Goal: Task Accomplishment & Management: Manage account settings

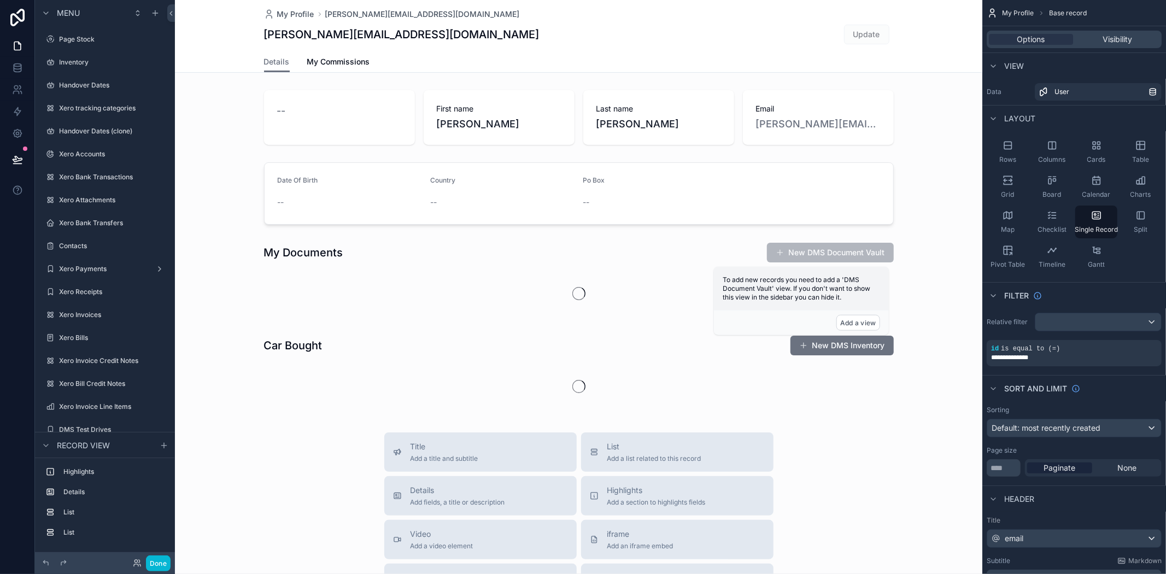
scroll to position [589, 0]
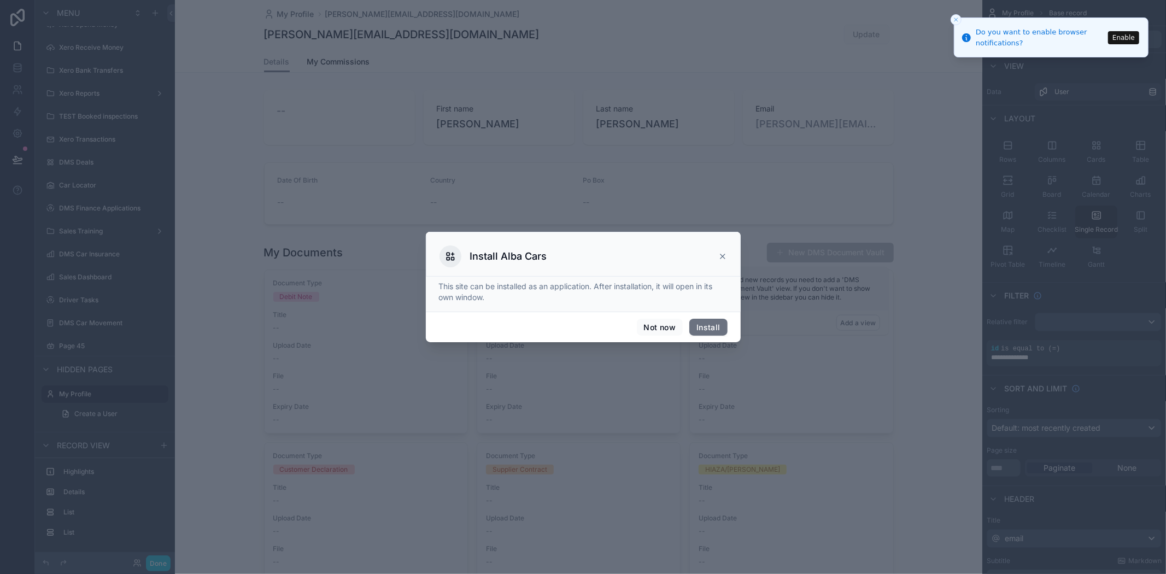
click at [719, 257] on icon at bounding box center [722, 256] width 9 height 9
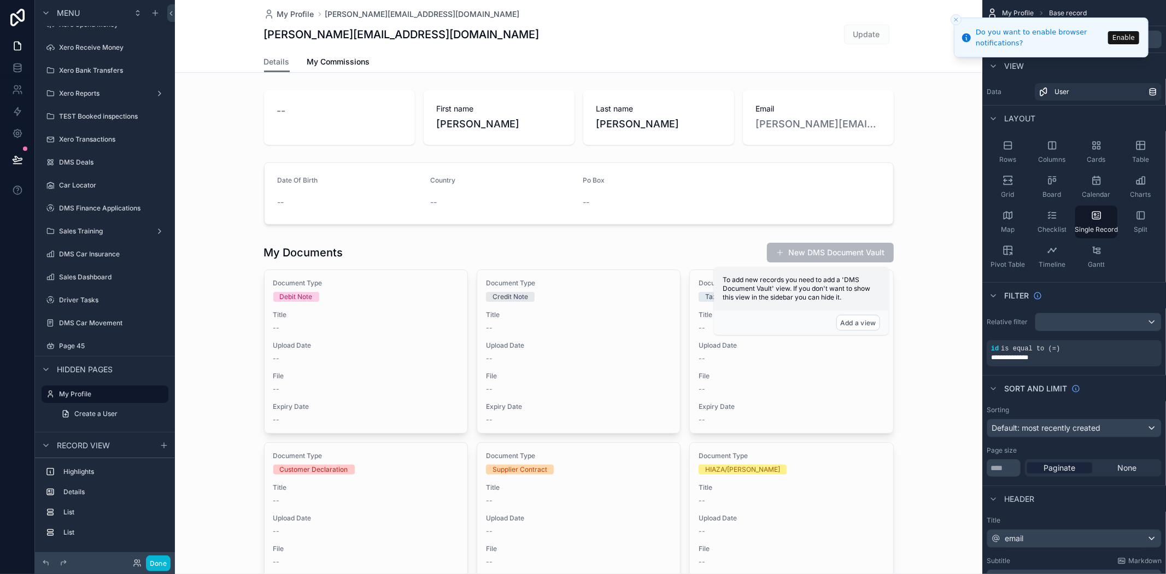
click at [959, 19] on icon "Close toast" at bounding box center [956, 19] width 7 height 7
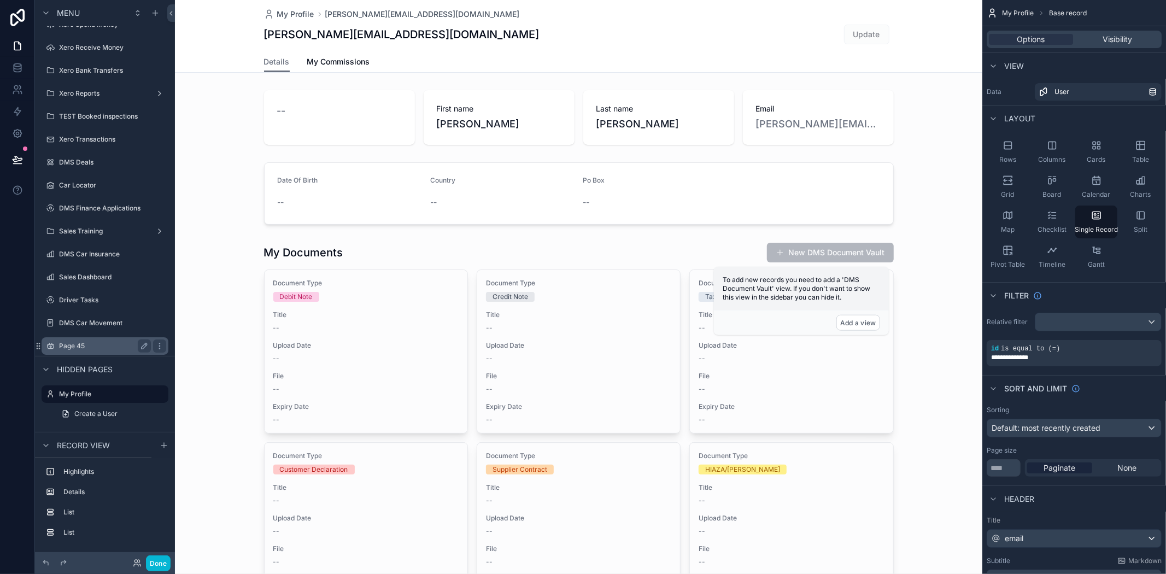
click at [77, 345] on label "Page 45" at bounding box center [102, 346] width 87 height 9
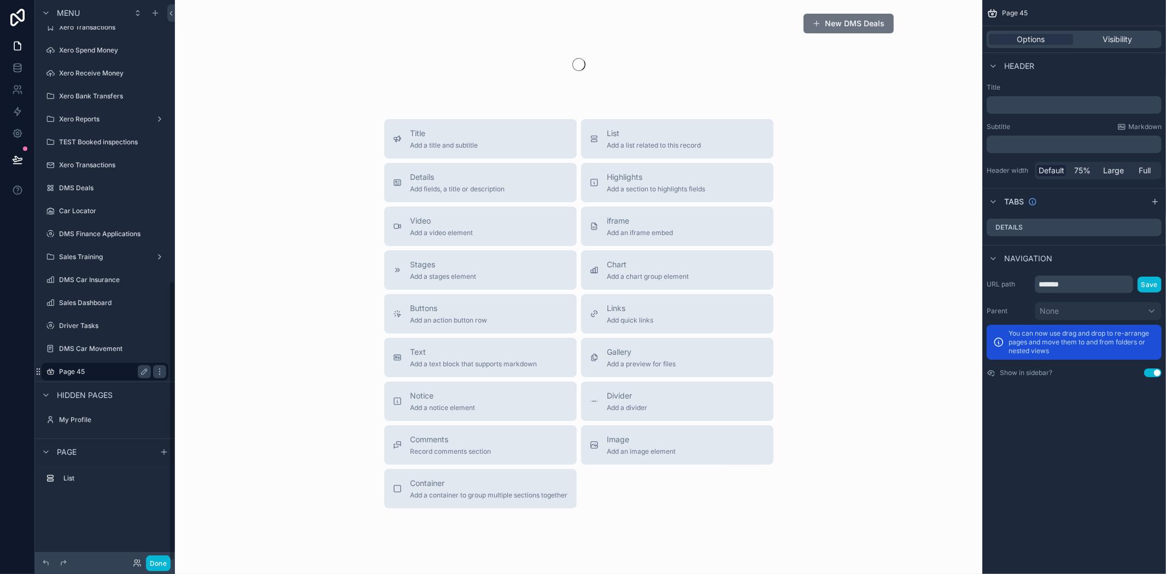
scroll to position [563, 0]
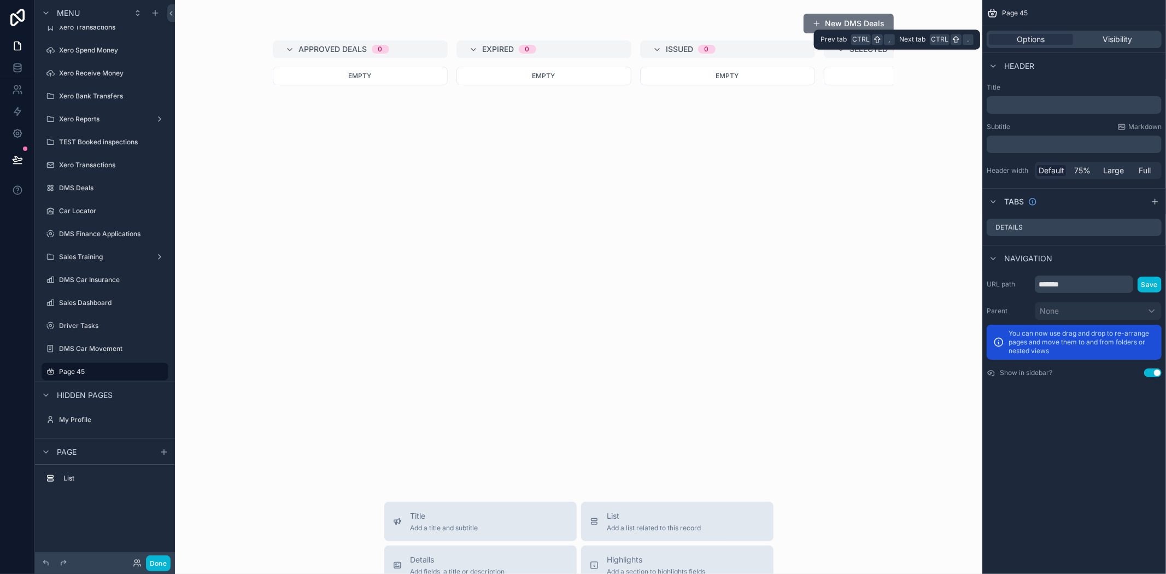
click at [1044, 48] on div "Options Visibility" at bounding box center [1074, 39] width 175 height 17
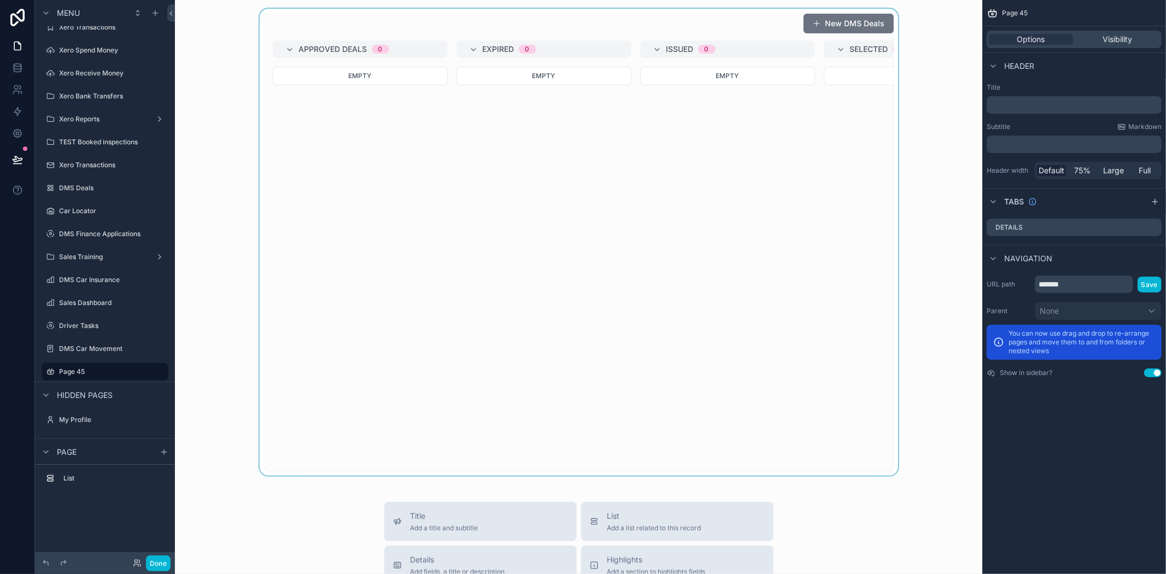
click at [691, 53] on div "scrollable content" at bounding box center [579, 242] width 790 height 467
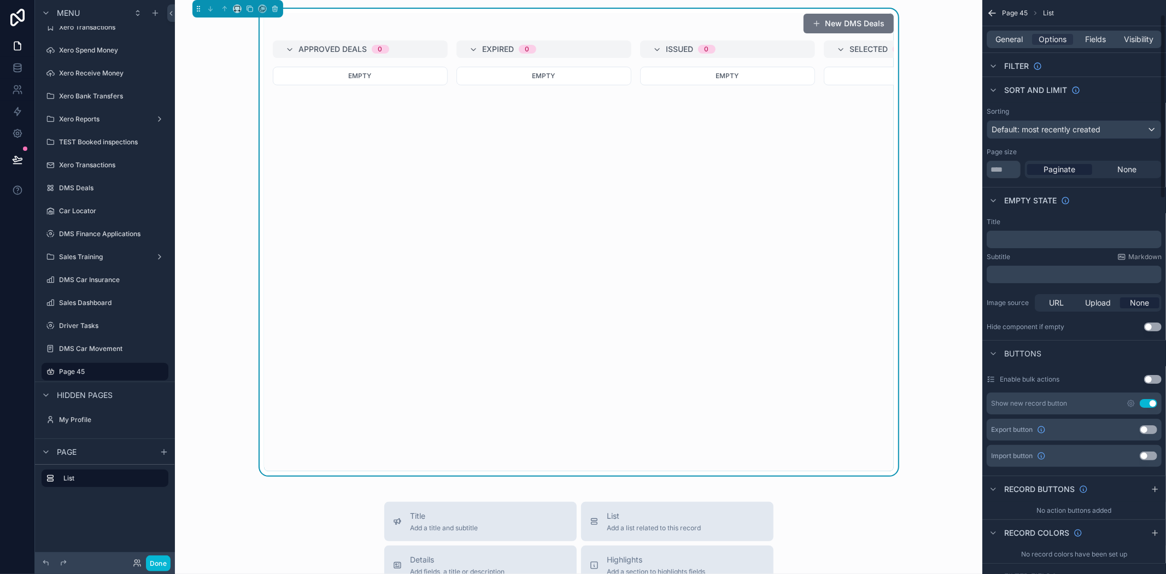
scroll to position [0, 0]
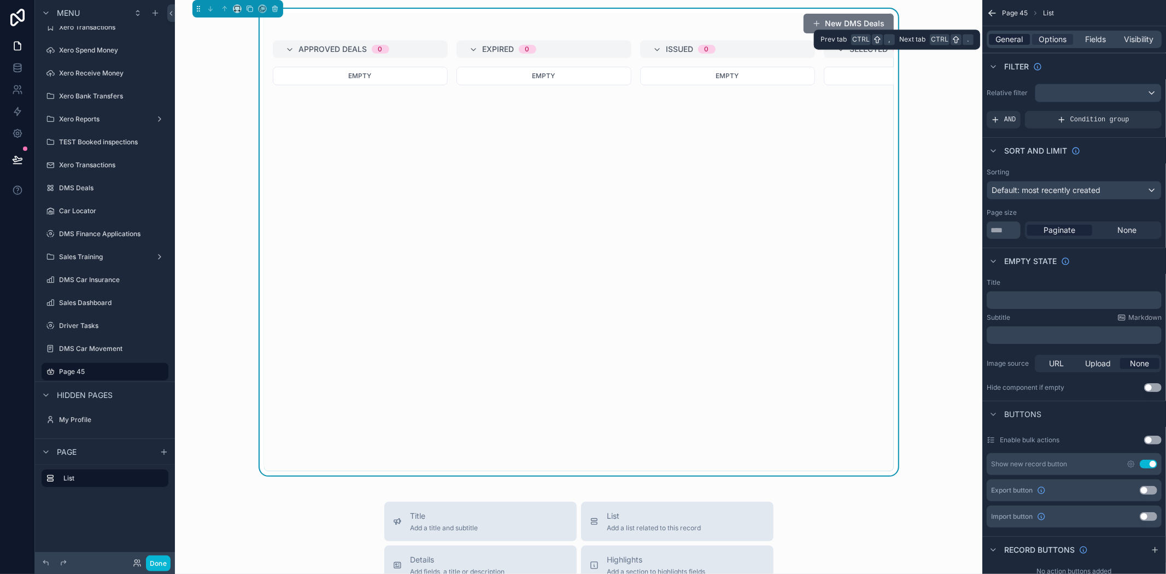
click at [1013, 40] on span "General" at bounding box center [1009, 39] width 27 height 11
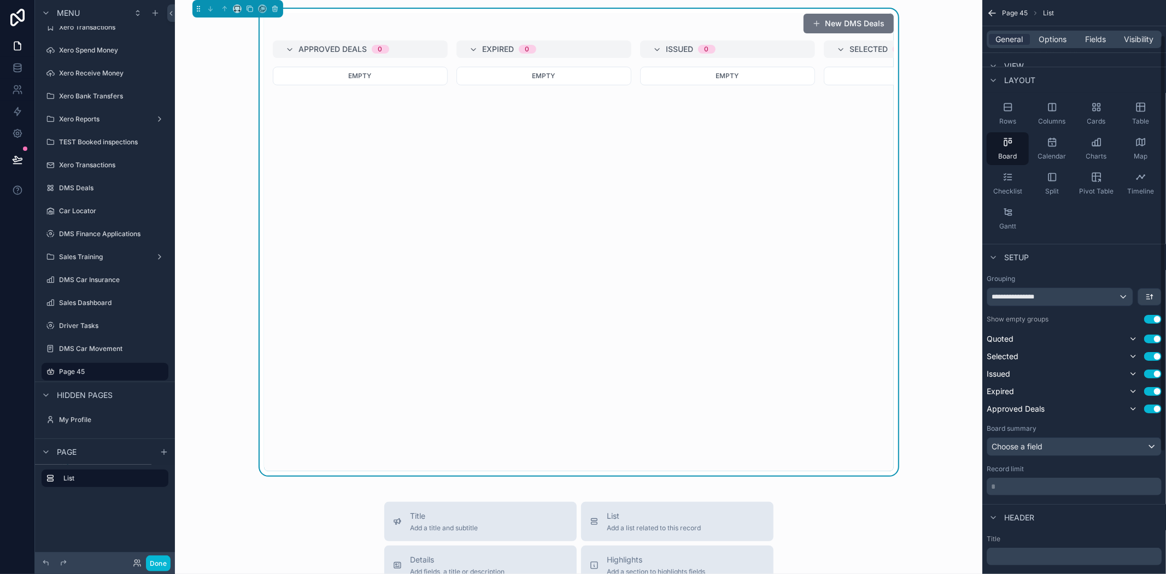
scroll to position [61, 0]
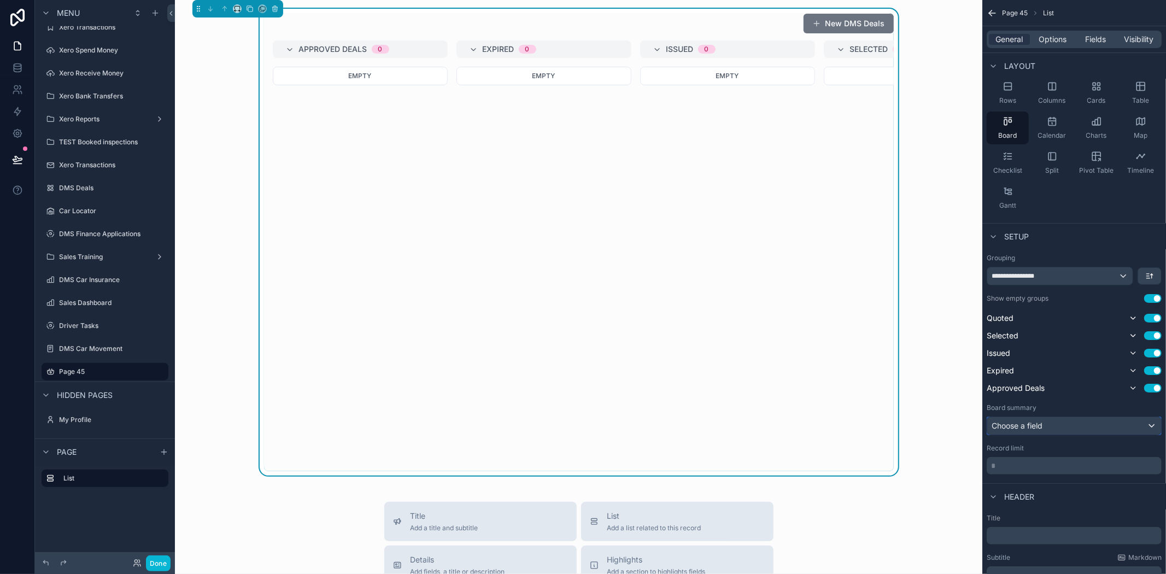
click at [1066, 424] on div "Choose a field" at bounding box center [1074, 425] width 174 height 17
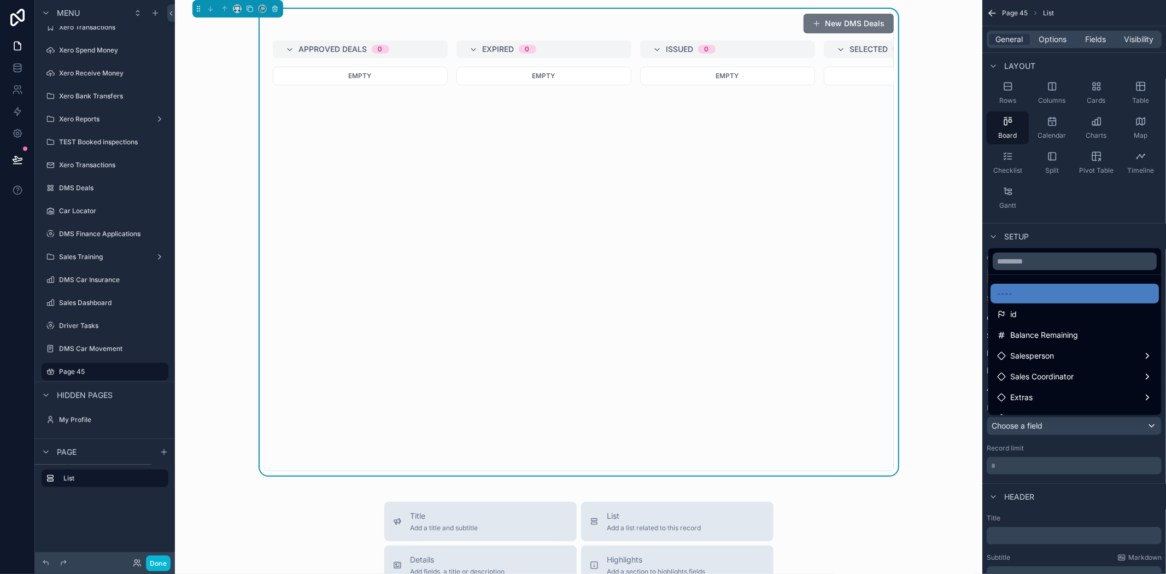
click at [1064, 423] on div "scrollable content" at bounding box center [583, 287] width 1166 height 574
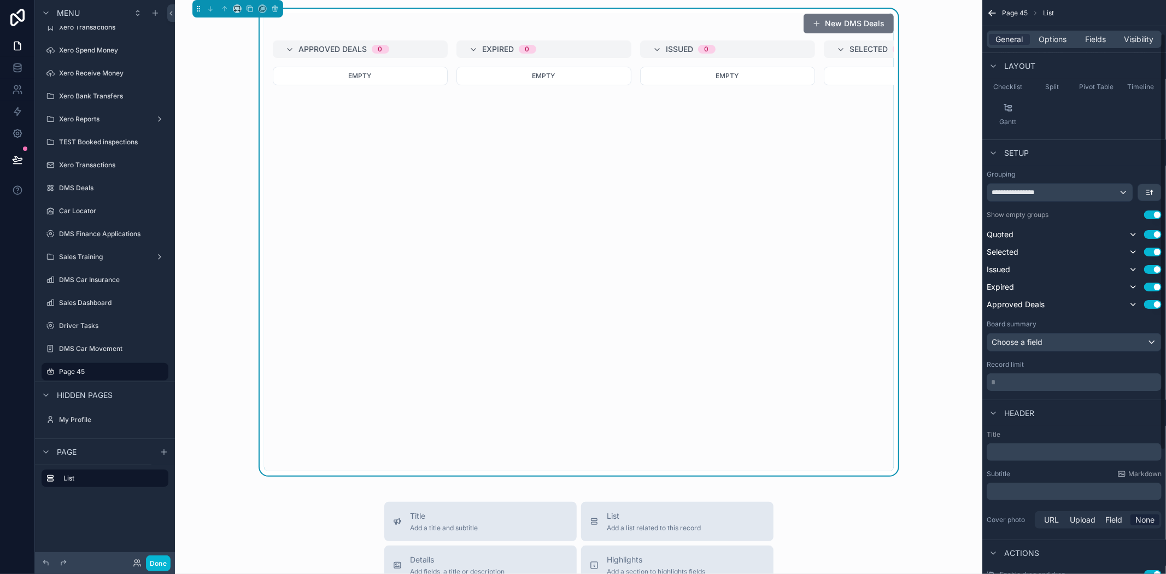
scroll to position [216, 0]
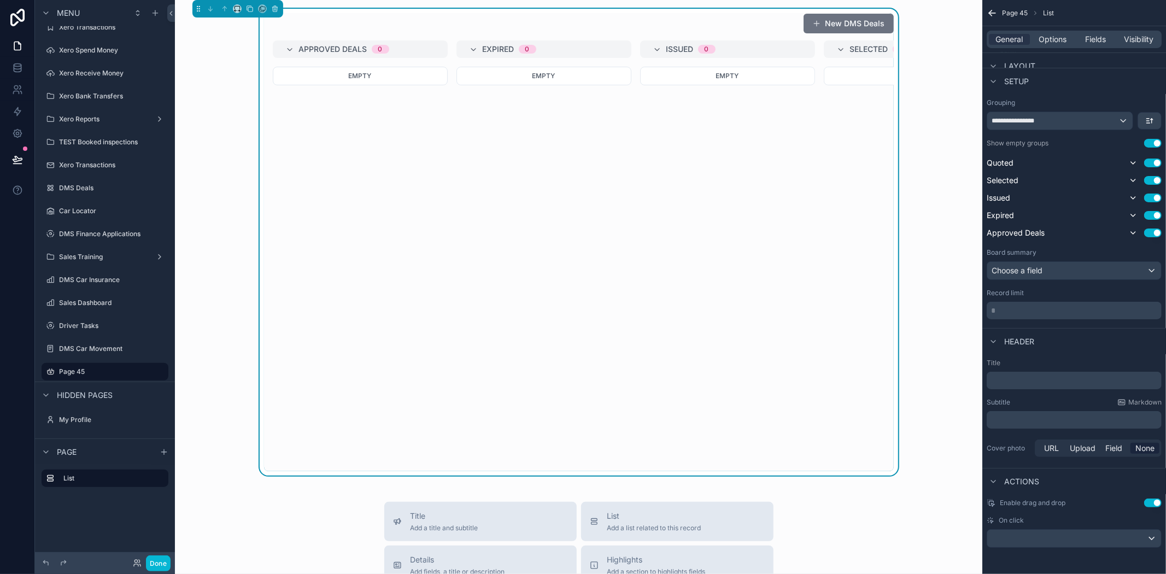
click at [1019, 341] on span "Header" at bounding box center [1019, 341] width 30 height 11
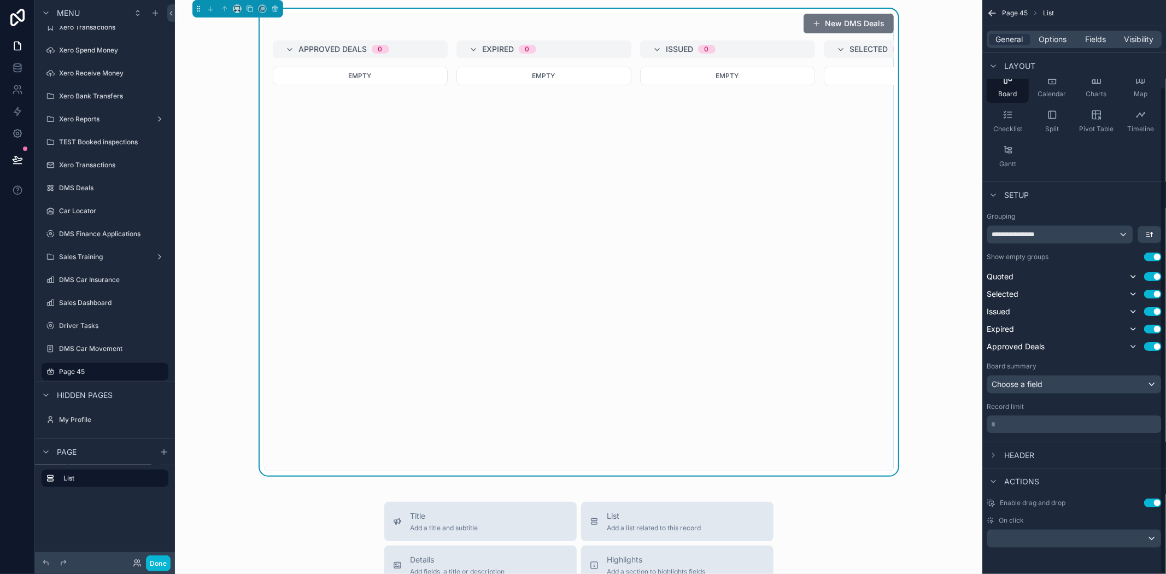
click at [1003, 455] on div "Header" at bounding box center [1011, 455] width 48 height 13
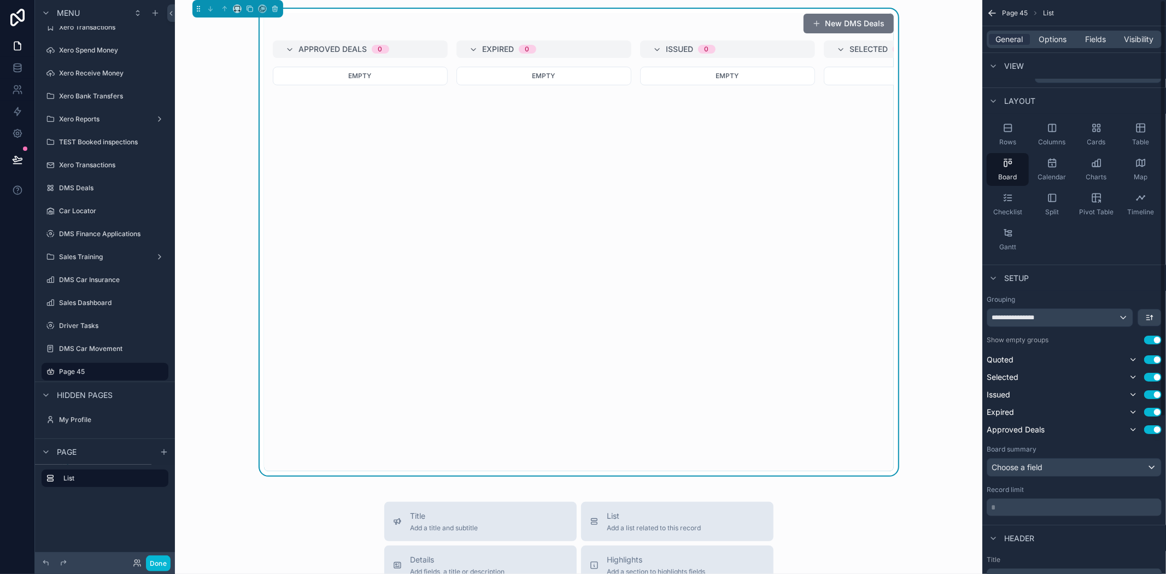
scroll to position [0, 0]
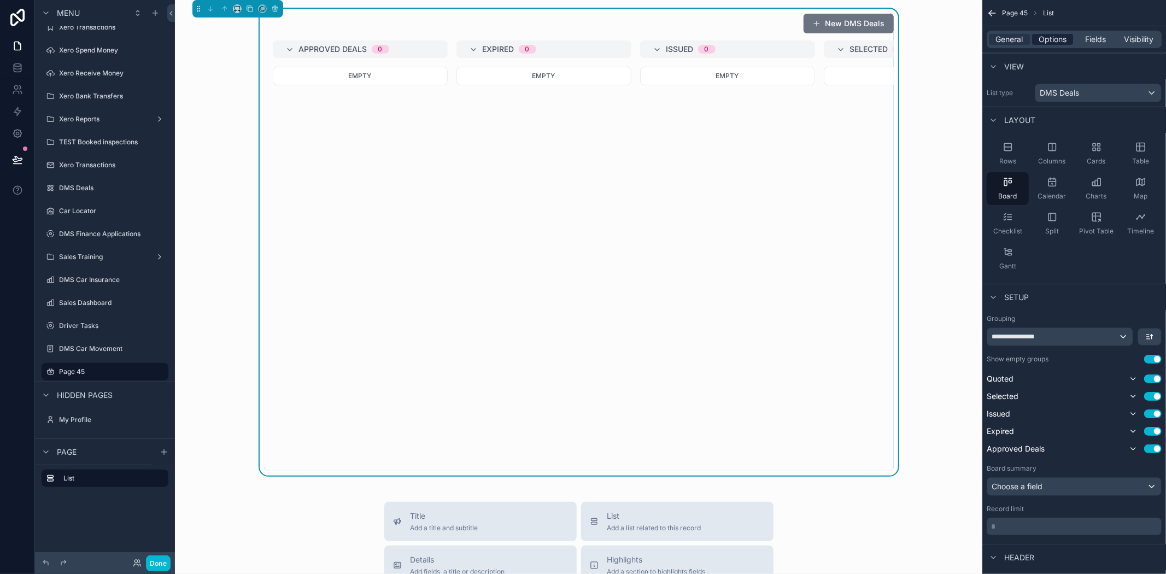
click at [1058, 44] on span "Options" at bounding box center [1053, 39] width 28 height 11
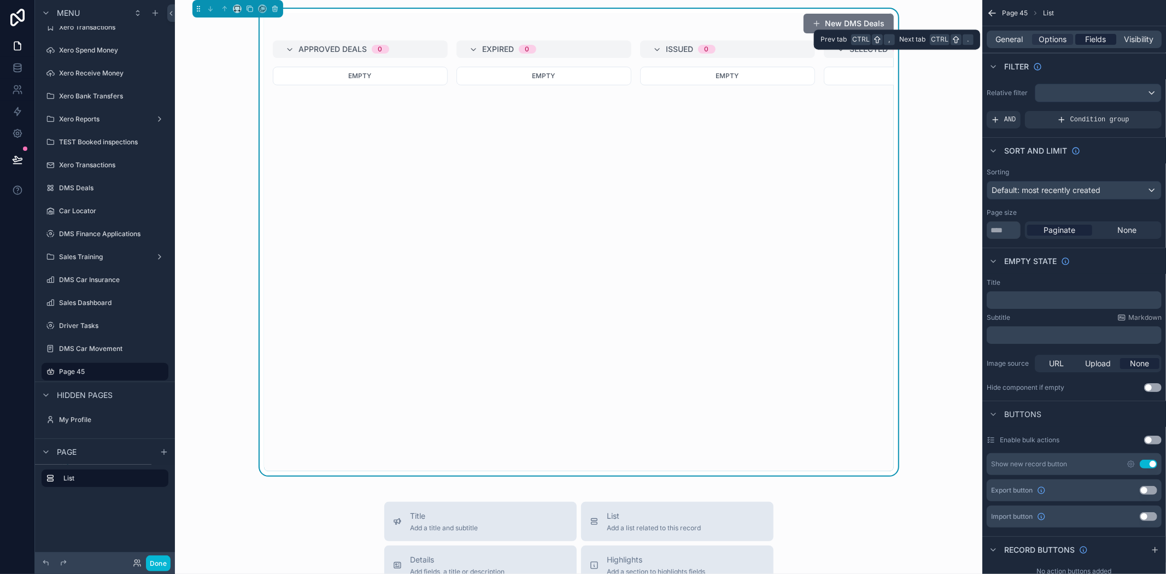
click at [1097, 35] on span "Fields" at bounding box center [1096, 39] width 21 height 11
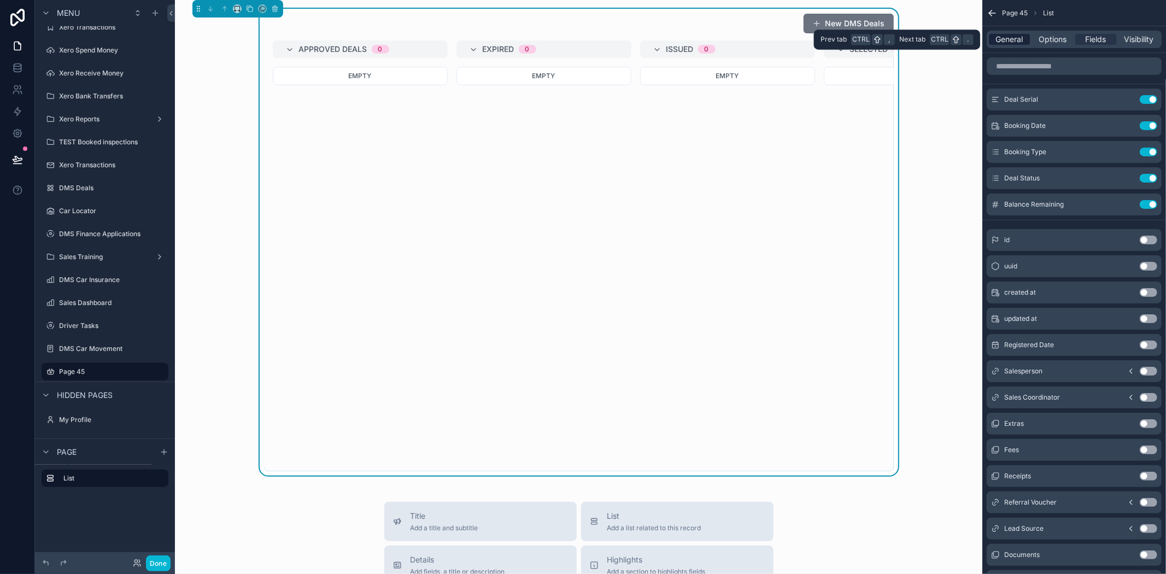
click at [1002, 41] on span "General" at bounding box center [1009, 39] width 27 height 11
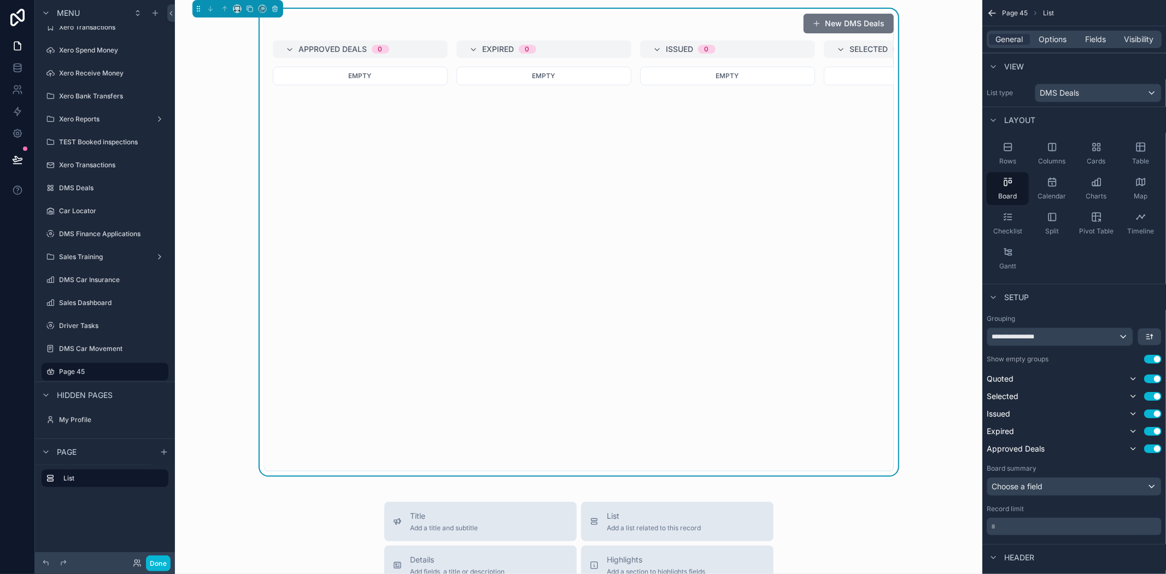
click at [618, 363] on div "Approved Deals 0 Empty Expired 0 Empty Issued 0 Empty Selected 0 Empty Quoted 0…" at bounding box center [579, 255] width 630 height 431
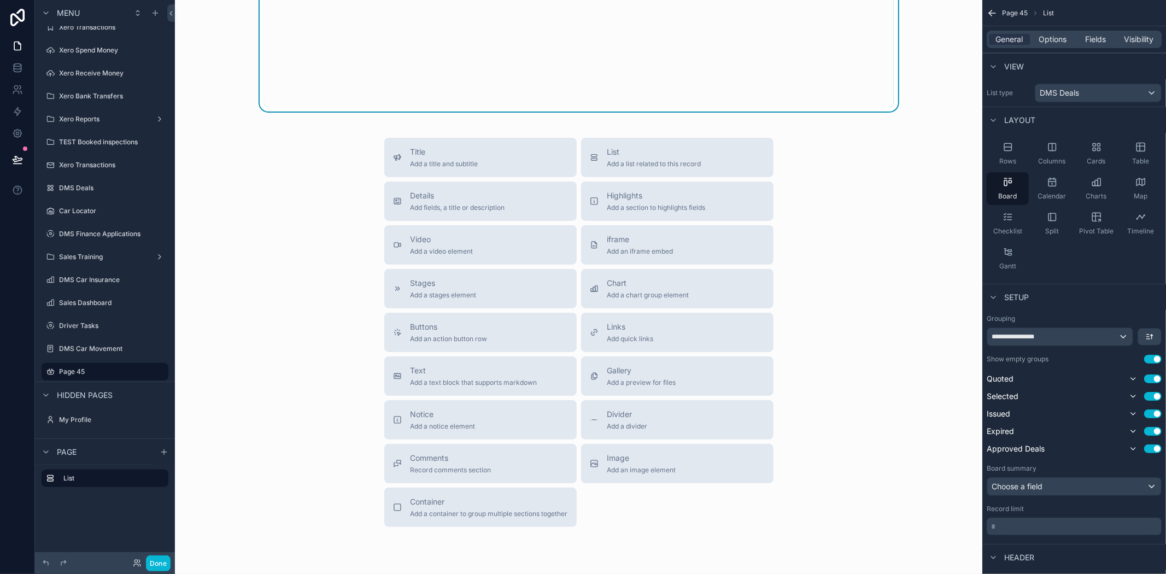
drag, startPoint x: 454, startPoint y: 349, endPoint x: 602, endPoint y: 143, distance: 253.9
click at [622, 121] on div "New DMS Deals Approved Deals 0 Empty Expired 0 Empty Issued 0 Empty Selected 0 …" at bounding box center [579, 125] width 808 height 979
click at [461, 332] on span "Buttons" at bounding box center [449, 327] width 77 height 11
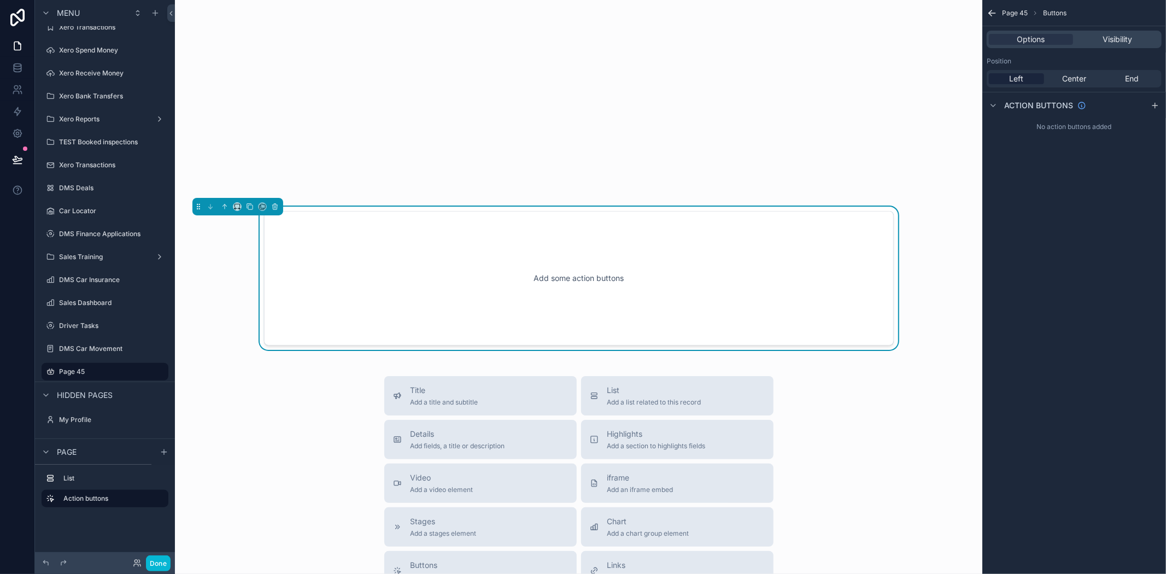
scroll to position [182, 0]
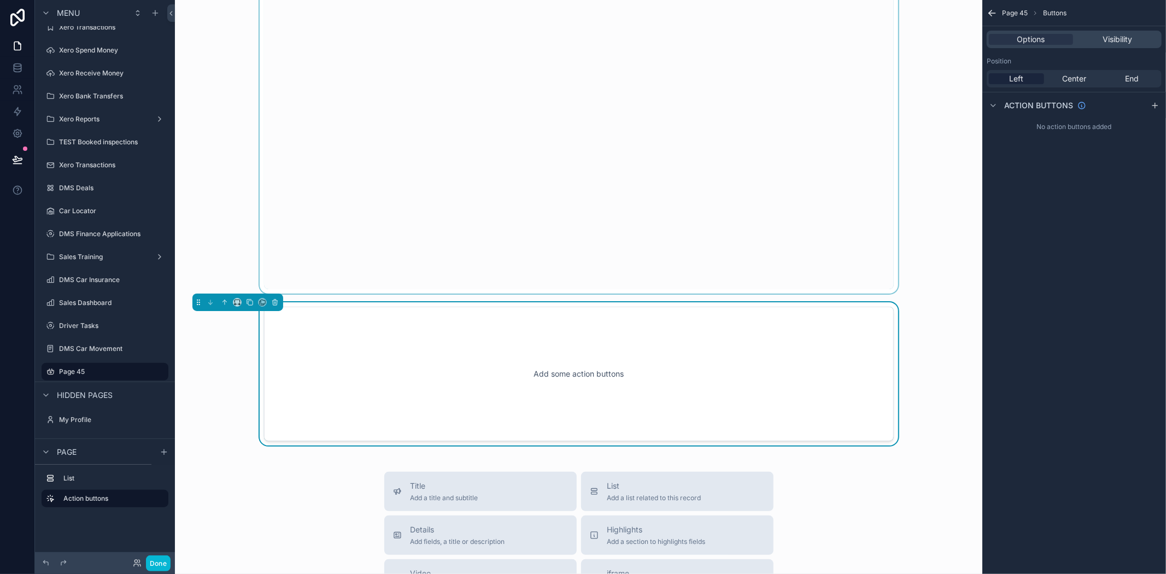
click at [516, 127] on div "scrollable content" at bounding box center [579, 60] width 790 height 467
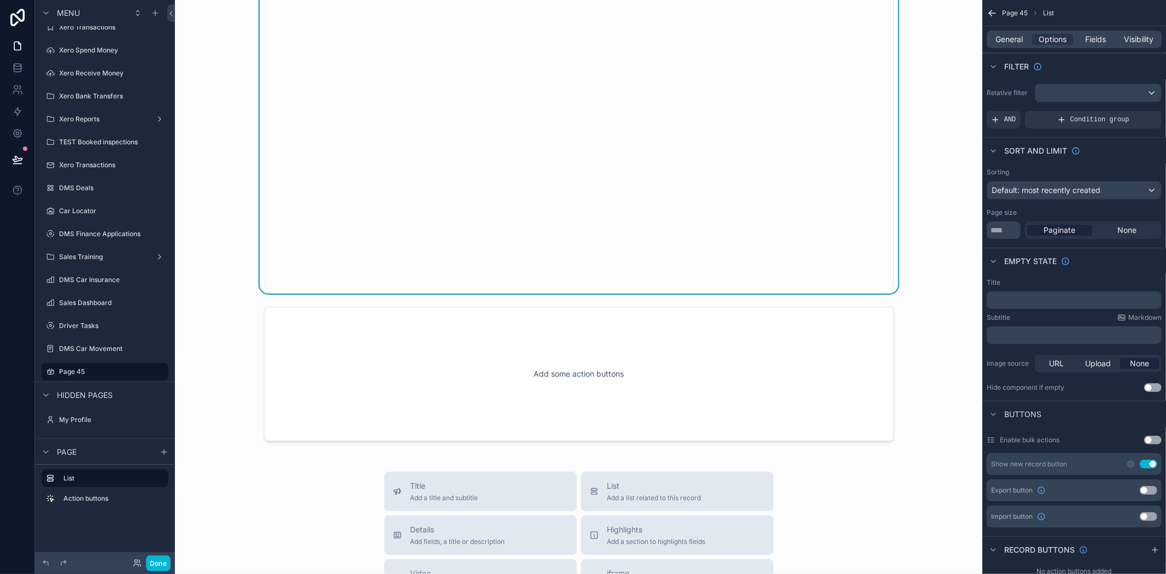
click at [514, 138] on div "Approved Deals 0 Empty Expired 0 Empty Issued 0 Empty Selected 0 Empty Quoted 0…" at bounding box center [579, 73] width 630 height 431
click at [690, 254] on div "Approved Deals 0 Empty Expired 0 Empty Issued 0 Empty Selected 0 Empty Quoted 0…" at bounding box center [579, 73] width 630 height 431
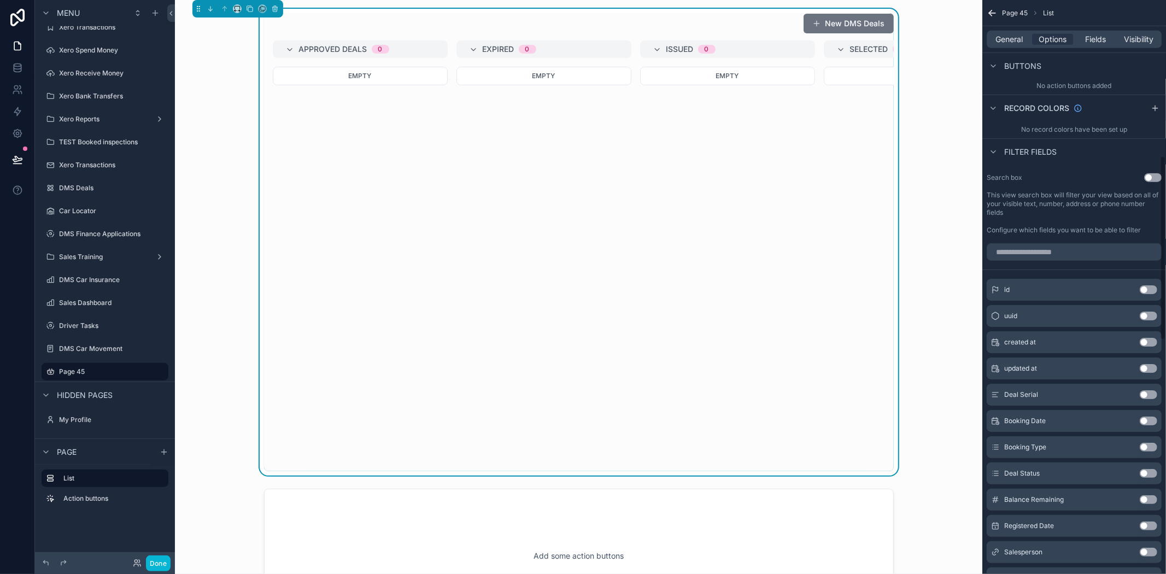
scroll to position [303, 0]
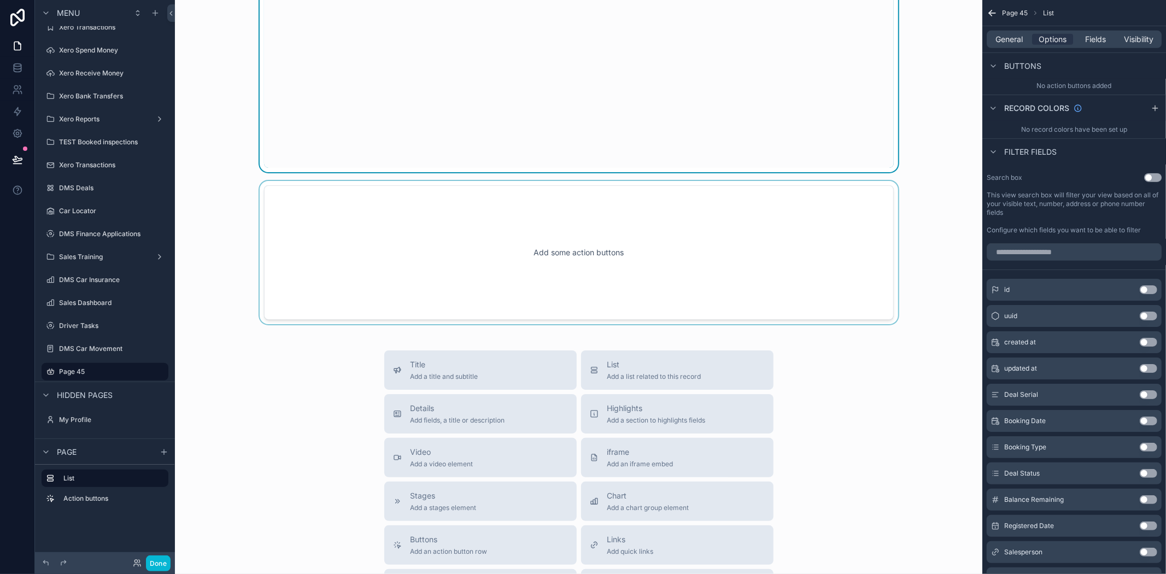
click at [605, 232] on div "scrollable content" at bounding box center [579, 252] width 790 height 143
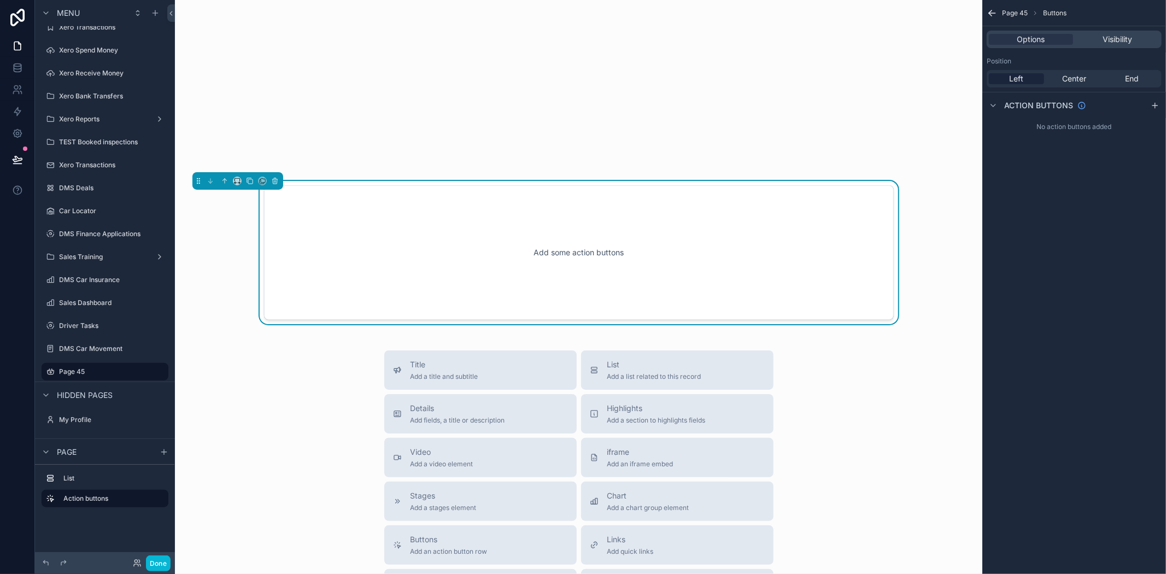
scroll to position [0, 0]
click at [1080, 78] on span "Center" at bounding box center [1074, 78] width 24 height 11
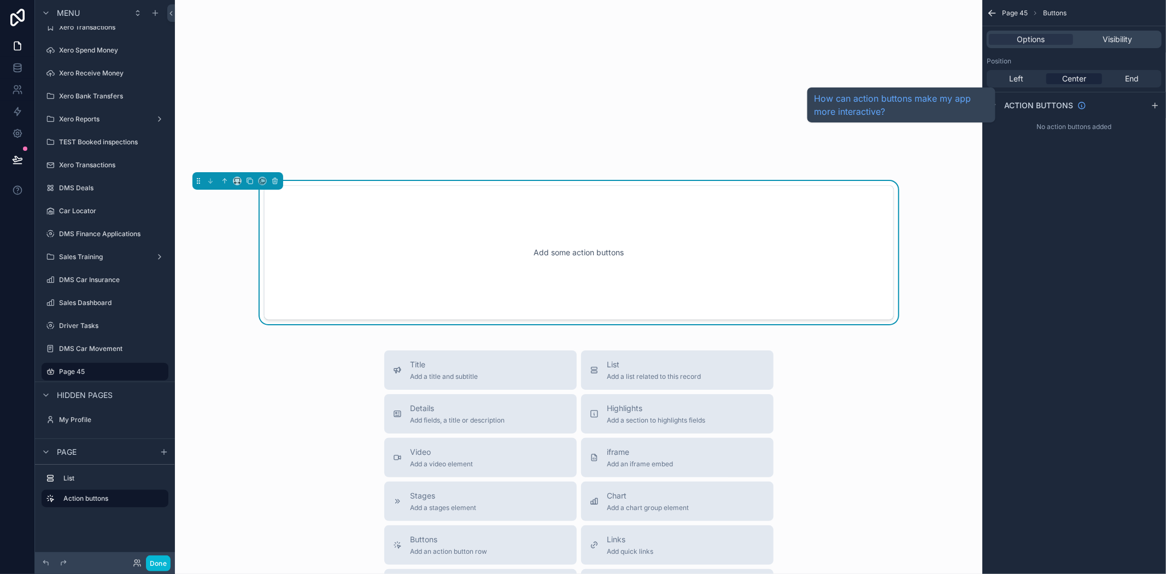
click at [1010, 101] on span "Action buttons" at bounding box center [1038, 105] width 69 height 11
click at [1030, 102] on span "Action buttons" at bounding box center [1038, 105] width 69 height 11
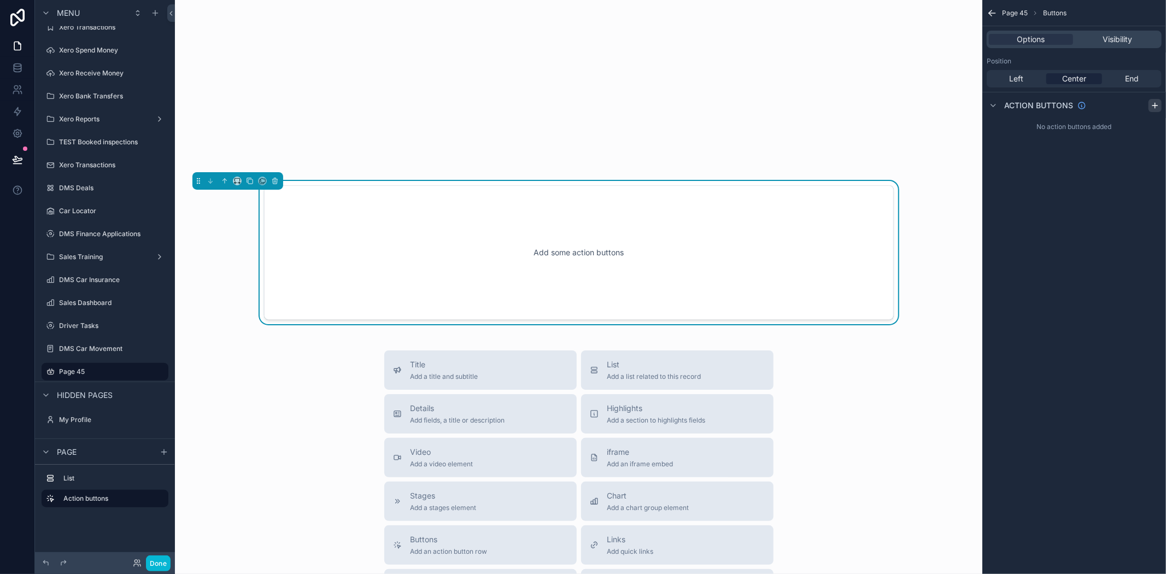
click at [1156, 108] on icon "scrollable content" at bounding box center [1155, 105] width 9 height 9
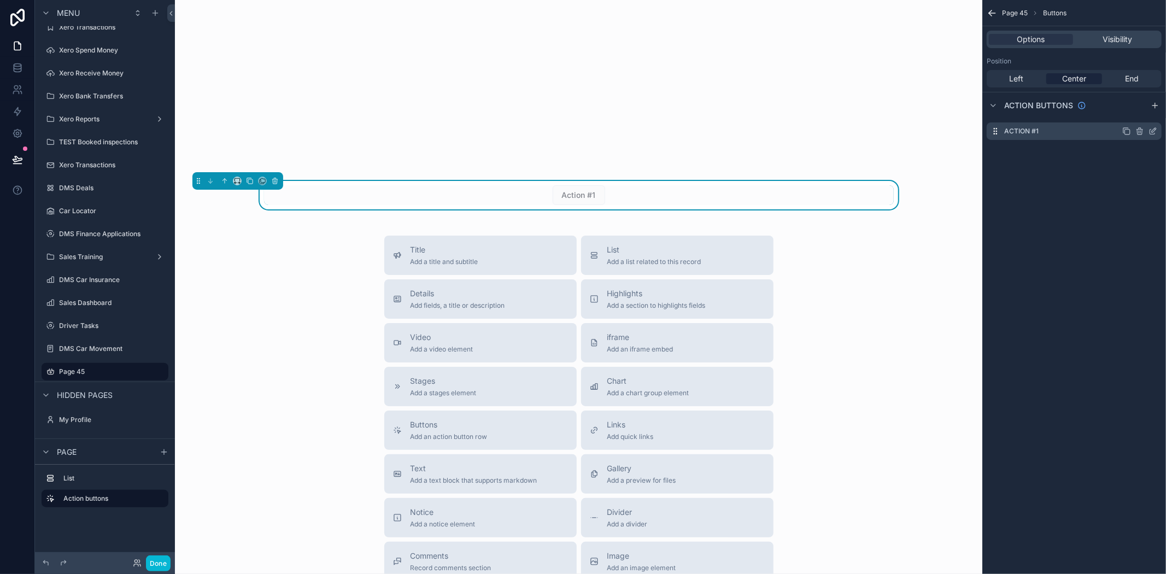
click at [1154, 131] on icon "scrollable content" at bounding box center [1153, 131] width 9 height 9
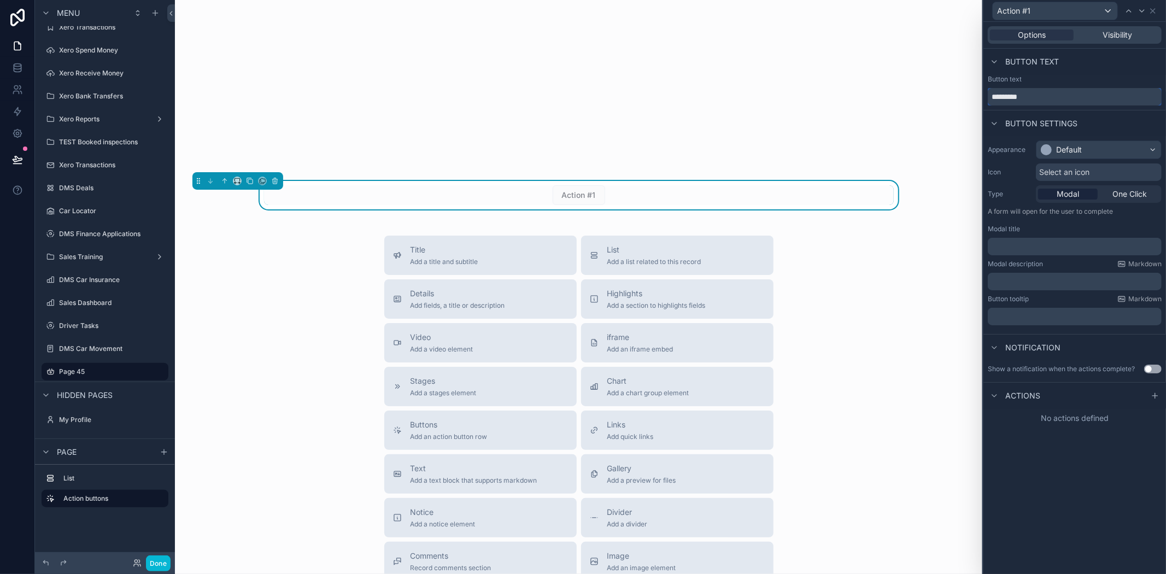
click at [1028, 89] on input "*********" at bounding box center [1075, 96] width 174 height 17
drag, startPoint x: 1050, startPoint y: 101, endPoint x: 953, endPoint y: 110, distance: 97.2
click at [947, 102] on div "Action #1 Options Visibility Button text Button text ********* Button settings …" at bounding box center [583, 287] width 1166 height 574
drag, startPoint x: 1108, startPoint y: 98, endPoint x: 1013, endPoint y: 95, distance: 94.6
click at [1013, 95] on input "**********" at bounding box center [1075, 96] width 174 height 17
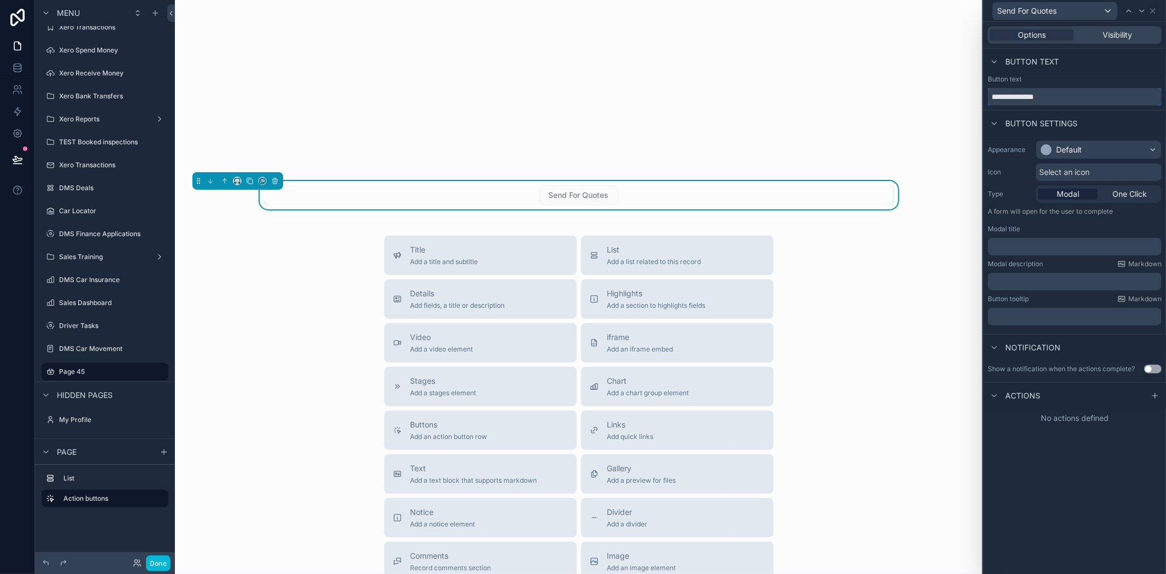
type input "**********"
click at [1049, 152] on div at bounding box center [1046, 149] width 11 height 11
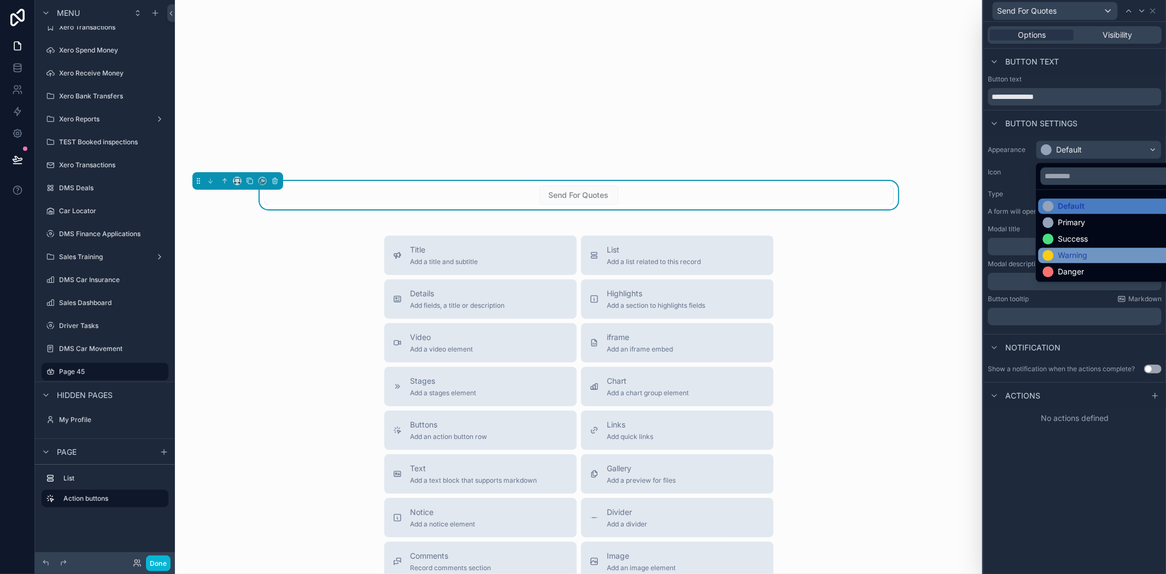
click at [1068, 252] on div "Warning" at bounding box center [1073, 255] width 30 height 11
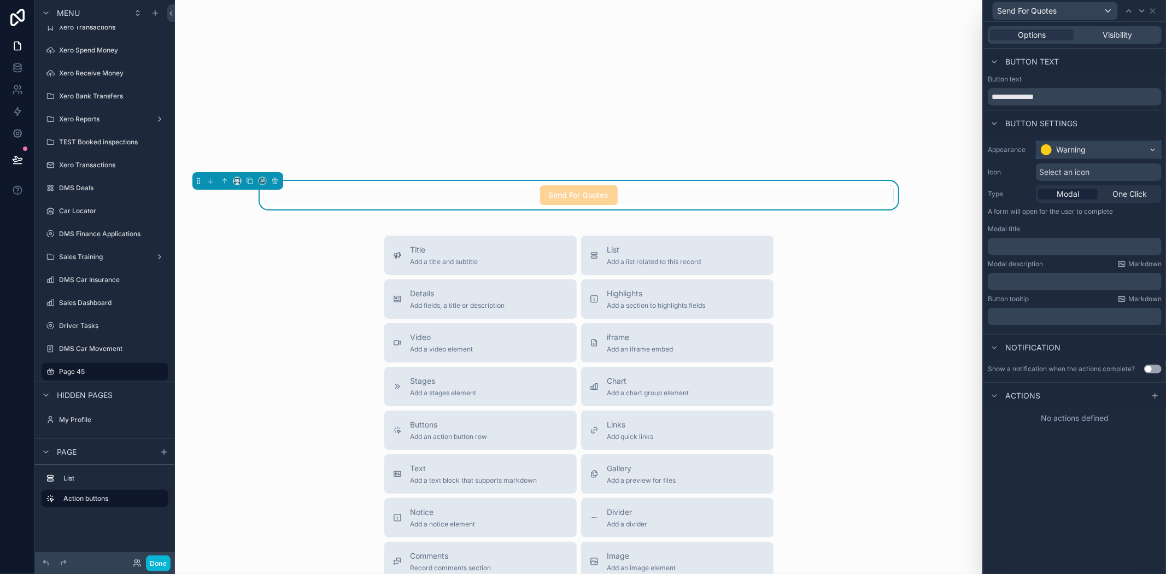
click at [1135, 143] on div "Warning" at bounding box center [1099, 149] width 125 height 17
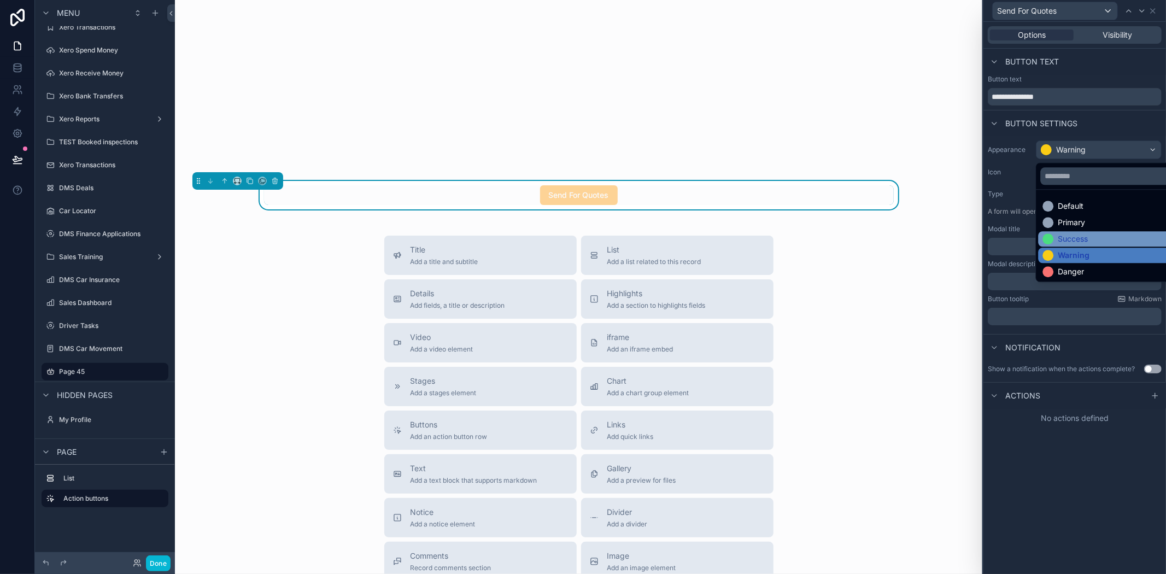
click at [1085, 235] on div "Success" at bounding box center [1073, 238] width 30 height 11
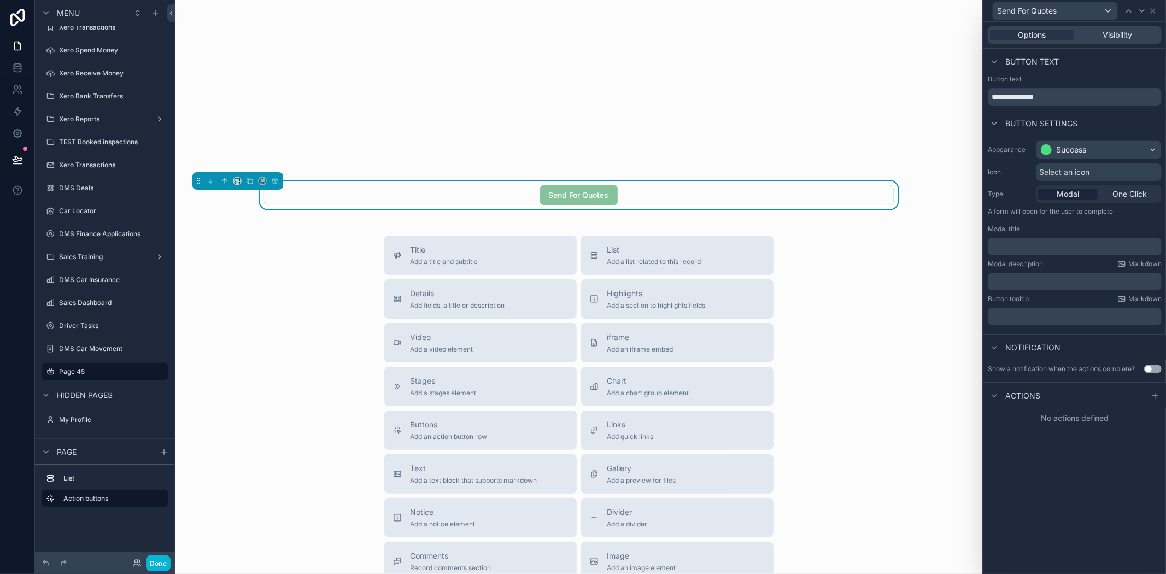
click at [1100, 485] on div "**********" at bounding box center [1075, 298] width 183 height 552
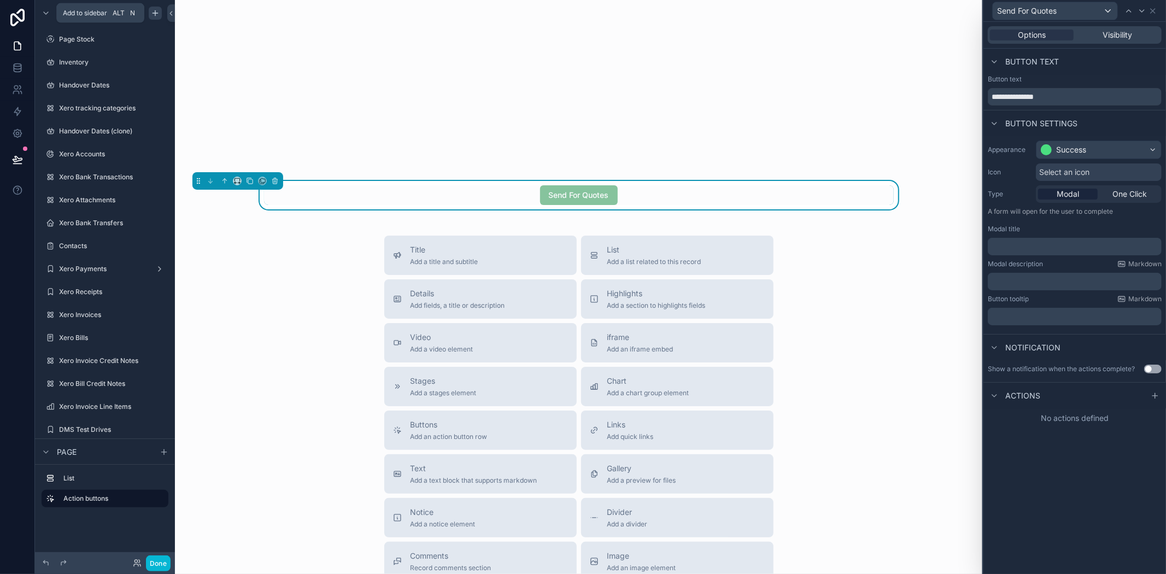
click at [160, 9] on div "scrollable content" at bounding box center [155, 13] width 13 height 13
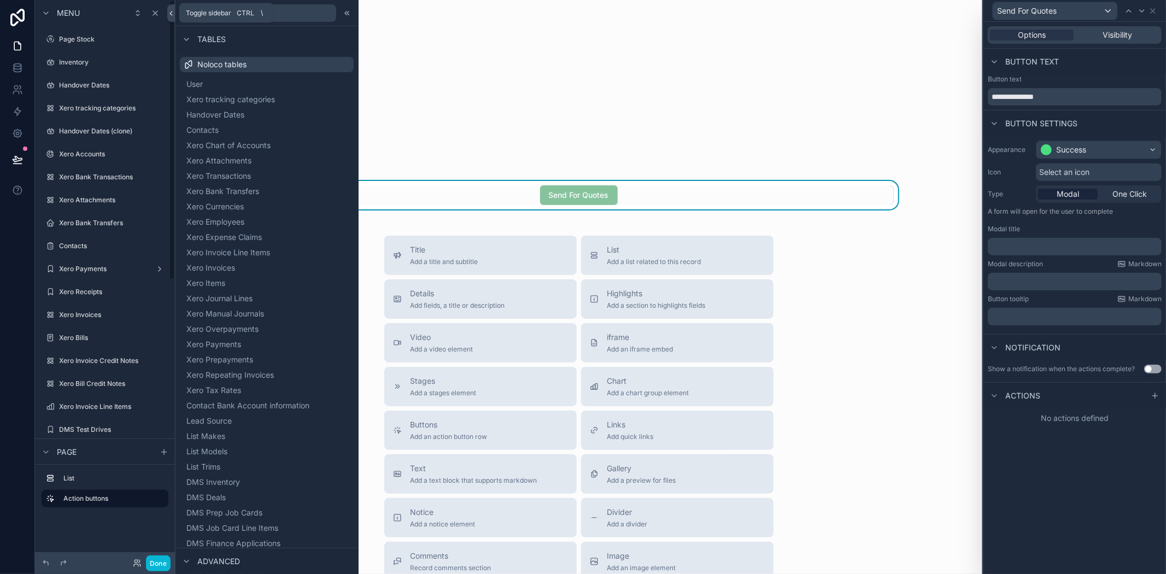
click at [167, 11] on icon at bounding box center [171, 13] width 8 height 8
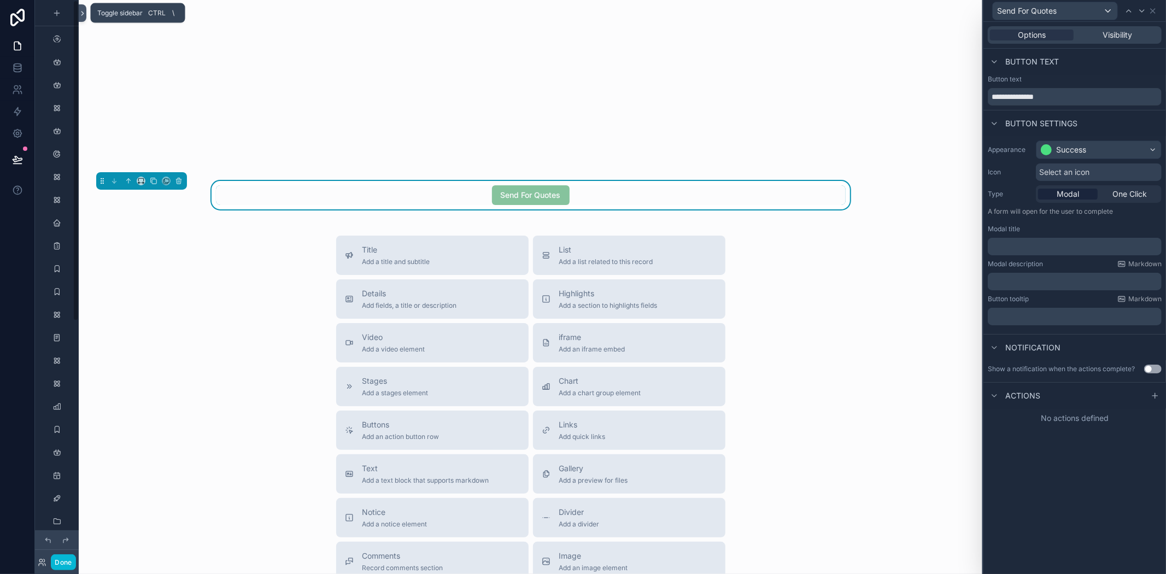
click at [84, 7] on button at bounding box center [83, 12] width 8 height 17
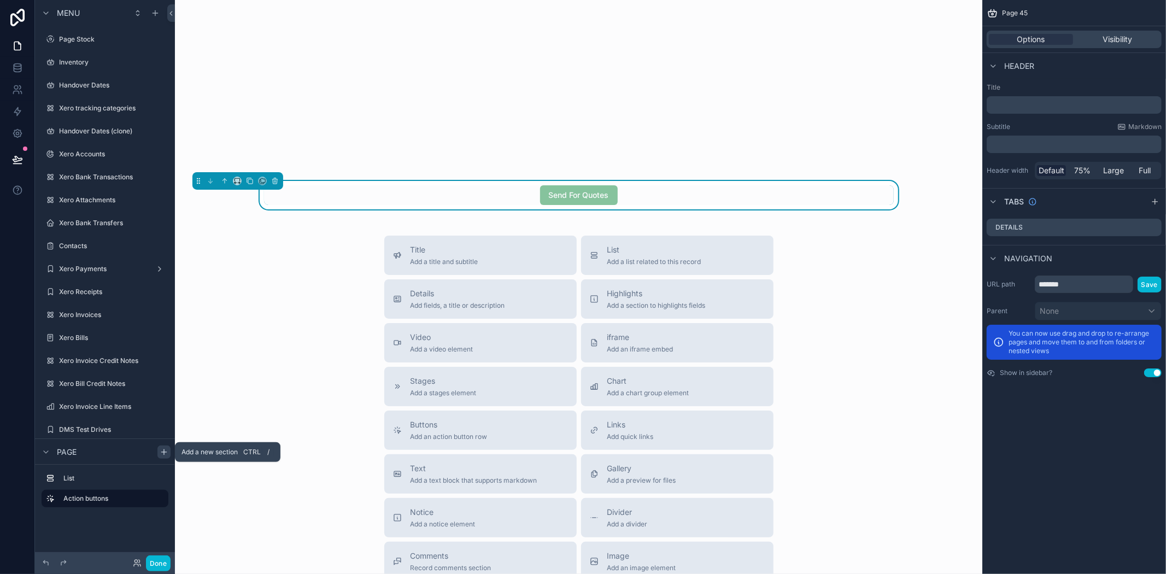
click at [165, 450] on icon "scrollable content" at bounding box center [164, 452] width 9 height 9
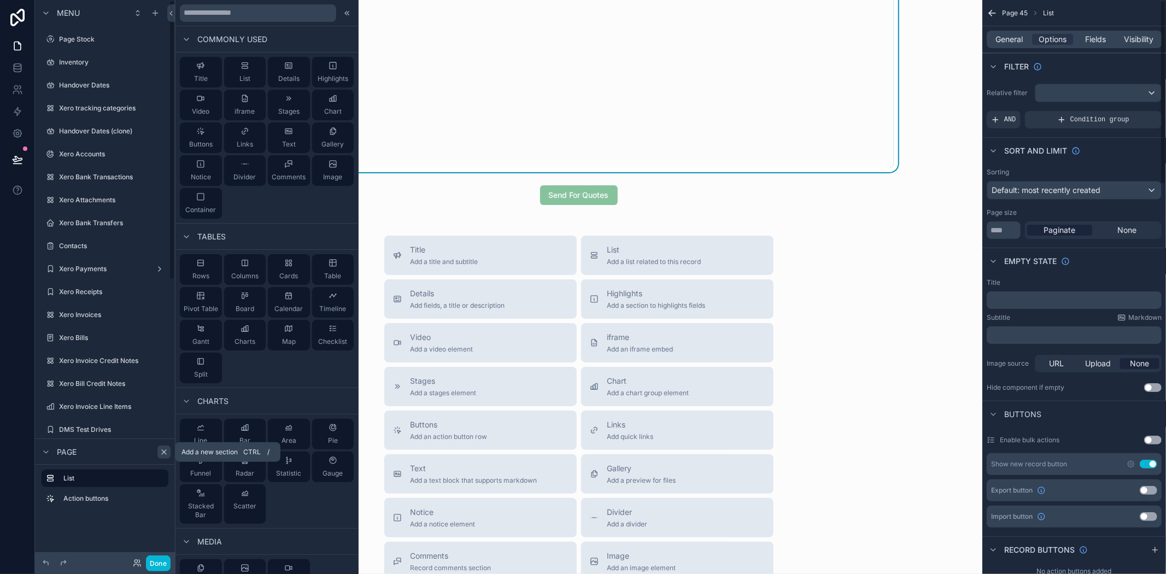
click at [163, 453] on icon "scrollable content" at bounding box center [164, 452] width 9 height 9
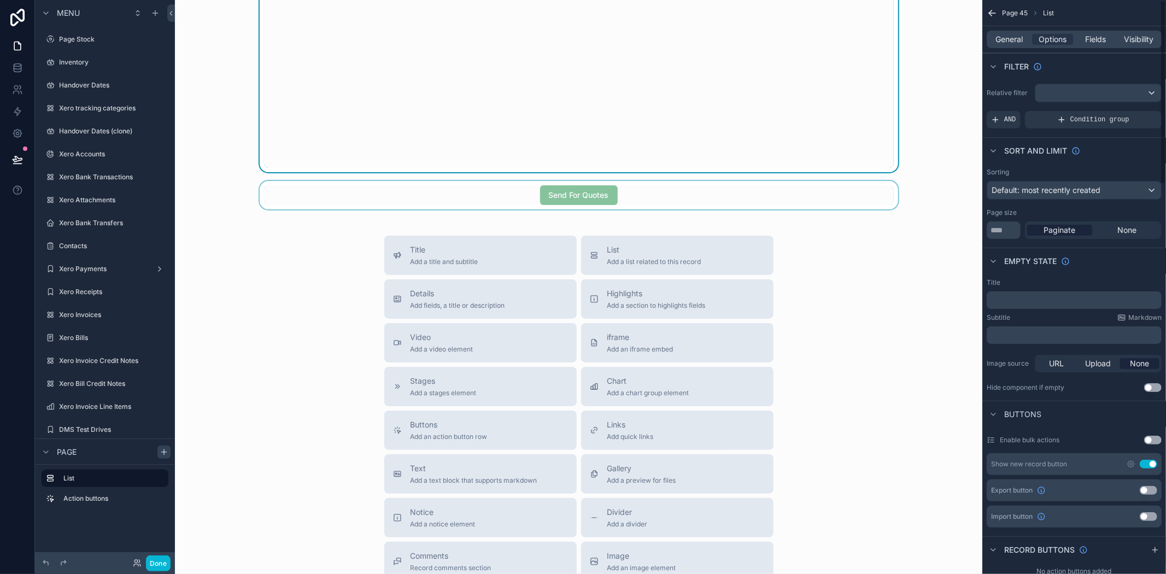
click at [654, 205] on div "scrollable content" at bounding box center [579, 195] width 790 height 28
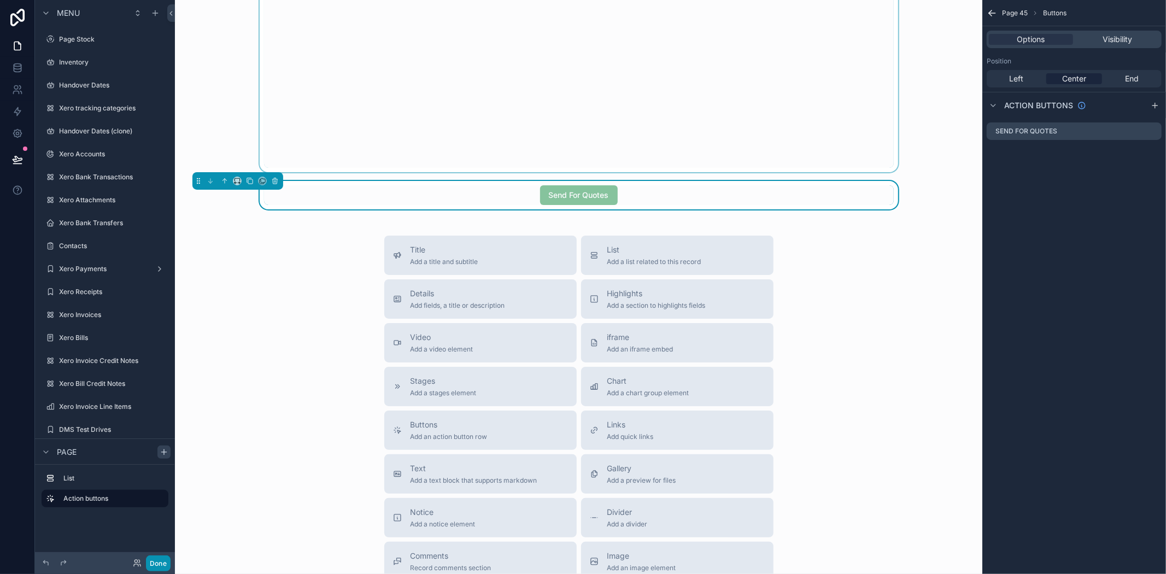
click at [150, 565] on button "Done" at bounding box center [158, 564] width 25 height 16
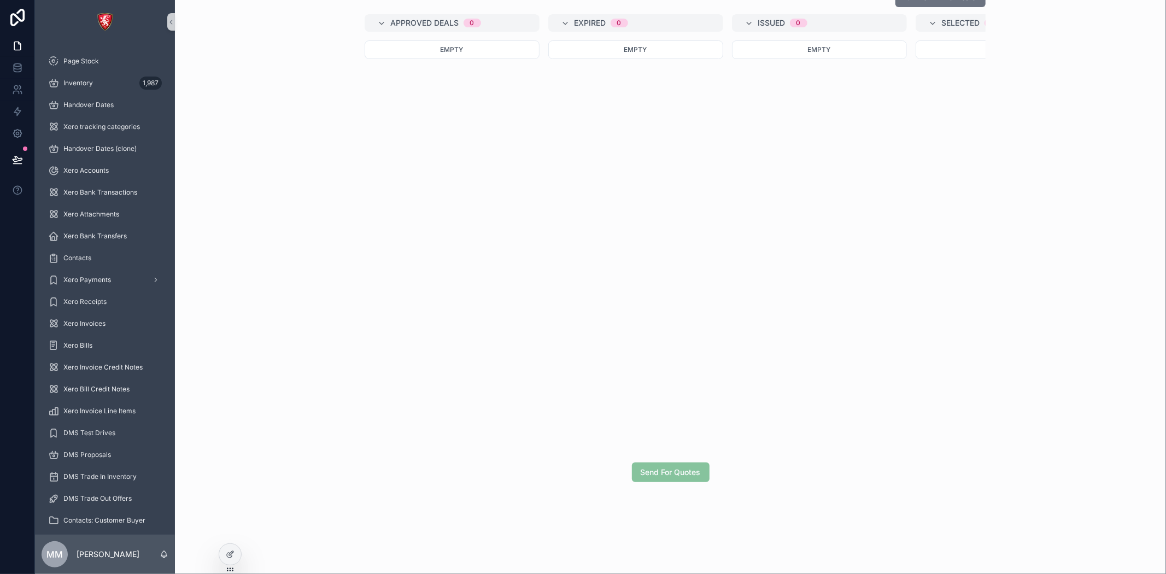
scroll to position [35, 0]
click at [228, 554] on icon at bounding box center [230, 554] width 9 height 9
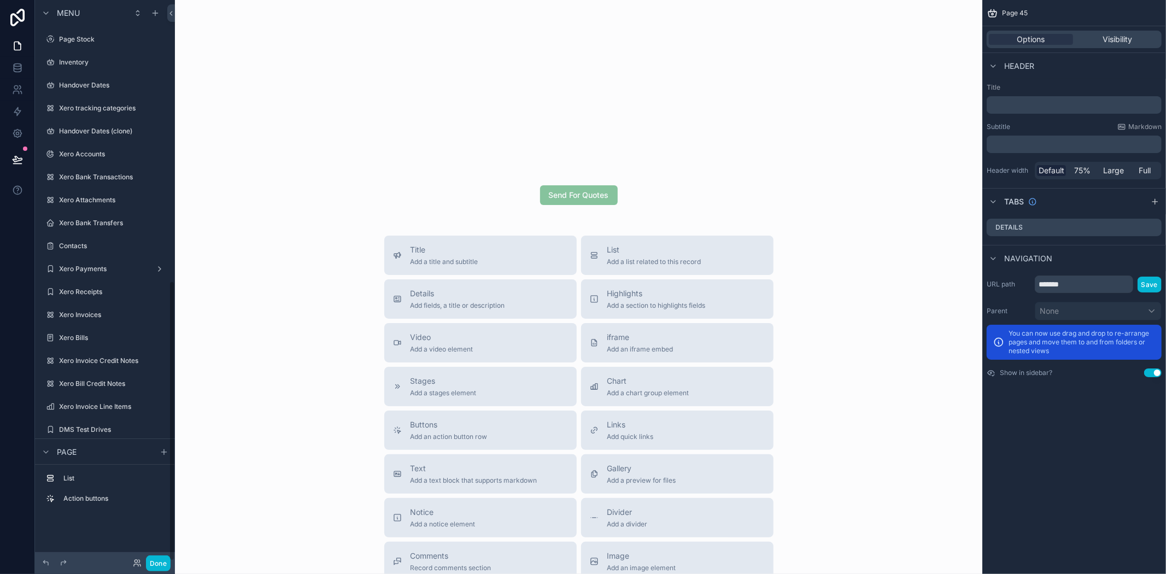
scroll to position [563, 0]
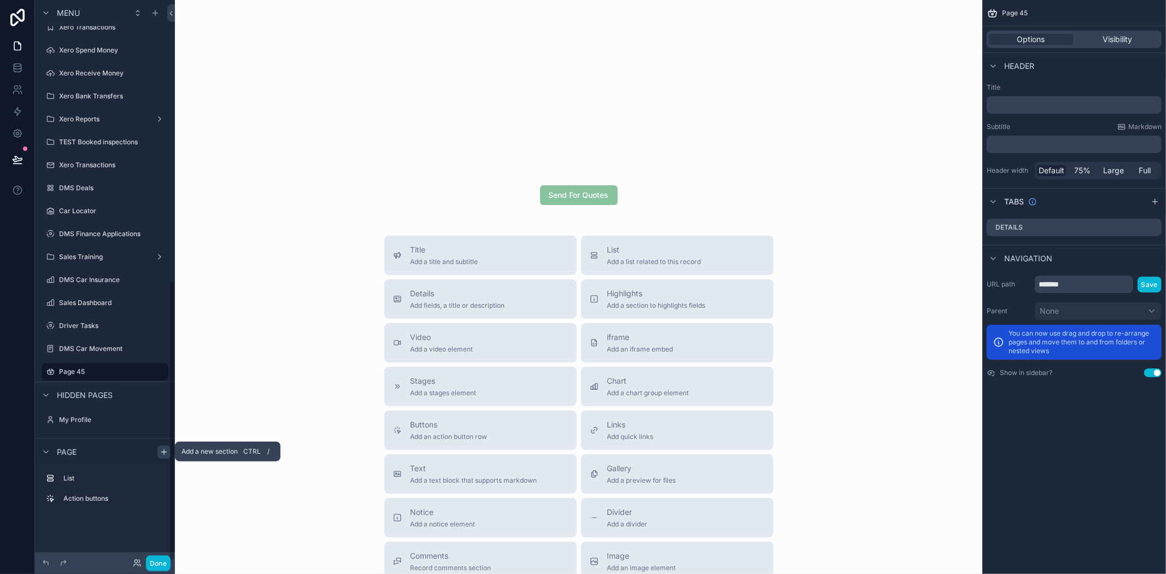
click at [167, 452] on icon "scrollable content" at bounding box center [164, 452] width 9 height 9
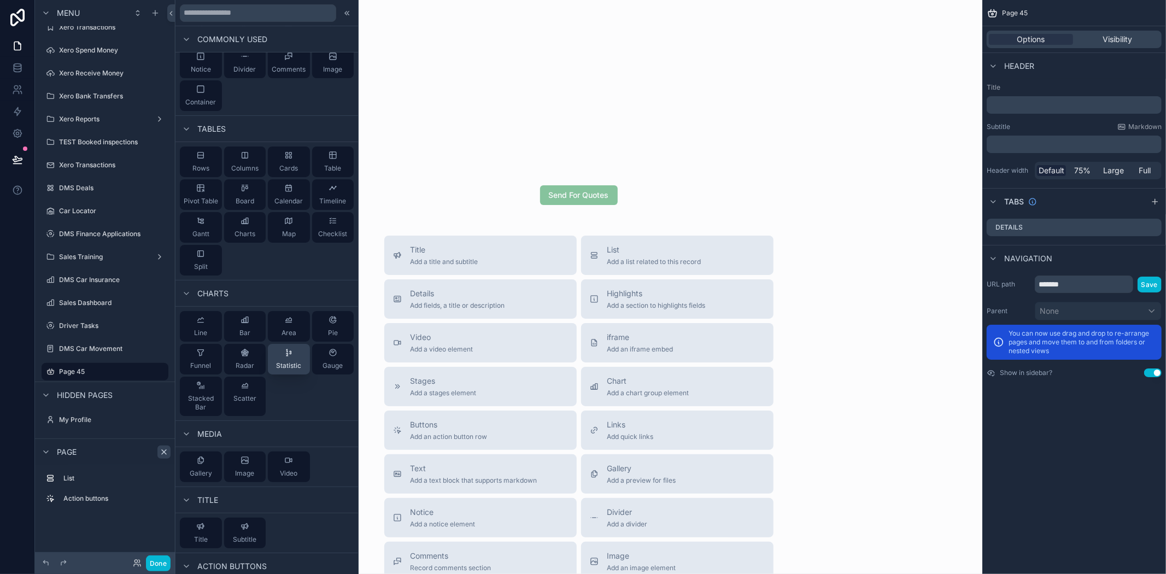
scroll to position [0, 0]
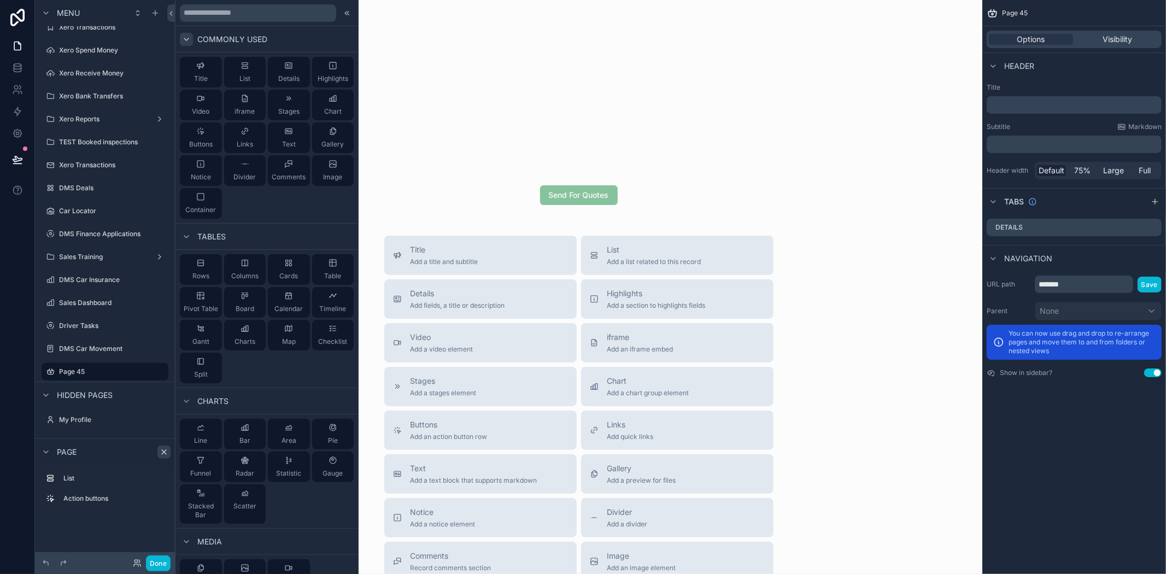
click at [186, 39] on icon at bounding box center [186, 39] width 9 height 9
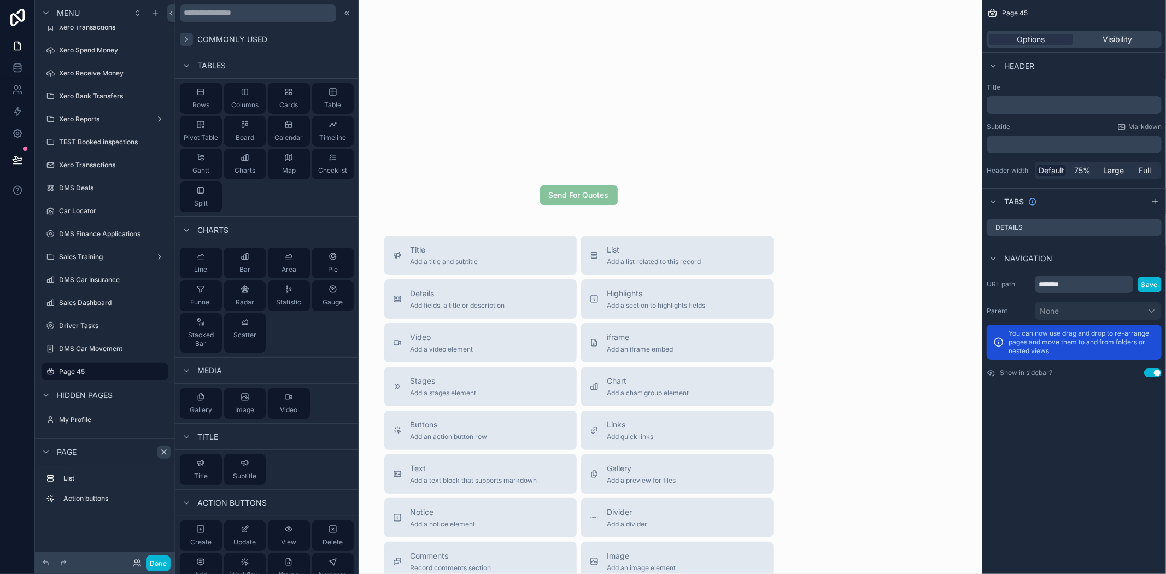
click at [233, 36] on span "Commonly used" at bounding box center [232, 39] width 70 height 11
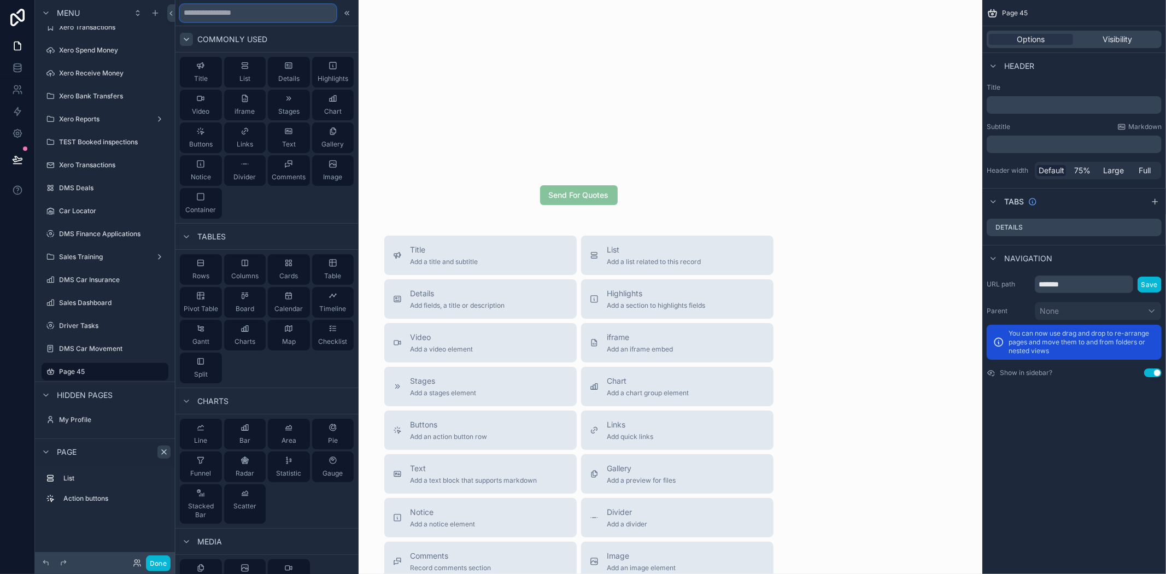
click at [239, 8] on input "text" at bounding box center [258, 12] width 156 height 17
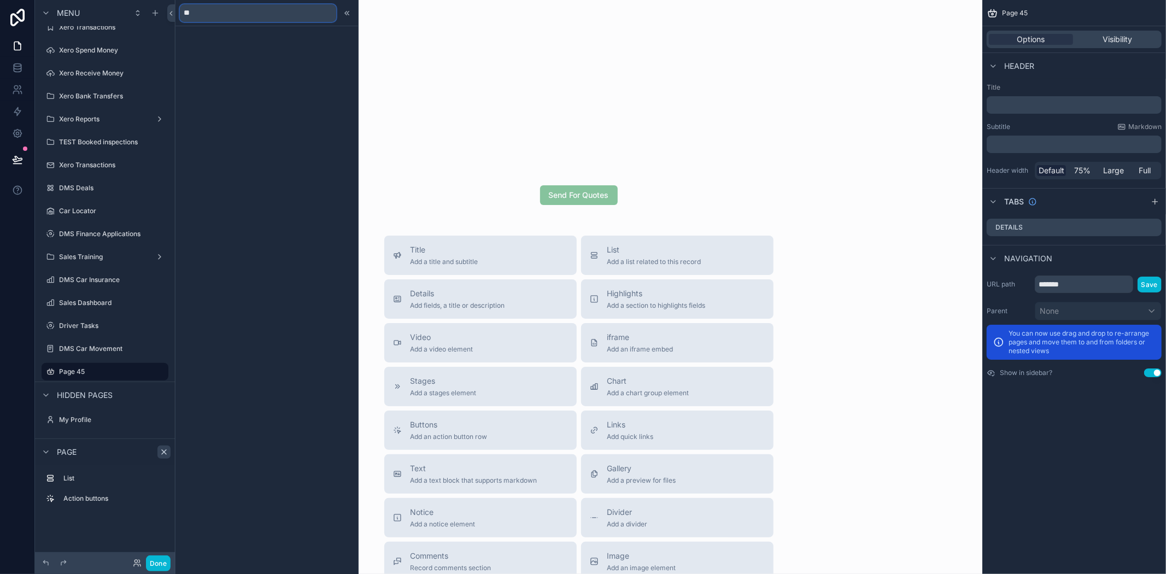
type input "*"
drag, startPoint x: 286, startPoint y: 15, endPoint x: 80, endPoint y: 8, distance: 205.7
click at [93, 15] on div "**** Commonly used Stages Image Tables Calendar Expand all" at bounding box center [583, 287] width 1166 height 574
type input "***"
click at [345, 9] on icon at bounding box center [347, 13] width 9 height 9
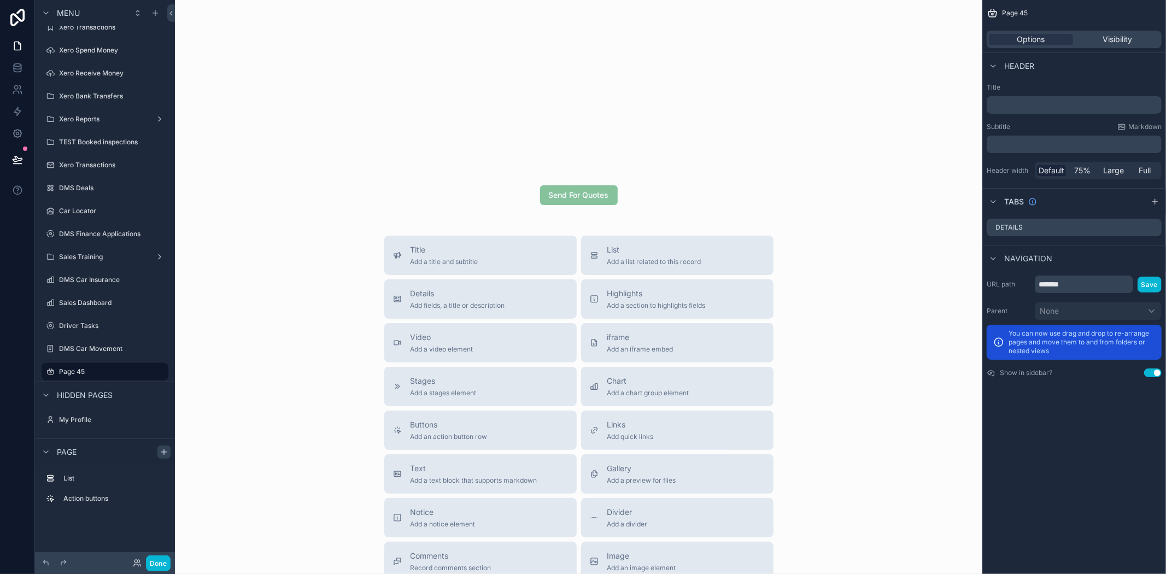
click at [63, 452] on span "Page" at bounding box center [67, 452] width 20 height 11
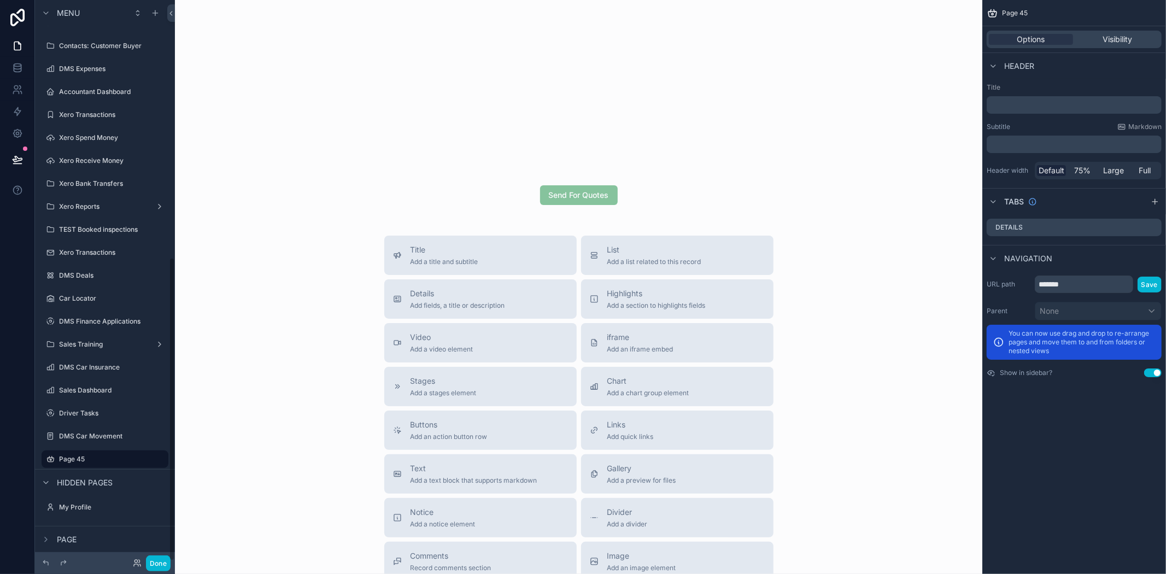
click at [73, 533] on div "Page" at bounding box center [57, 539] width 37 height 13
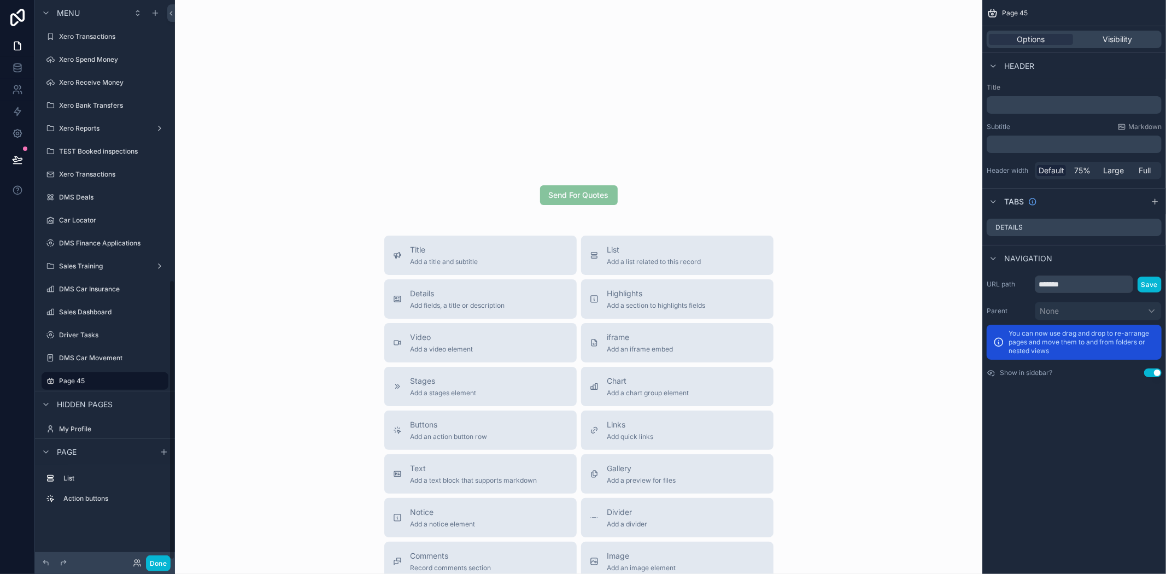
scroll to position [563, 0]
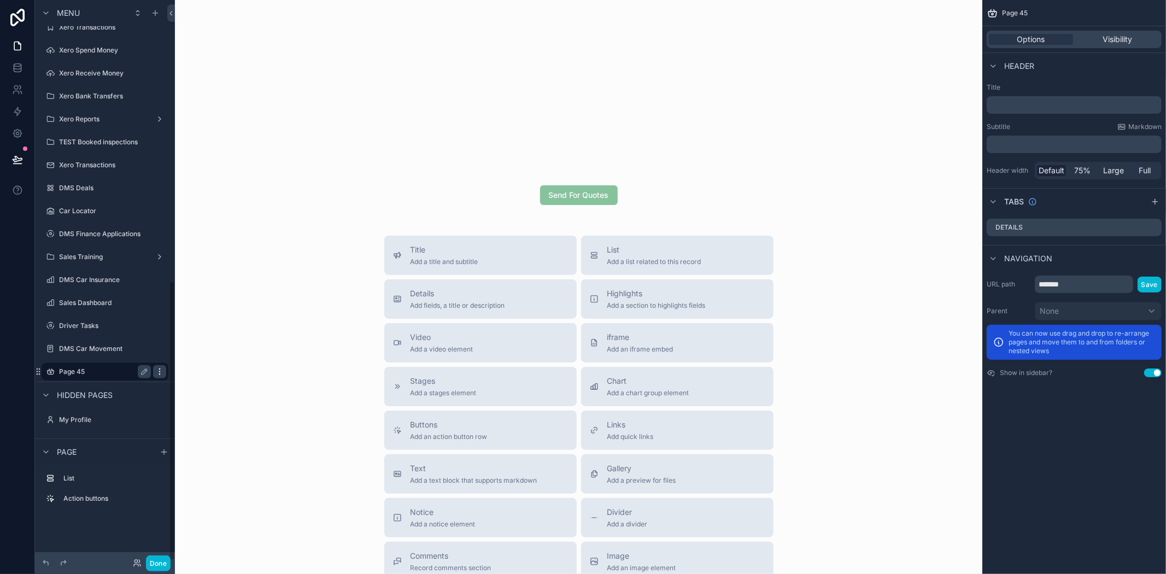
click at [159, 369] on icon "scrollable content" at bounding box center [159, 371] width 9 height 9
click at [195, 364] on span "Clone" at bounding box center [205, 363] width 20 height 11
click at [99, 372] on label "Page 45 (clone)" at bounding box center [102, 372] width 87 height 9
click at [142, 369] on icon "scrollable content" at bounding box center [144, 372] width 9 height 9
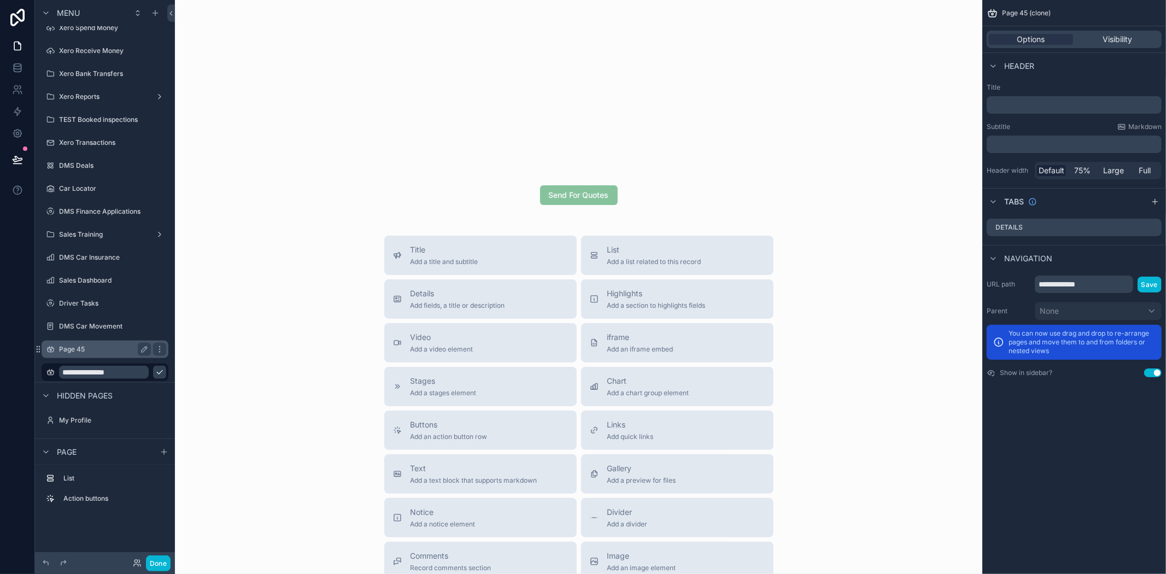
click at [97, 348] on label "Page 45" at bounding box center [102, 349] width 87 height 9
click at [145, 348] on icon "scrollable content" at bounding box center [144, 349] width 9 height 9
click at [94, 348] on input "*******" at bounding box center [96, 349] width 74 height 13
type input "*"
type input "*********"
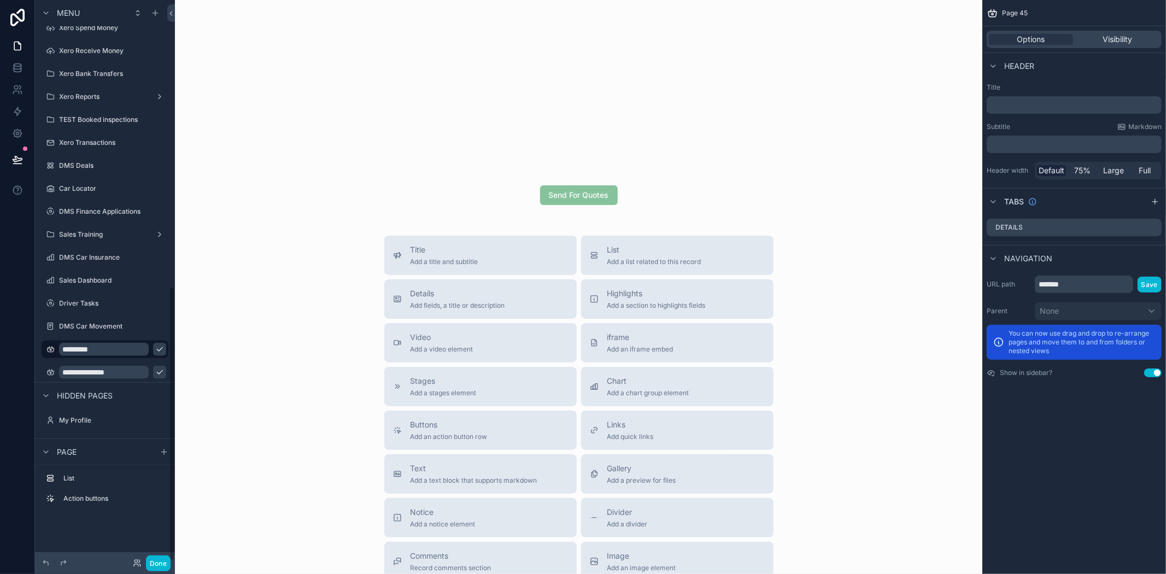
click at [212, 403] on div "Title Add a title and subtitle List Add a list related to this record Details A…" at bounding box center [579, 430] width 790 height 389
click at [125, 370] on input "**********" at bounding box center [96, 372] width 74 height 13
click at [91, 373] on input "**********" at bounding box center [96, 372] width 74 height 13
click at [112, 369] on input "**********" at bounding box center [96, 372] width 74 height 13
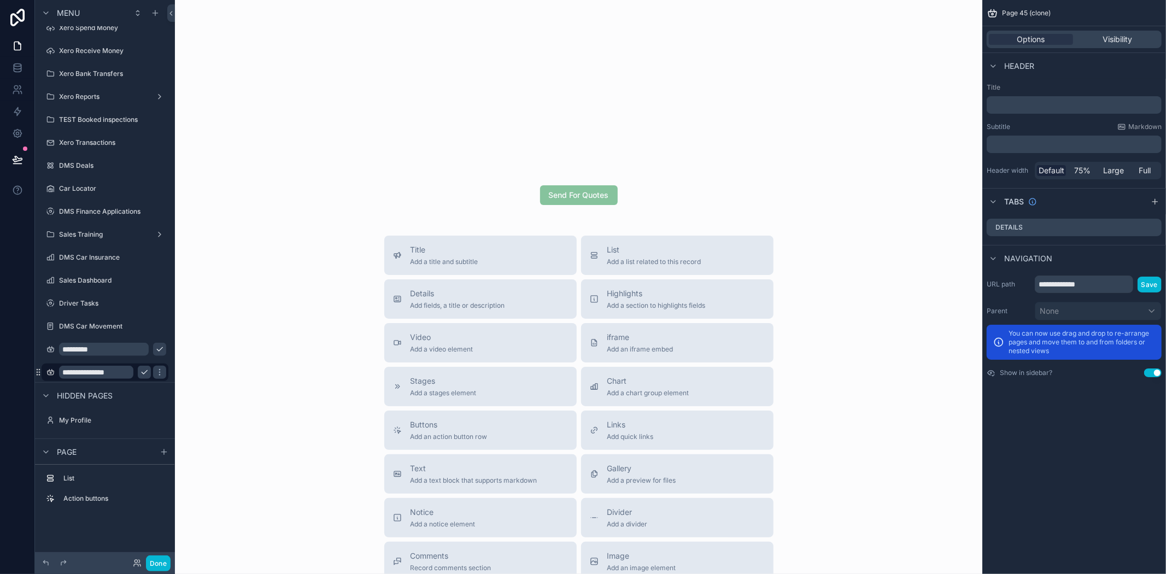
click at [112, 369] on input "**********" at bounding box center [96, 372] width 74 height 13
type input "**********"
click at [90, 348] on input "*********" at bounding box center [96, 349] width 74 height 13
click at [110, 347] on input "*********" at bounding box center [96, 349] width 74 height 13
type input "**********"
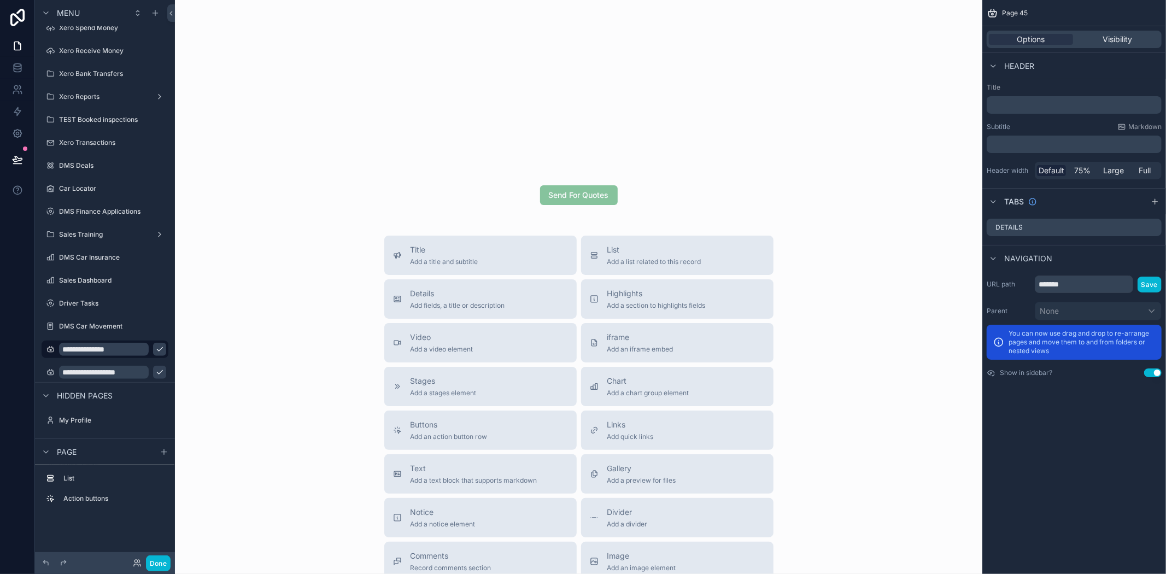
drag, startPoint x: 315, startPoint y: 375, endPoint x: 137, endPoint y: 350, distance: 179.9
click at [315, 375] on div "Title Add a title and subtitle List Add a list related to this record Details A…" at bounding box center [579, 430] width 790 height 389
click at [157, 349] on icon "scrollable content" at bounding box center [159, 350] width 5 height 4
click at [155, 372] on icon "scrollable content" at bounding box center [159, 372] width 9 height 9
click at [95, 371] on label "Insurance Providers" at bounding box center [102, 372] width 87 height 9
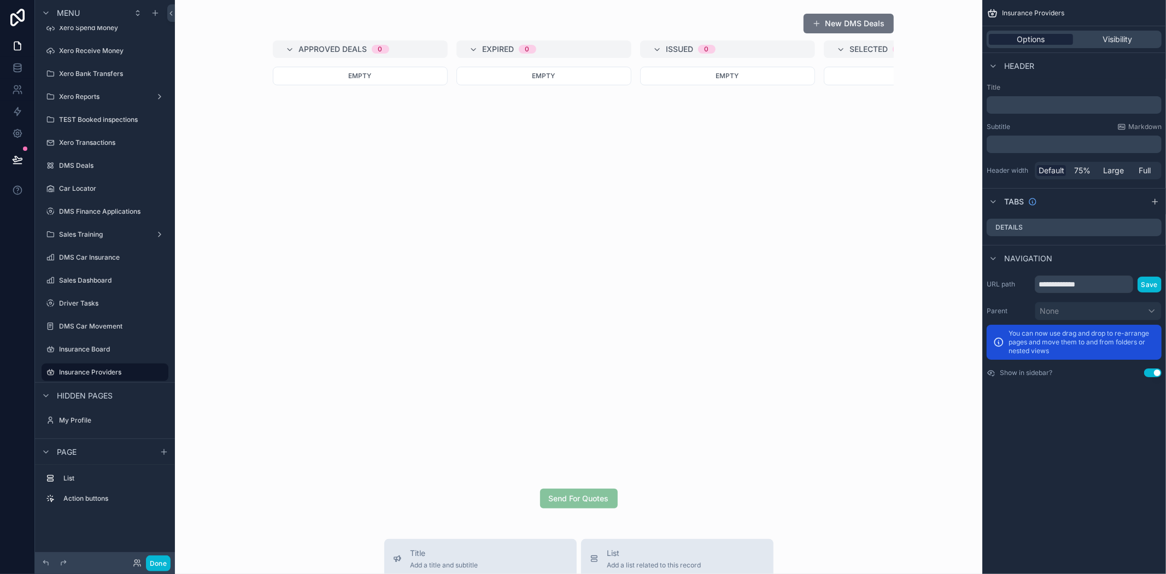
click at [1036, 40] on span "Options" at bounding box center [1032, 39] width 28 height 11
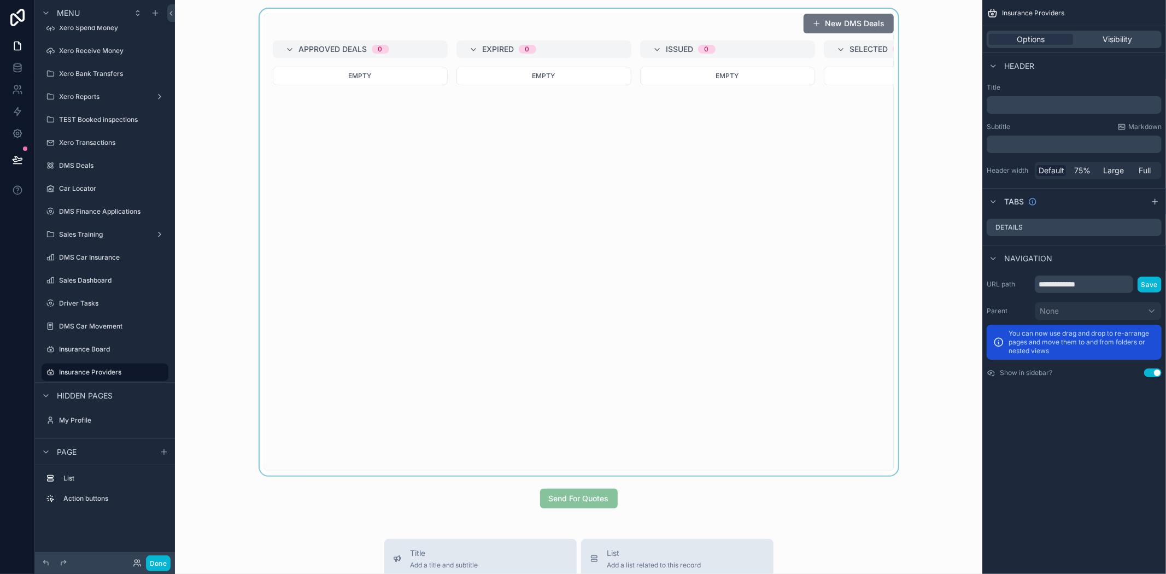
click at [334, 107] on div "scrollable content" at bounding box center [579, 242] width 790 height 467
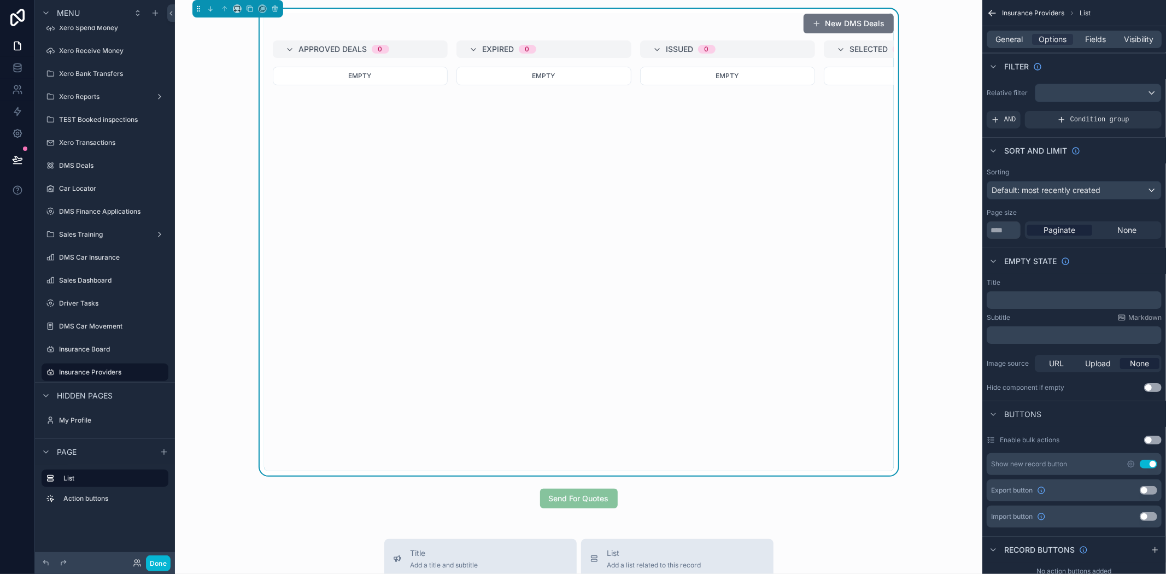
drag, startPoint x: 697, startPoint y: 176, endPoint x: 692, endPoint y: 177, distance: 5.6
click at [697, 176] on div "Empty" at bounding box center [727, 172] width 175 height 210
click at [1010, 39] on span "General" at bounding box center [1009, 39] width 27 height 11
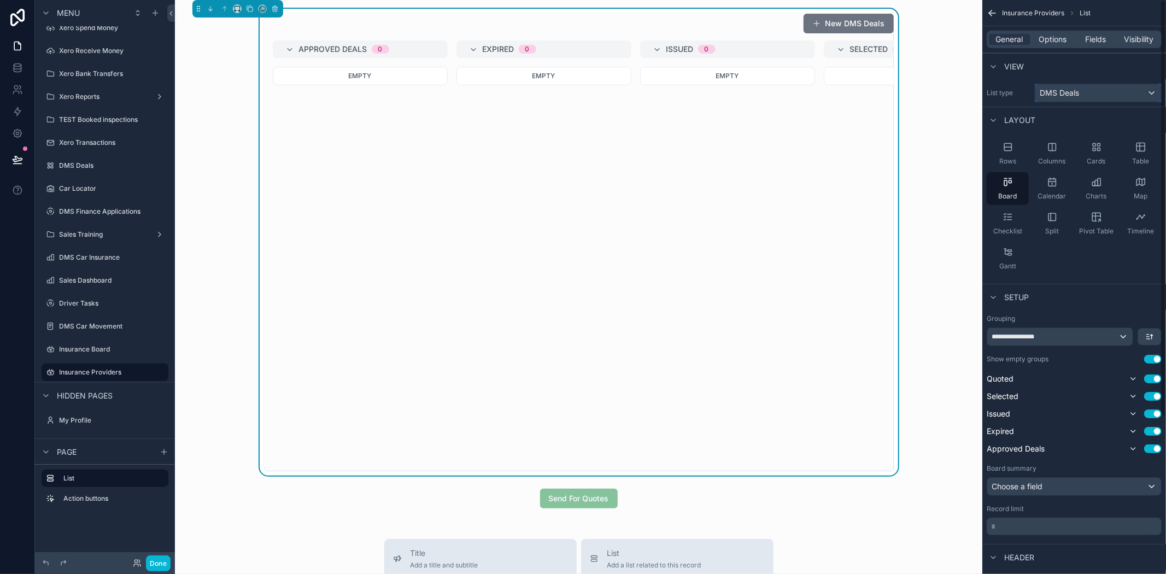
click at [1083, 94] on div "DMS Deals" at bounding box center [1099, 92] width 126 height 17
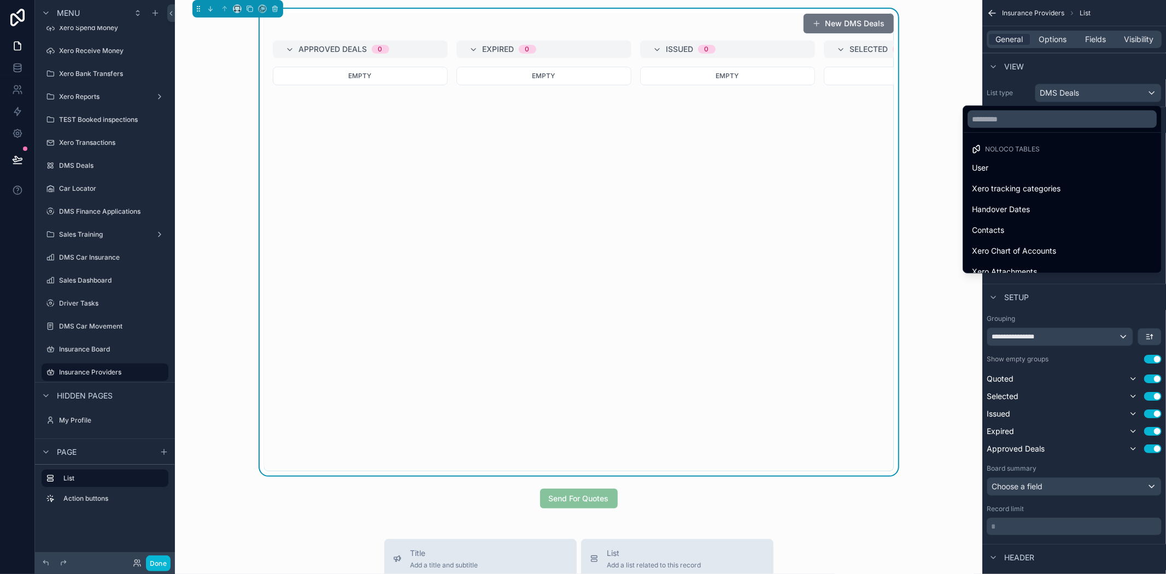
click at [1061, 129] on div at bounding box center [1062, 119] width 198 height 26
click at [1032, 126] on input "text" at bounding box center [1062, 118] width 189 height 17
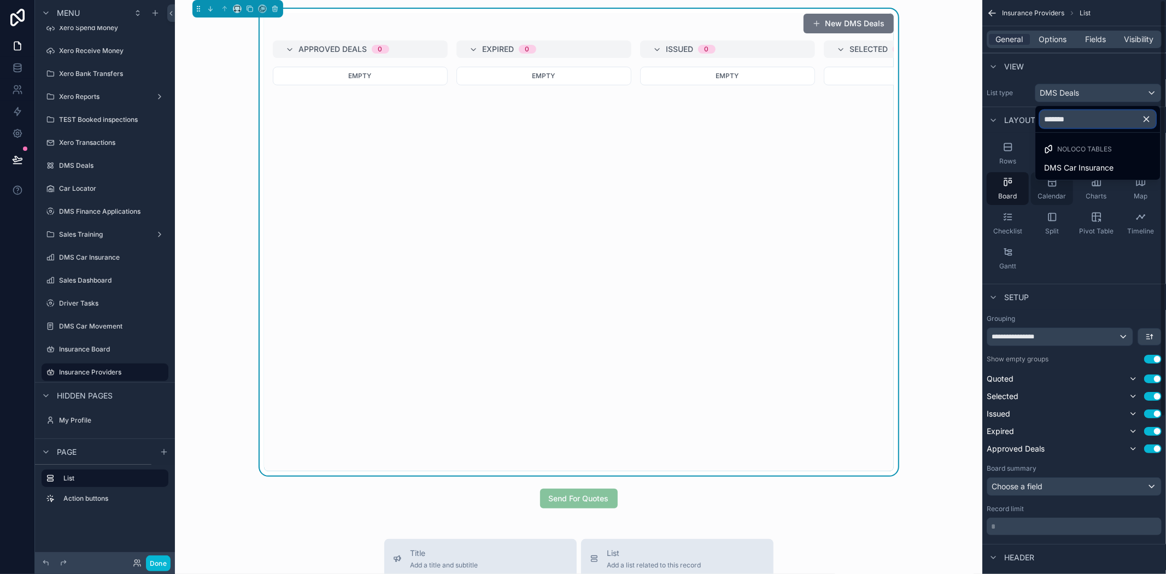
type input "*******"
click at [1076, 161] on span "DMS Car Insurance" at bounding box center [1078, 167] width 69 height 13
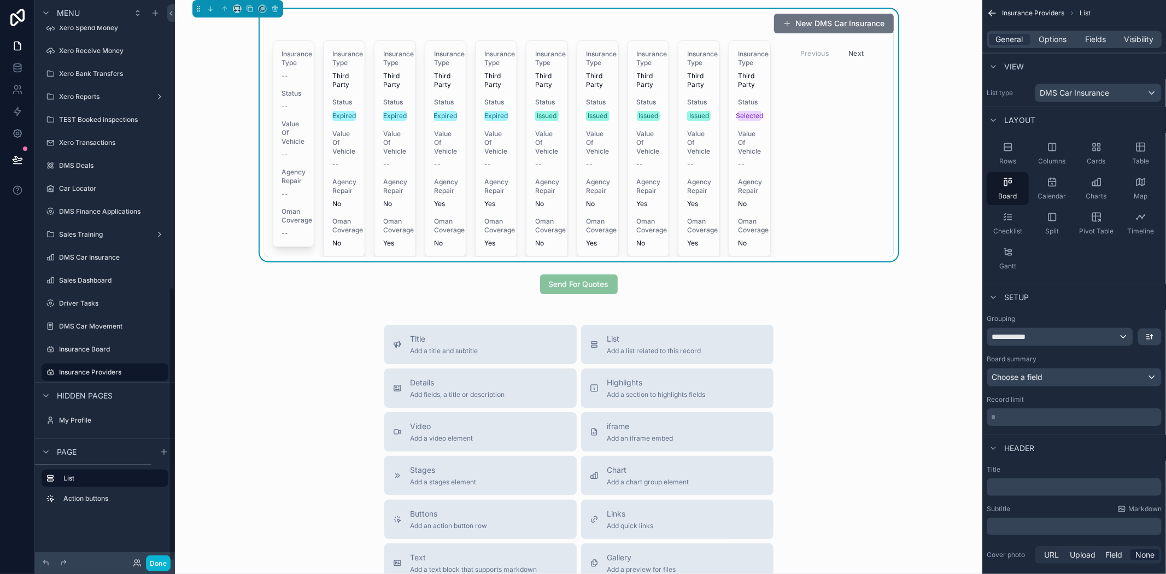
click at [846, 123] on div "Insurance Type -- Status -- Value Of Vehicle -- Agency Repair -- Oman Coverage …" at bounding box center [579, 148] width 630 height 217
click at [1013, 157] on span "Rows" at bounding box center [1008, 161] width 17 height 9
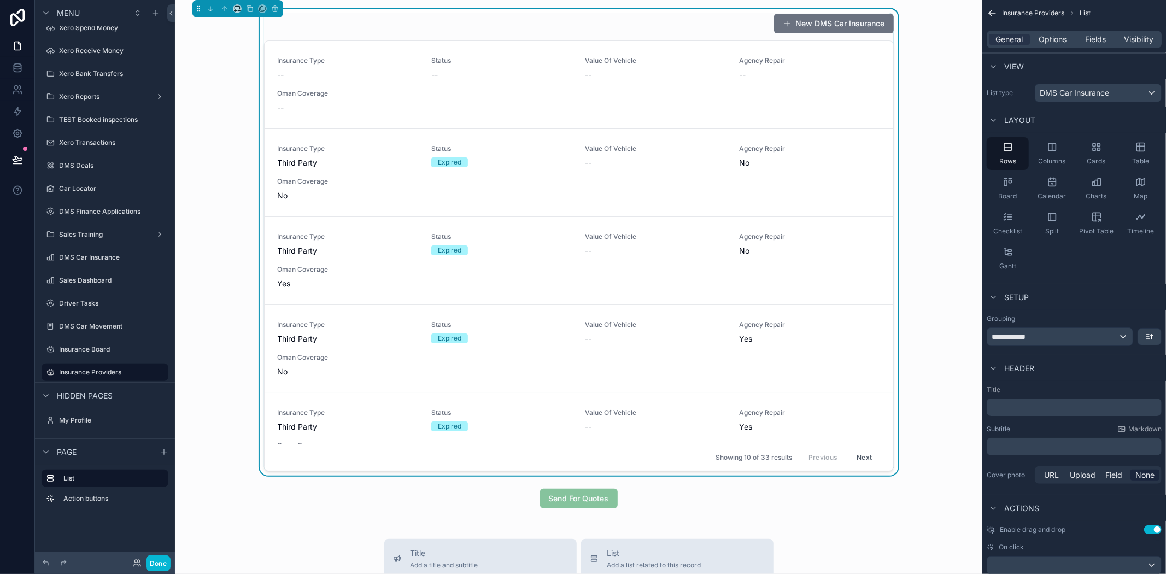
scroll to position [61, 0]
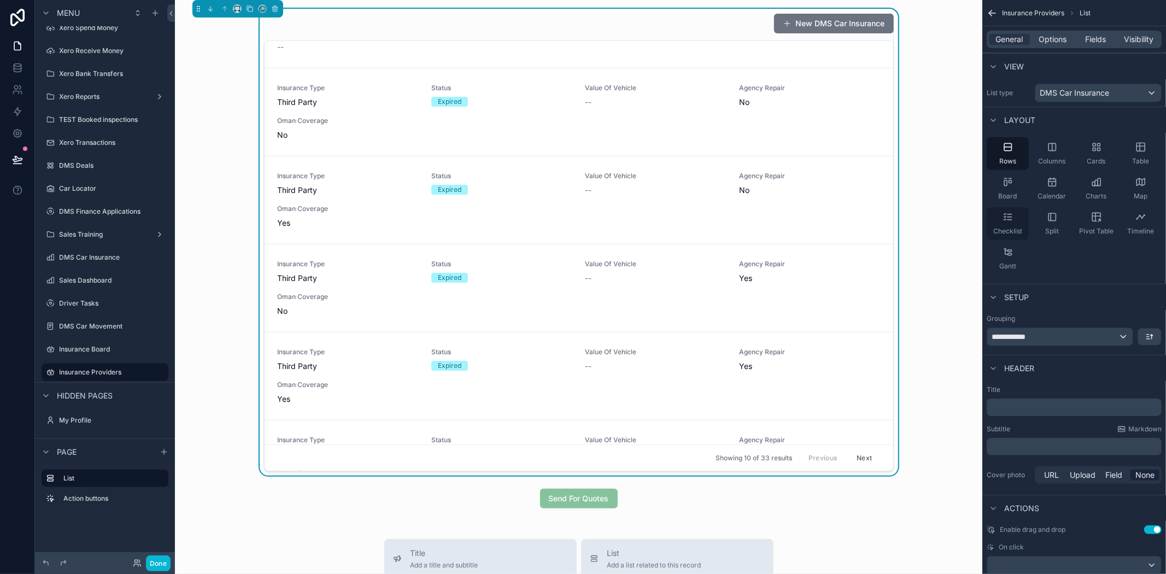
drag, startPoint x: 1008, startPoint y: 190, endPoint x: 1004, endPoint y: 208, distance: 18.6
click at [1002, 194] on div "Board" at bounding box center [1008, 188] width 42 height 33
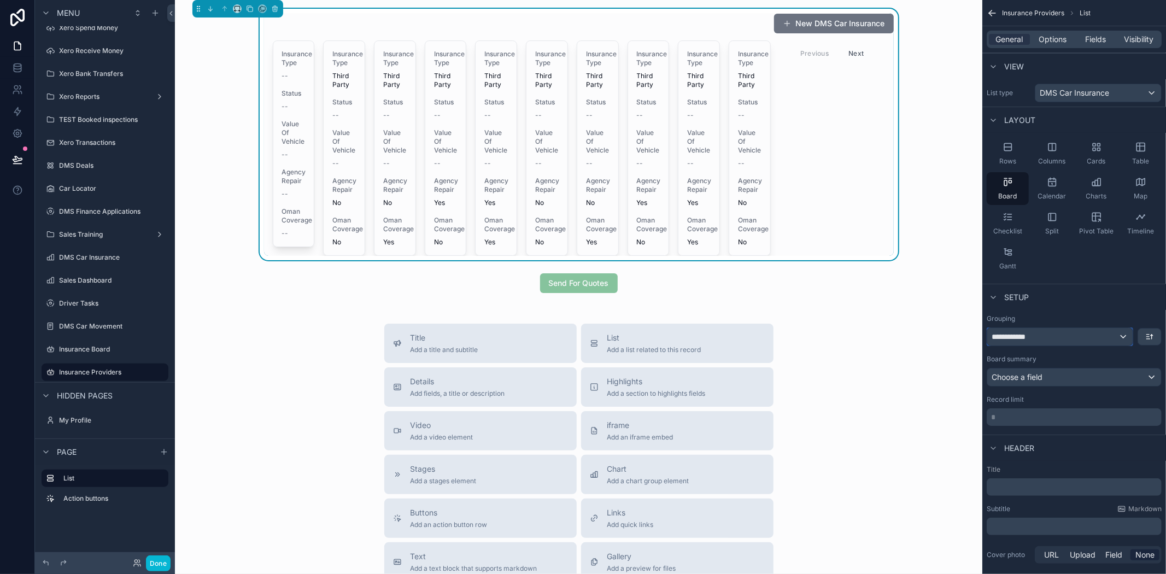
click at [1064, 340] on div "**********" at bounding box center [1059, 336] width 145 height 17
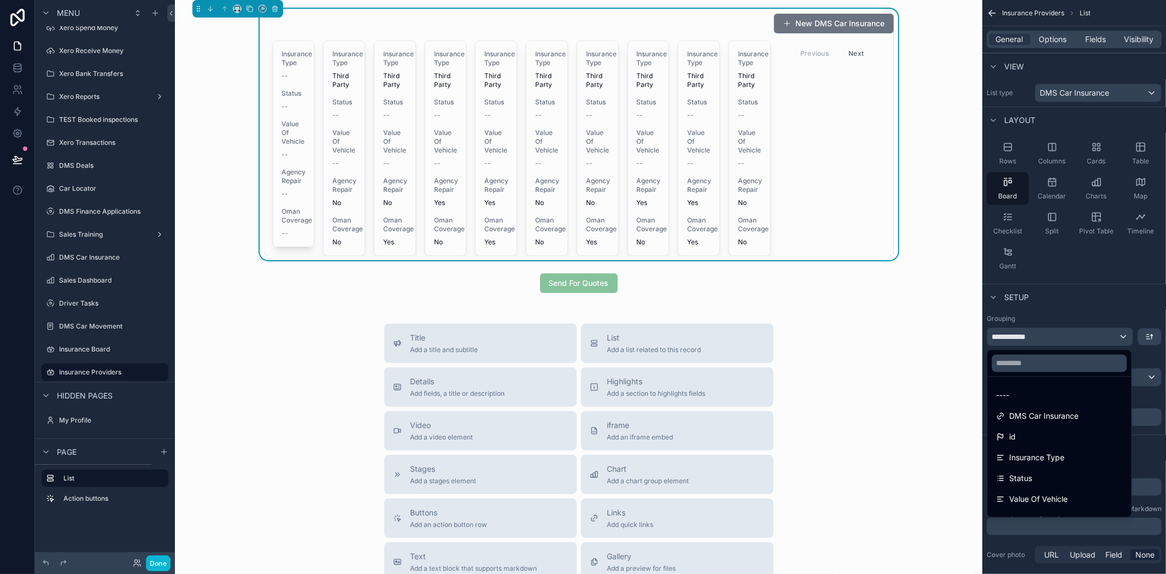
click at [928, 368] on div "Title Add a title and subtitle List Add a list related to this record Details A…" at bounding box center [579, 518] width 790 height 389
click at [1116, 312] on div "scrollable content" at bounding box center [583, 287] width 1166 height 574
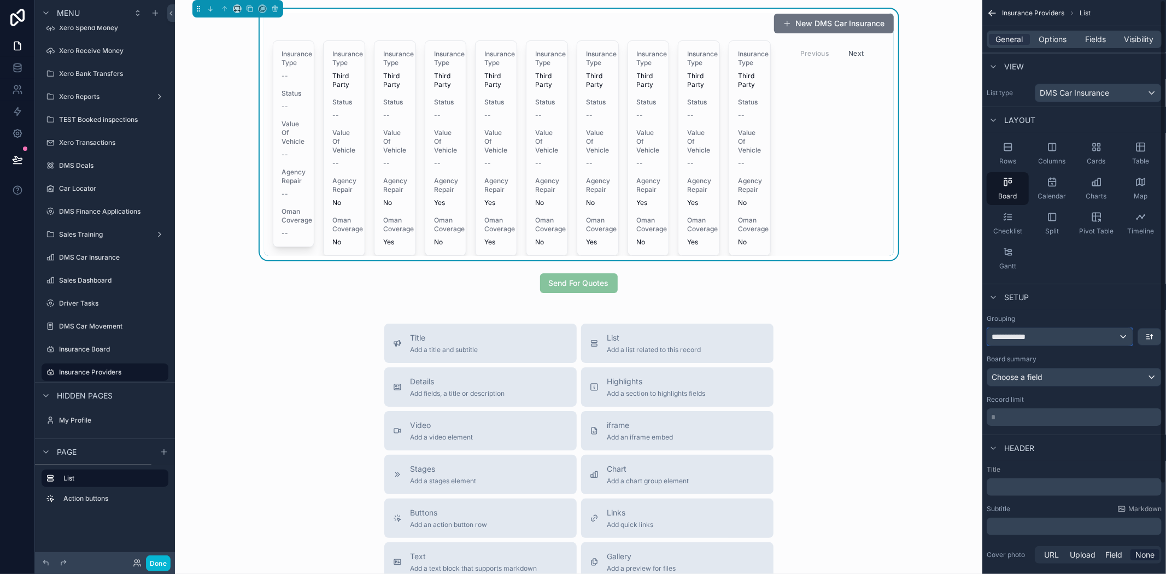
click at [1027, 330] on div "**********" at bounding box center [1059, 336] width 145 height 17
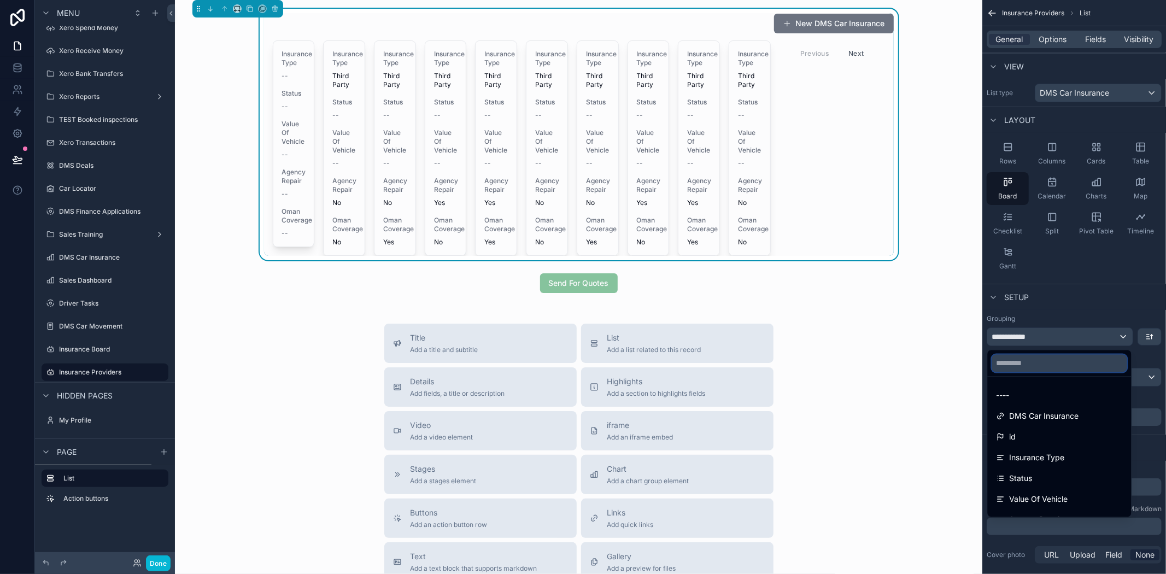
drag, startPoint x: 1038, startPoint y: 365, endPoint x: 1037, endPoint y: 358, distance: 7.7
click at [1038, 360] on input "text" at bounding box center [1059, 363] width 135 height 17
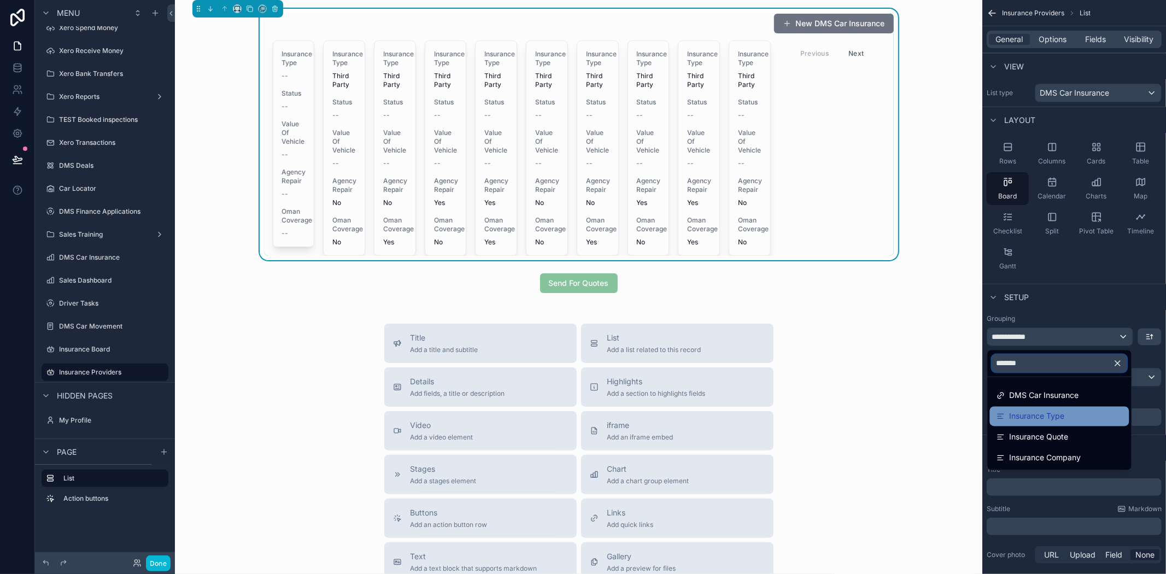
type input "*******"
click at [1030, 413] on span "Insurance Type" at bounding box center [1037, 416] width 55 height 13
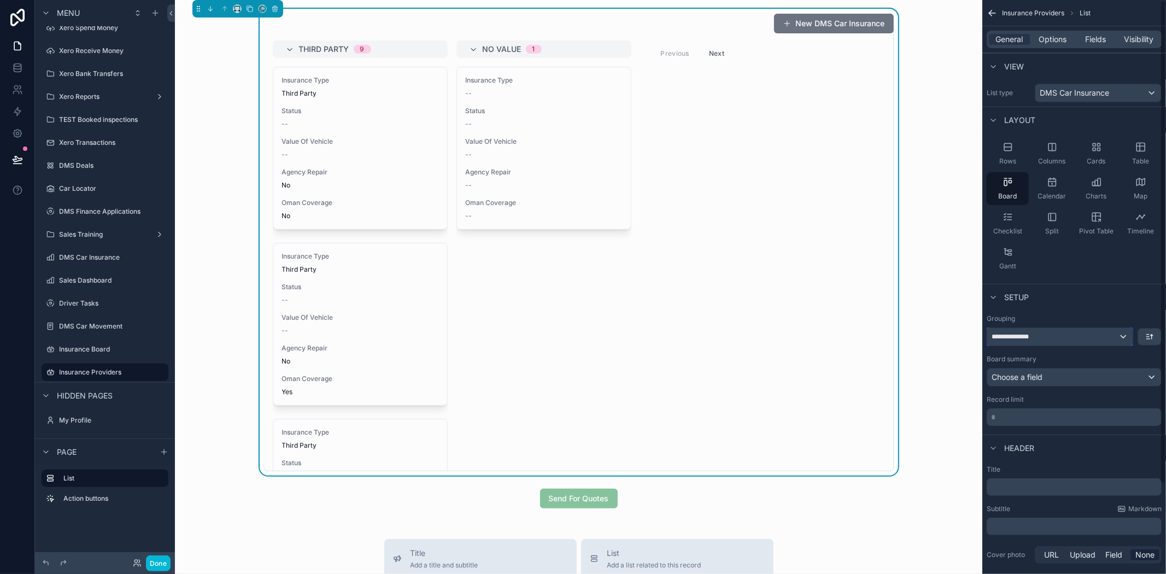
click at [1056, 329] on div "**********" at bounding box center [1059, 336] width 145 height 17
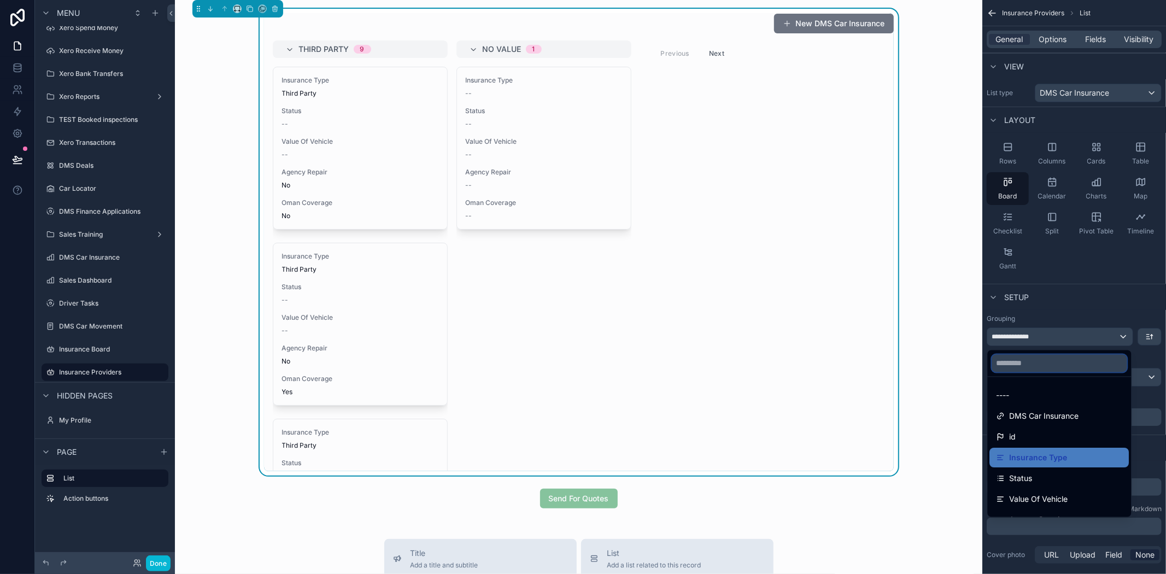
click at [1037, 367] on input "text" at bounding box center [1059, 363] width 135 height 17
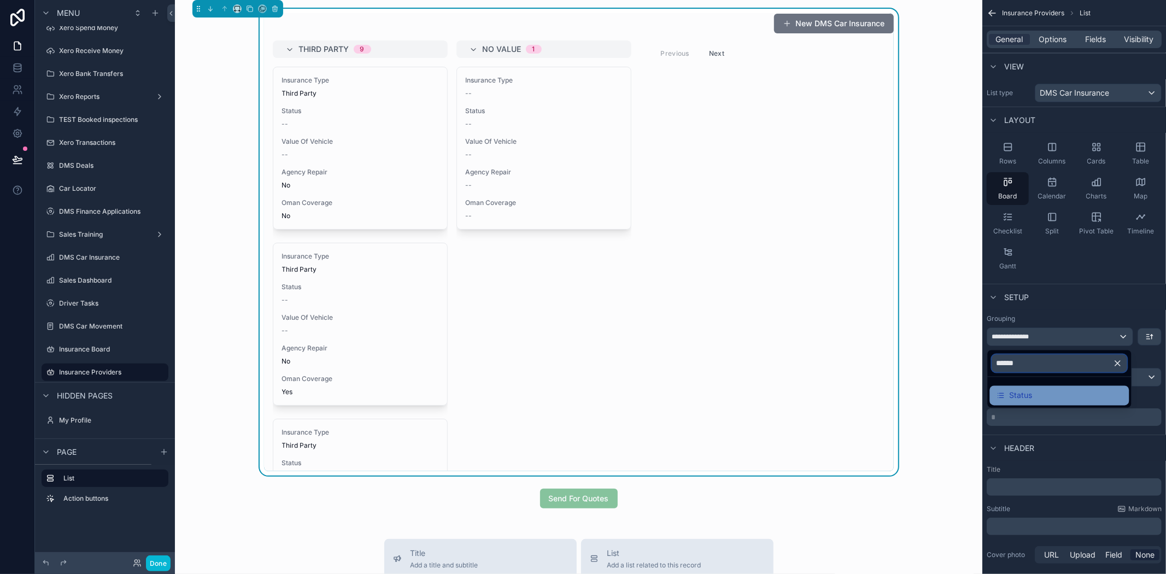
type input "******"
click at [1027, 391] on span "Status" at bounding box center [1021, 395] width 23 height 13
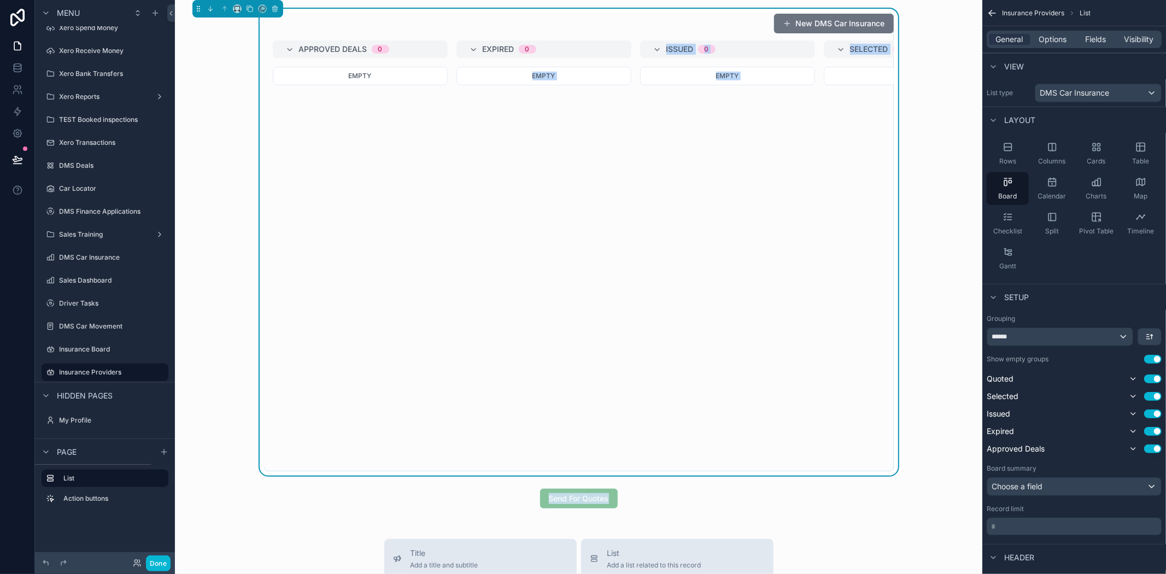
drag, startPoint x: 489, startPoint y: 469, endPoint x: 877, endPoint y: 490, distance: 388.3
click at [877, 490] on div "New DMS Car Insurance Approved Deals 0 Empty Expired 0 Empty Issued 0 Empty Sel…" at bounding box center [579, 508] width 808 height 1016
drag, startPoint x: 900, startPoint y: 403, endPoint x: 688, endPoint y: 469, distance: 222.2
click at [900, 402] on div "New DMS Car Insurance Approved Deals 0 Empty Expired 0 Empty Issued 0 Empty Sel…" at bounding box center [579, 242] width 790 height 467
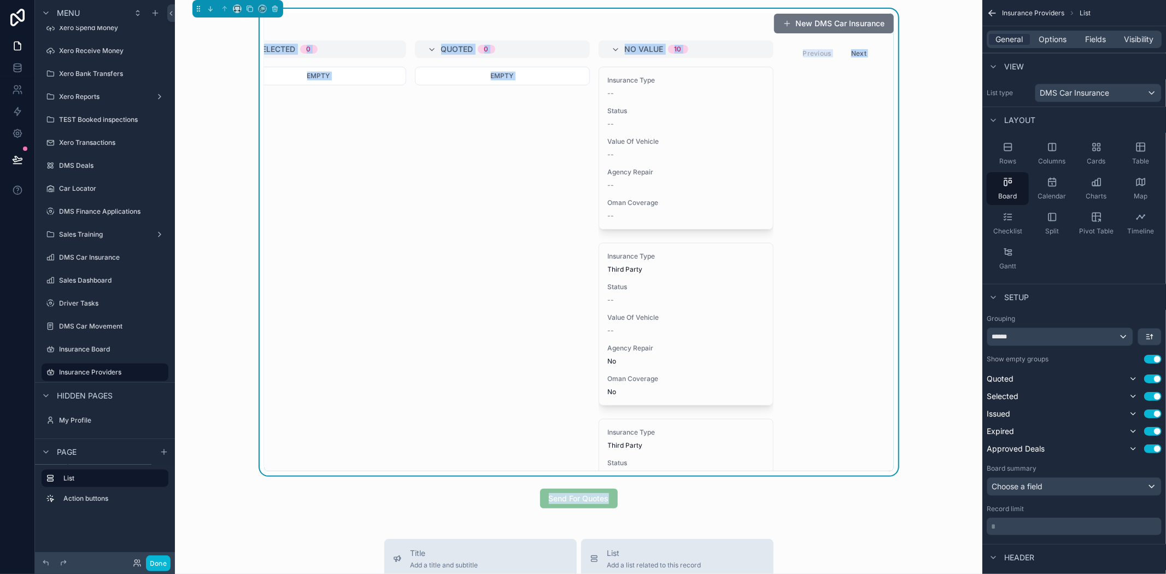
scroll to position [0, 0]
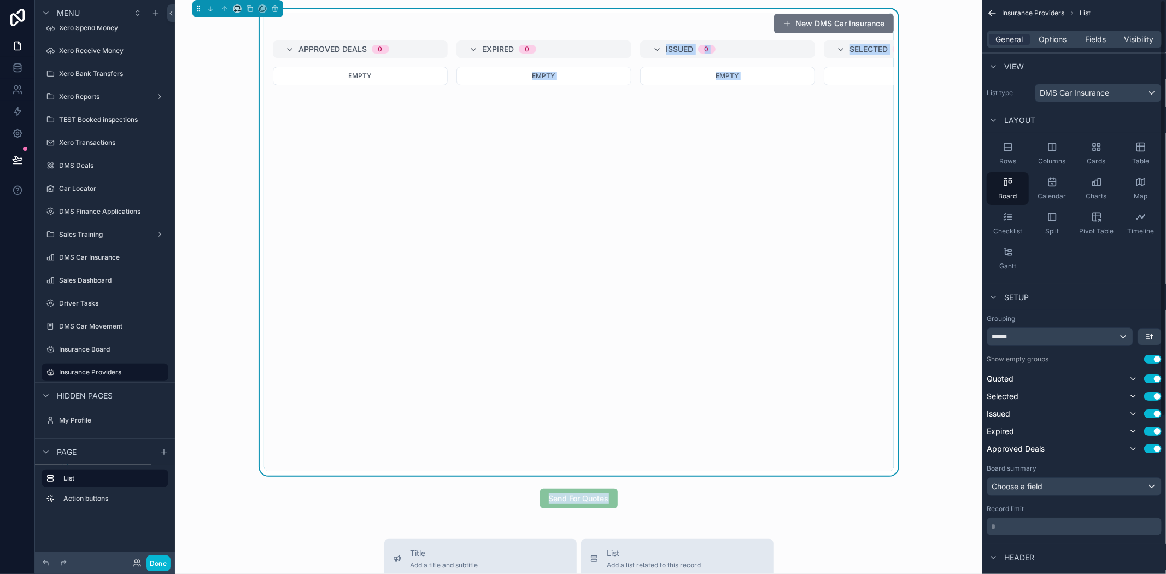
click at [962, 278] on div "New DMS Car Insurance Approved Deals 0 Empty Expired 0 Empty Issued 0 Empty Sel…" at bounding box center [579, 242] width 790 height 467
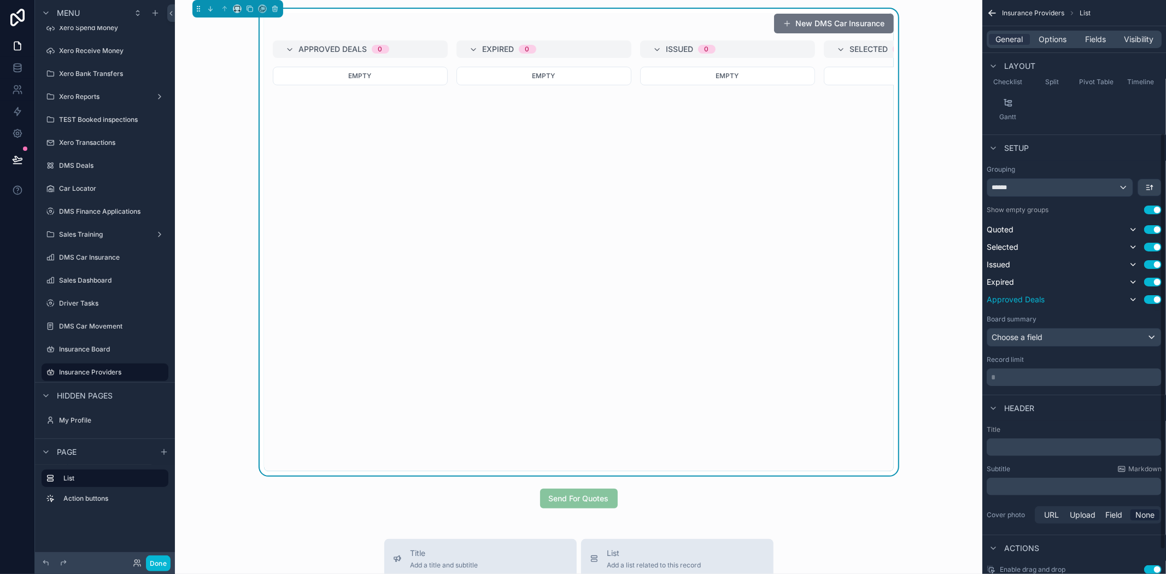
scroll to position [216, 0]
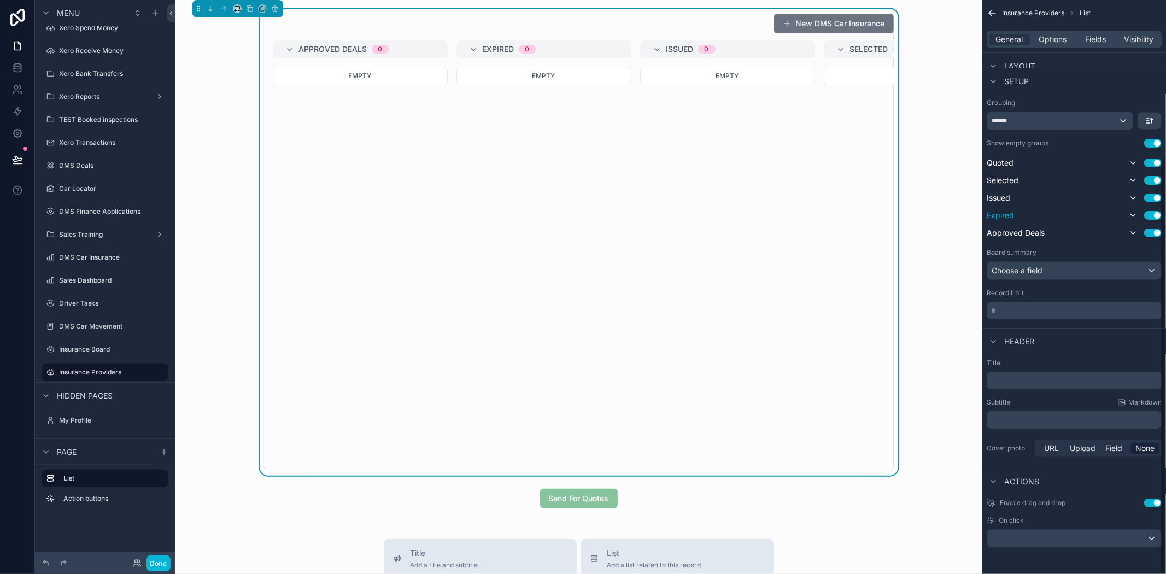
click at [1150, 215] on button "Use setting" at bounding box center [1152, 215] width 17 height 9
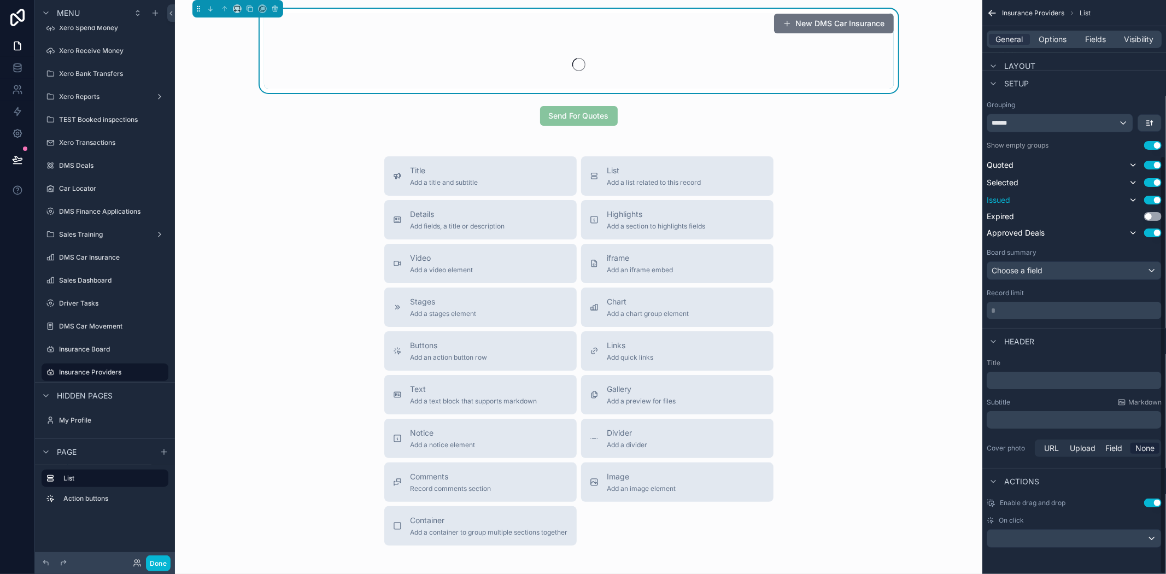
click at [1152, 198] on button "Use setting" at bounding box center [1152, 200] width 17 height 9
click at [1155, 182] on button "Use setting" at bounding box center [1152, 184] width 17 height 9
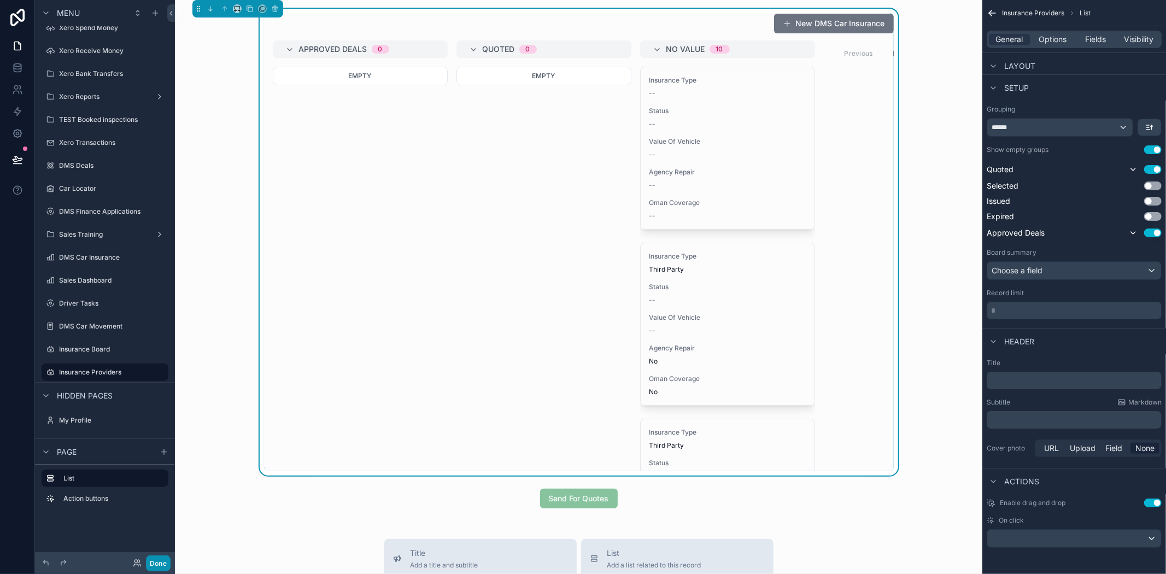
drag, startPoint x: 159, startPoint y: 560, endPoint x: 161, endPoint y: 569, distance: 9.0
click at [159, 560] on button "Done" at bounding box center [158, 564] width 25 height 16
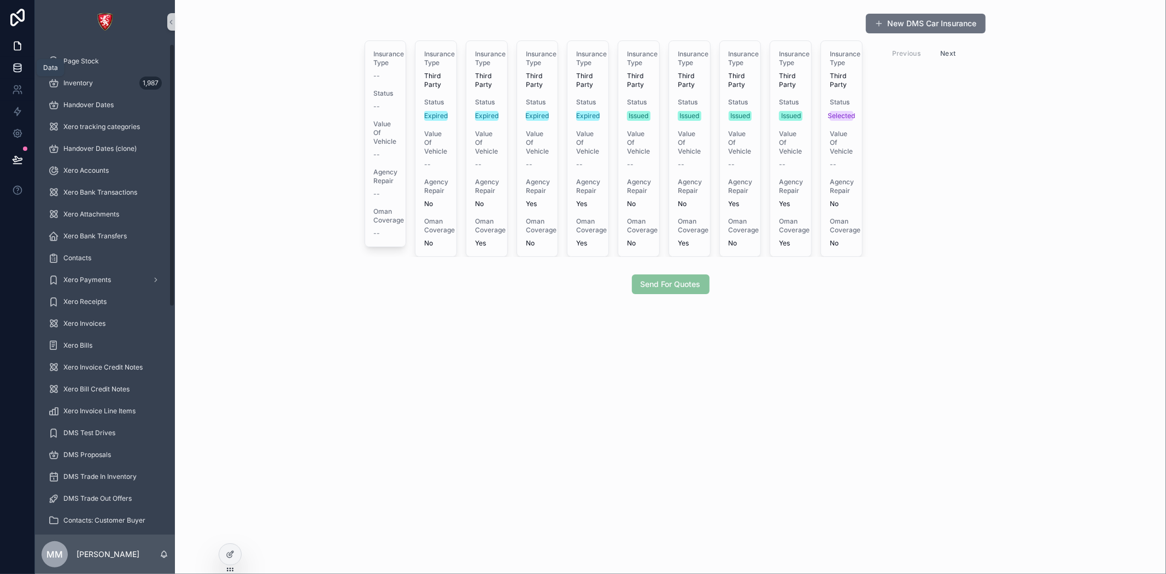
click at [24, 67] on link at bounding box center [17, 68] width 34 height 22
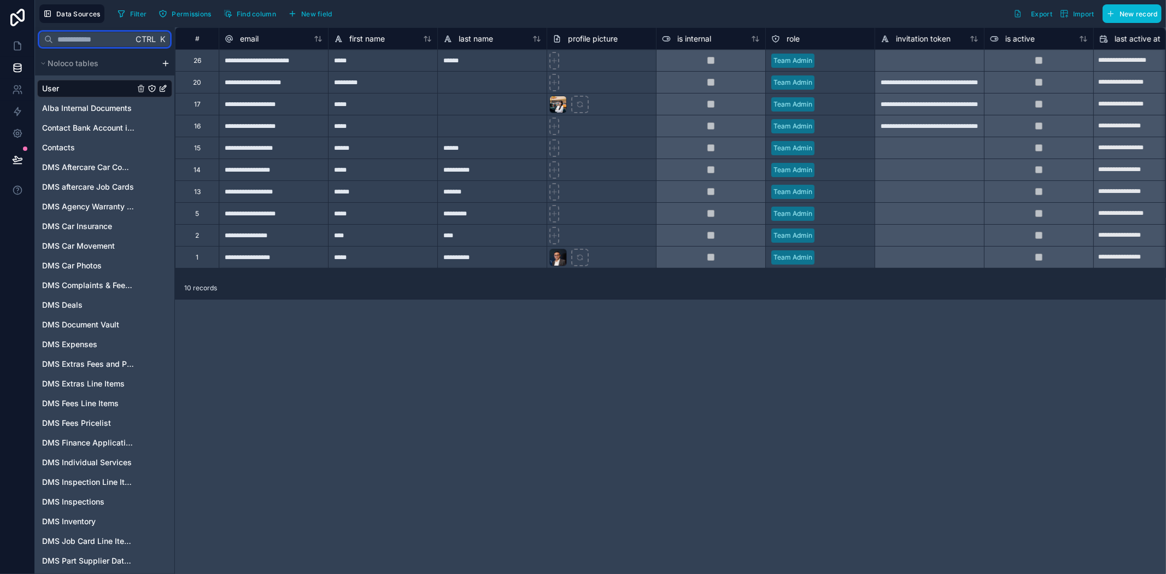
click at [115, 42] on input "text" at bounding box center [93, 40] width 80 height 20
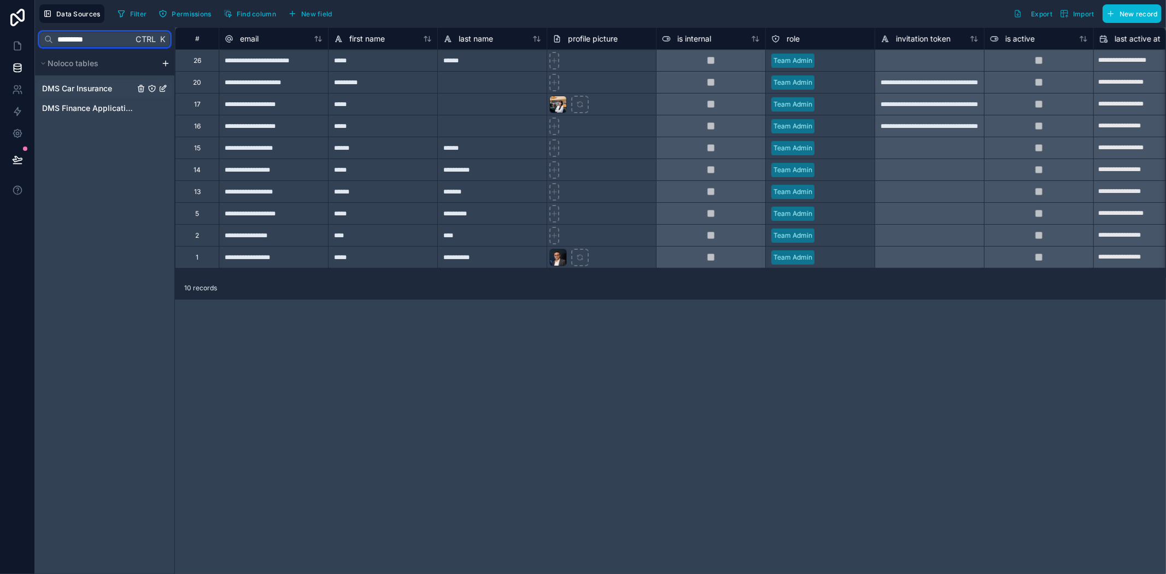
type input "*********"
click at [74, 89] on span "DMS Car Insurance" at bounding box center [77, 88] width 70 height 11
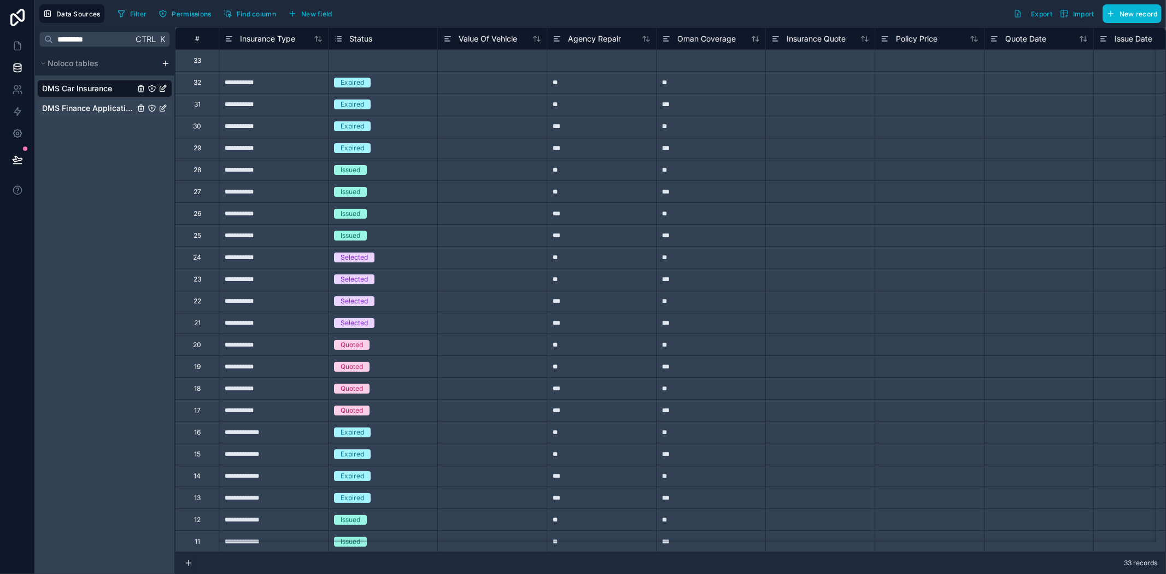
click at [96, 105] on span "DMS Finance Applications" at bounding box center [88, 108] width 92 height 11
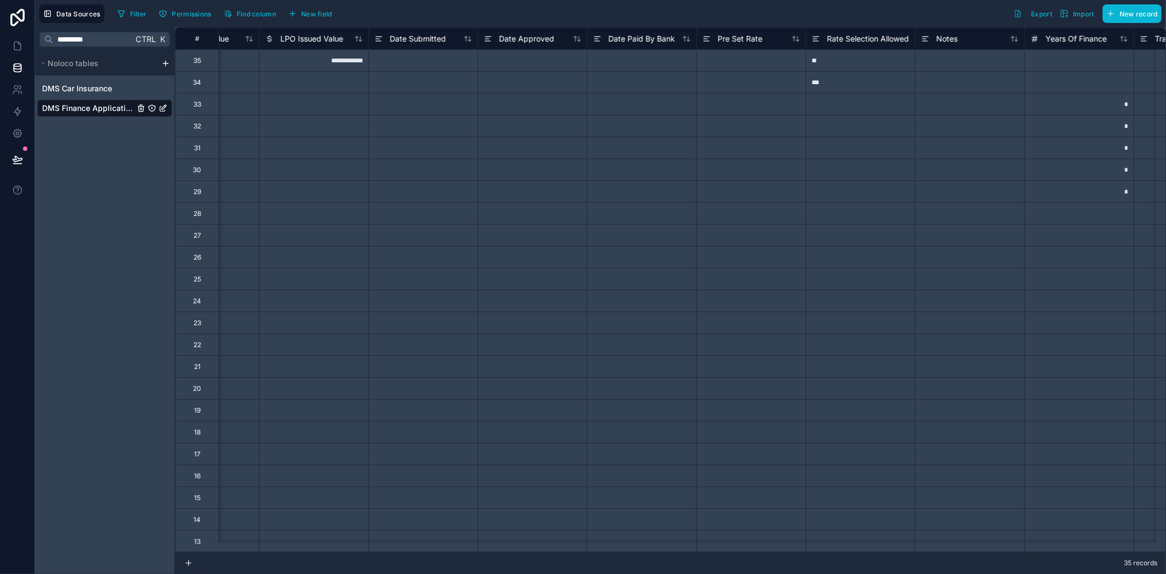
scroll to position [0, 3983]
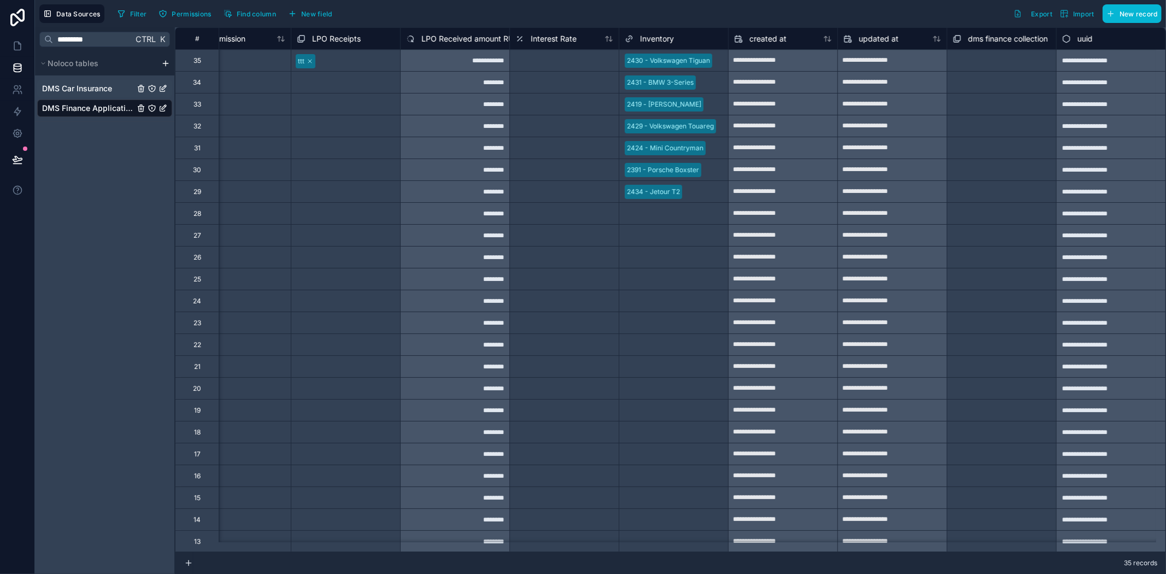
click at [104, 91] on span "DMS Car Insurance" at bounding box center [77, 88] width 70 height 11
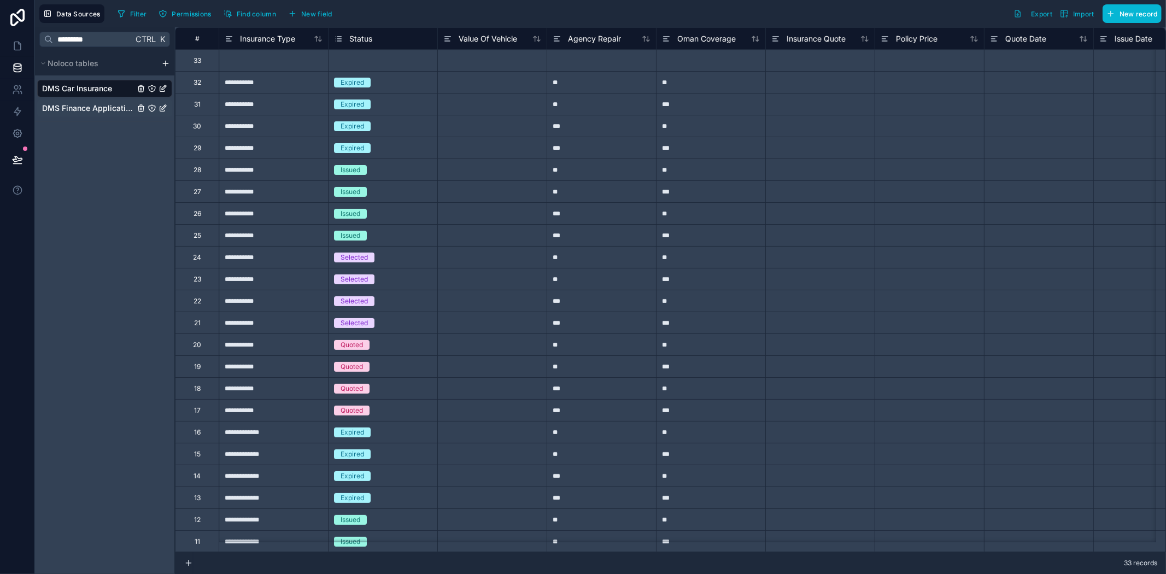
click at [73, 114] on div "DMS Finance Applications" at bounding box center [104, 108] width 135 height 17
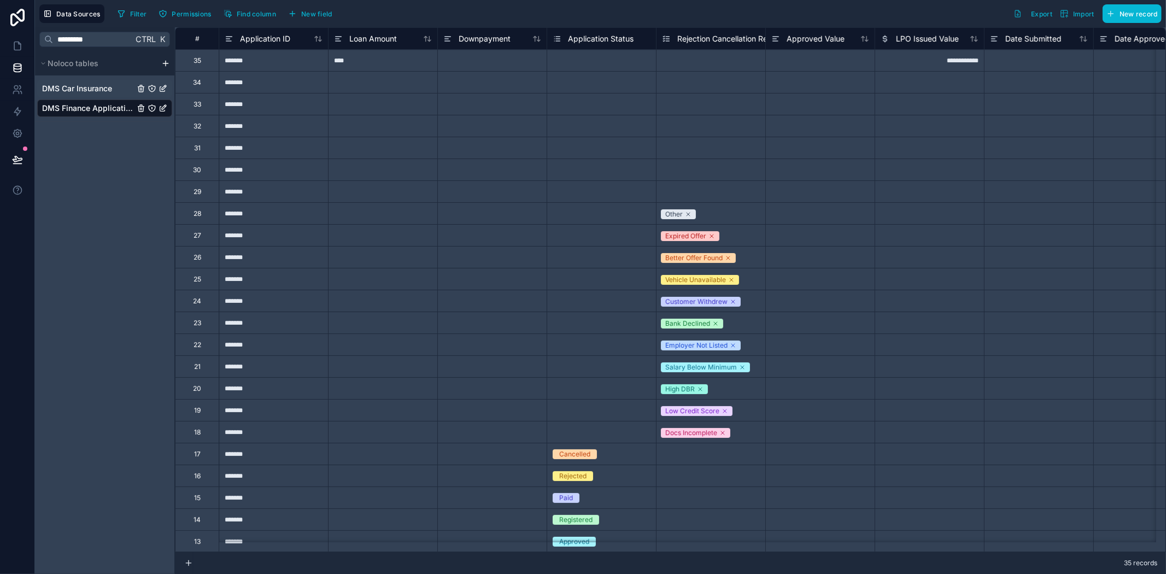
click at [96, 85] on span "DMS Car Insurance" at bounding box center [77, 88] width 70 height 11
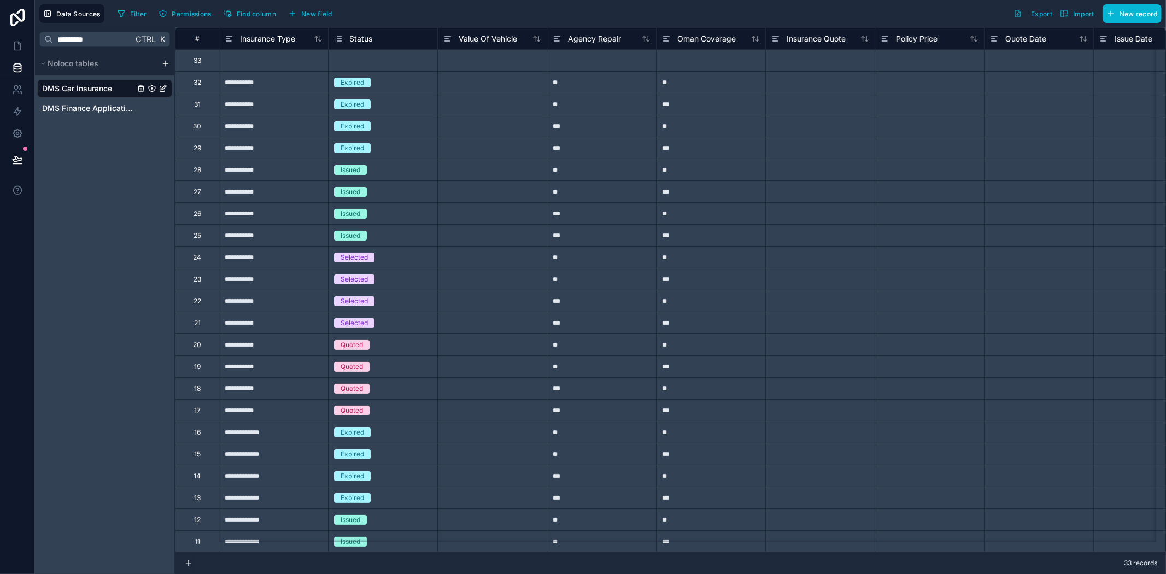
click at [359, 32] on div "Status" at bounding box center [353, 38] width 38 height 13
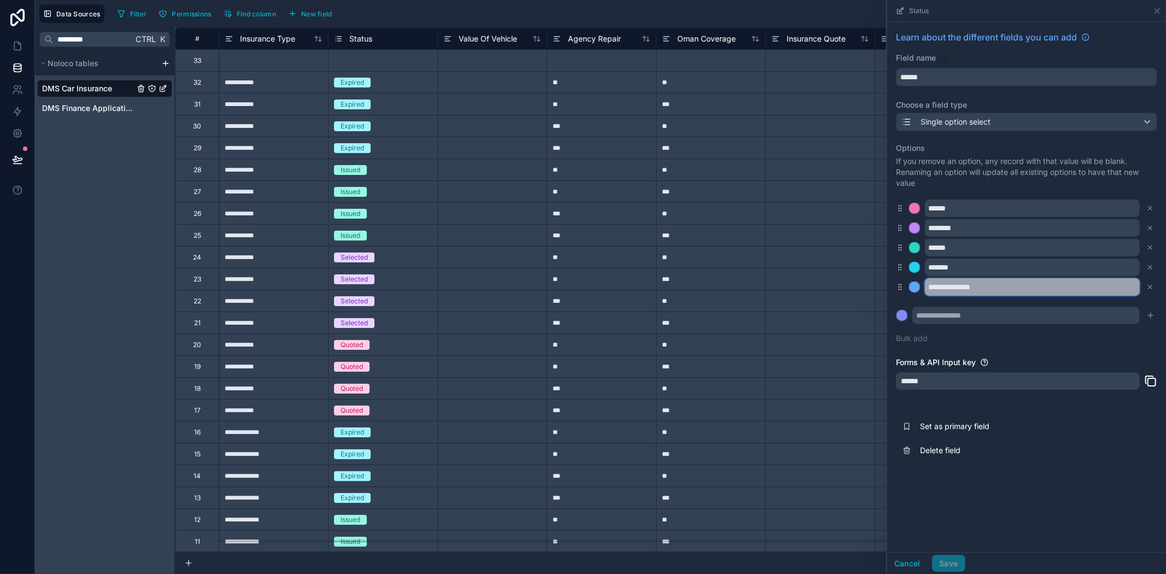
click at [1081, 296] on input "**********" at bounding box center [1032, 286] width 215 height 17
click at [1050, 287] on input "**********" at bounding box center [1032, 286] width 215 height 17
click at [957, 280] on input "**********" at bounding box center [1032, 286] width 215 height 17
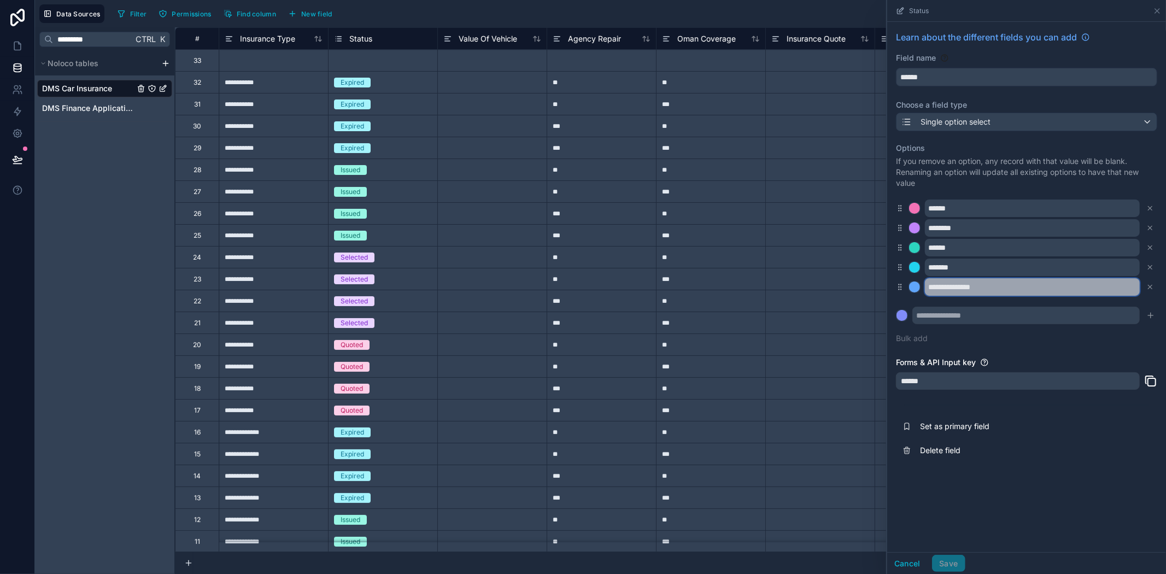
click at [957, 280] on input "**********" at bounding box center [1032, 286] width 215 height 17
type input "*"
type input "**********"
click at [1138, 500] on div "**********" at bounding box center [1026, 287] width 279 height 530
click at [1152, 264] on icon at bounding box center [1151, 268] width 8 height 8
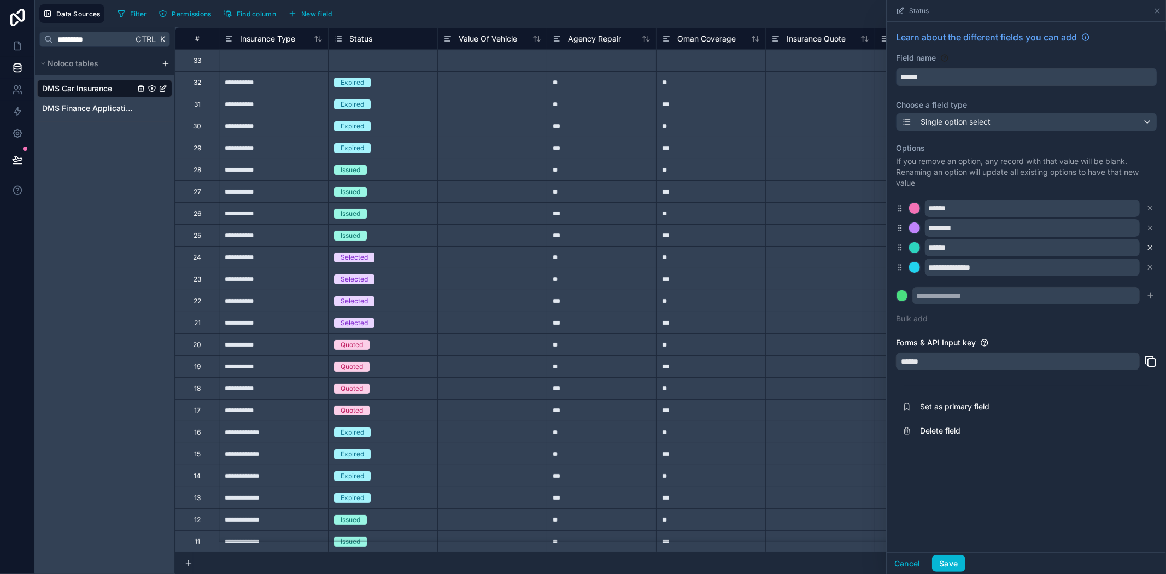
click at [1151, 245] on icon at bounding box center [1151, 248] width 8 height 8
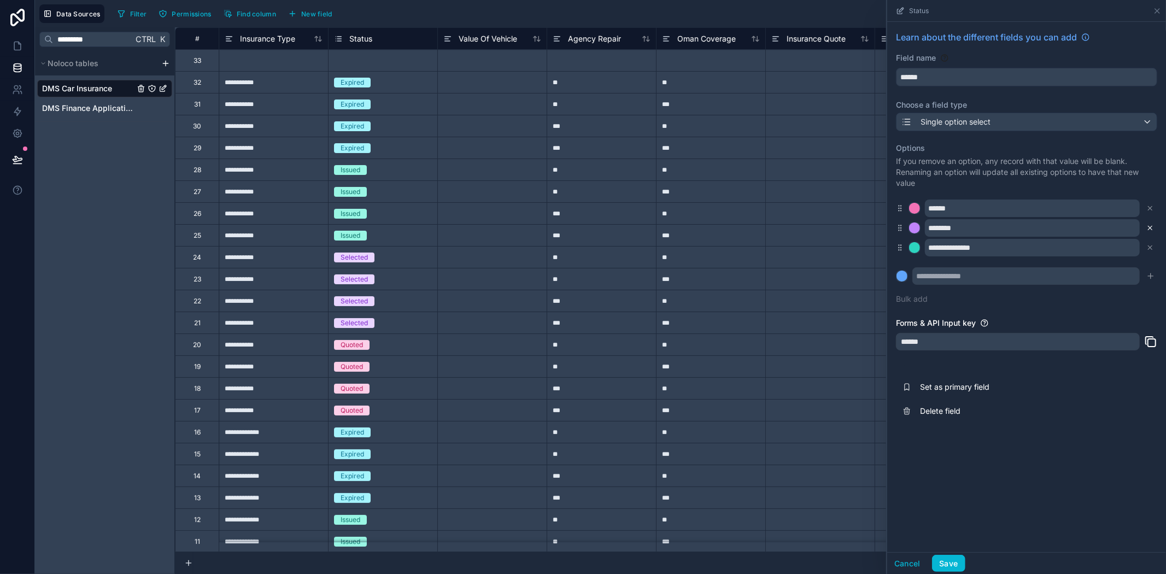
click at [1147, 230] on icon at bounding box center [1151, 228] width 8 height 8
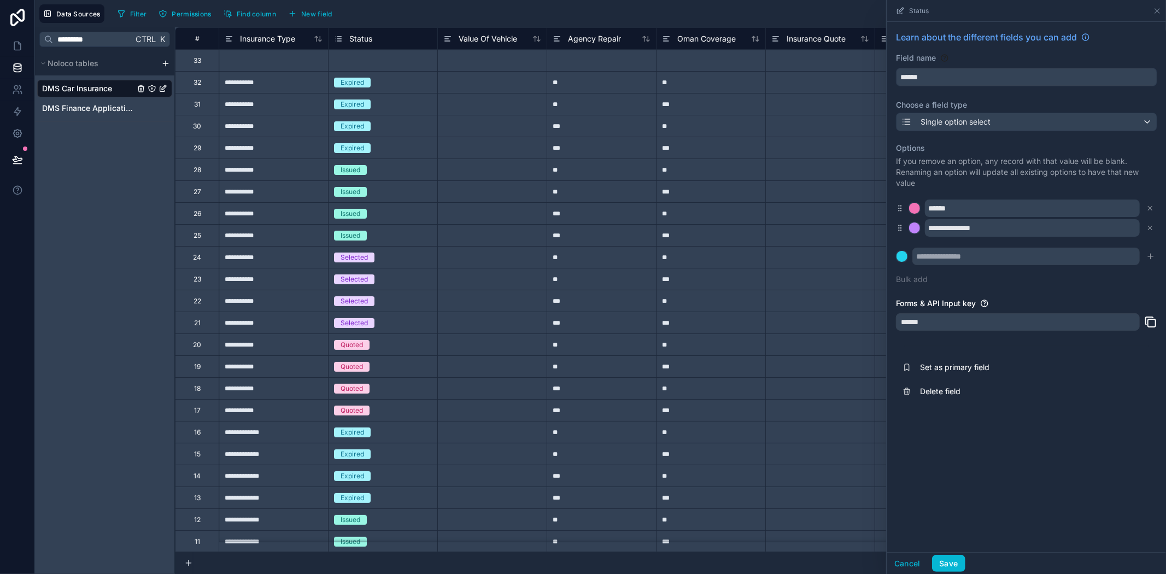
click at [1146, 558] on div "Cancel Save" at bounding box center [1026, 563] width 279 height 22
click at [943, 555] on button "Save" at bounding box center [948, 563] width 33 height 17
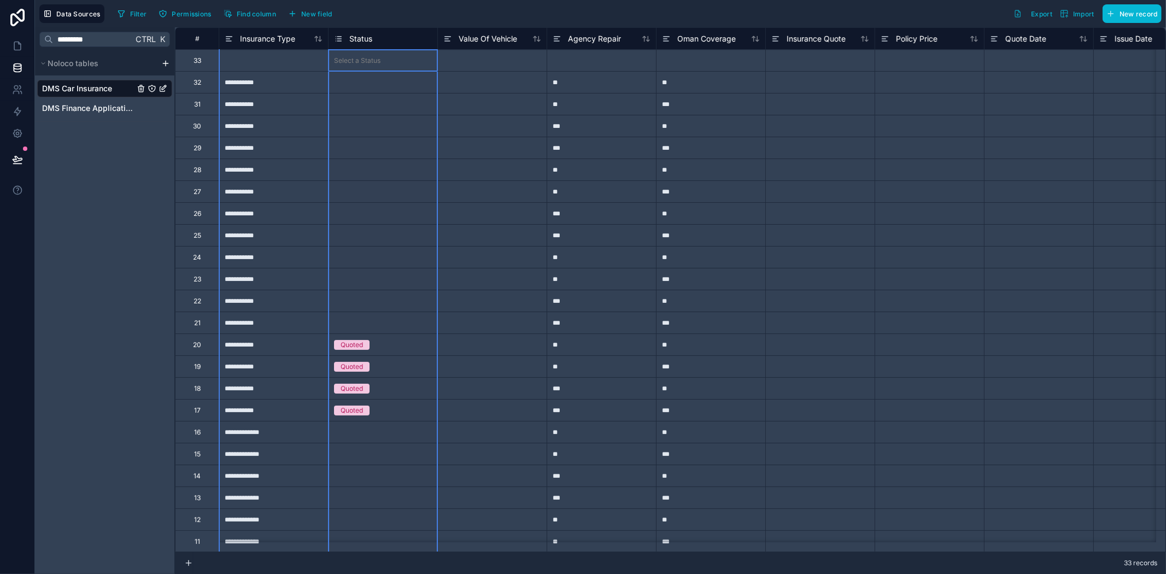
click at [390, 44] on div "Status" at bounding box center [383, 38] width 98 height 13
click at [366, 38] on span "Status" at bounding box center [360, 38] width 23 height 11
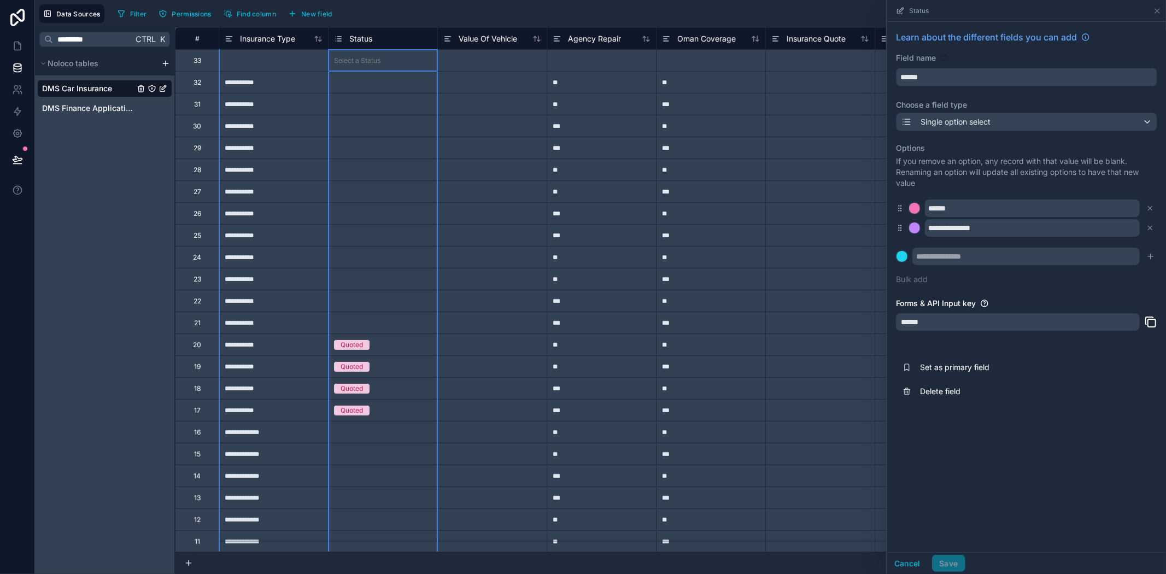
click at [949, 562] on div "Cancel Save" at bounding box center [926, 563] width 78 height 17
click at [944, 559] on div "Cancel Save" at bounding box center [926, 563] width 78 height 17
click at [1158, 13] on icon at bounding box center [1157, 11] width 9 height 9
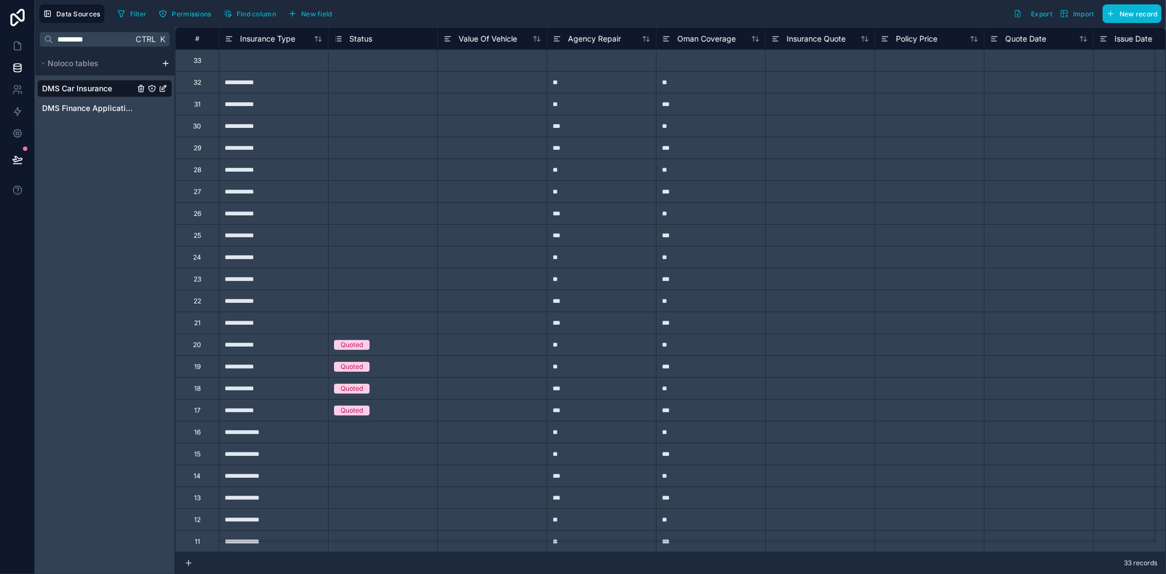
click at [296, 62] on div at bounding box center [273, 60] width 109 height 22
click at [91, 106] on span "DMS Finance Applications" at bounding box center [88, 108] width 92 height 11
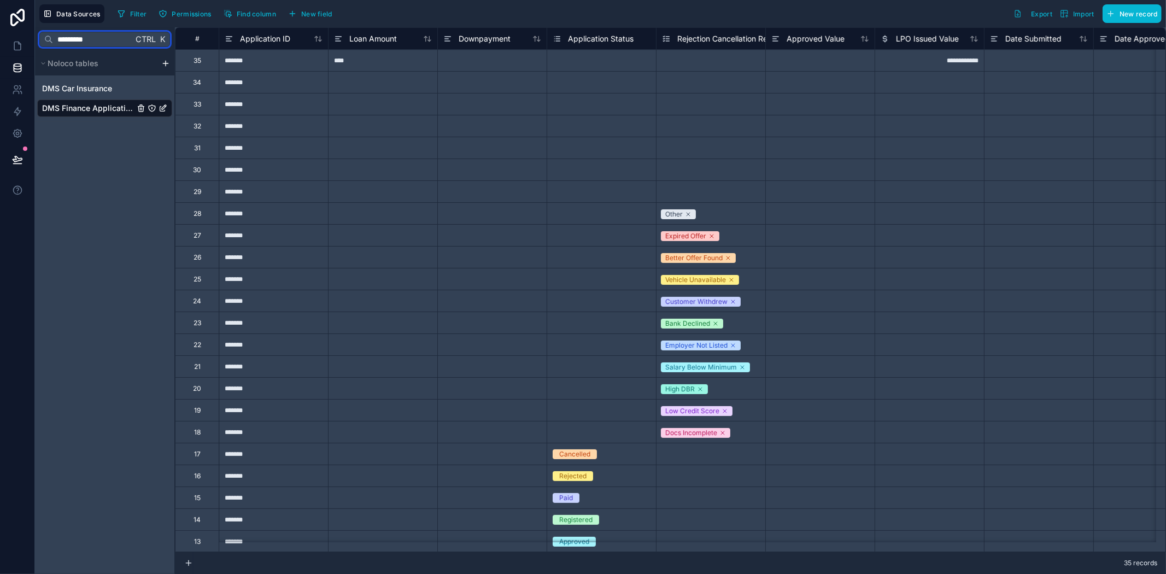
click at [100, 42] on input "*********" at bounding box center [93, 40] width 80 height 20
drag, startPoint x: 124, startPoint y: 36, endPoint x: 11, endPoint y: 52, distance: 113.3
click at [0, 43] on div "**********" at bounding box center [583, 287] width 1166 height 574
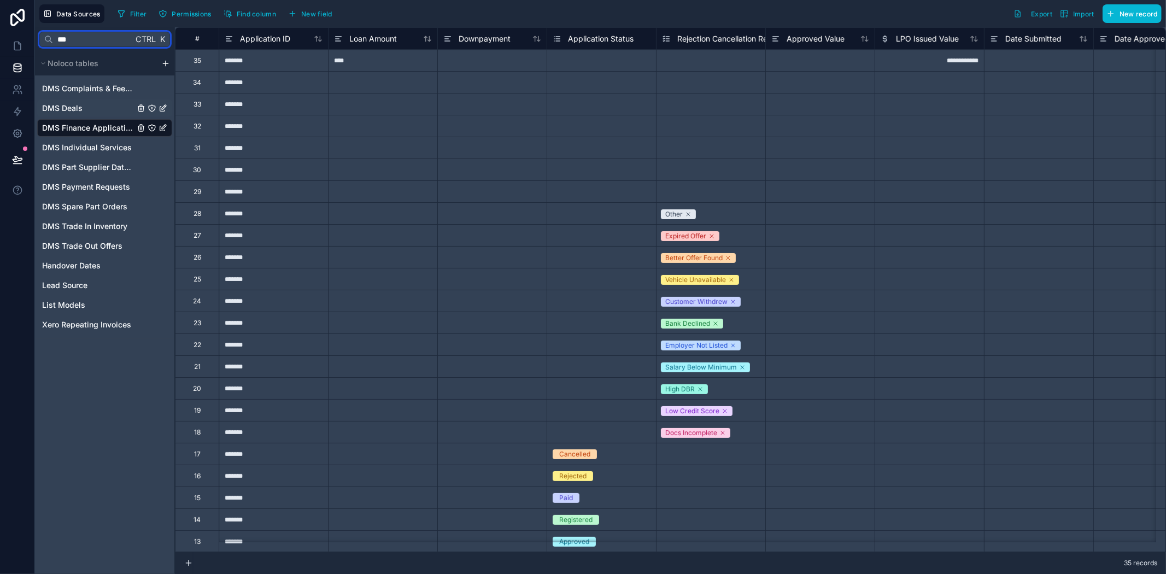
type input "***"
click at [102, 109] on div "DMS Deals" at bounding box center [104, 108] width 135 height 17
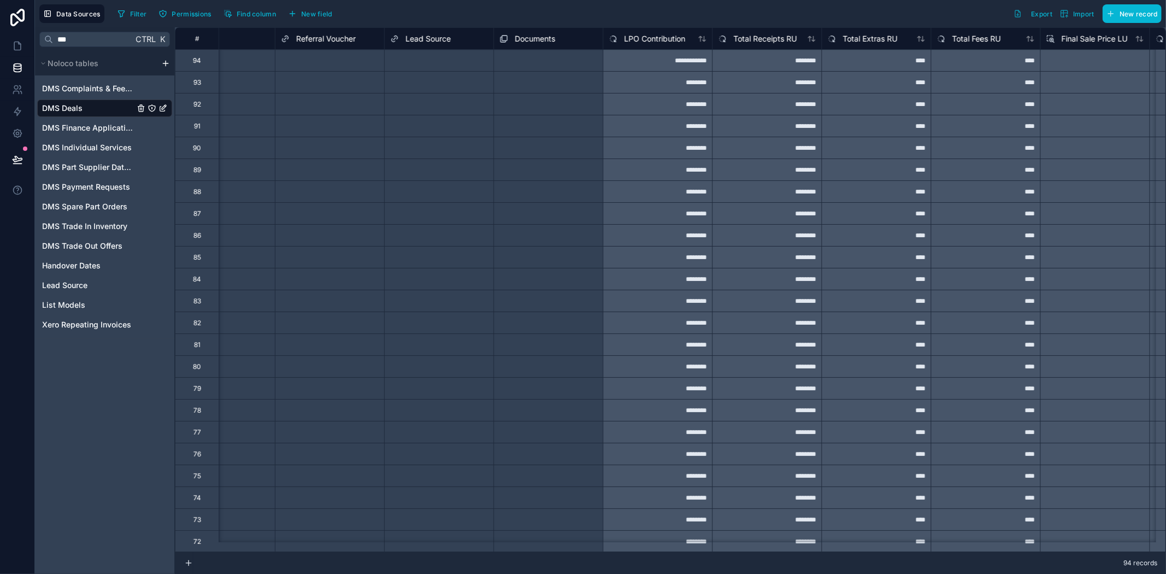
scroll to position [0, 1177]
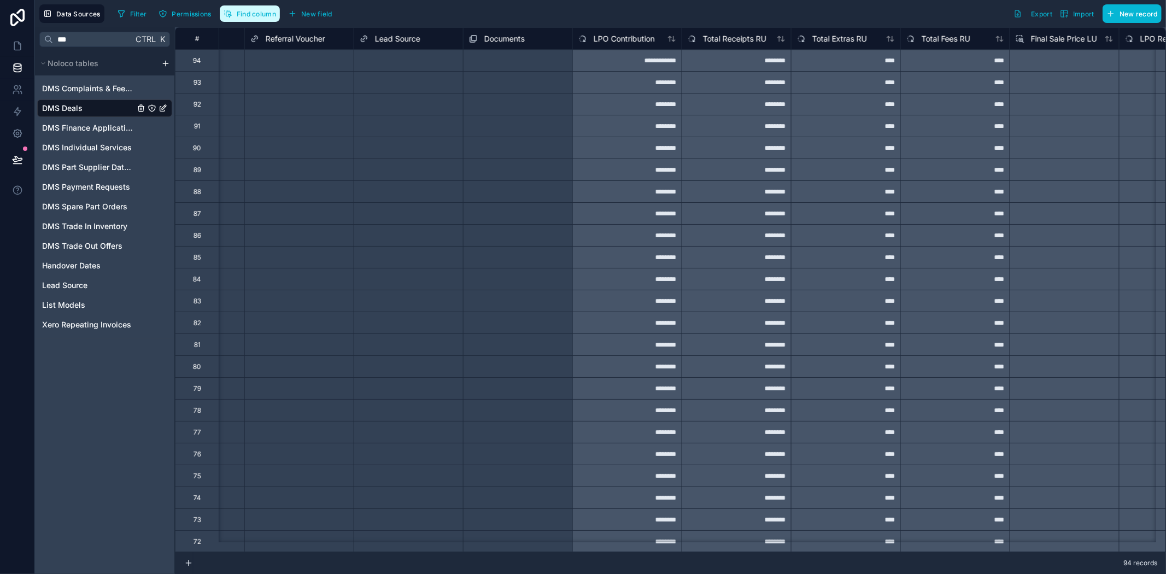
drag, startPoint x: 248, startPoint y: 8, endPoint x: 249, endPoint y: 20, distance: 12.1
click at [248, 7] on button "Find column" at bounding box center [250, 13] width 60 height 16
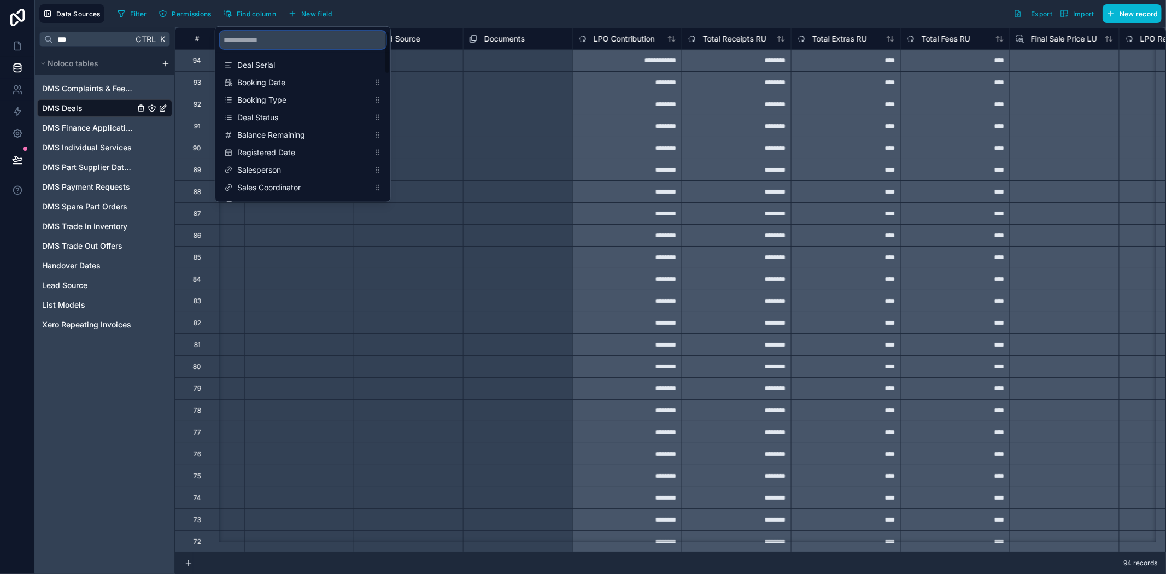
click at [264, 40] on input "scrollable content" at bounding box center [303, 39] width 166 height 17
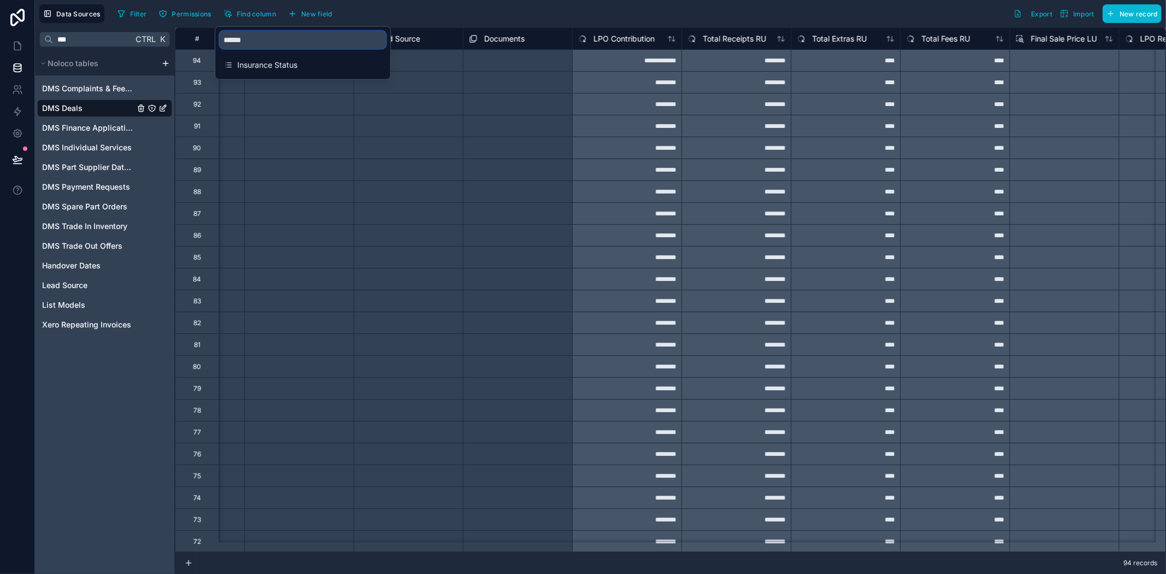
type input "*******"
drag, startPoint x: 430, startPoint y: 27, endPoint x: 430, endPoint y: 61, distance: 33.9
click at [432, 27] on div "Lead Source" at bounding box center [408, 38] width 109 height 22
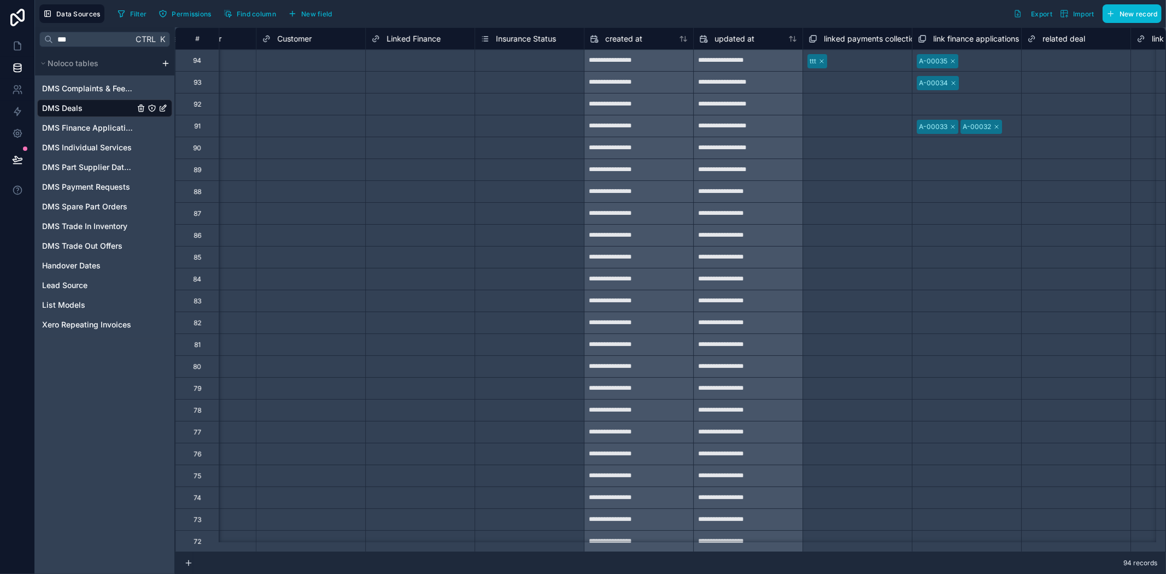
scroll to position [0, 3108]
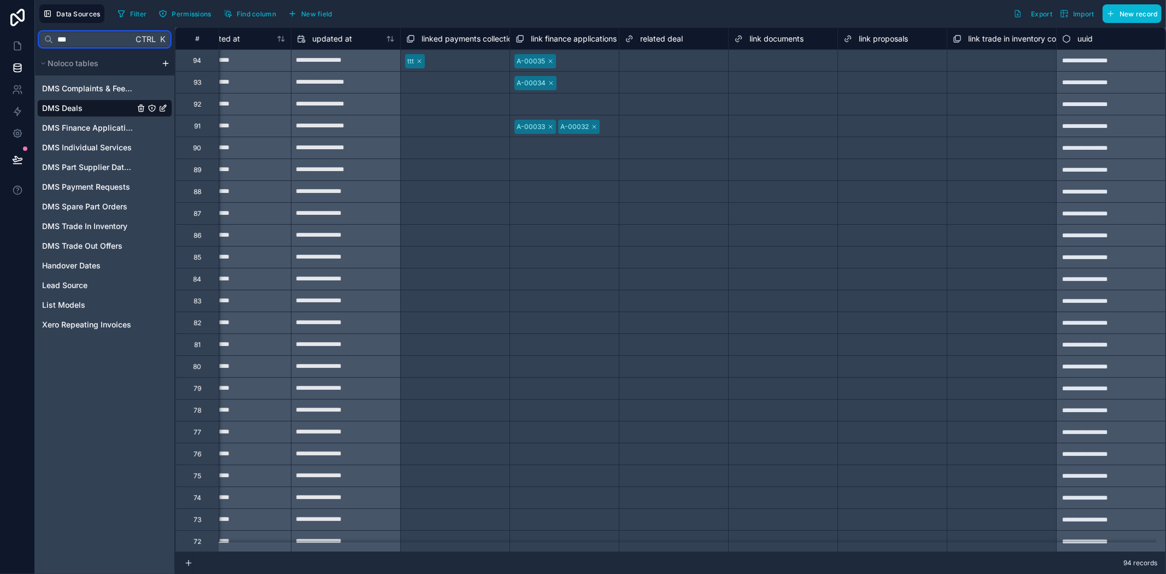
drag, startPoint x: 105, startPoint y: 42, endPoint x: 45, endPoint y: 37, distance: 59.8
click at [45, 37] on div "*** Ctrl K" at bounding box center [104, 39] width 131 height 15
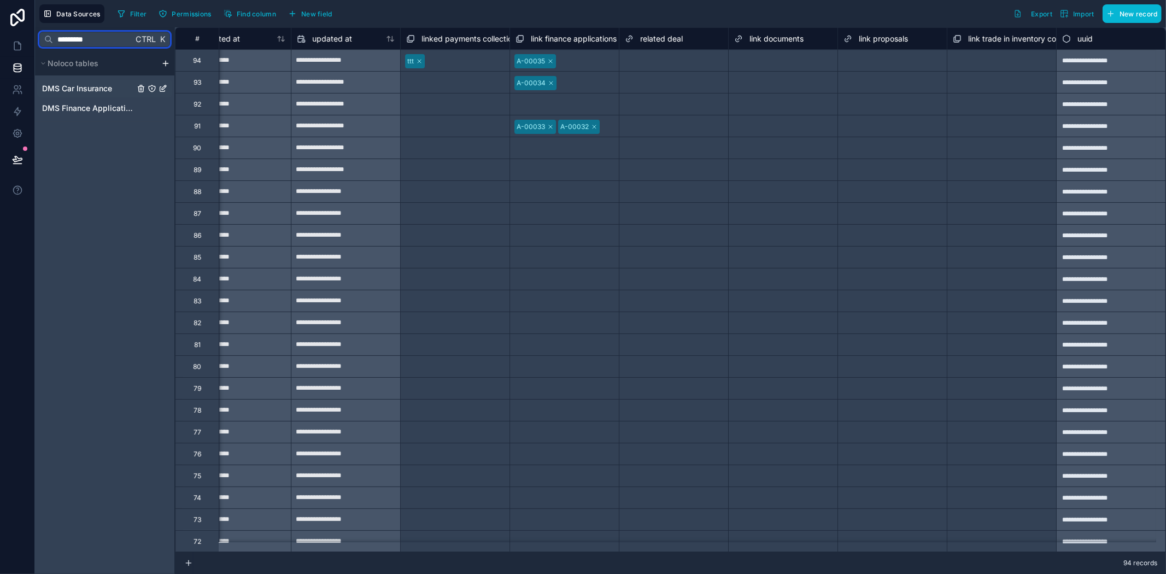
type input "*********"
click at [73, 91] on span "DMS Car Insurance" at bounding box center [77, 88] width 70 height 11
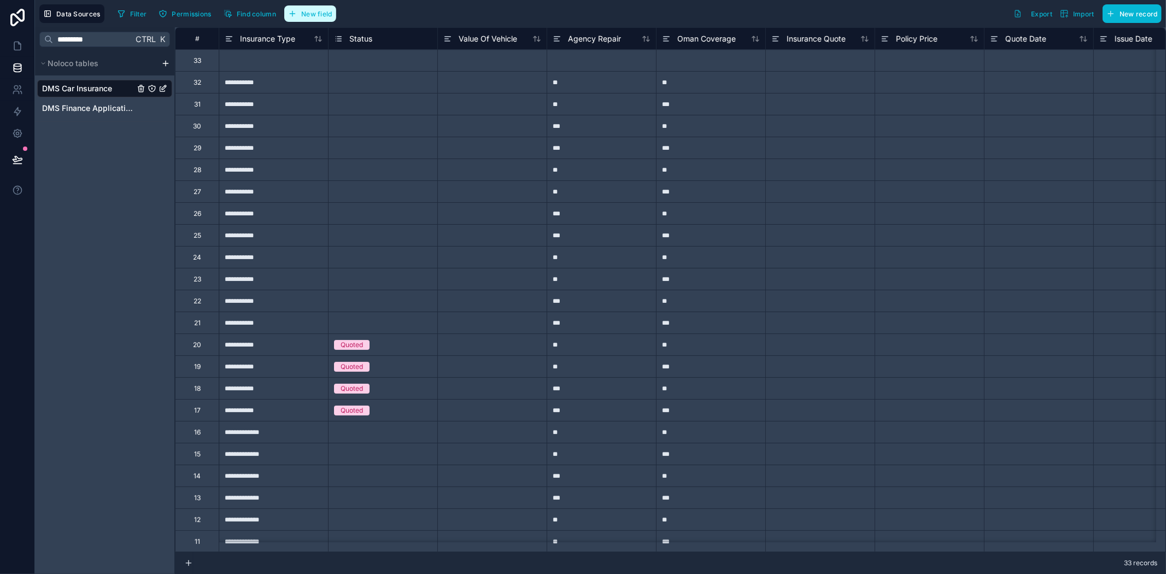
drag, startPoint x: 309, startPoint y: 6, endPoint x: 309, endPoint y: 16, distance: 10.4
click at [309, 5] on button "New field" at bounding box center [310, 13] width 52 height 16
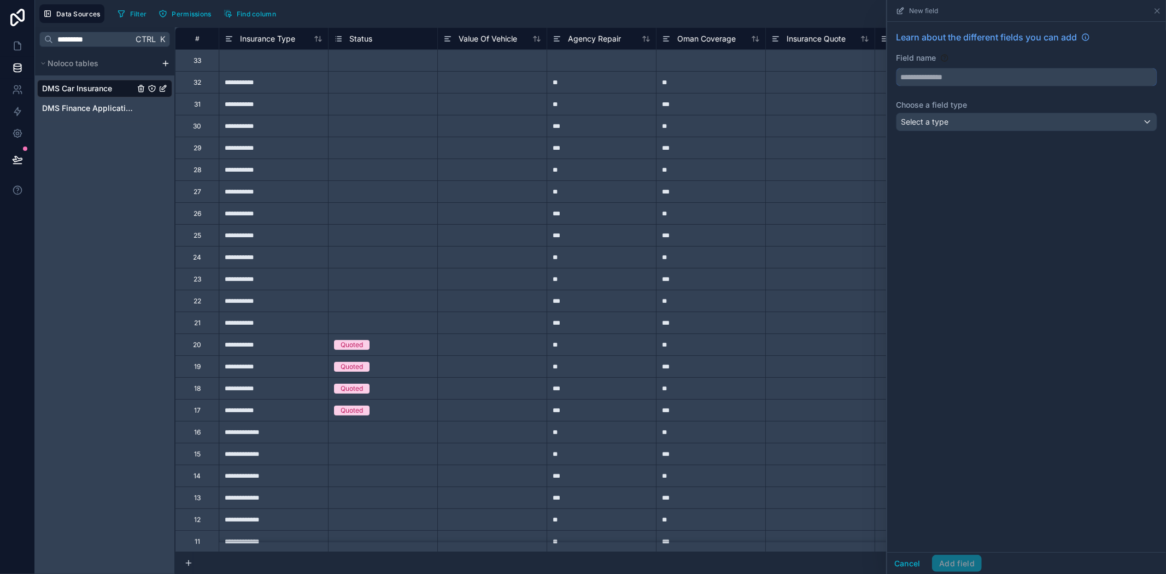
click at [944, 81] on input "text" at bounding box center [1027, 76] width 260 height 17
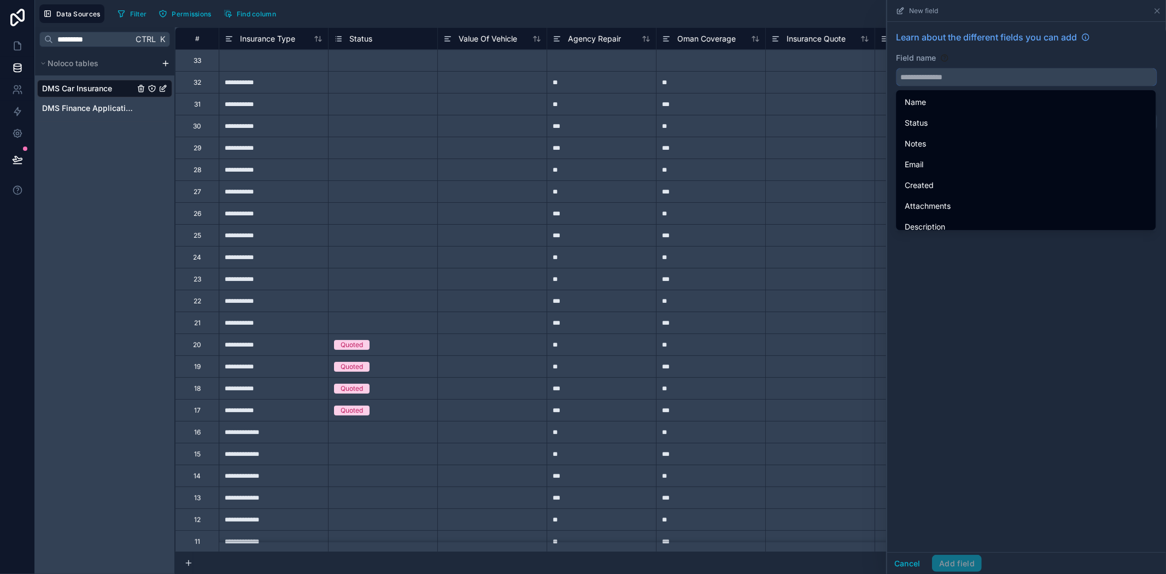
click at [942, 81] on input "text" at bounding box center [1027, 76] width 260 height 17
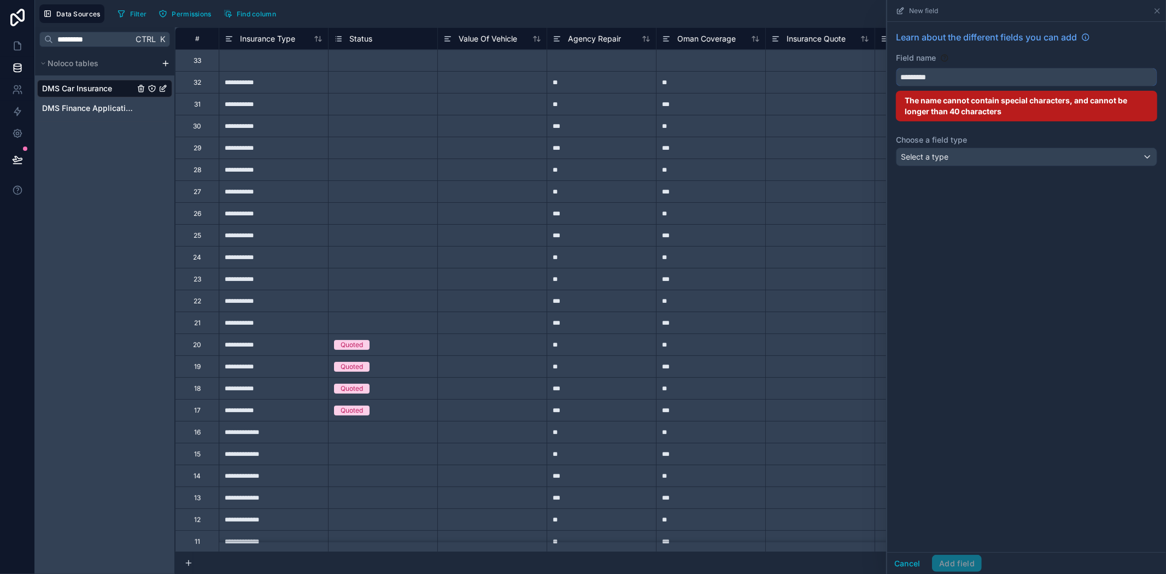
click at [896, 68] on button "********" at bounding box center [1026, 77] width 261 height 19
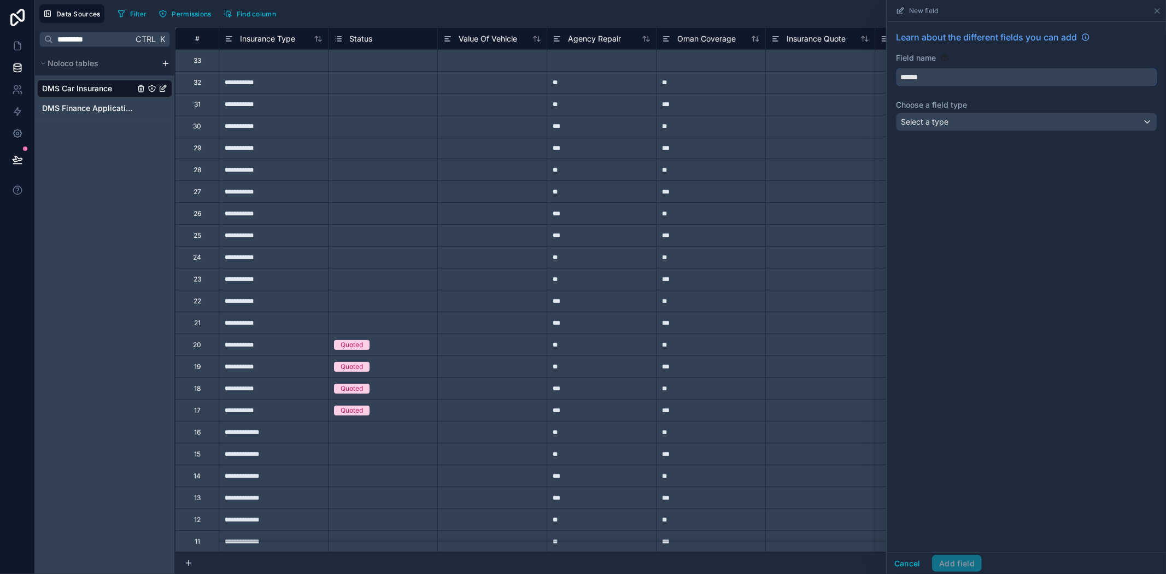
click at [934, 77] on input "******" at bounding box center [1027, 76] width 260 height 17
drag, startPoint x: 934, startPoint y: 77, endPoint x: 924, endPoint y: 75, distance: 10.0
click at [924, 75] on input "******" at bounding box center [1027, 76] width 260 height 17
type input "*"
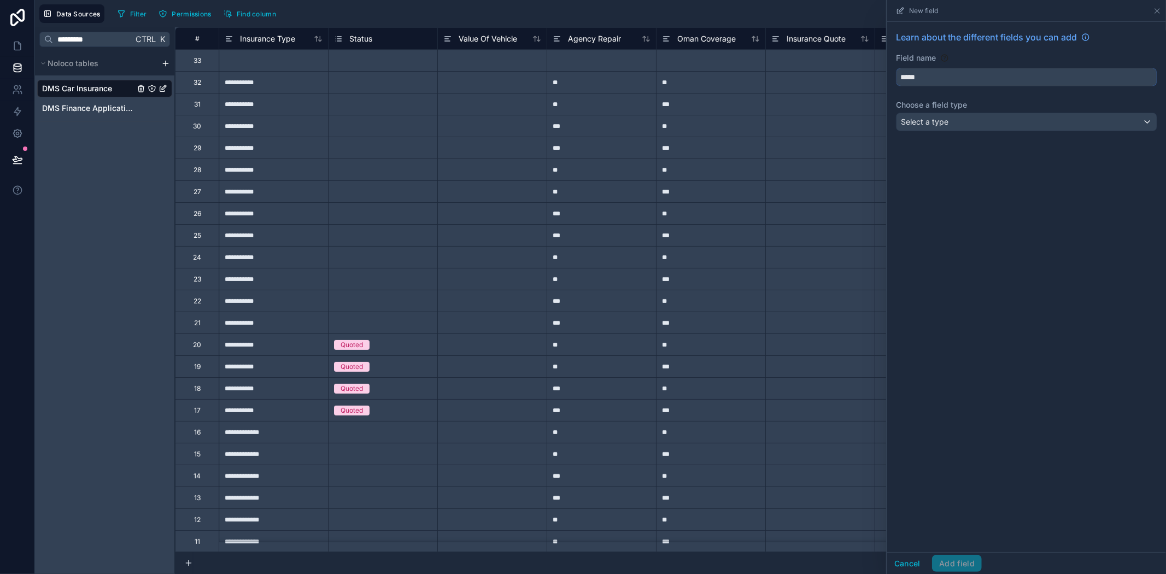
click at [938, 72] on input "*****" at bounding box center [1027, 76] width 260 height 17
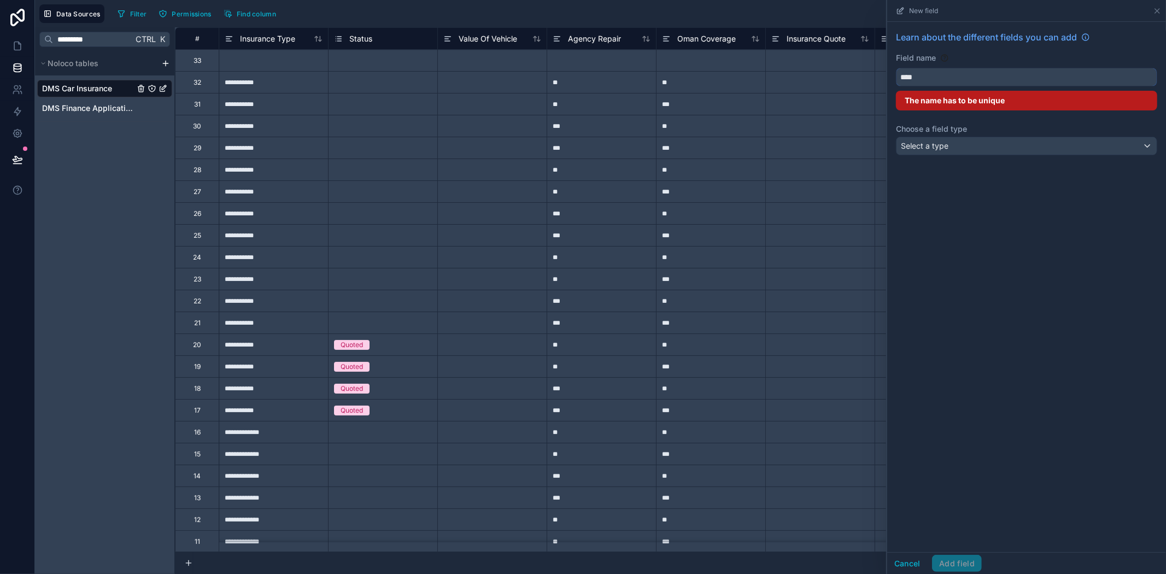
type input "****"
drag, startPoint x: 1014, startPoint y: 193, endPoint x: 1020, endPoint y: 191, distance: 6.2
click at [1019, 191] on div "Learn about the different fields you can add Field name **** The name has to be…" at bounding box center [1026, 287] width 279 height 530
click at [922, 78] on input "****" at bounding box center [1027, 76] width 260 height 17
click at [1161, 9] on icon at bounding box center [1157, 11] width 9 height 9
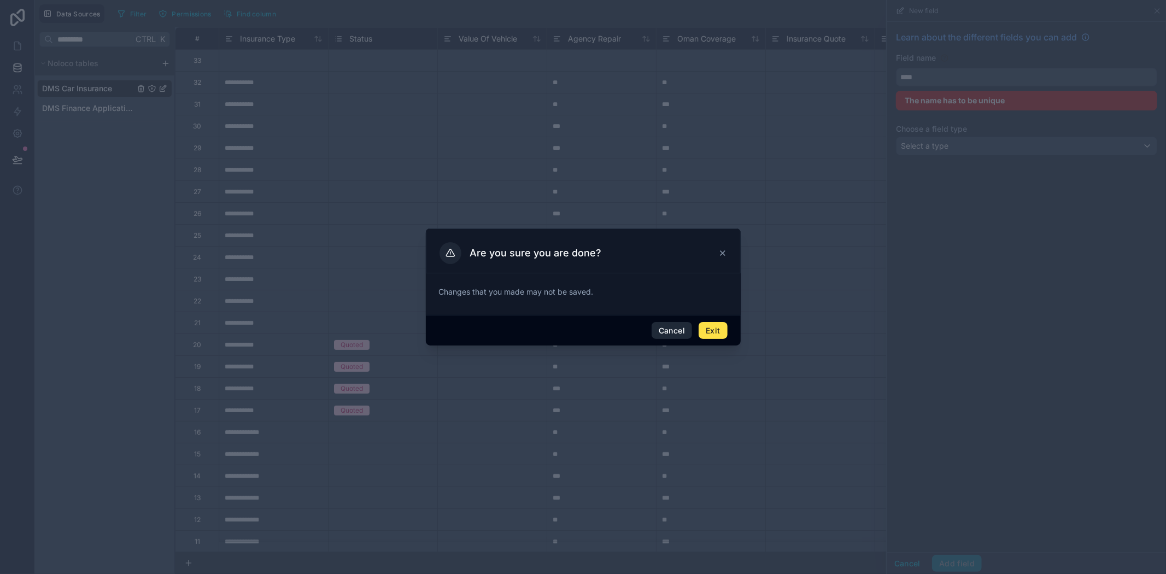
click at [663, 328] on button "Cancel" at bounding box center [672, 330] width 40 height 17
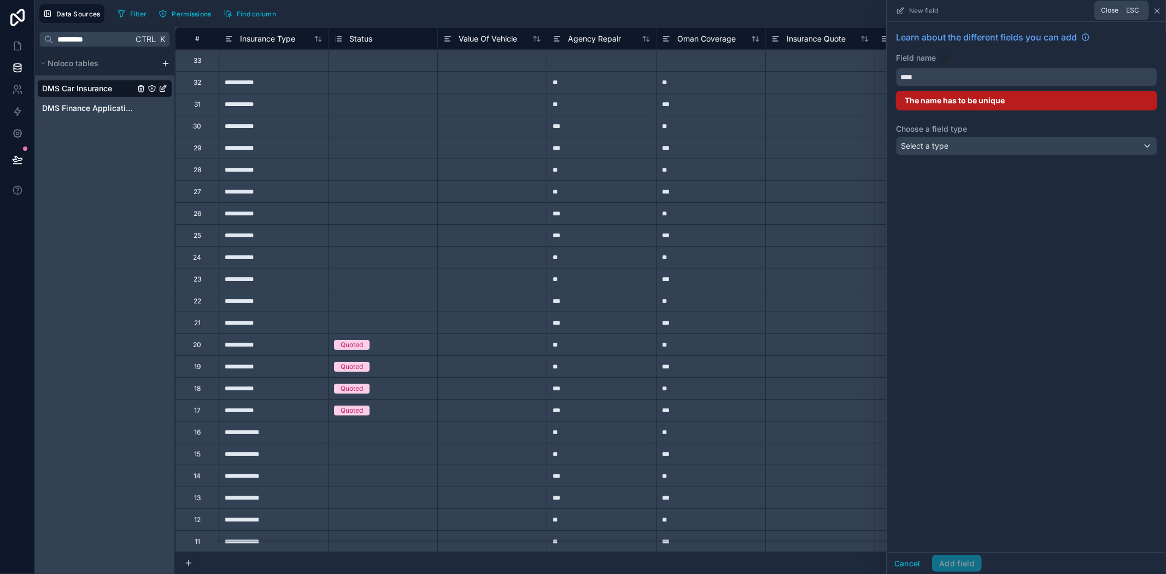
click at [1156, 9] on icon at bounding box center [1157, 11] width 9 height 9
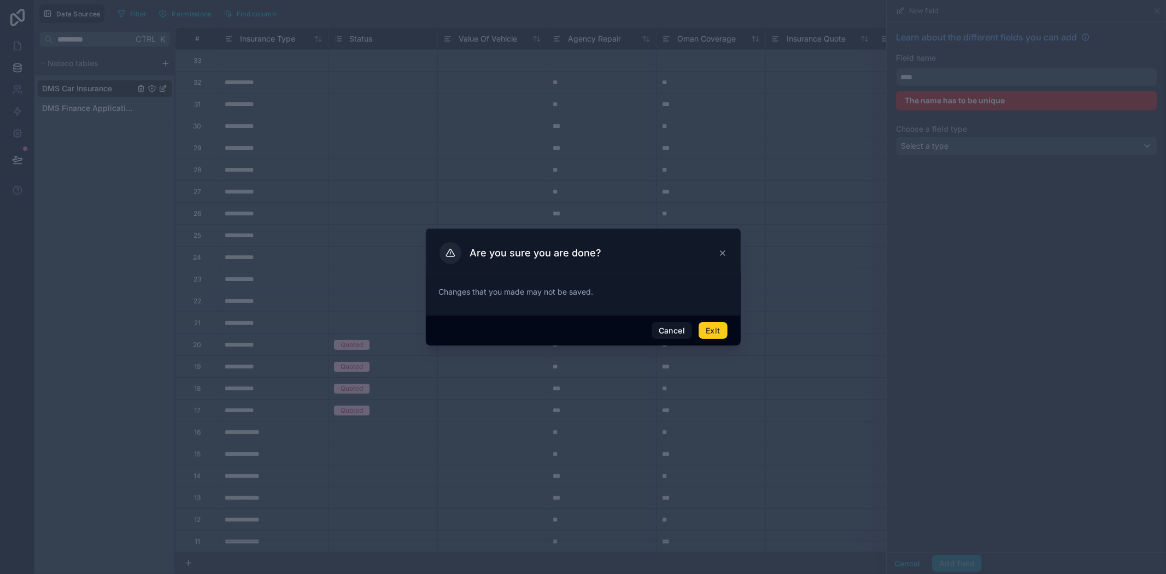
click at [707, 332] on button "Exit" at bounding box center [713, 330] width 28 height 17
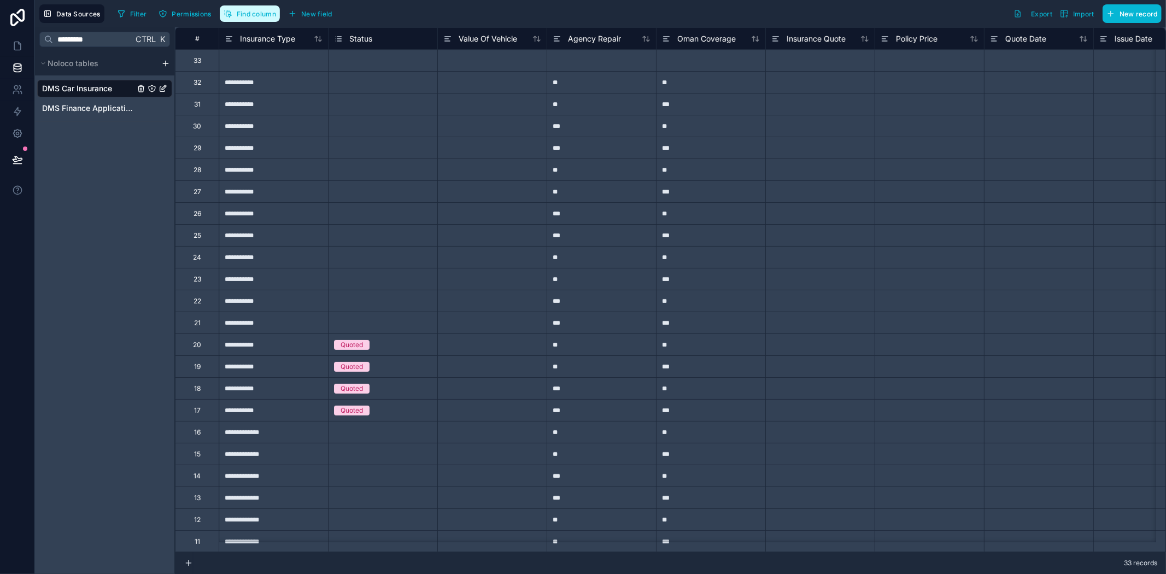
click at [268, 19] on button "Find column" at bounding box center [250, 13] width 60 height 16
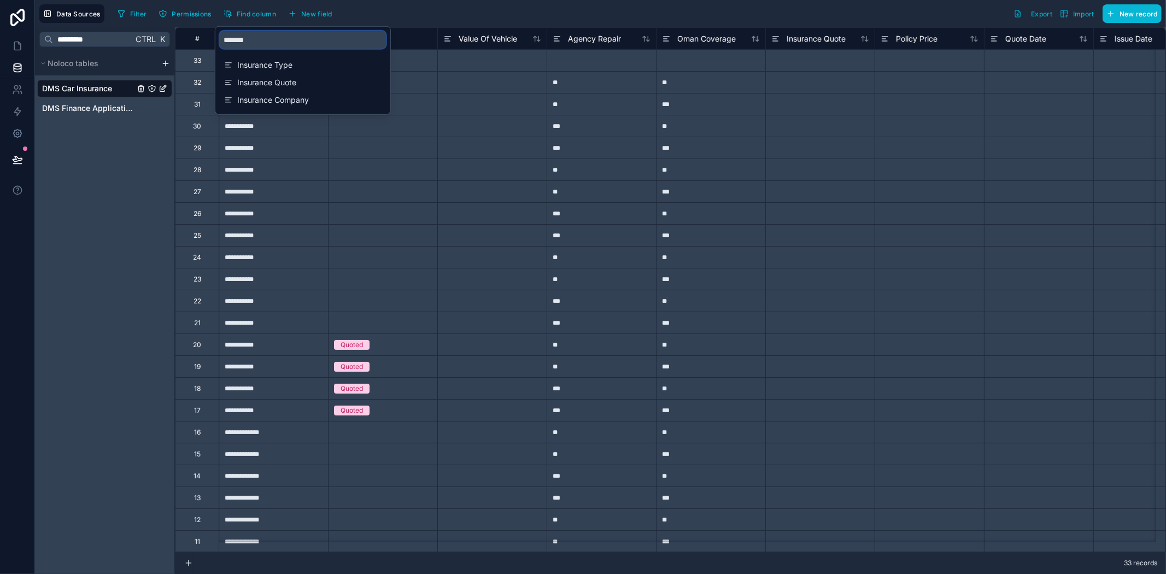
click at [267, 42] on input "*******" at bounding box center [303, 39] width 166 height 17
drag, startPoint x: 267, startPoint y: 42, endPoint x: 218, endPoint y: 42, distance: 49.2
click at [218, 42] on div "*******" at bounding box center [302, 40] width 175 height 26
type input "****"
click at [282, 85] on span "Deal" at bounding box center [303, 82] width 132 height 11
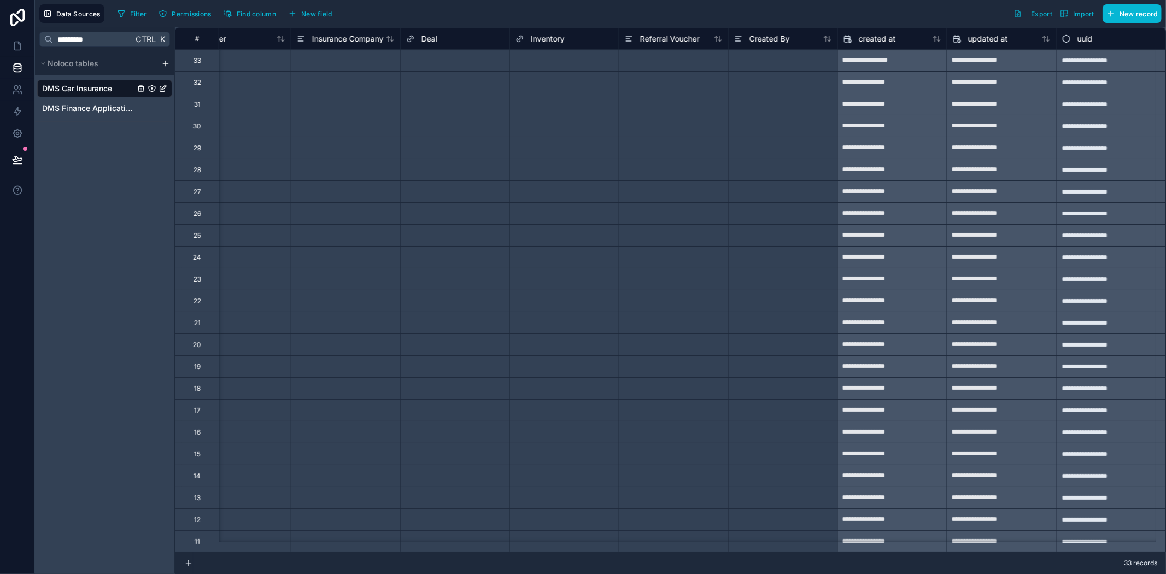
scroll to position [0, 1238]
click at [436, 38] on span "Deal" at bounding box center [432, 38] width 16 height 11
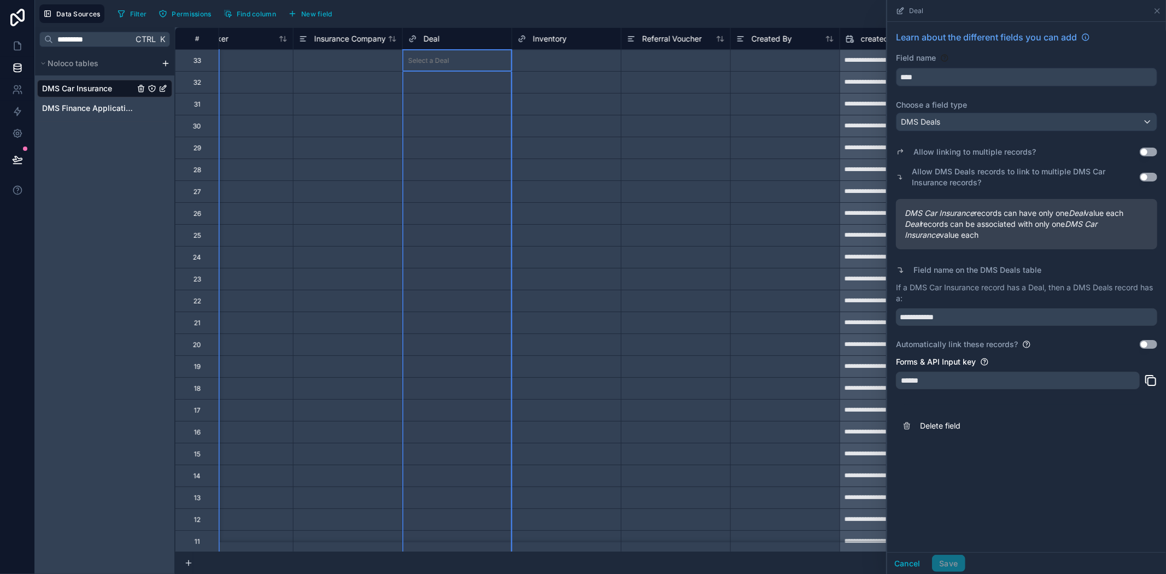
click at [1158, 177] on div "**********" at bounding box center [1026, 234] width 279 height 425
click at [1150, 177] on button "Use setting" at bounding box center [1148, 177] width 17 height 9
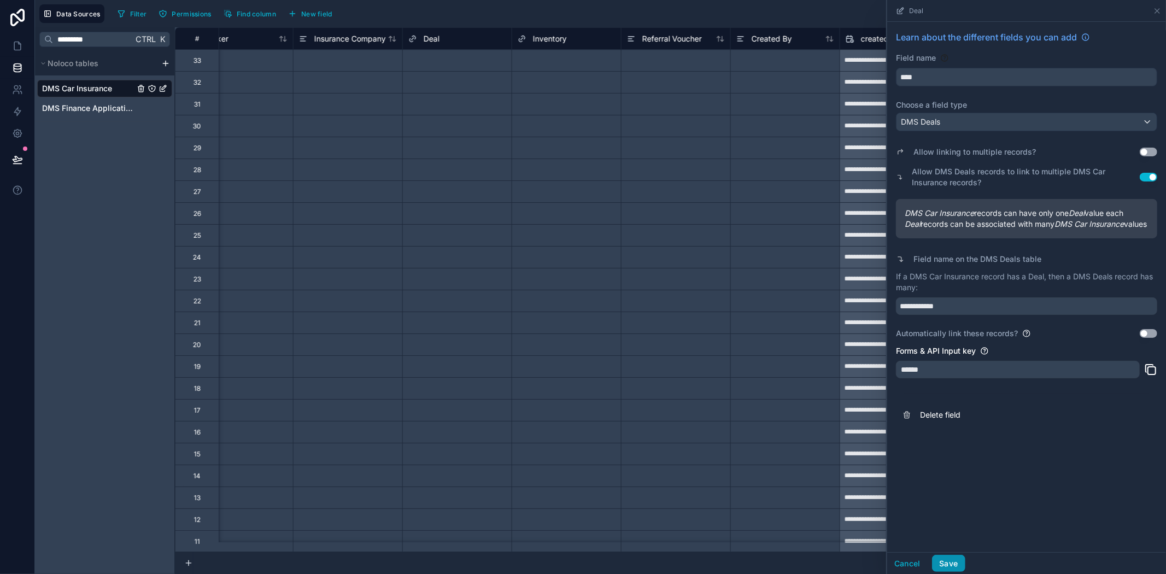
click at [957, 559] on button "Save" at bounding box center [948, 563] width 33 height 17
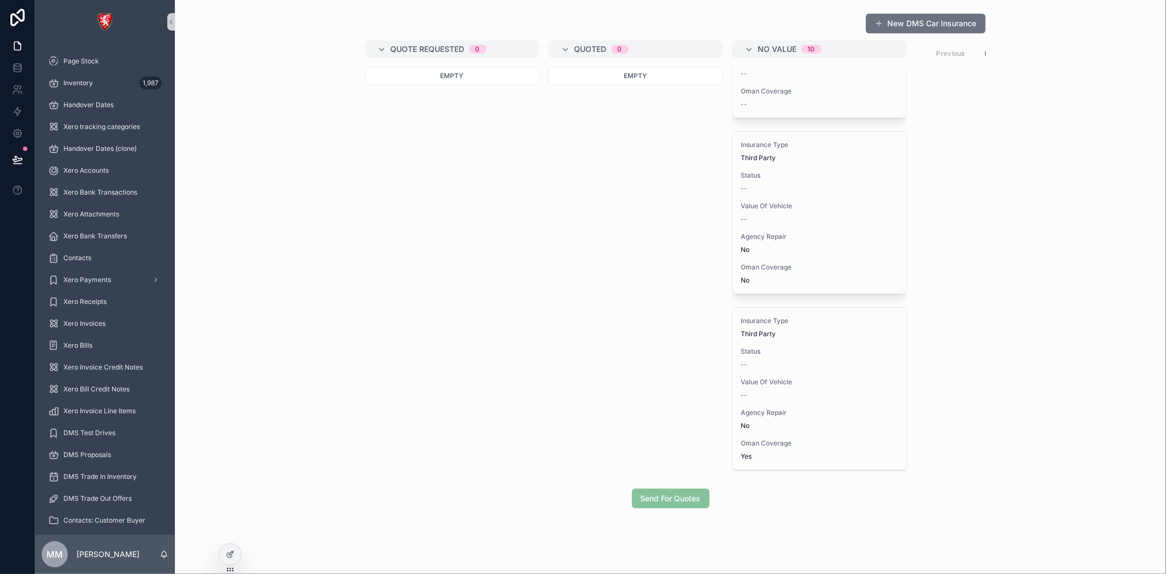
scroll to position [121, 0]
click at [529, 356] on div "Quote Requested 0 Empty Quoted 0 Empty No value 10 Insurance Type -- Status -- …" at bounding box center [671, 255] width 630 height 431
click at [230, 548] on div at bounding box center [230, 554] width 22 height 21
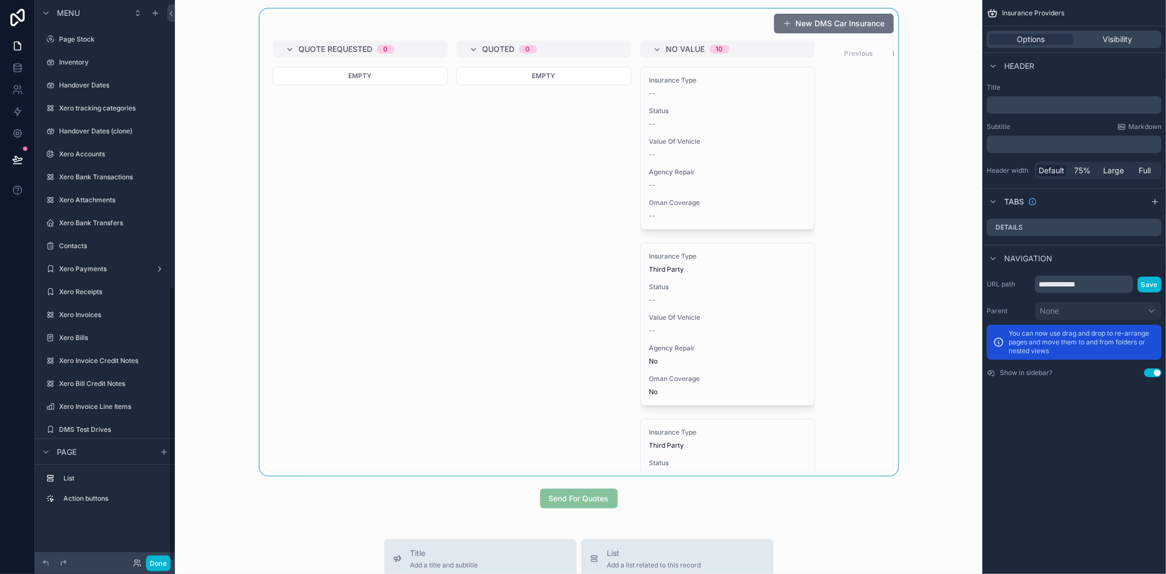
scroll to position [586, 0]
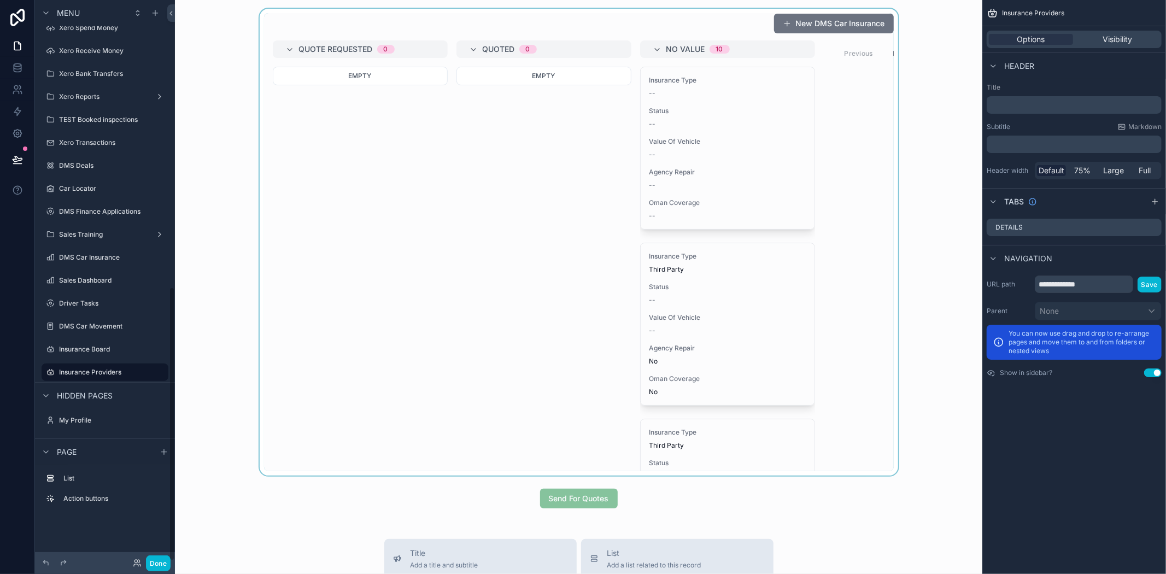
click at [603, 261] on div "scrollable content" at bounding box center [579, 242] width 790 height 467
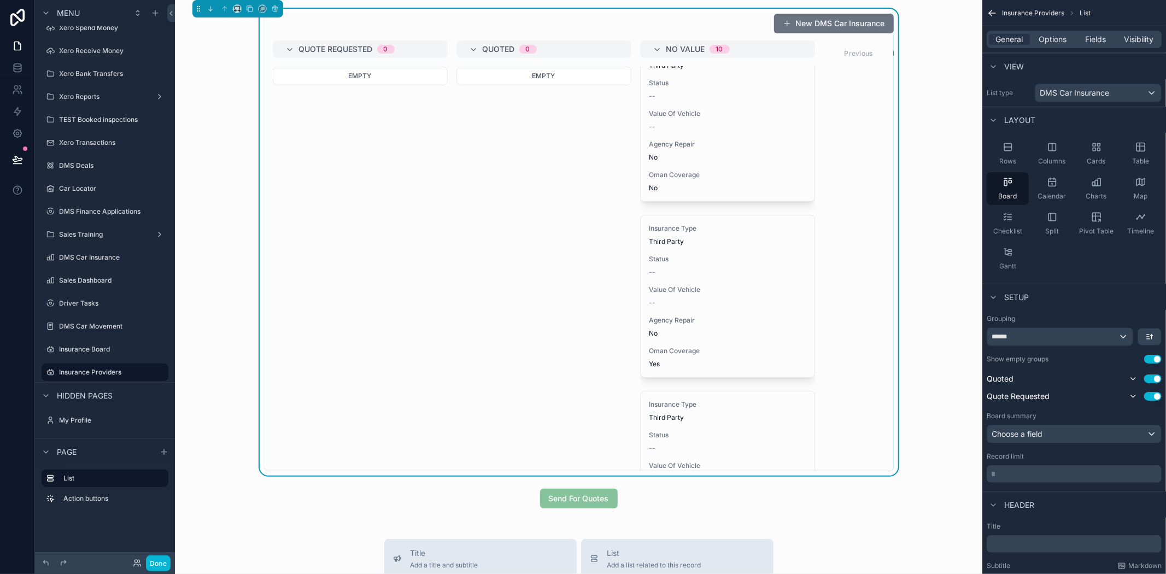
scroll to position [121, 0]
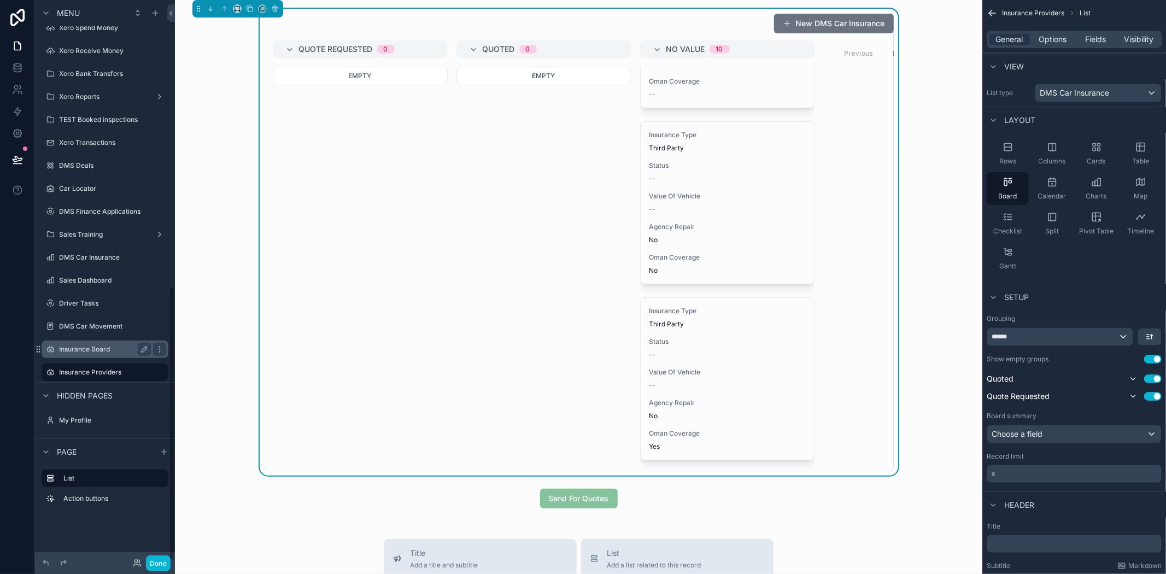
click at [64, 349] on label "Insurance Board" at bounding box center [102, 349] width 87 height 9
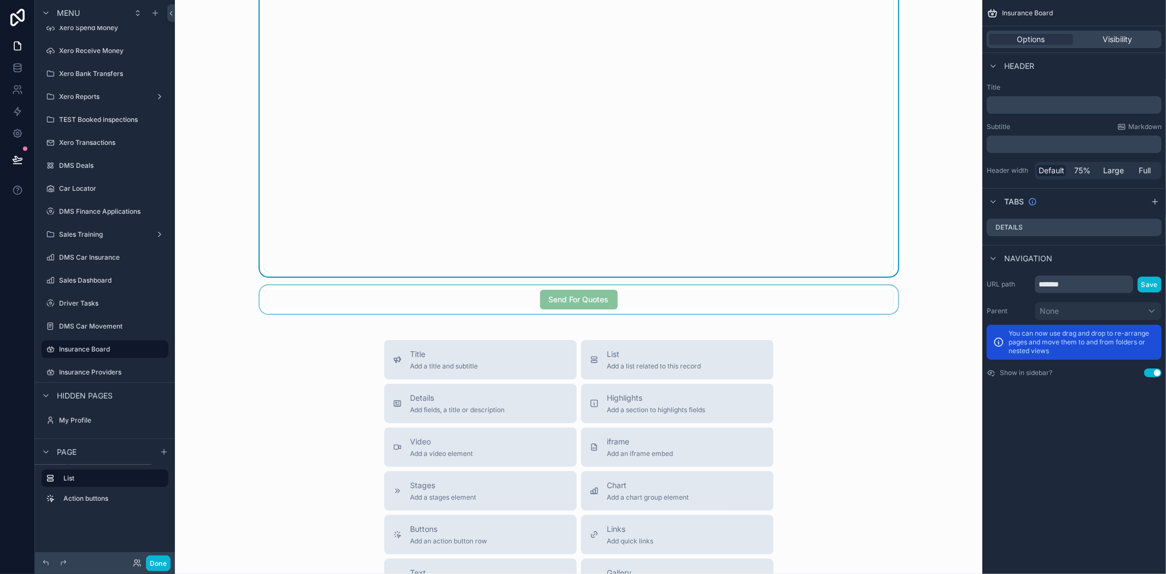
scroll to position [303, 0]
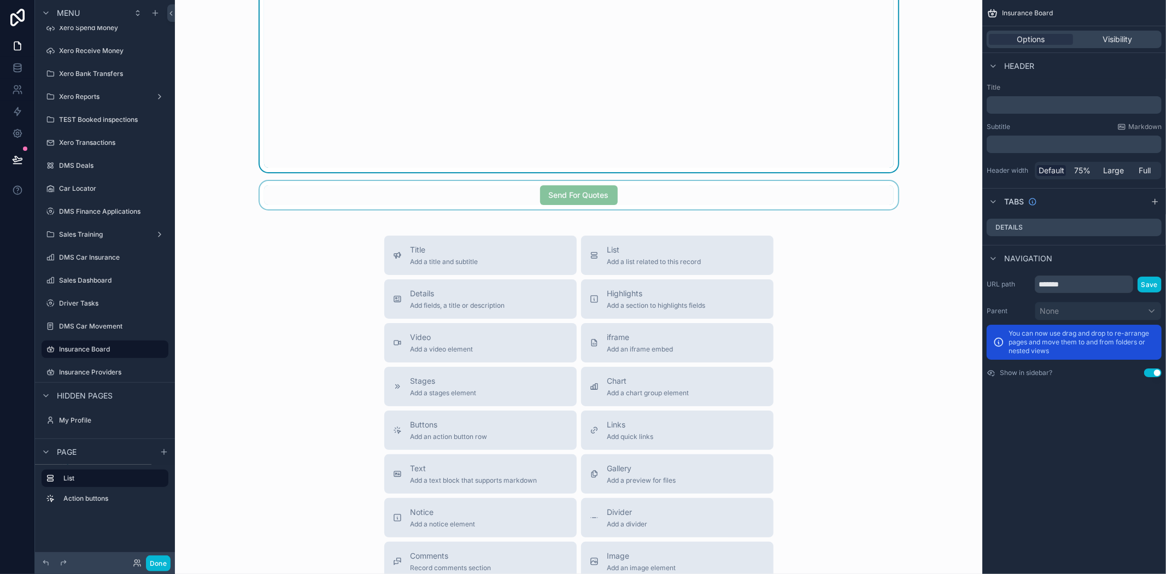
click at [651, 209] on div "scrollable content" at bounding box center [579, 195] width 790 height 28
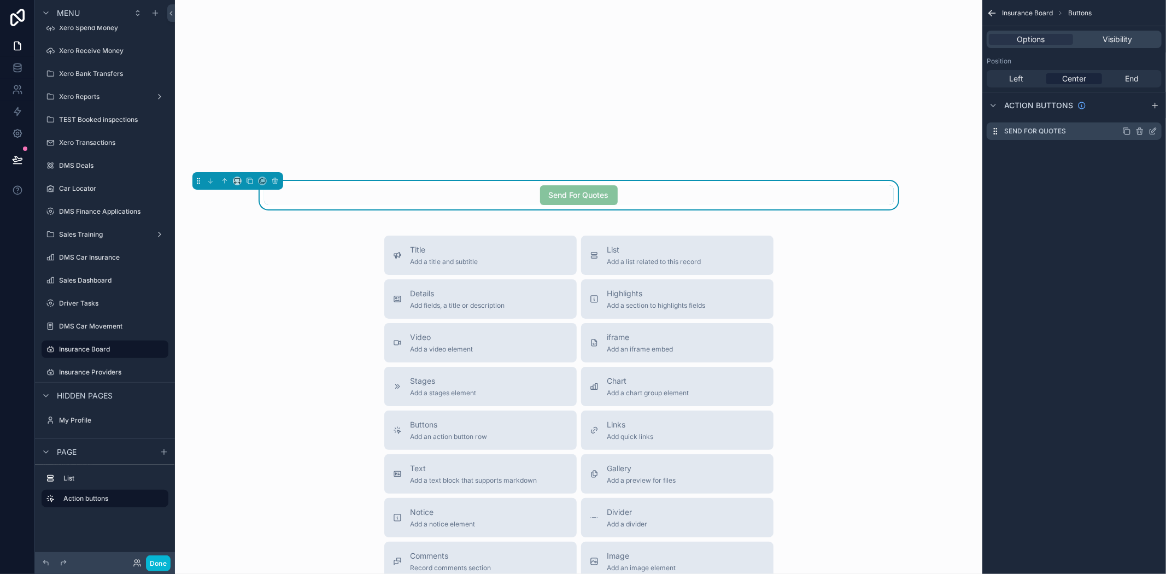
click at [1026, 131] on label "Send For Quotes" at bounding box center [1035, 131] width 62 height 9
click at [1152, 127] on icon "scrollable content" at bounding box center [1153, 131] width 9 height 9
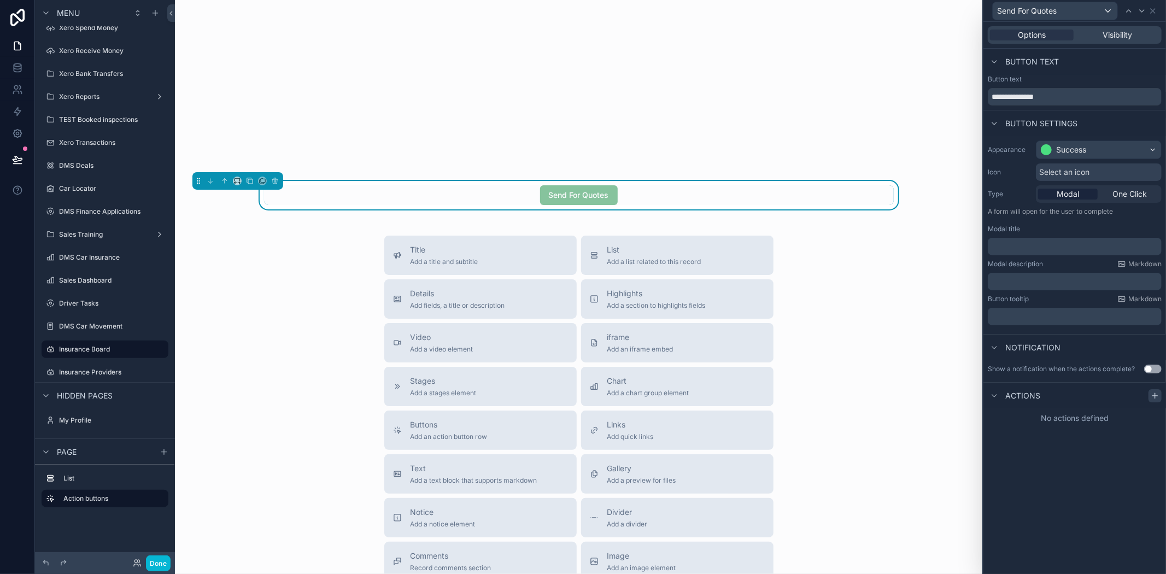
click at [1160, 395] on icon at bounding box center [1155, 395] width 9 height 9
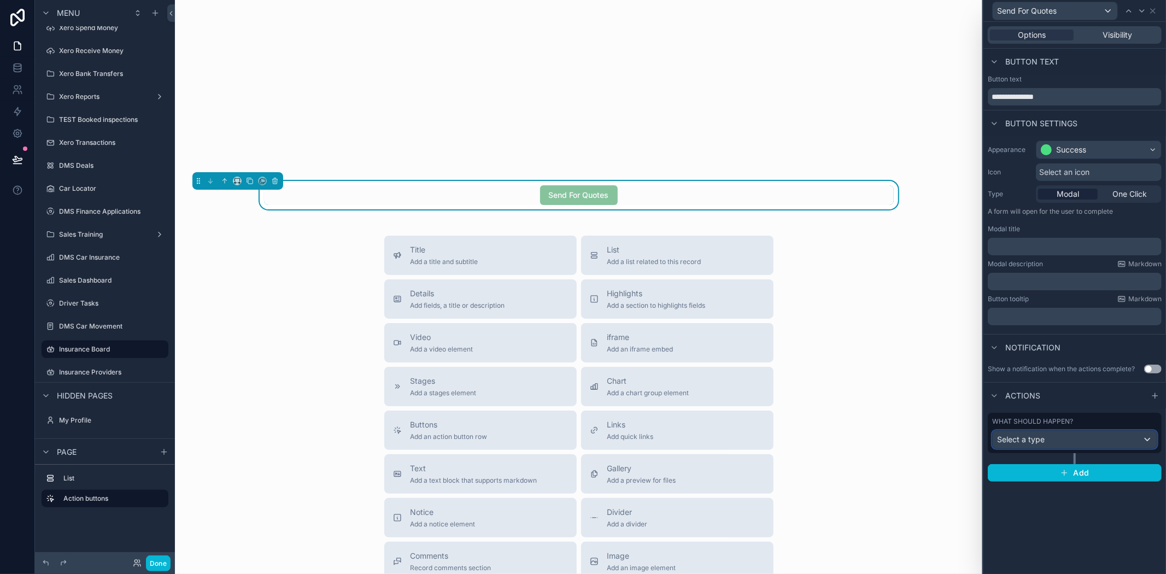
click at [1049, 443] on div "Select a type" at bounding box center [1075, 439] width 164 height 17
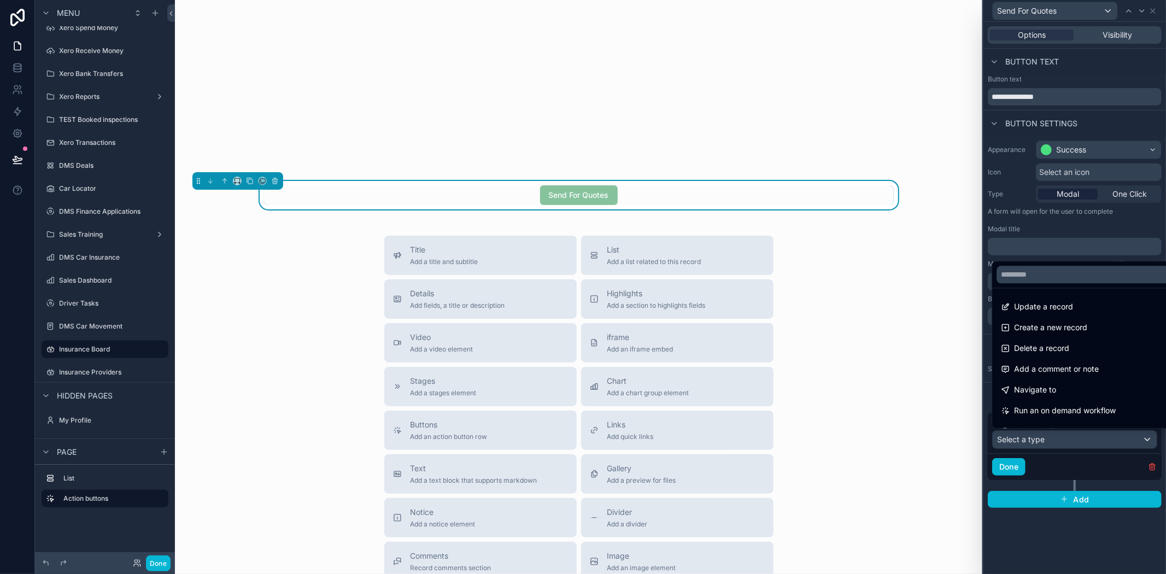
click at [1055, 328] on span "Create a new record" at bounding box center [1050, 327] width 73 height 13
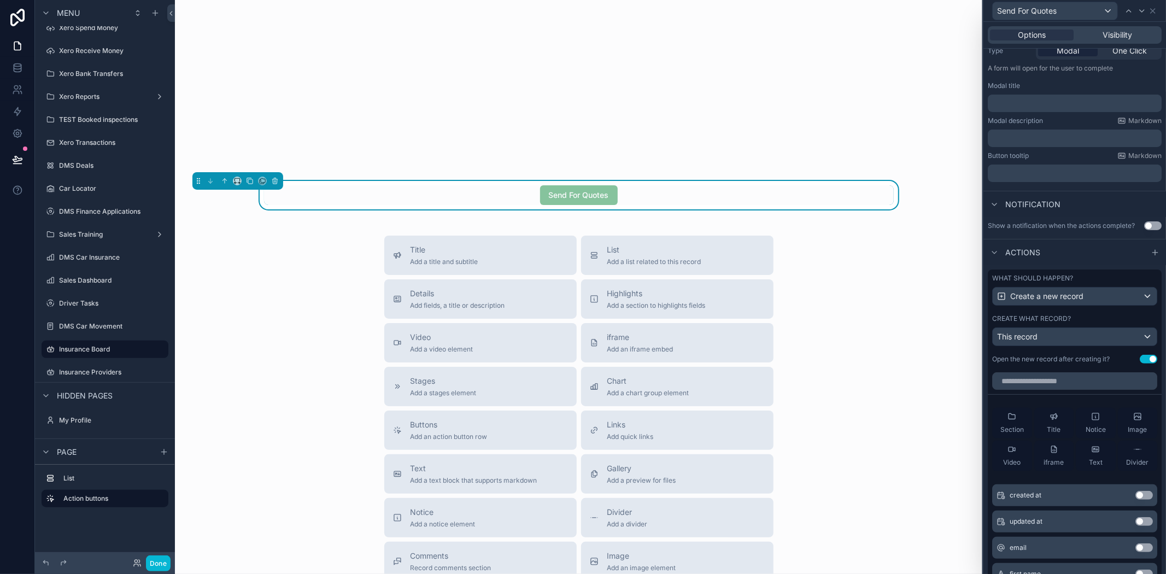
scroll to position [182, 0]
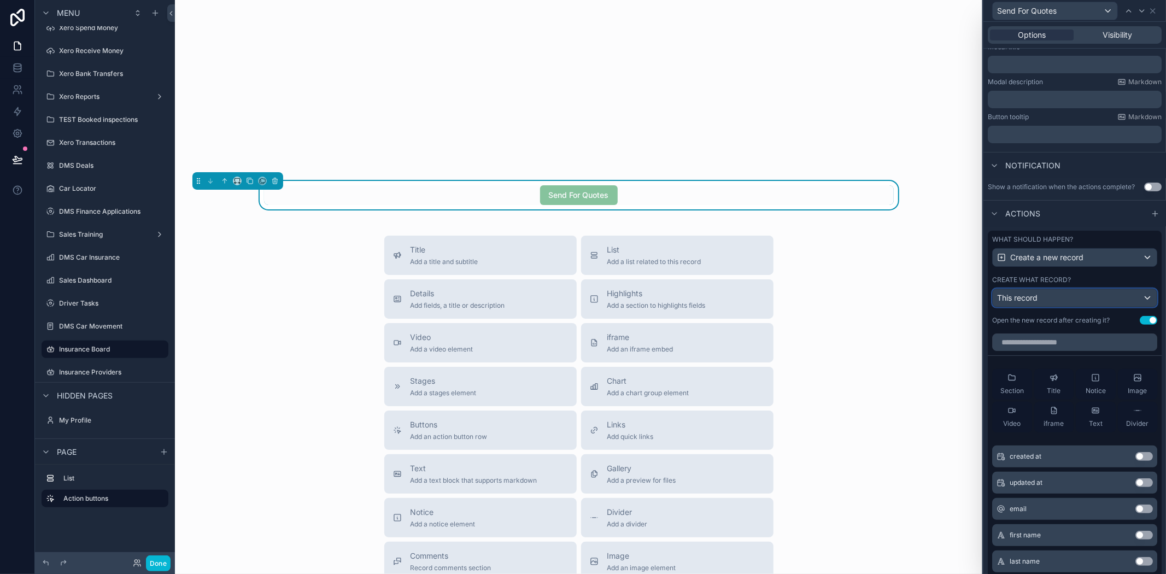
click at [1031, 302] on span "This record" at bounding box center [1017, 297] width 40 height 9
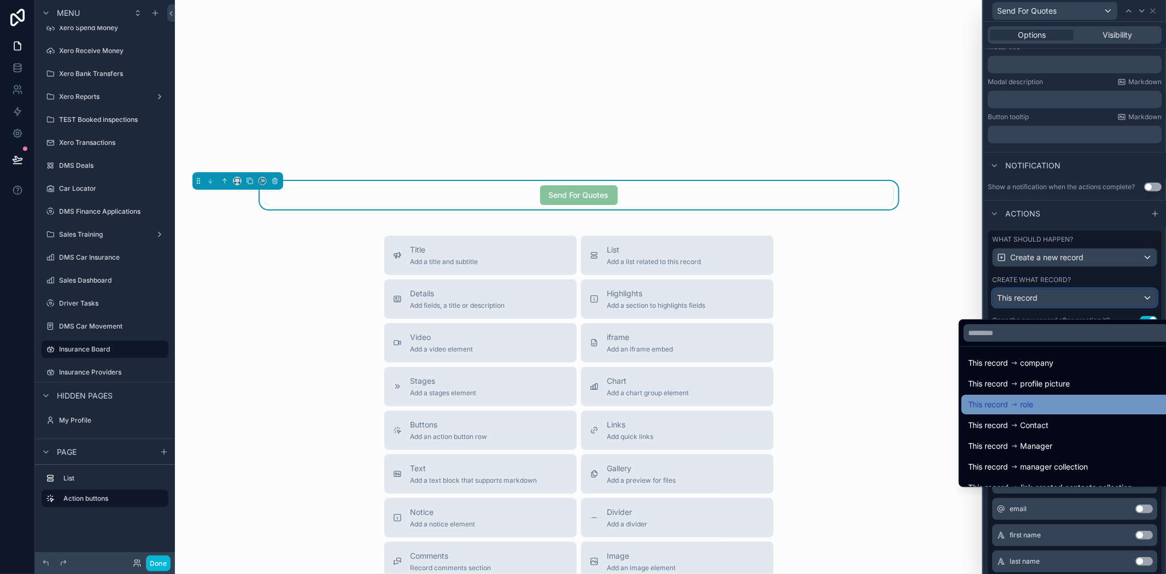
scroll to position [0, 0]
click at [886, 364] on div "Title Add a title and subtitle List Add a list related to this record Details A…" at bounding box center [579, 430] width 790 height 389
click at [1112, 291] on div at bounding box center [1075, 287] width 183 height 574
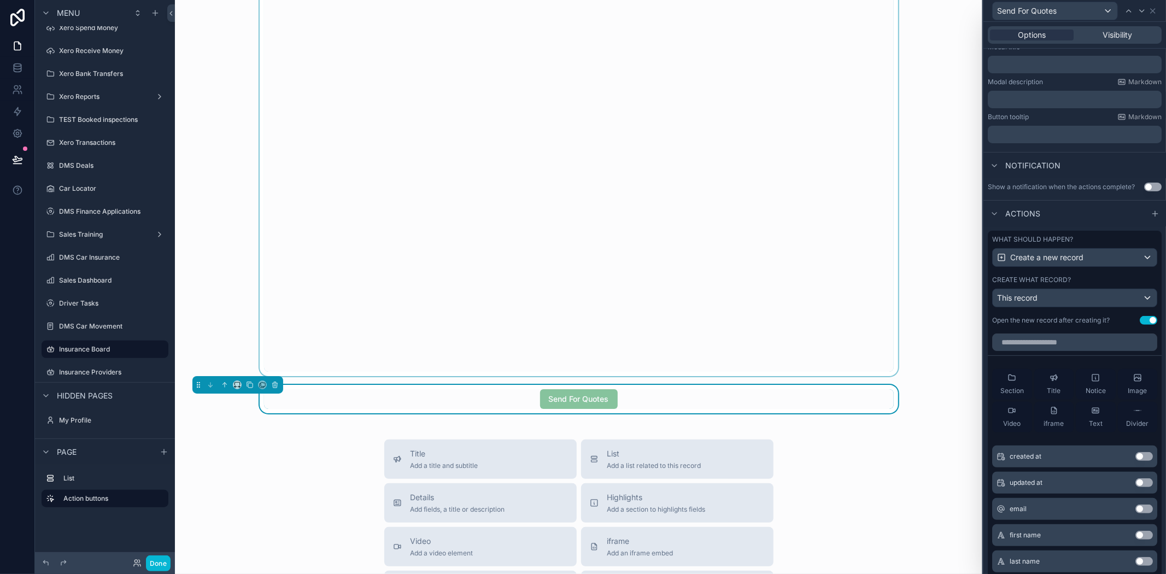
scroll to position [61, 0]
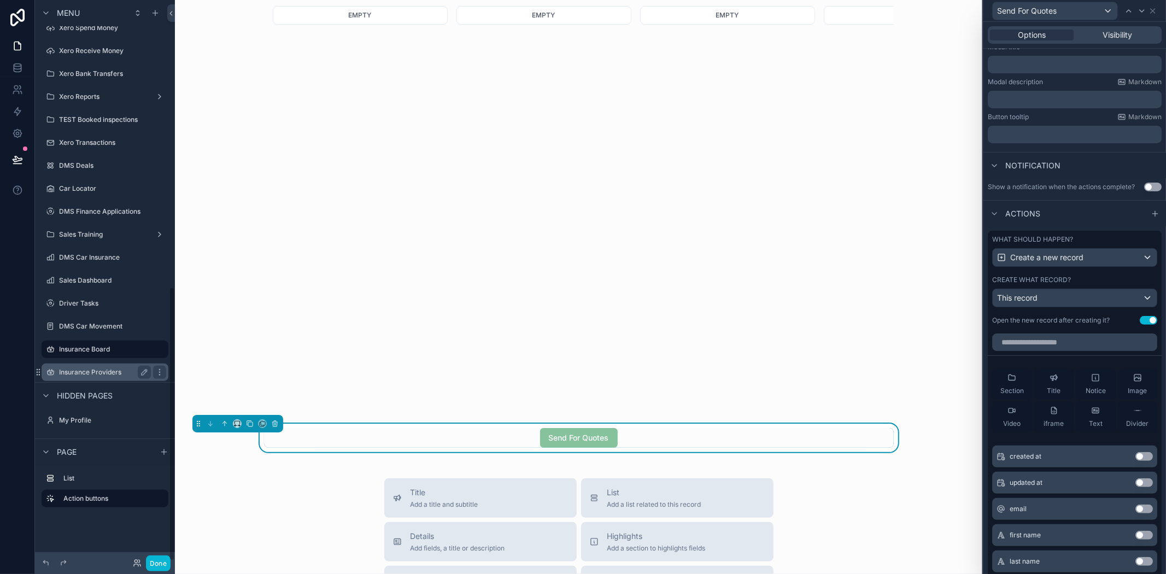
click at [71, 376] on div "Insurance Providers" at bounding box center [105, 372] width 92 height 13
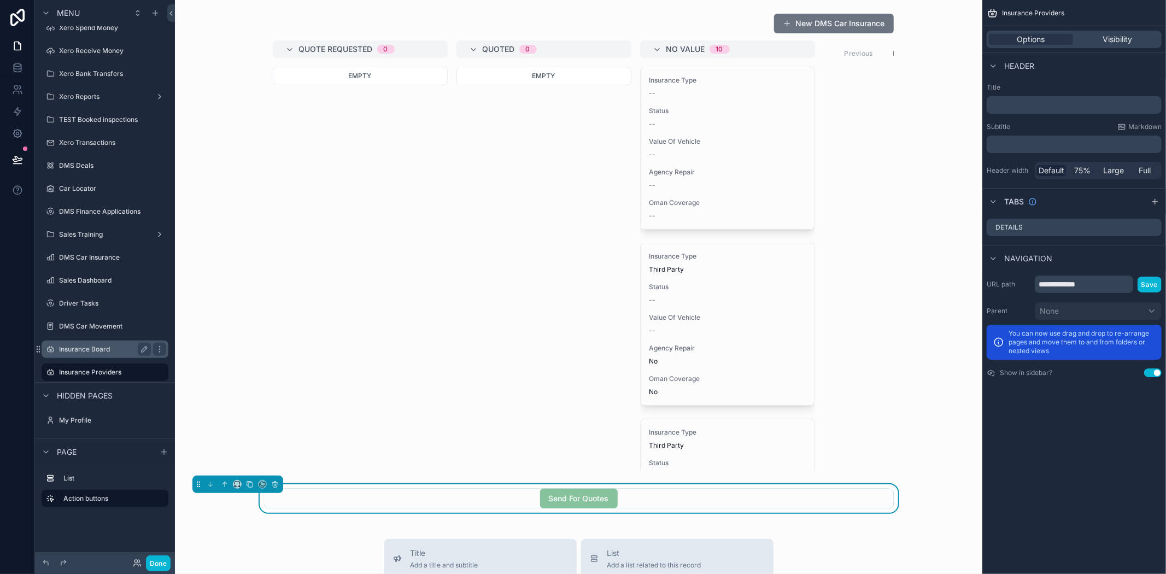
click at [91, 350] on label "Insurance Board" at bounding box center [102, 349] width 87 height 9
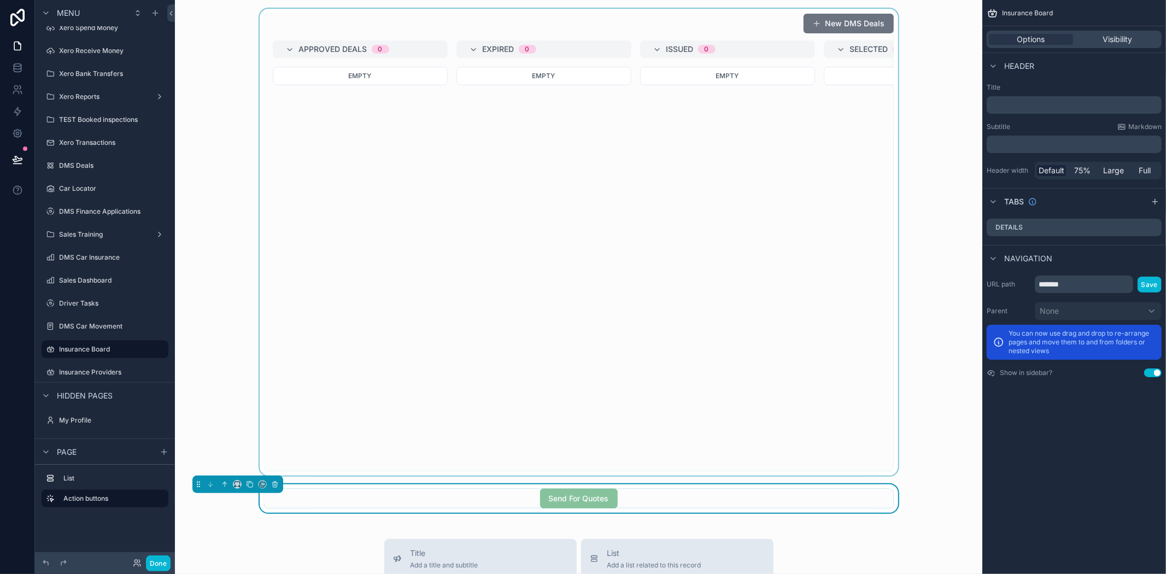
click at [664, 266] on div "scrollable content" at bounding box center [579, 242] width 790 height 467
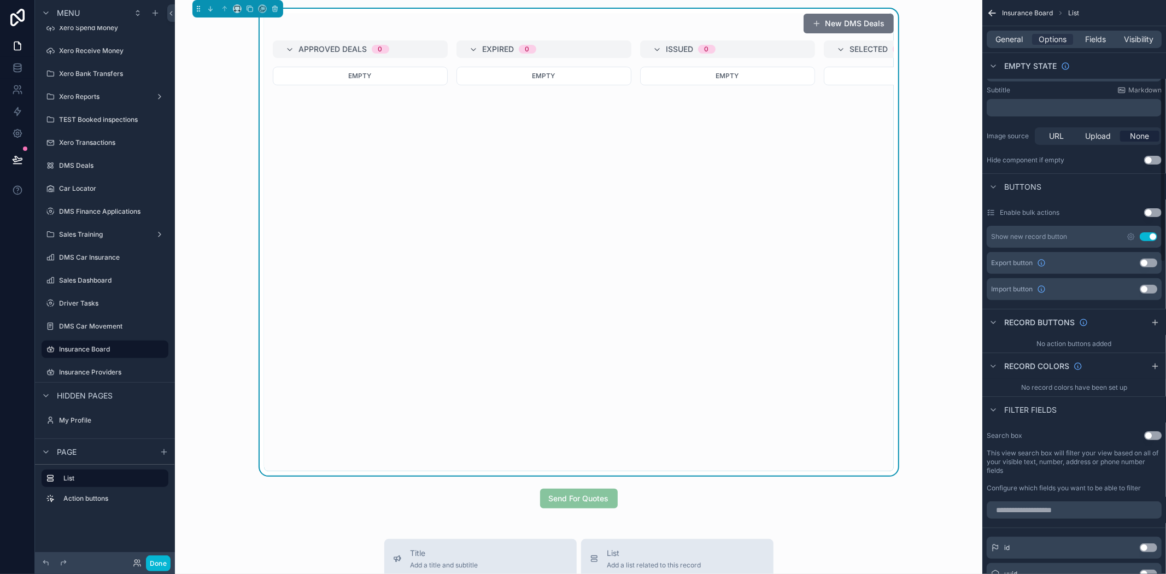
scroll to position [243, 0]
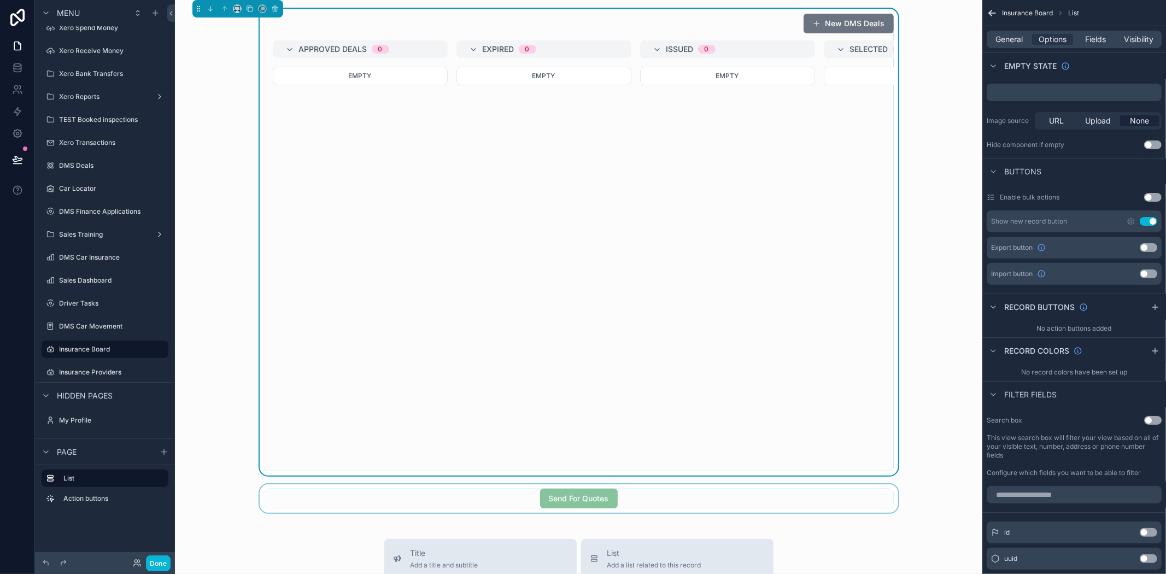
click at [648, 507] on div "scrollable content" at bounding box center [579, 498] width 790 height 28
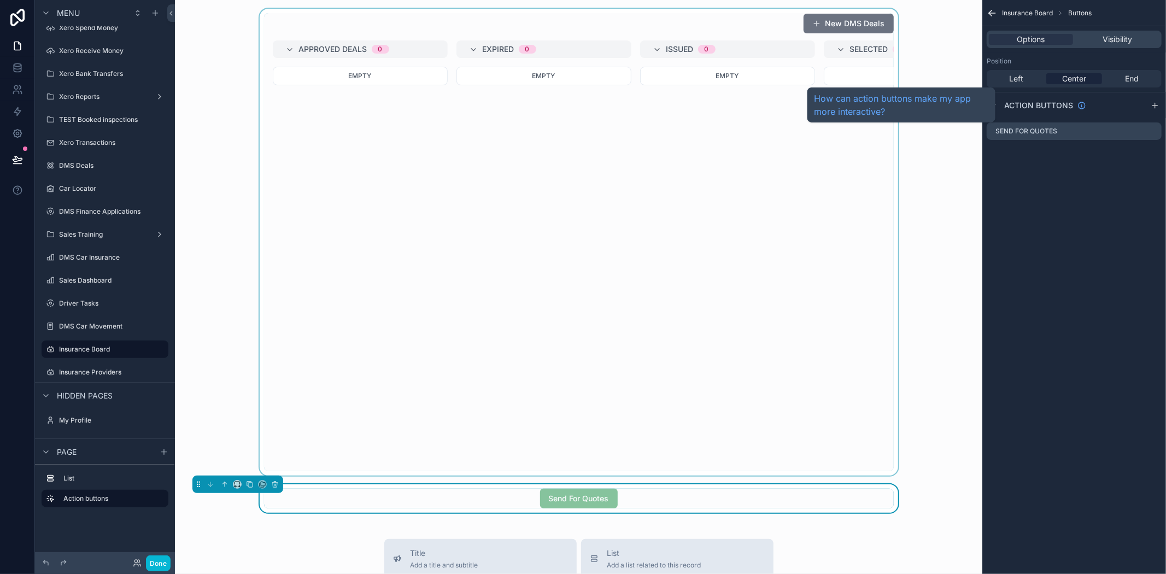
click at [1010, 105] on span "Action buttons" at bounding box center [1038, 105] width 69 height 11
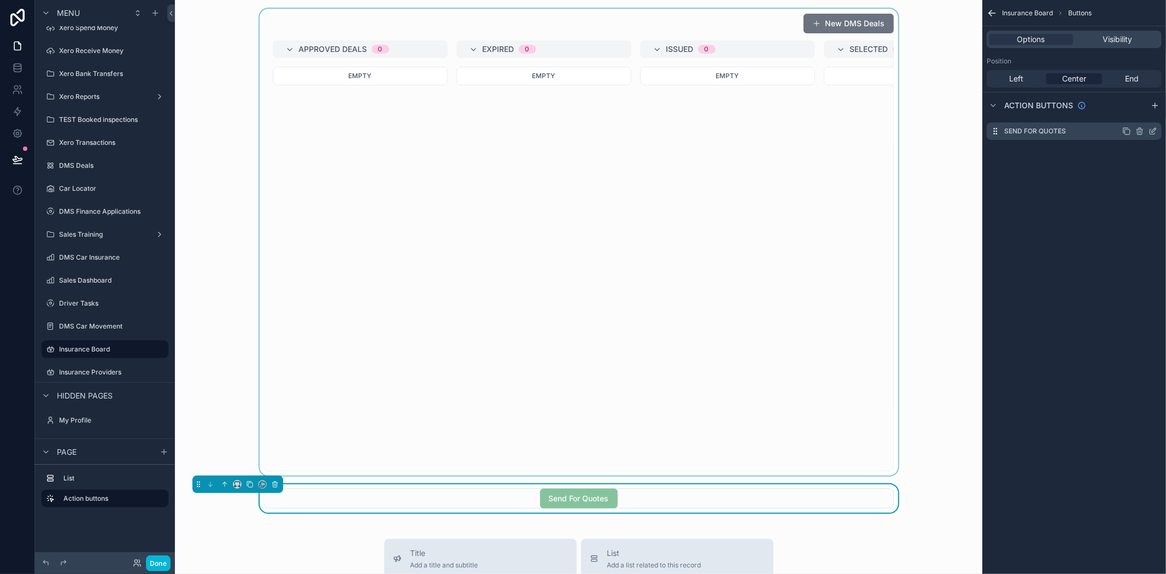
click at [1150, 133] on icon "scrollable content" at bounding box center [1152, 132] width 5 height 5
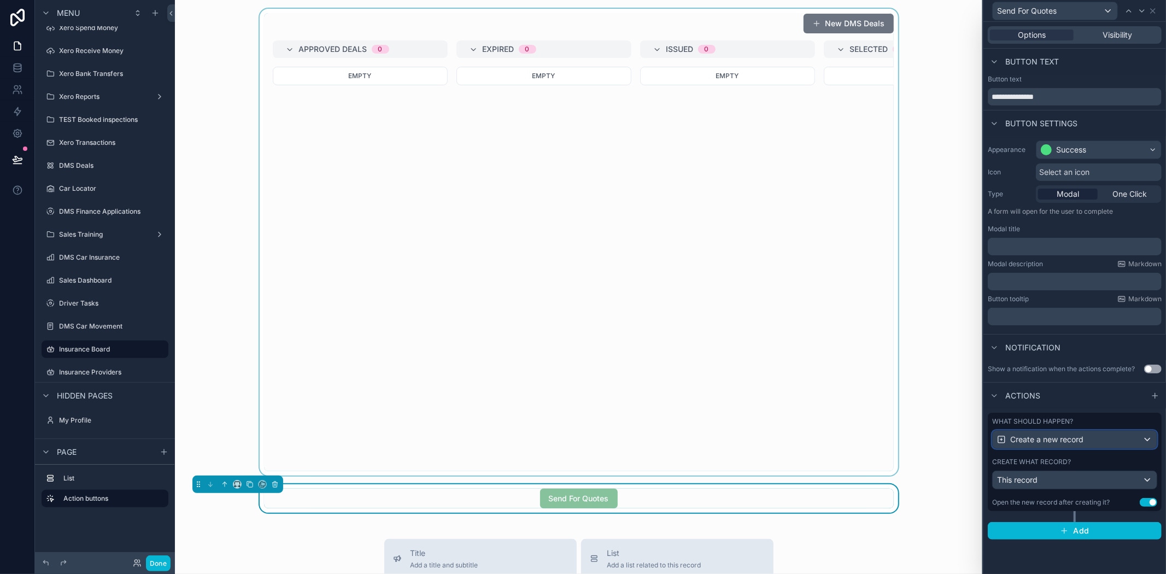
click at [1094, 449] on button "Create a new record" at bounding box center [1074, 439] width 165 height 19
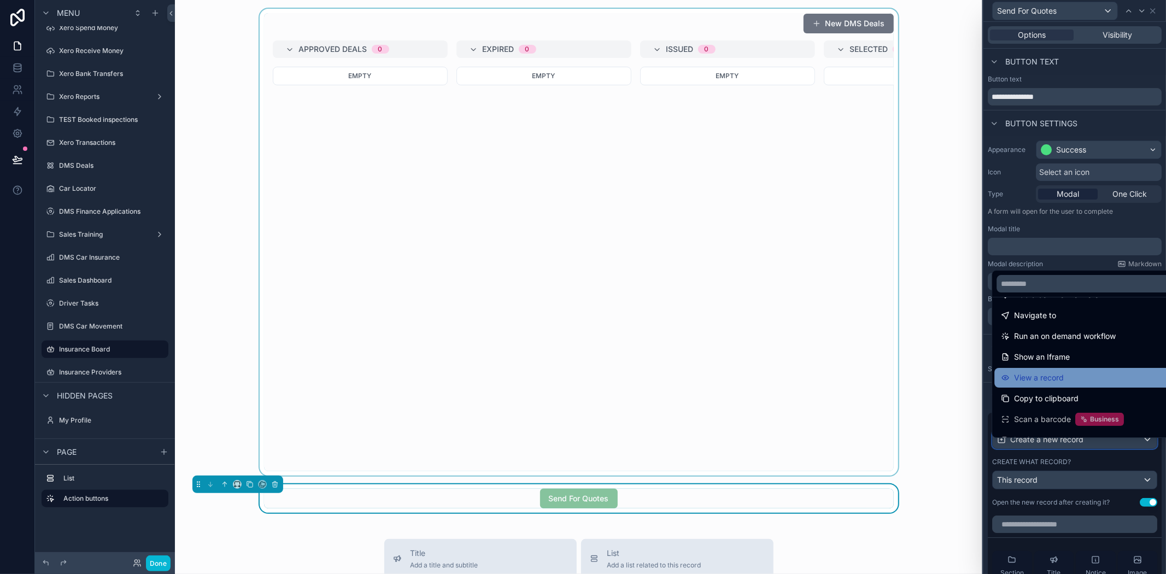
scroll to position [98, 0]
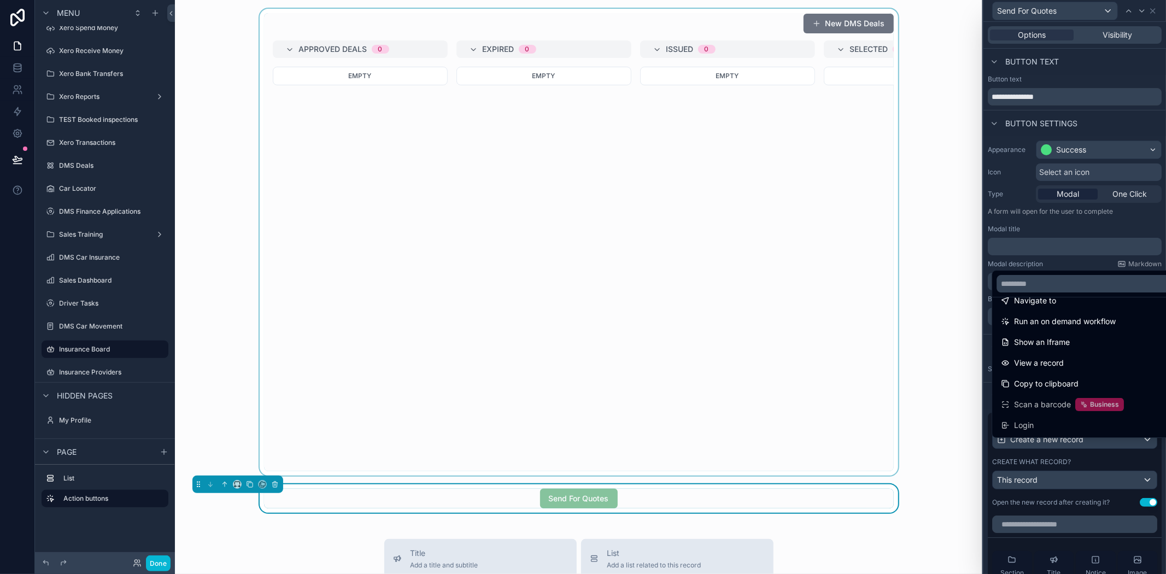
click at [1065, 489] on div at bounding box center [1075, 287] width 183 height 574
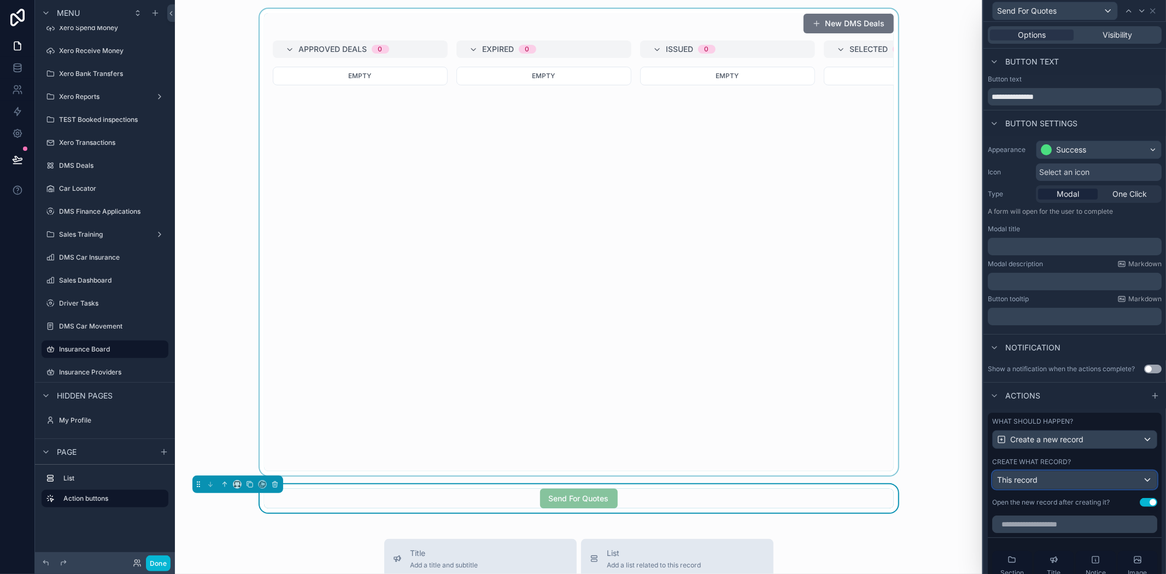
click at [1065, 489] on div "This record" at bounding box center [1075, 479] width 164 height 17
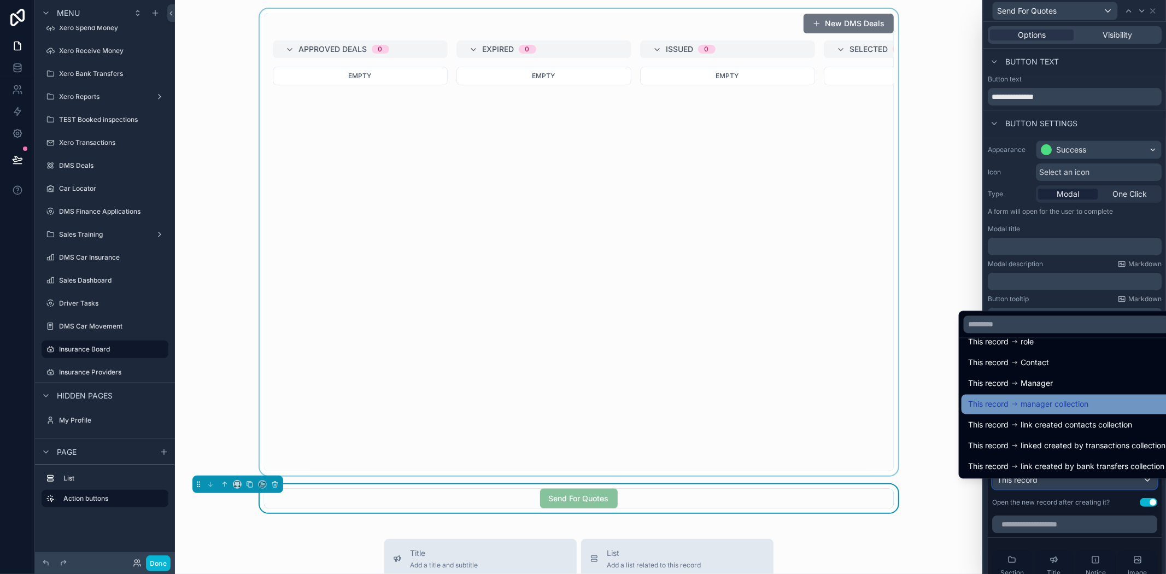
scroll to position [0, 0]
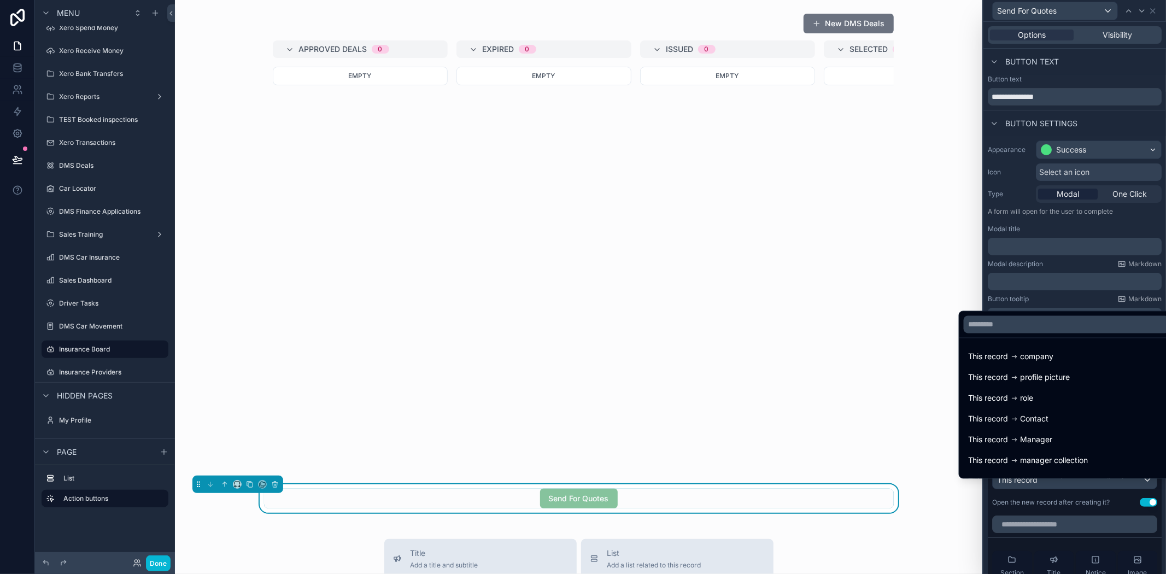
click at [936, 263] on div "scrollable content" at bounding box center [579, 242] width 790 height 467
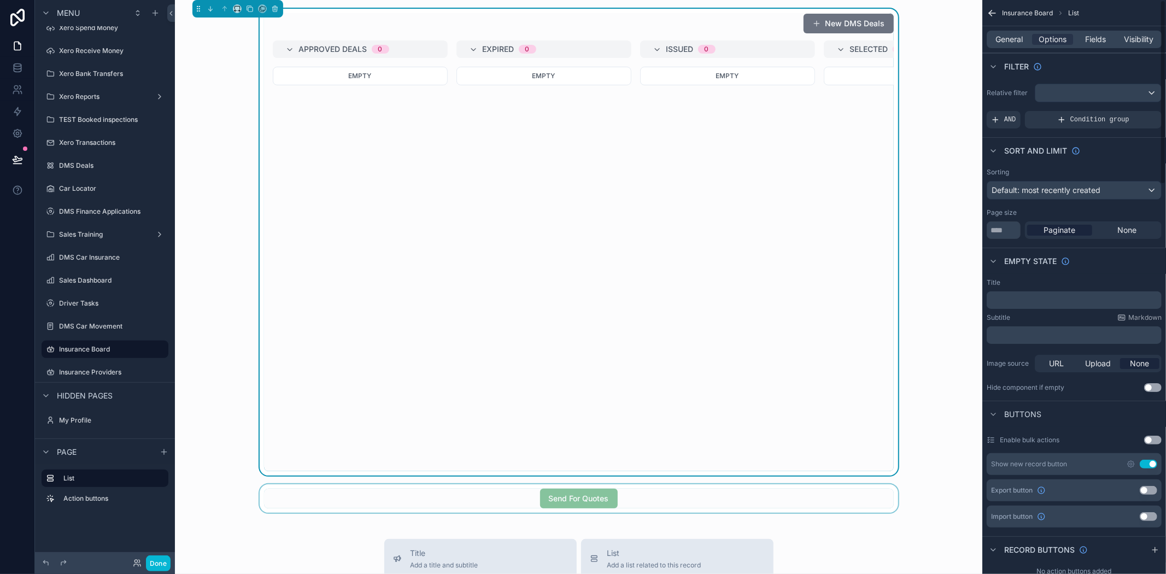
click at [693, 511] on div "scrollable content" at bounding box center [579, 498] width 790 height 28
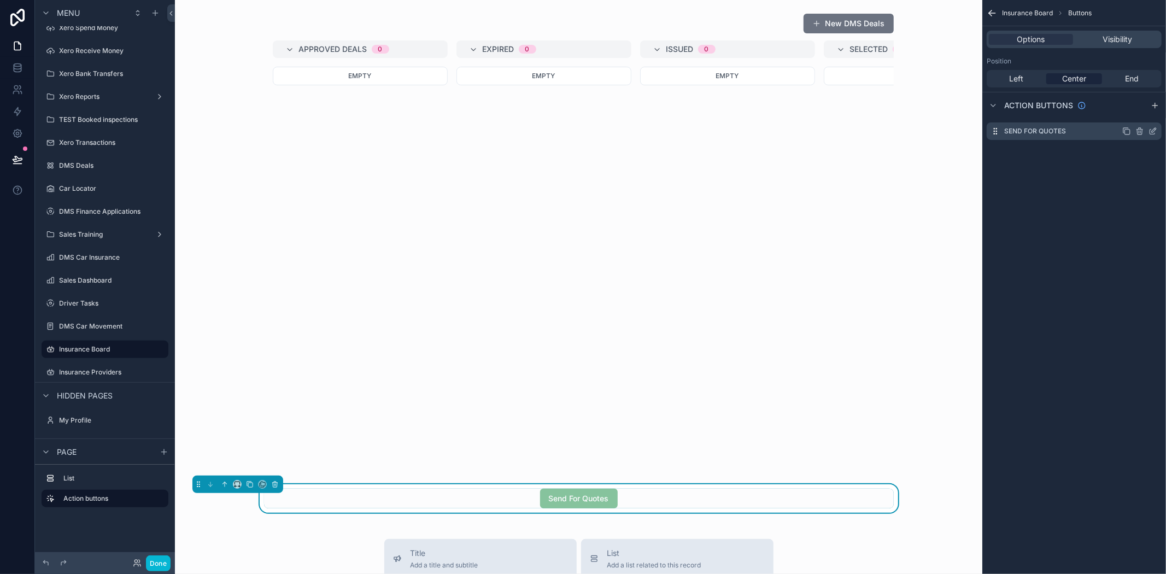
click at [1155, 131] on icon "scrollable content" at bounding box center [1153, 131] width 9 height 9
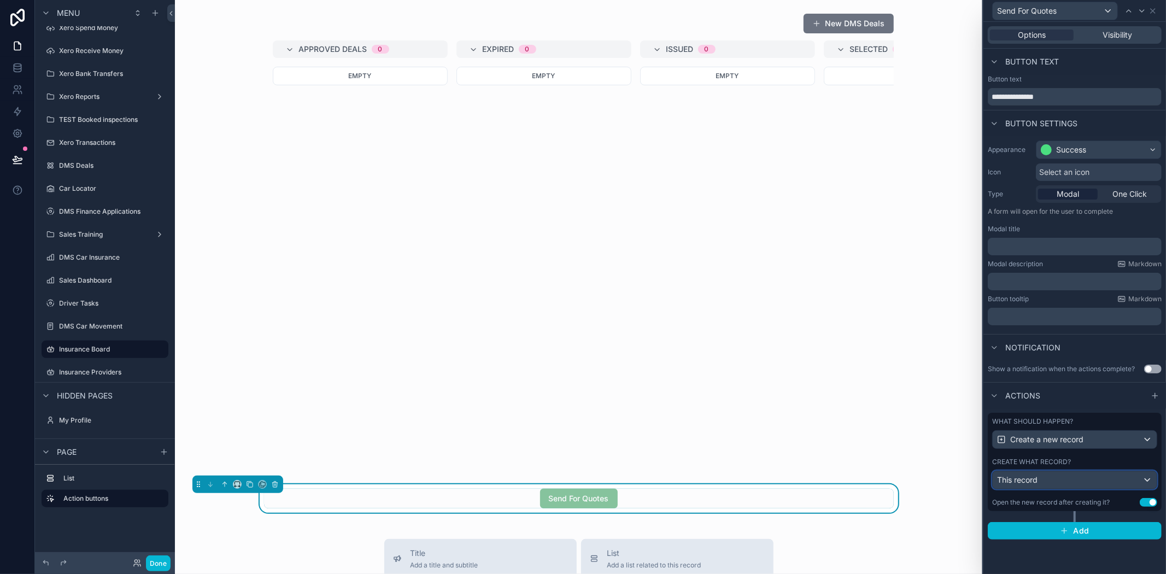
click at [1080, 478] on div "This record" at bounding box center [1075, 479] width 164 height 17
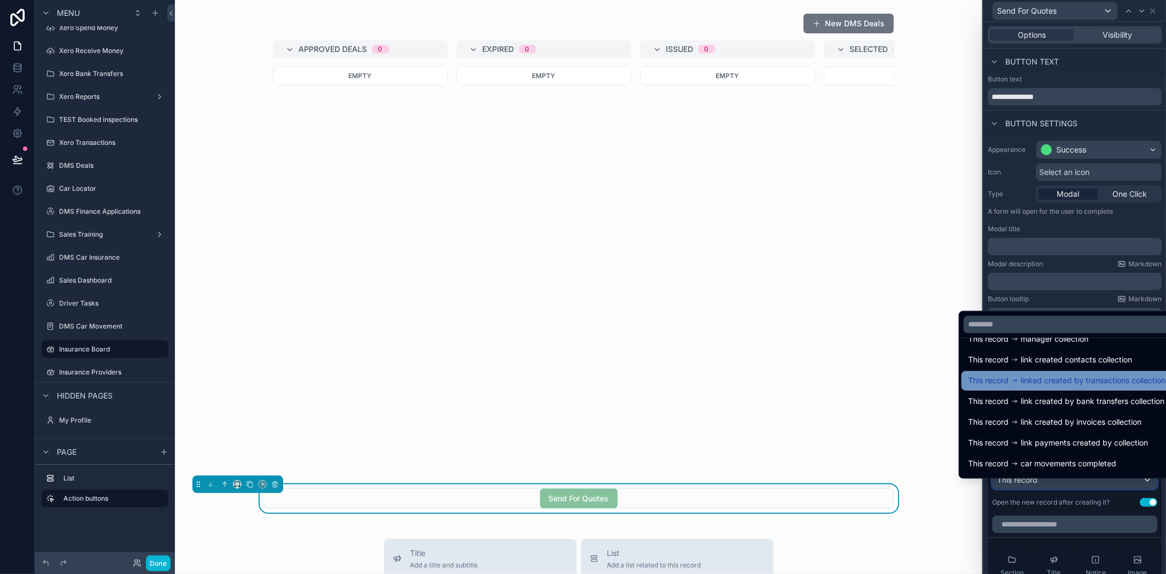
scroll to position [139, 0]
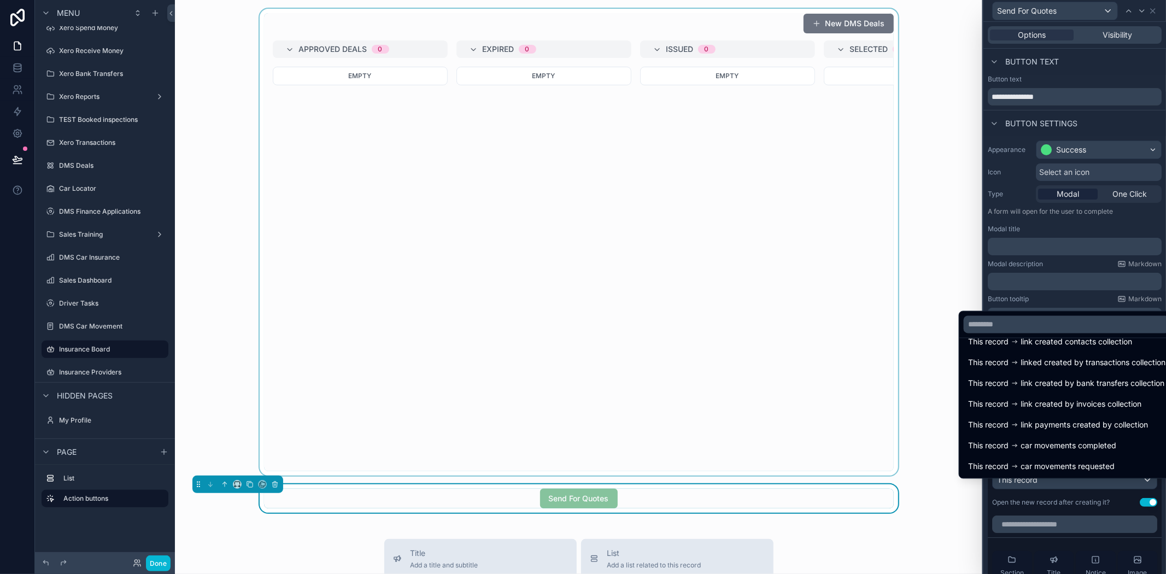
click at [380, 135] on div "scrollable content" at bounding box center [579, 242] width 790 height 467
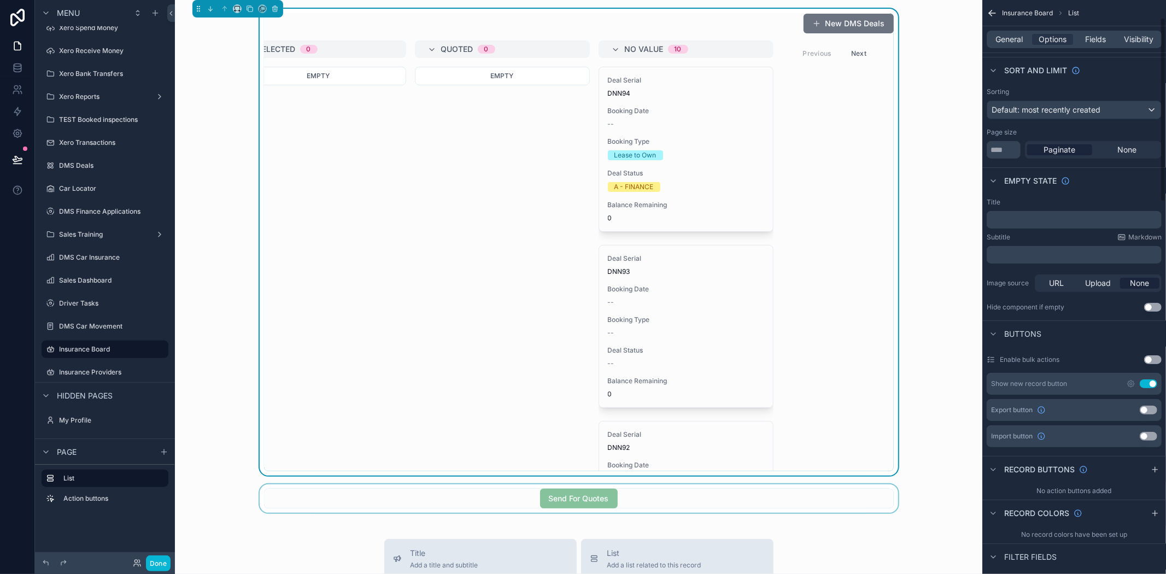
scroll to position [182, 0]
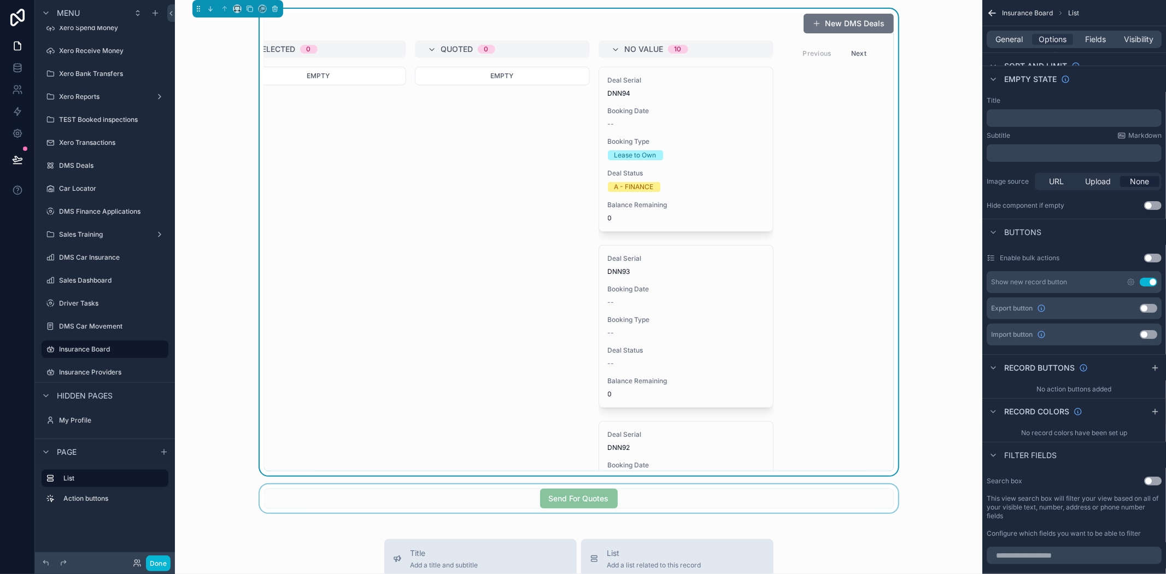
click at [1119, 382] on div "No action buttons added" at bounding box center [1075, 389] width 184 height 17
click at [1155, 367] on icon "scrollable content" at bounding box center [1155, 368] width 9 height 9
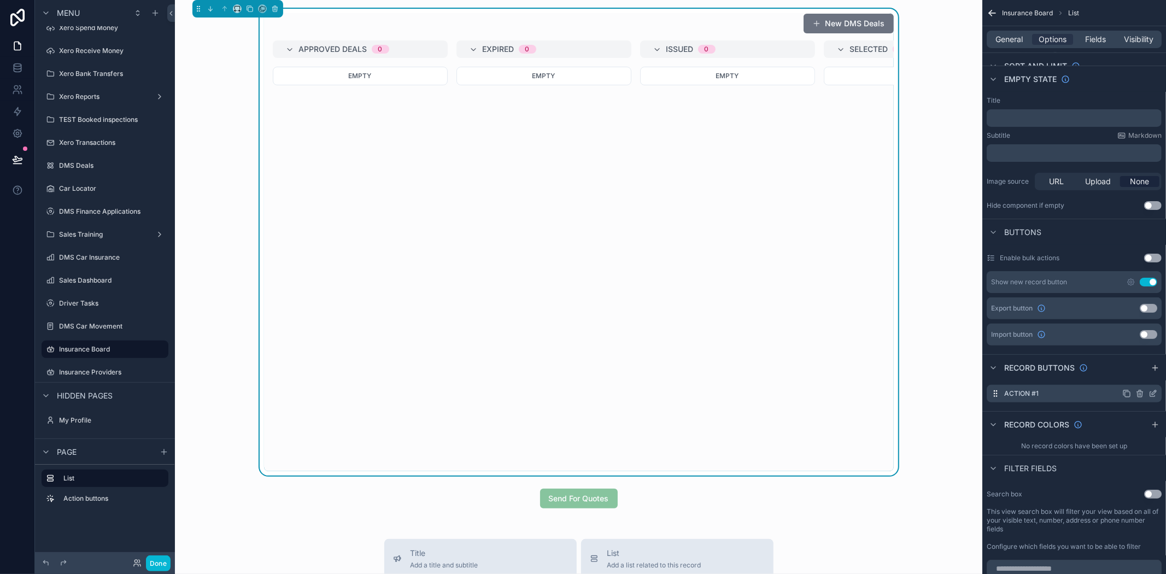
click at [1154, 395] on icon "scrollable content" at bounding box center [1153, 393] width 9 height 9
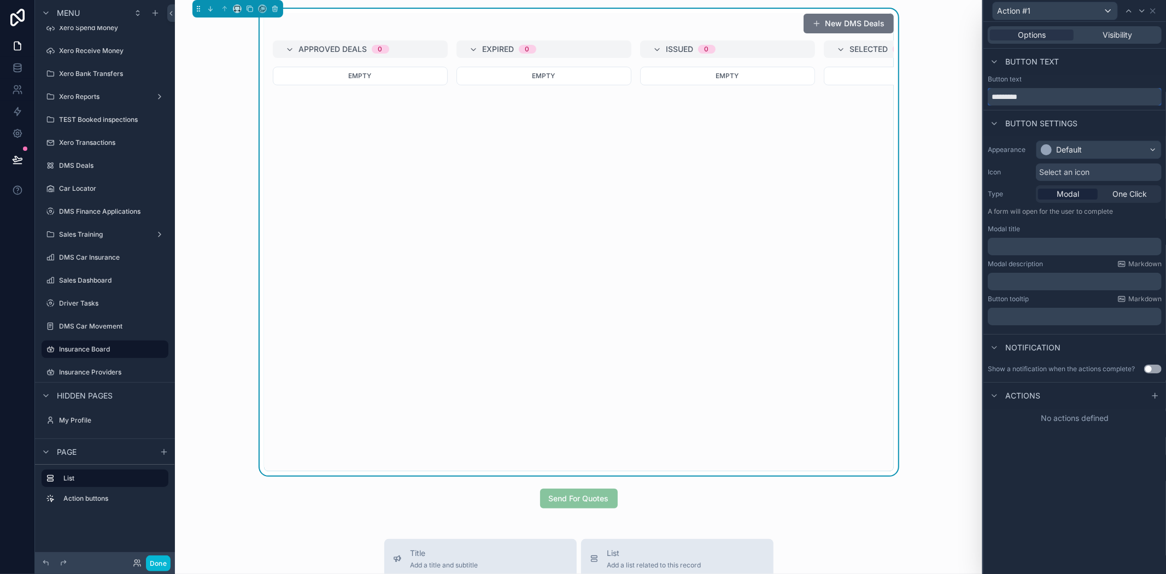
click at [1036, 91] on input "*********" at bounding box center [1075, 96] width 174 height 17
drag, startPoint x: 1039, startPoint y: 96, endPoint x: 967, endPoint y: 92, distance: 72.8
click at [967, 92] on div "Action #1 Options Visibility Button text Button text ********* Button settings …" at bounding box center [583, 287] width 1166 height 574
type input "**********"
click at [1112, 146] on div "Default" at bounding box center [1099, 149] width 125 height 17
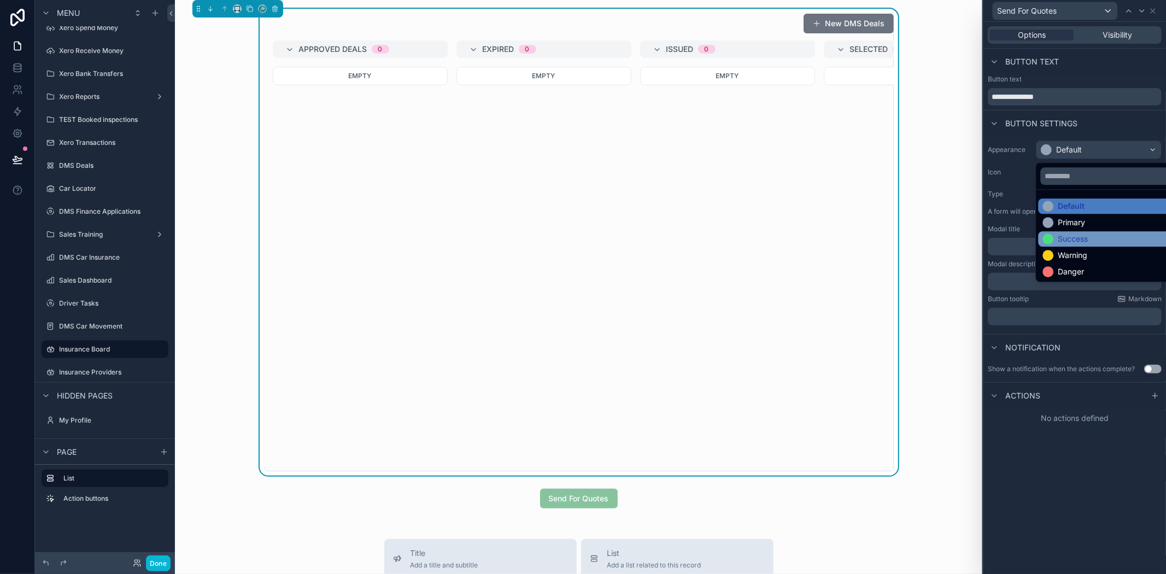
click at [1090, 244] on div "Success" at bounding box center [1111, 238] width 137 height 11
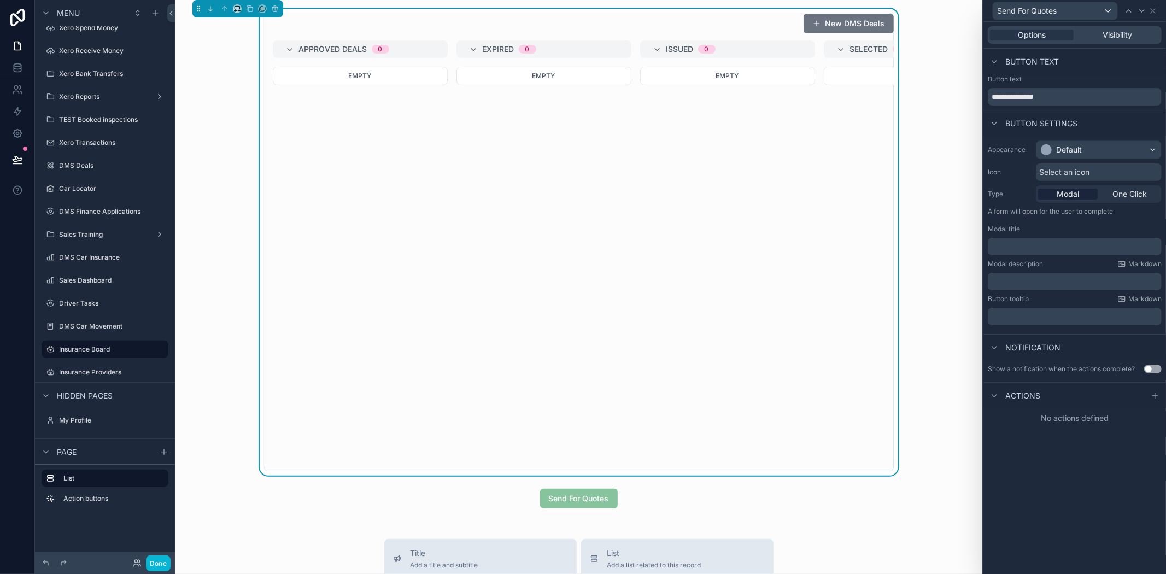
click at [1095, 480] on div "**********" at bounding box center [1075, 298] width 183 height 552
click at [620, 513] on div "scrollable content" at bounding box center [579, 498] width 790 height 28
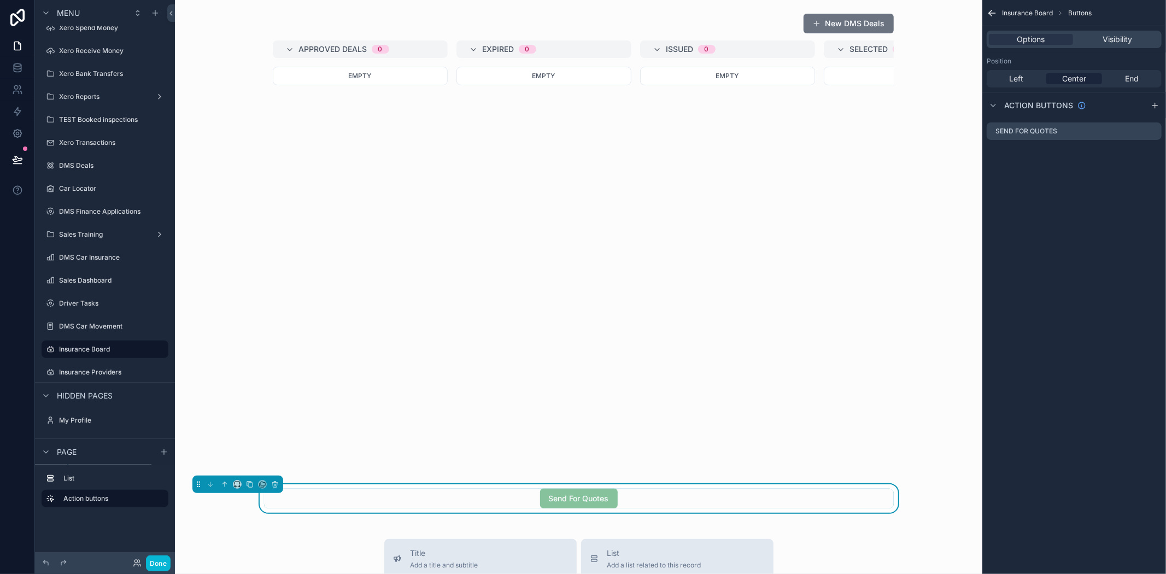
scroll to position [0, 0]
click at [276, 486] on icon "scrollable content" at bounding box center [276, 485] width 0 height 2
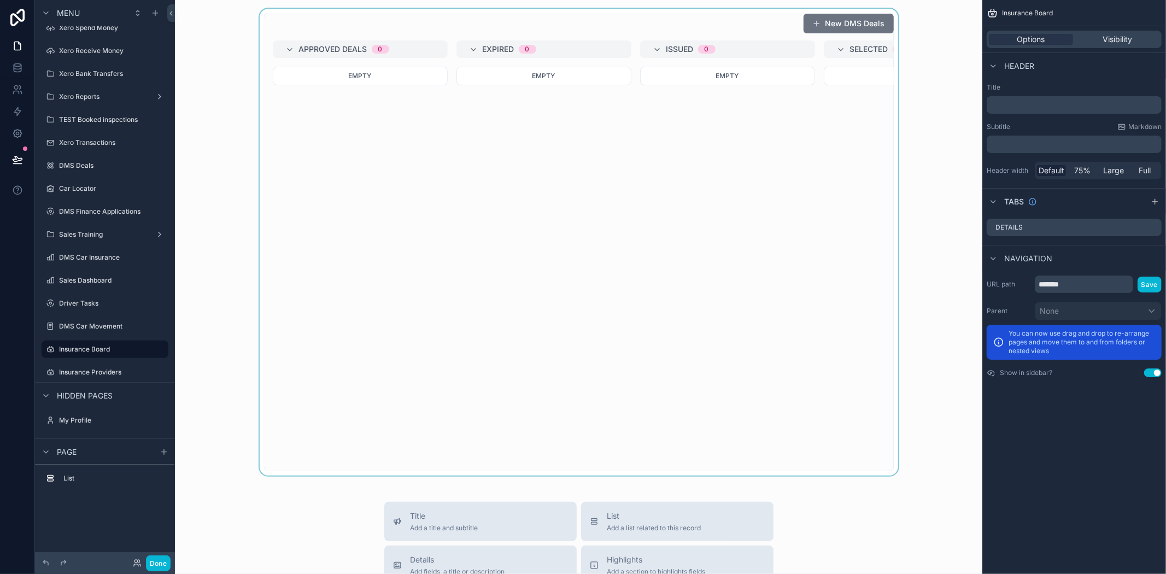
click at [653, 144] on div "scrollable content" at bounding box center [579, 242] width 790 height 467
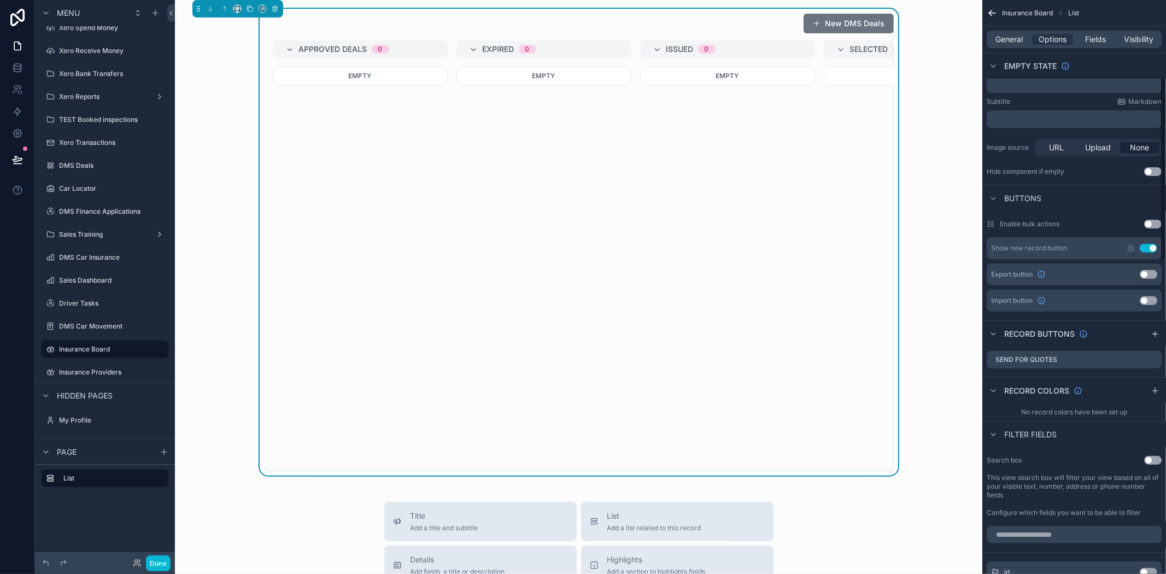
scroll to position [243, 0]
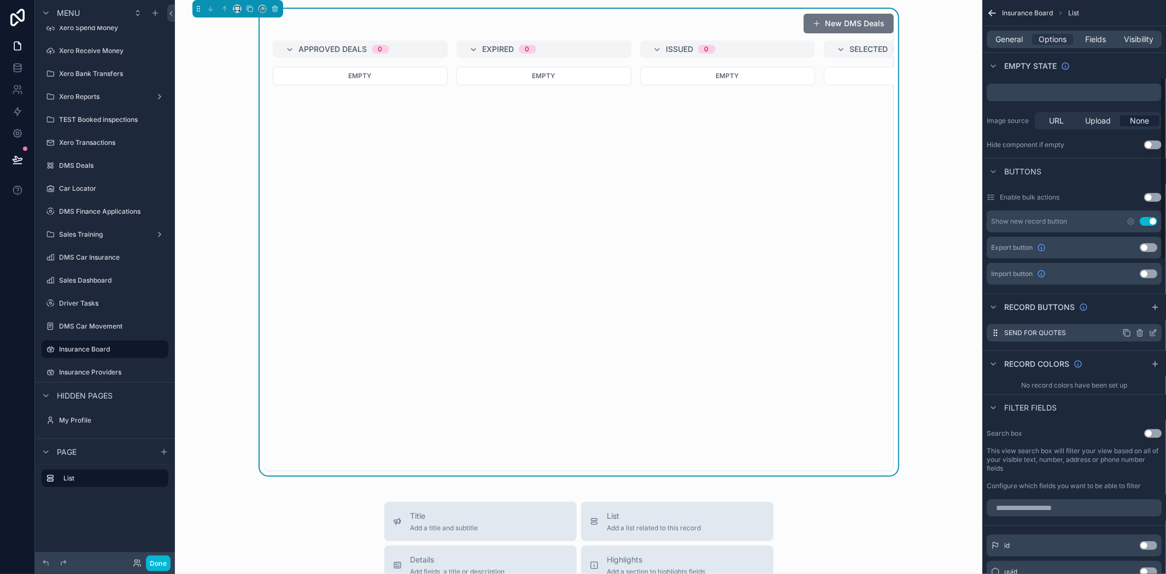
click at [1083, 335] on div "Send For Quotes" at bounding box center [1074, 332] width 175 height 17
click at [1151, 332] on icon "scrollable content" at bounding box center [1153, 333] width 9 height 9
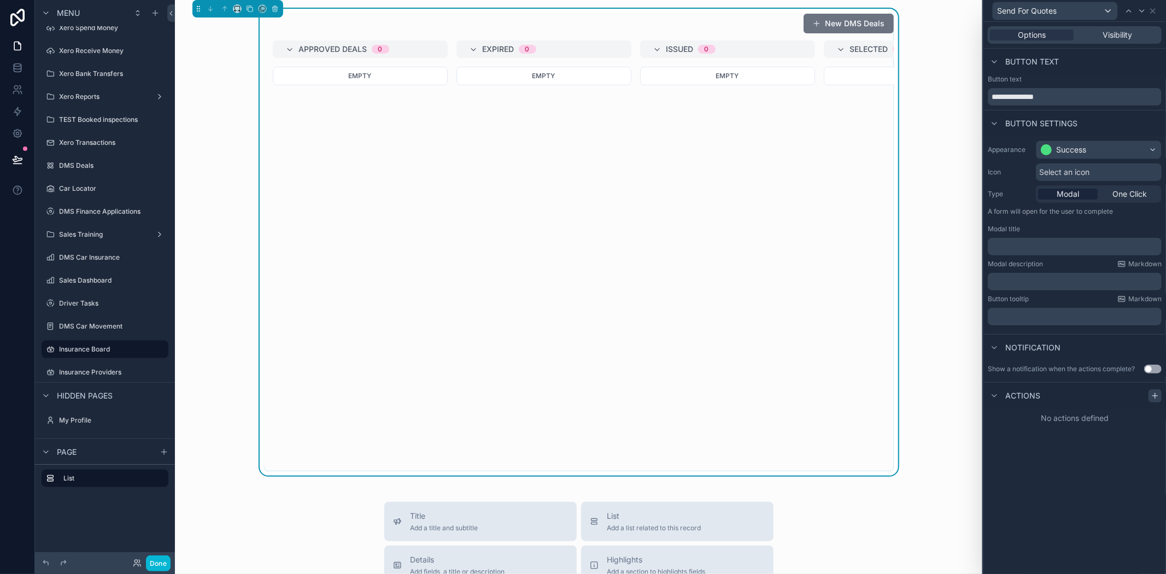
click at [1154, 391] on icon at bounding box center [1155, 395] width 9 height 9
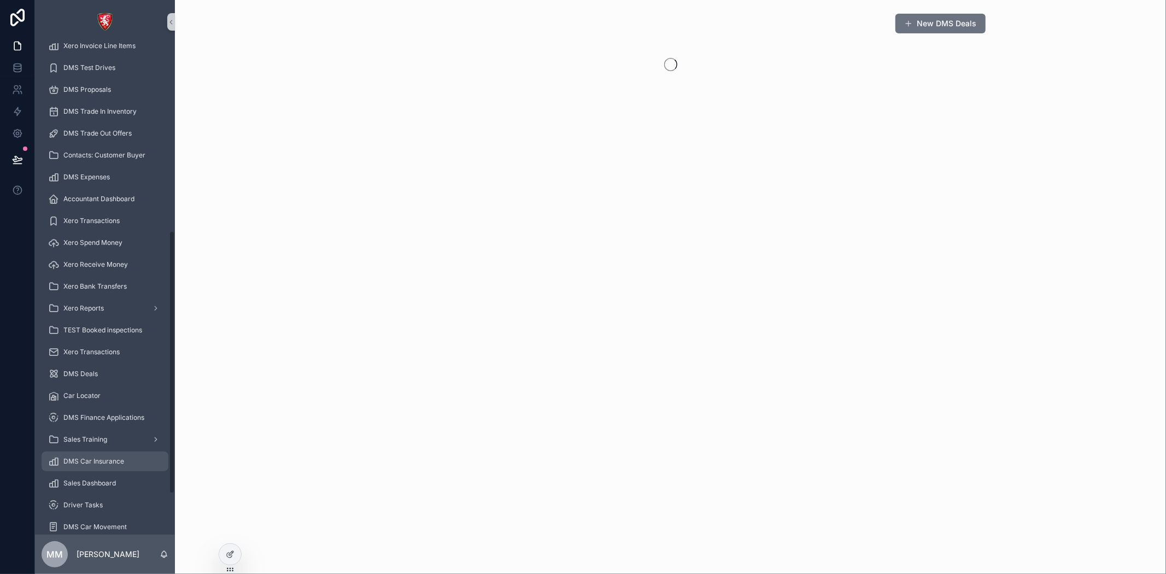
scroll to position [425, 0]
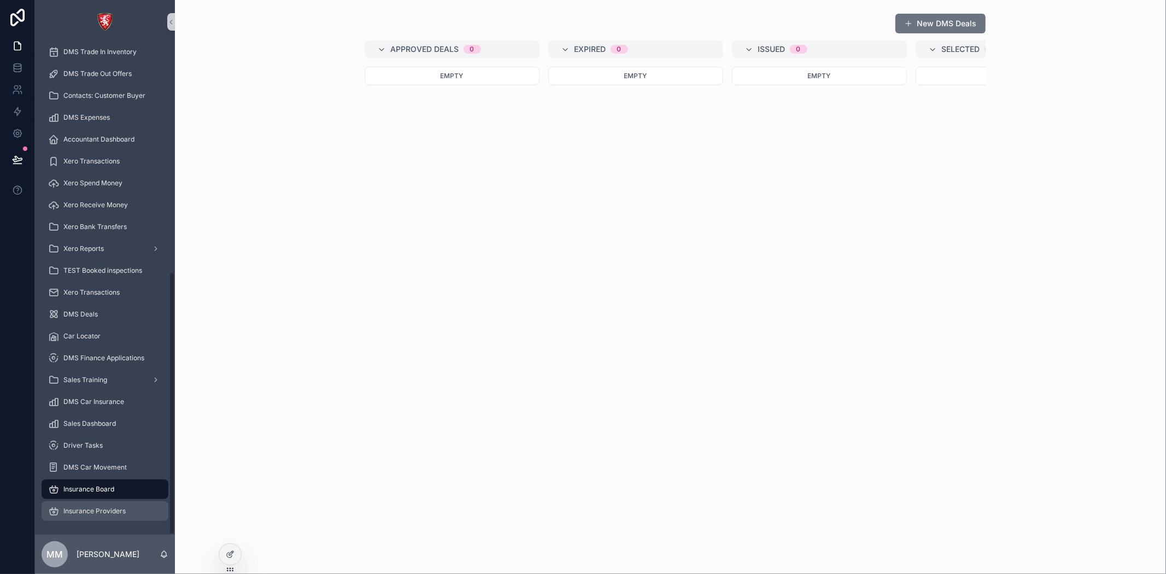
click at [80, 514] on span "Insurance Providers" at bounding box center [94, 511] width 62 height 9
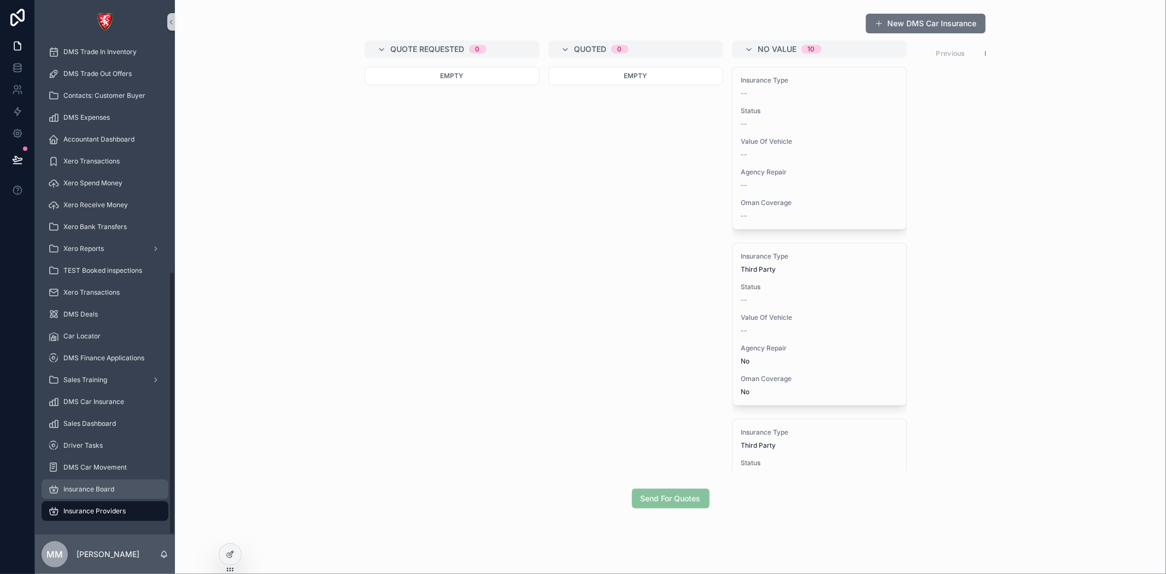
click at [83, 490] on span "Insurance Board" at bounding box center [88, 489] width 51 height 9
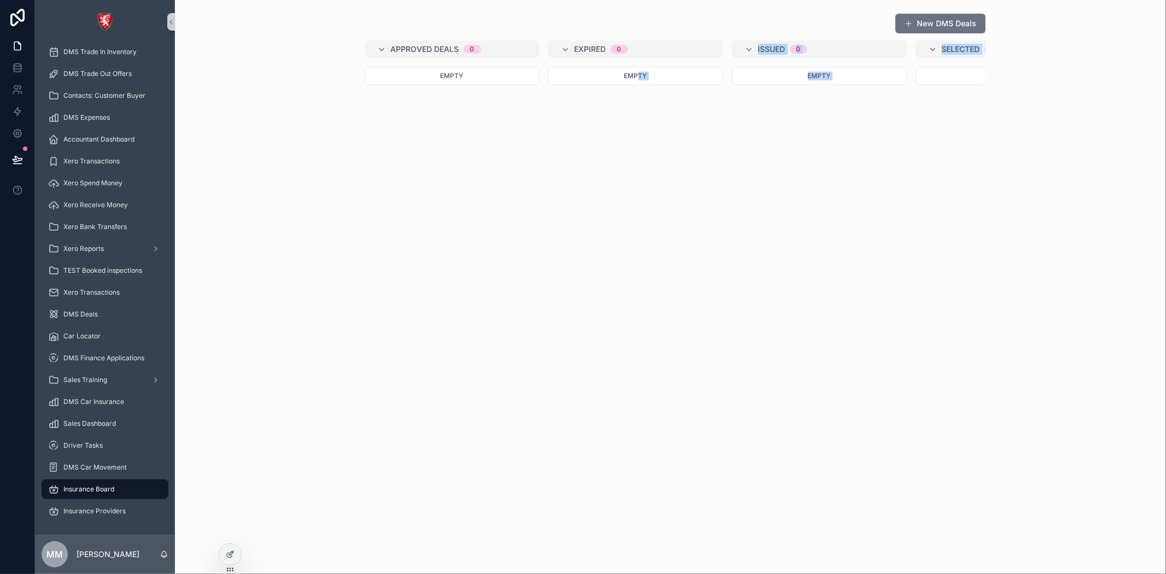
drag, startPoint x: 636, startPoint y: 469, endPoint x: 790, endPoint y: 501, distance: 156.3
click at [933, 500] on div "New DMS Deals Approved Deals 0 Empty Expired 0 Empty Issued 0 Empty Selected 0 …" at bounding box center [670, 273] width 991 height 546
click at [715, 380] on div "Approved Deals 0 Empty Expired 0 Empty Issued 0 Empty Selected 0 Empty Quoted 0…" at bounding box center [671, 255] width 630 height 431
click at [242, 546] on div "New DMS Deals Approved Deals 0 Empty Expired 0 Empty Issued 0 Empty Selected 0 …" at bounding box center [670, 273] width 991 height 546
click at [230, 553] on icon at bounding box center [231, 553] width 4 height 4
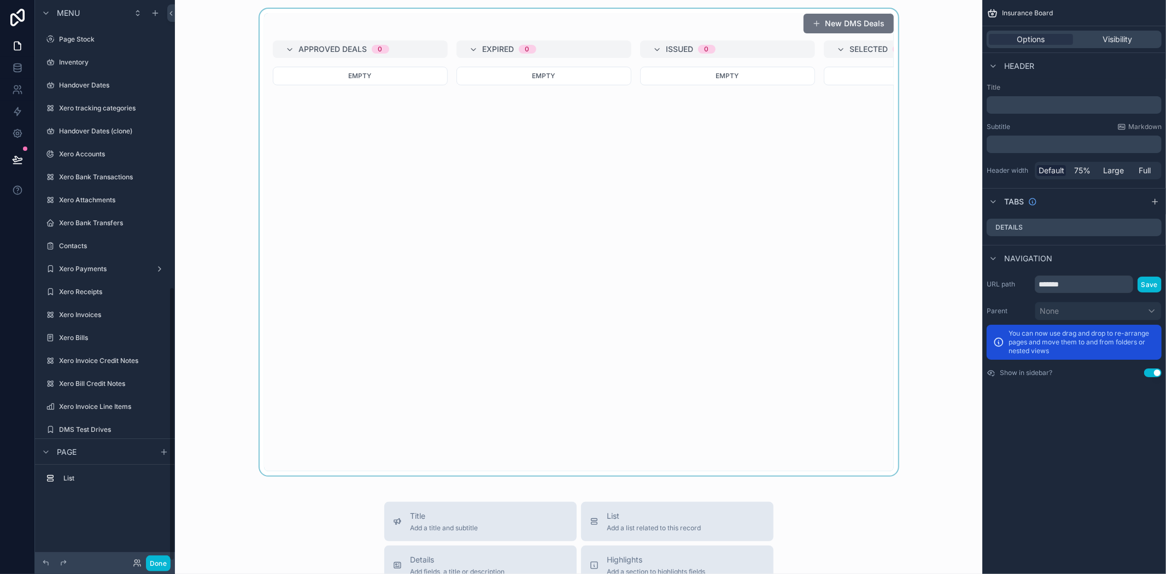
scroll to position [586, 0]
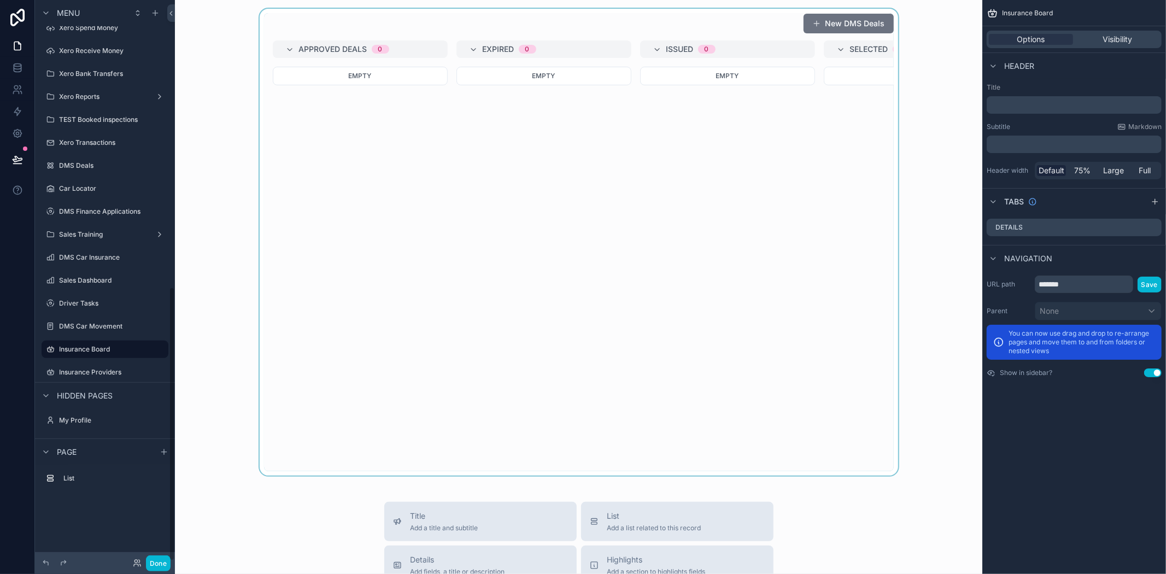
click at [761, 424] on div "scrollable content" at bounding box center [579, 242] width 790 height 467
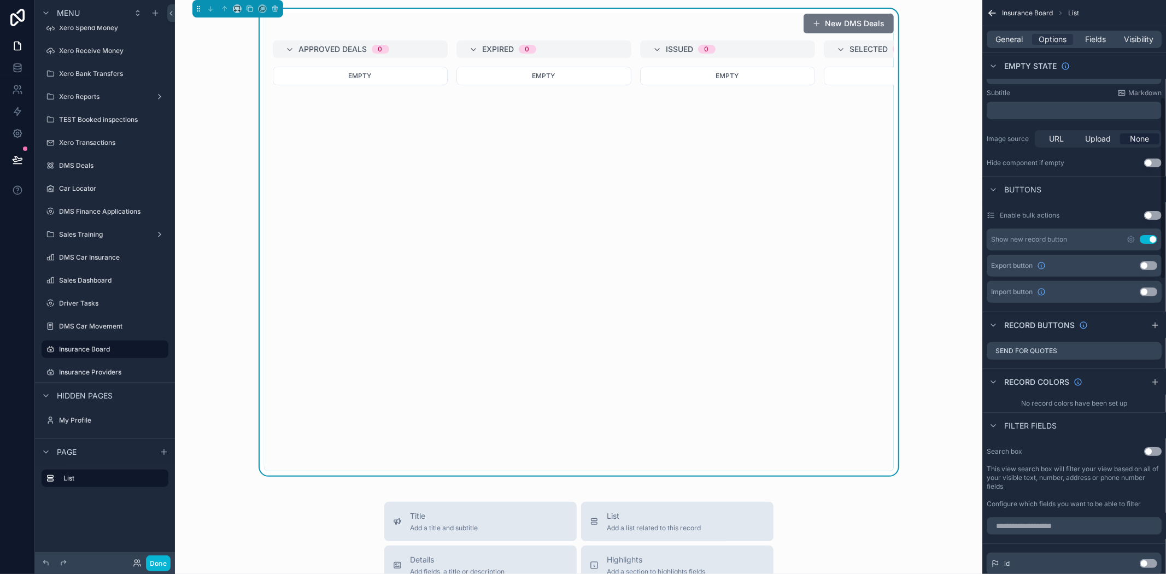
scroll to position [303, 0]
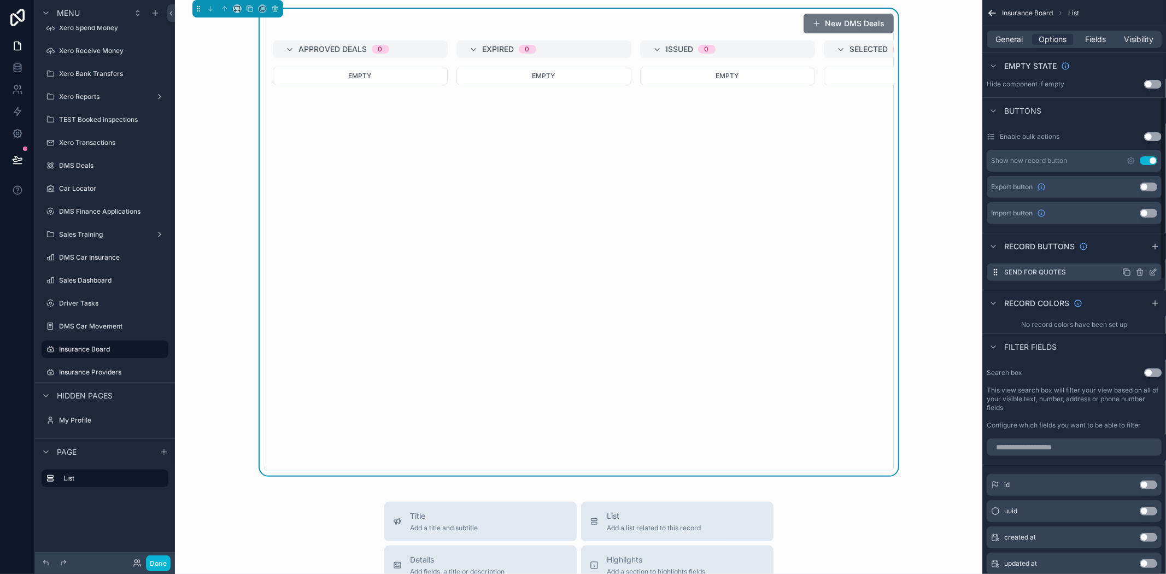
click at [1150, 268] on icon "scrollable content" at bounding box center [1153, 272] width 9 height 9
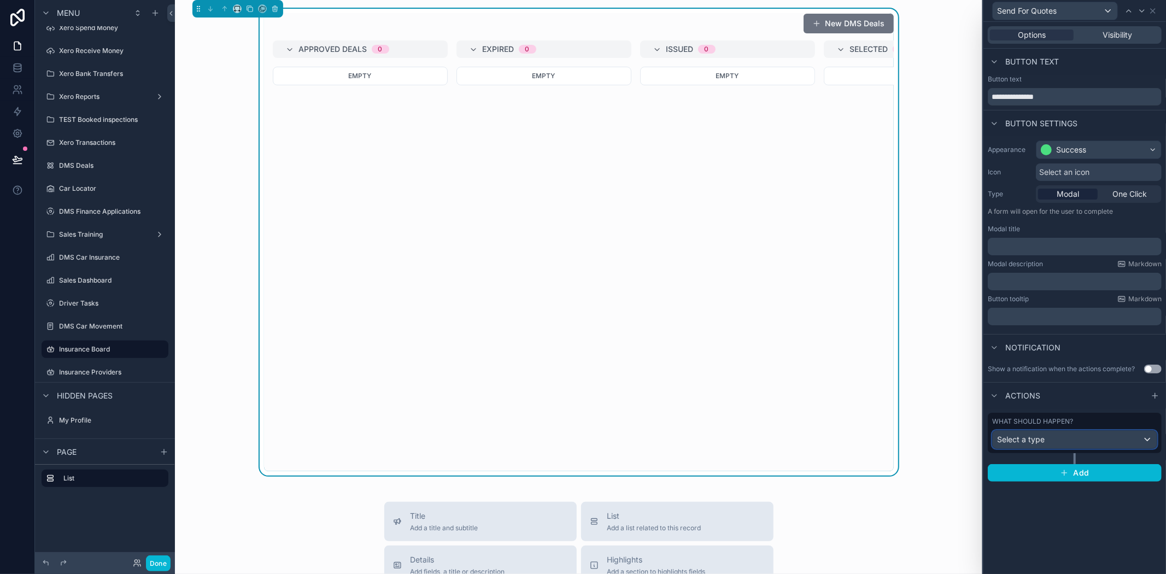
click at [1049, 436] on div "Select a type" at bounding box center [1075, 439] width 164 height 17
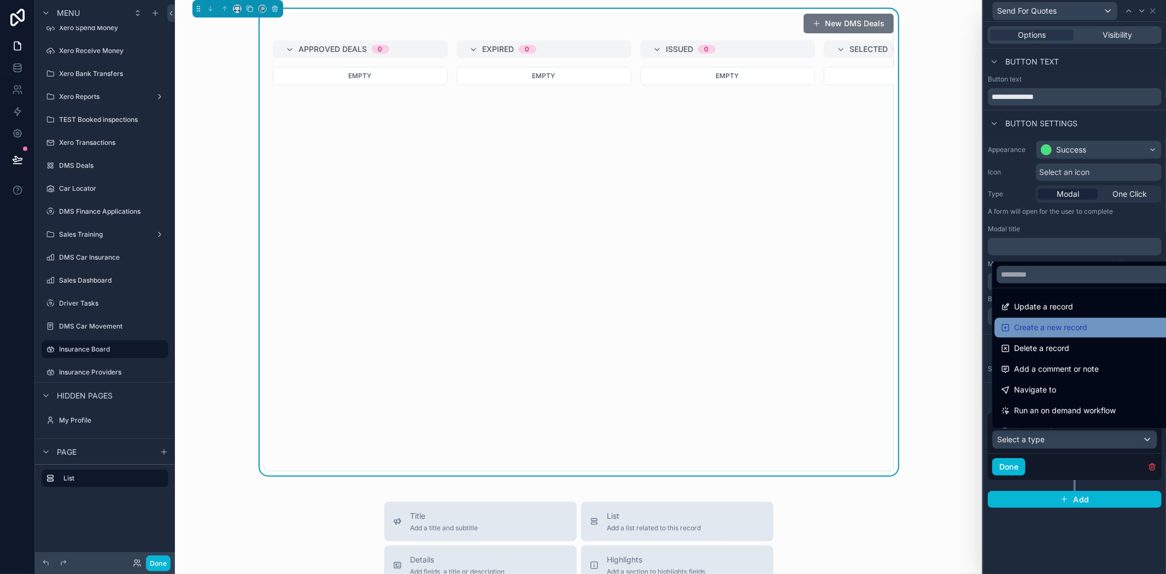
click at [1047, 336] on div "Create a new record" at bounding box center [1087, 328] width 185 height 20
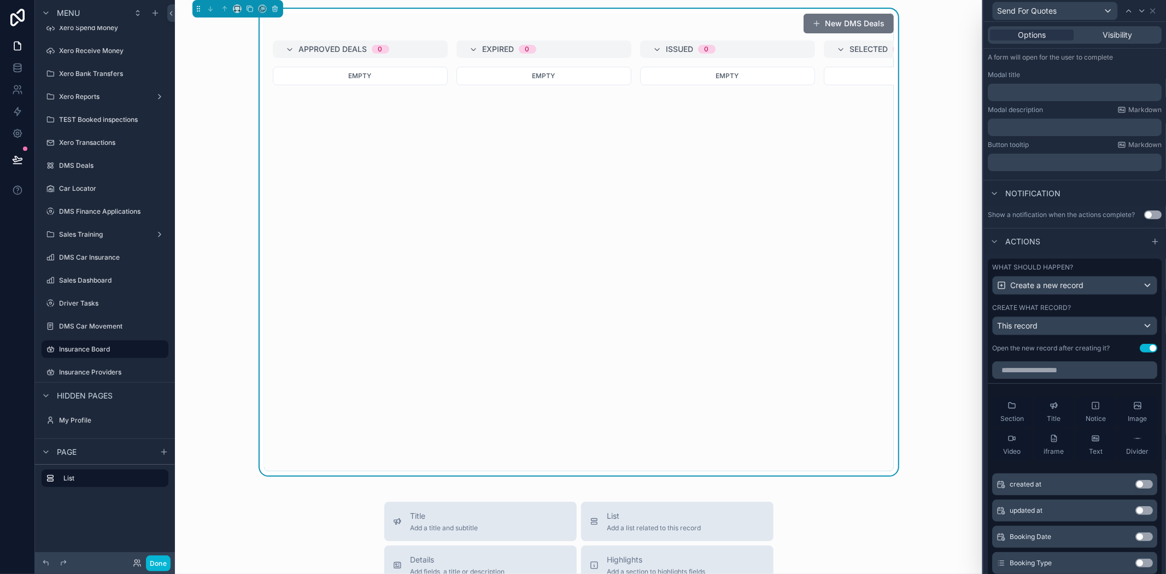
scroll to position [182, 0]
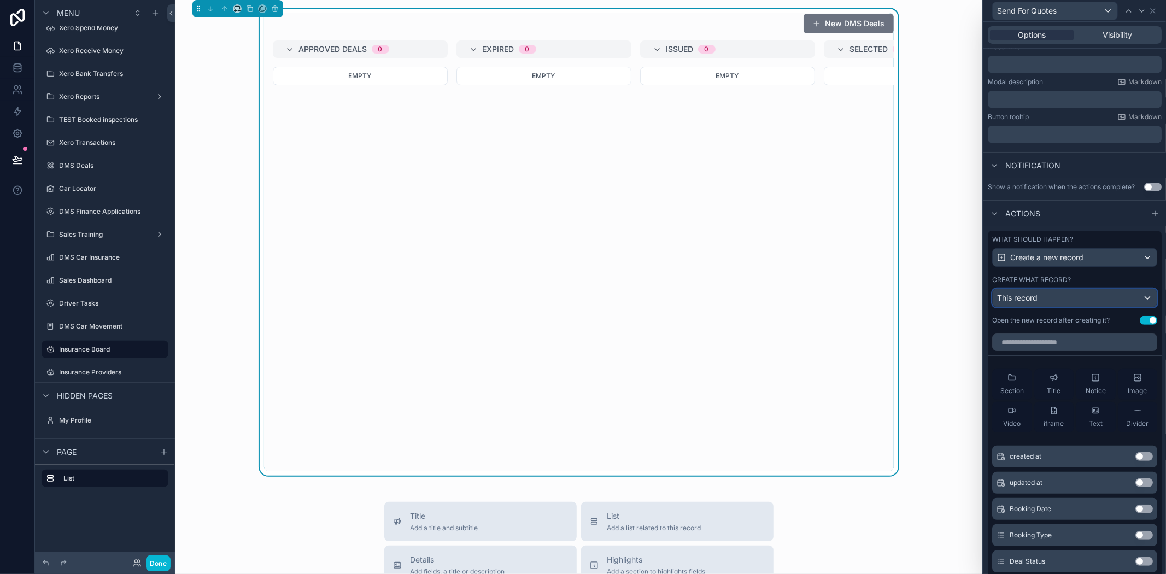
click at [1067, 303] on div "This record" at bounding box center [1075, 297] width 164 height 17
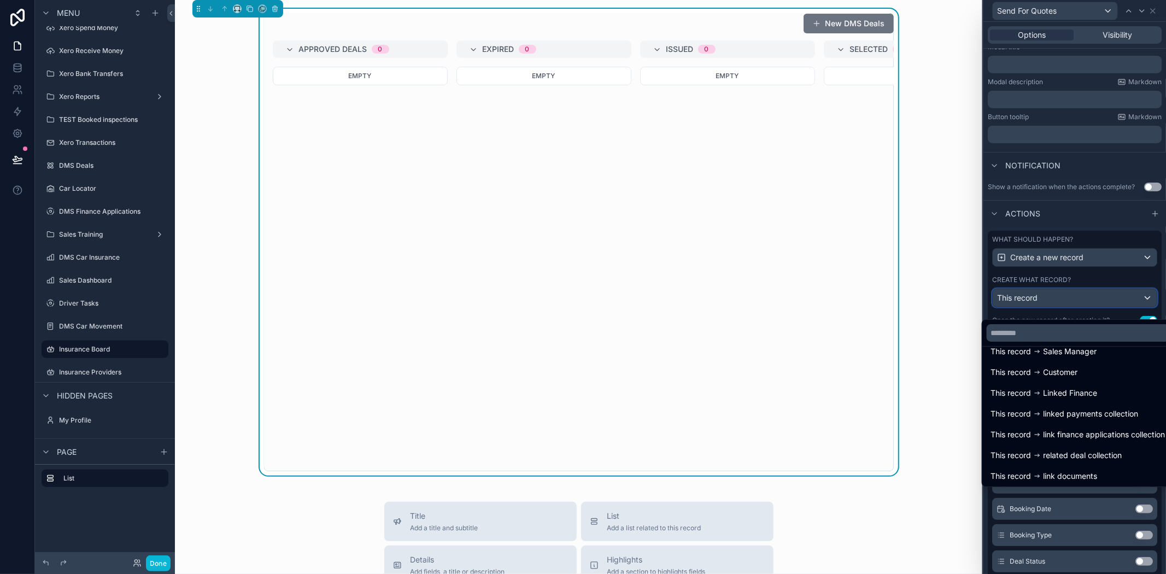
scroll to position [243, 0]
click at [1051, 331] on input "text" at bounding box center [1078, 332] width 183 height 17
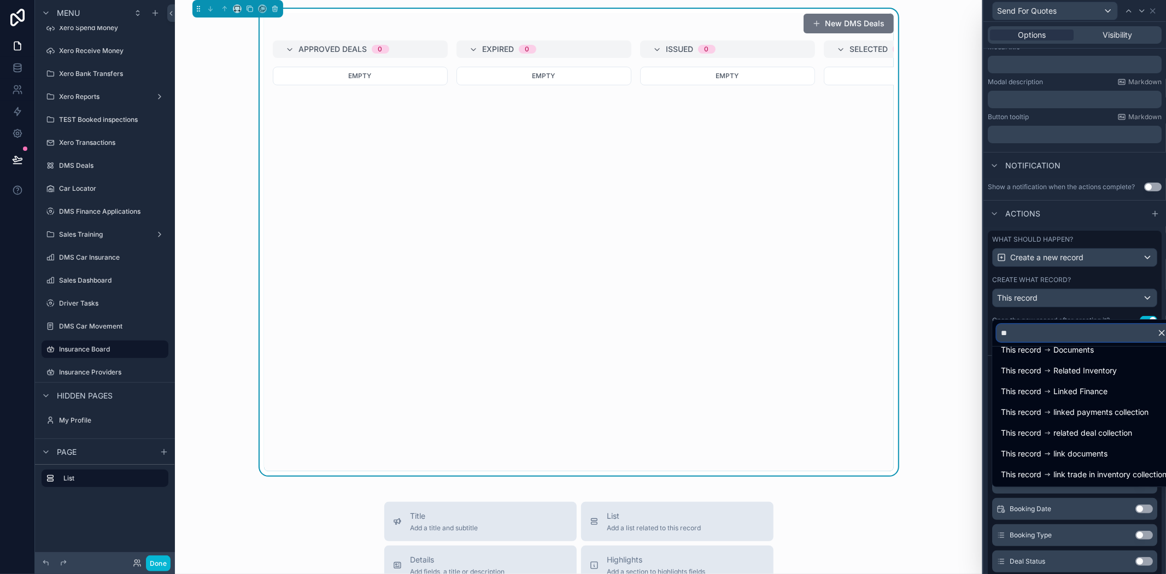
scroll to position [0, 0]
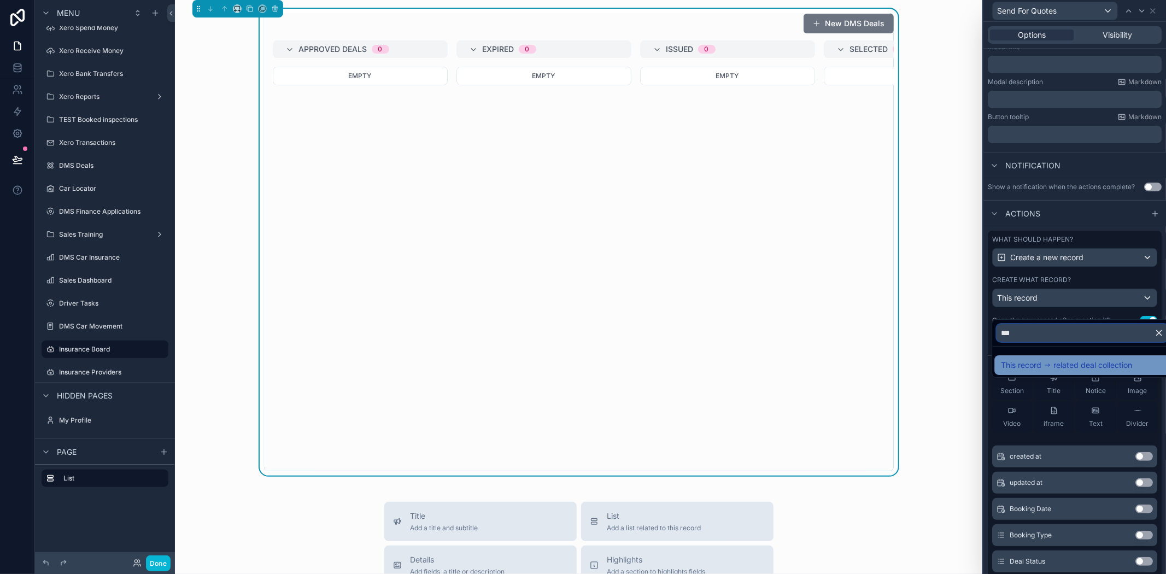
type input "***"
drag, startPoint x: 1080, startPoint y: 364, endPoint x: 1046, endPoint y: 378, distance: 37.1
click at [1081, 364] on span "related deal collection" at bounding box center [1093, 365] width 79 height 13
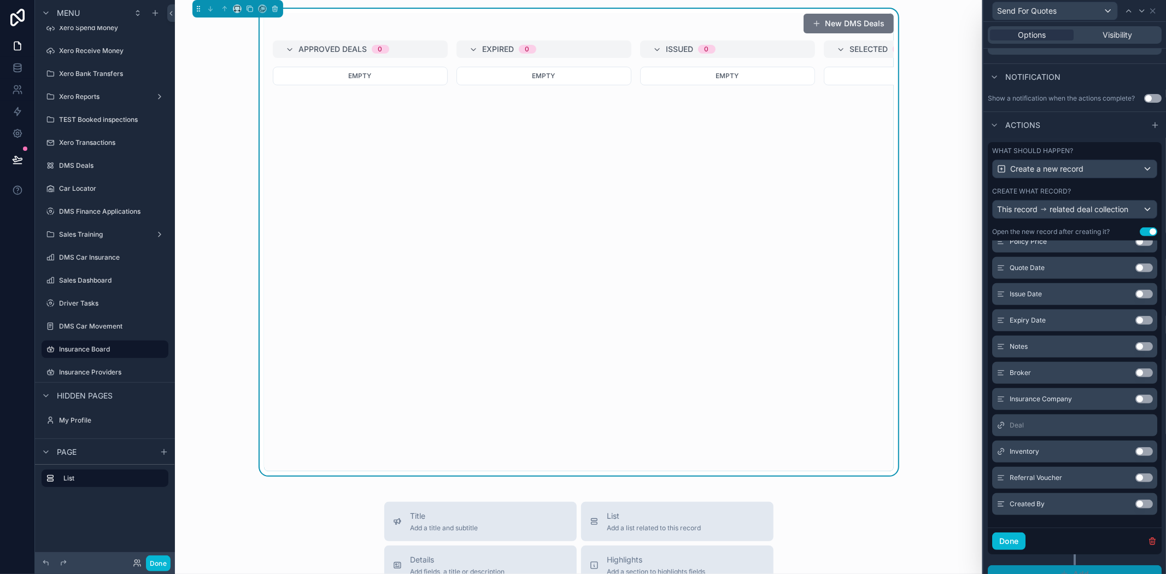
scroll to position [292, 0]
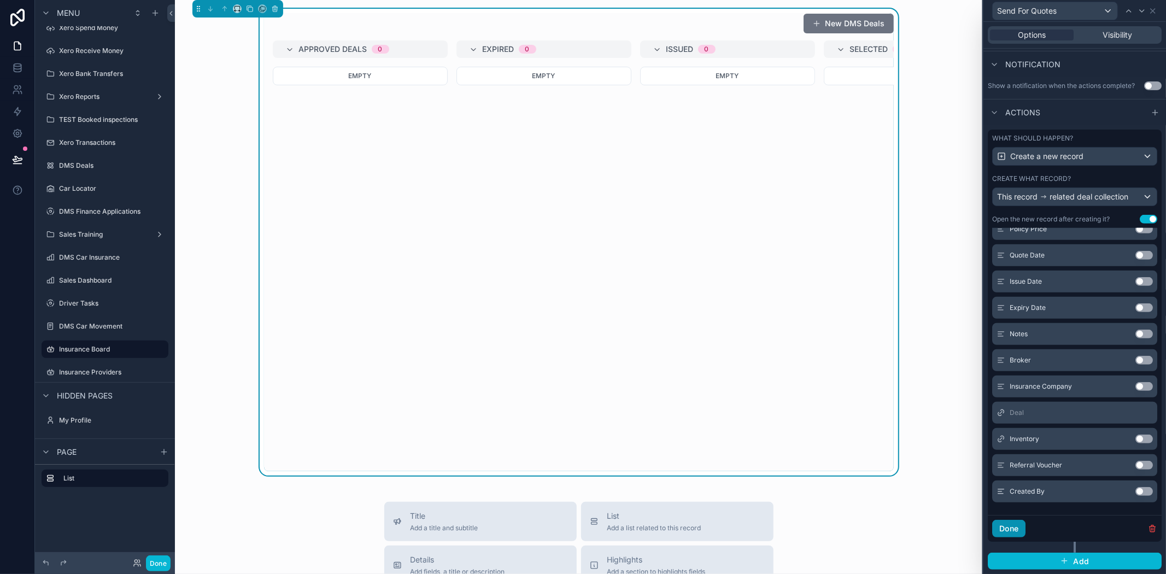
click at [1015, 531] on button "Done" at bounding box center [1008, 528] width 33 height 17
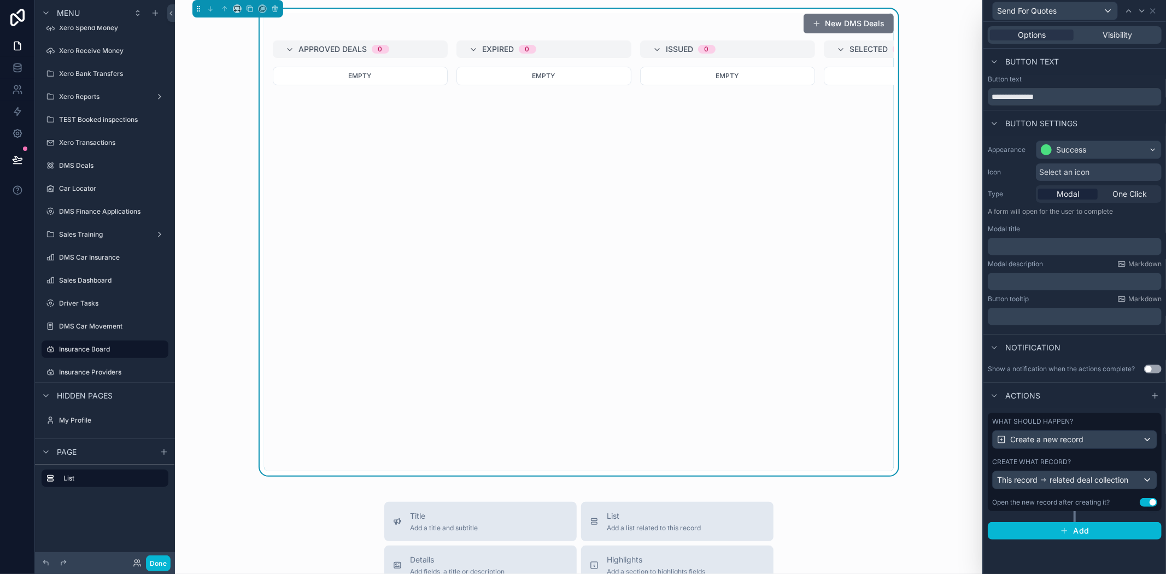
scroll to position [0, 0]
click at [1108, 531] on button "Add" at bounding box center [1075, 530] width 174 height 17
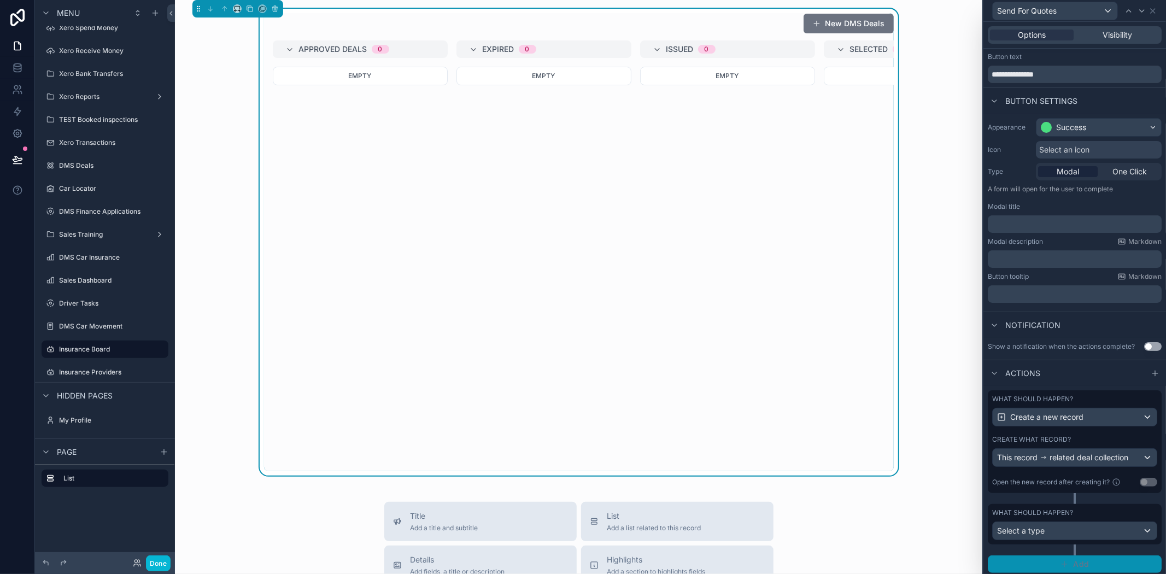
scroll to position [34, 0]
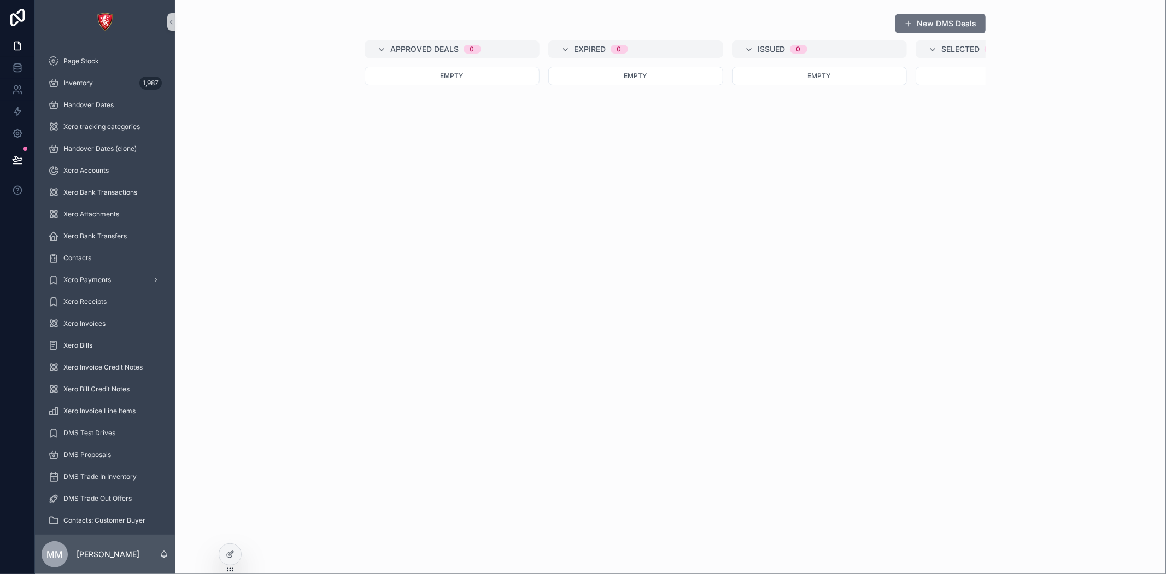
click at [548, 48] on div "Expired 0" at bounding box center [635, 48] width 175 height 17
click at [560, 48] on icon "scrollable content" at bounding box center [561, 49] width 9 height 9
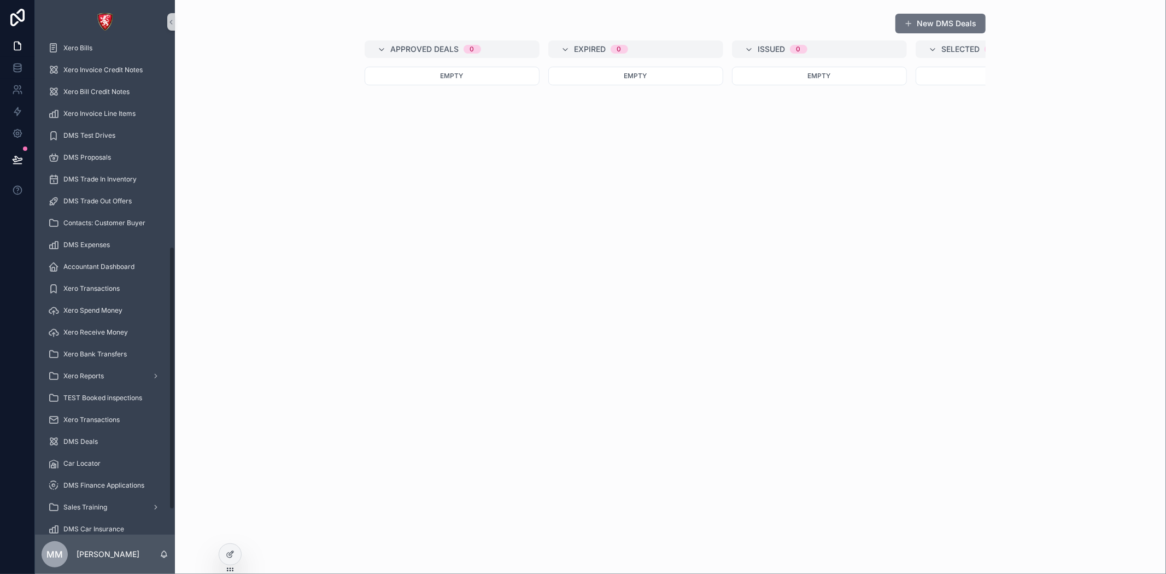
scroll to position [425, 0]
click at [540, 378] on div "Approved Deals 0 Empty Expired 0 Empty Issued 0 Empty Selected 0 Empty Quoted 0…" at bounding box center [671, 255] width 630 height 431
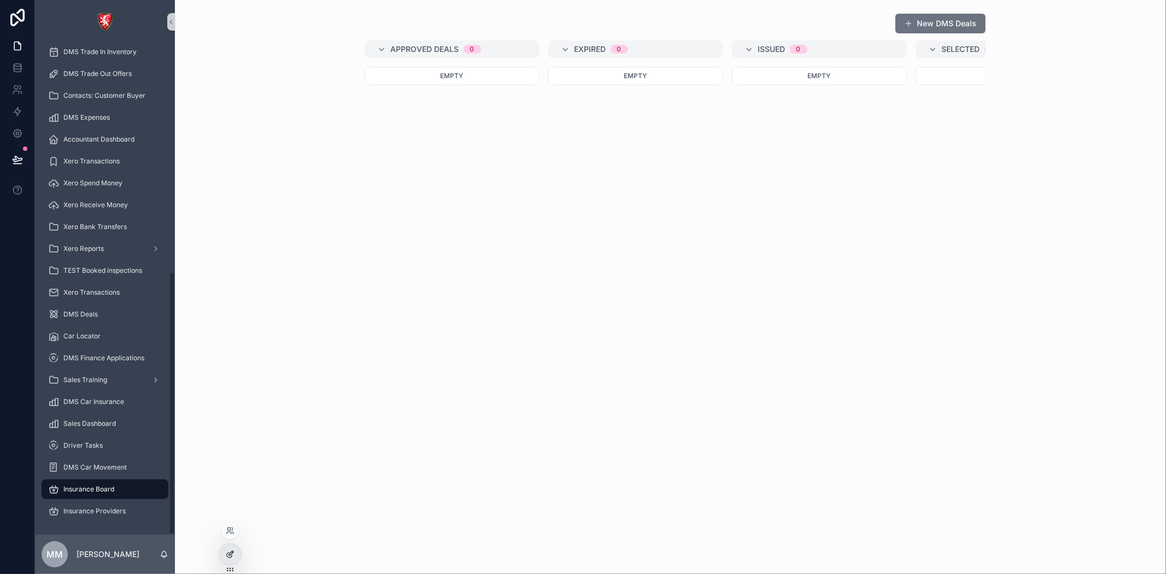
click at [230, 550] on icon at bounding box center [230, 554] width 9 height 9
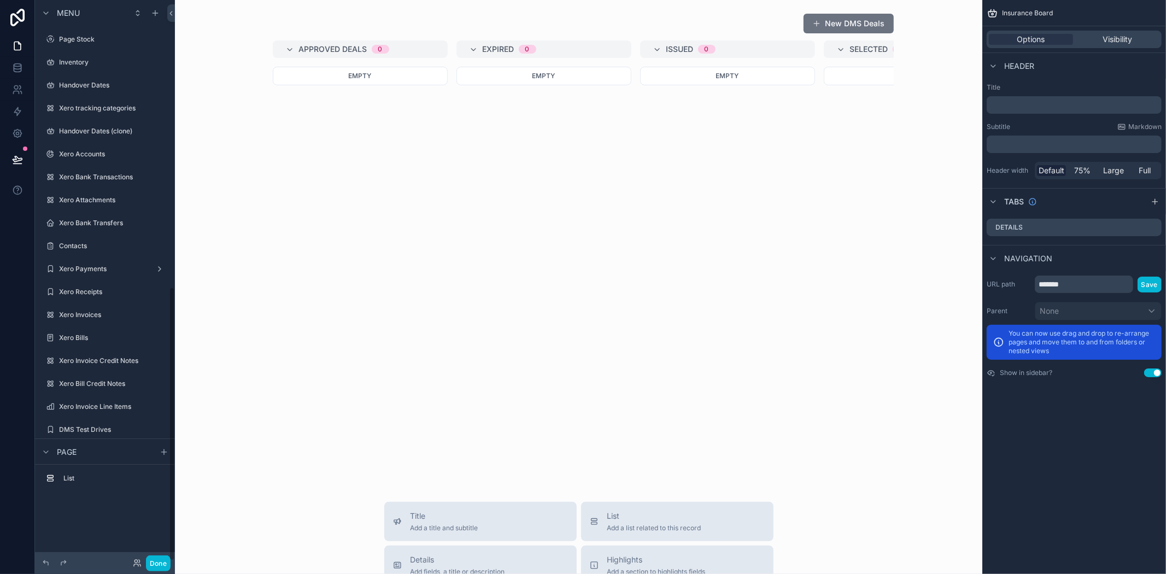
scroll to position [586, 0]
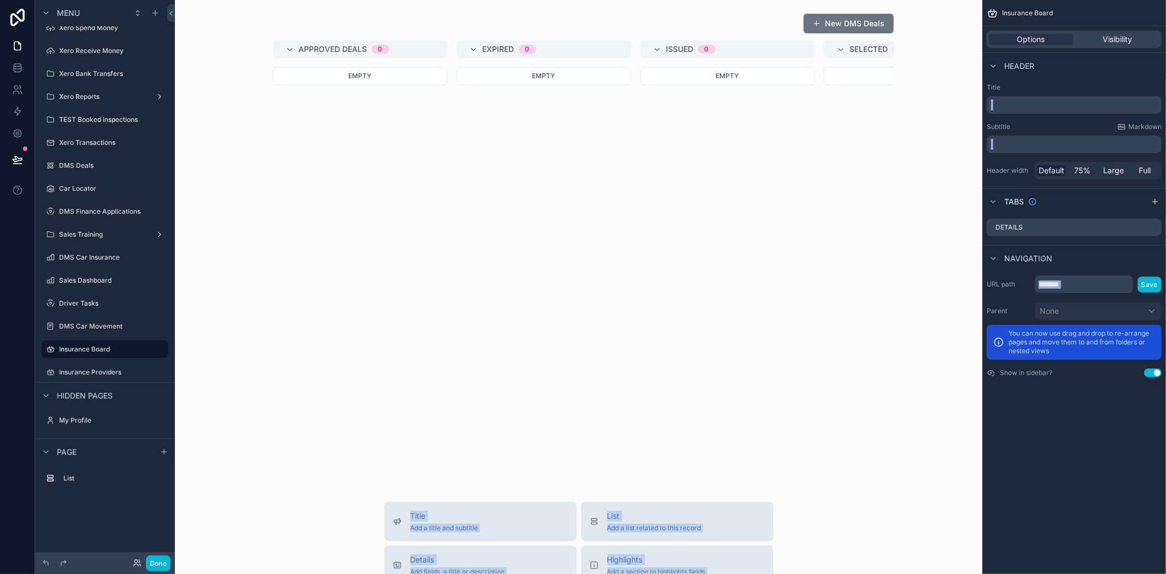
drag, startPoint x: 555, startPoint y: 475, endPoint x: 1033, endPoint y: 496, distance: 478.9
click at [1033, 496] on div "Page Stock Inventory 1,987 Handover Dates Xero tracking categories Handover Dat…" at bounding box center [670, 287] width 991 height 574
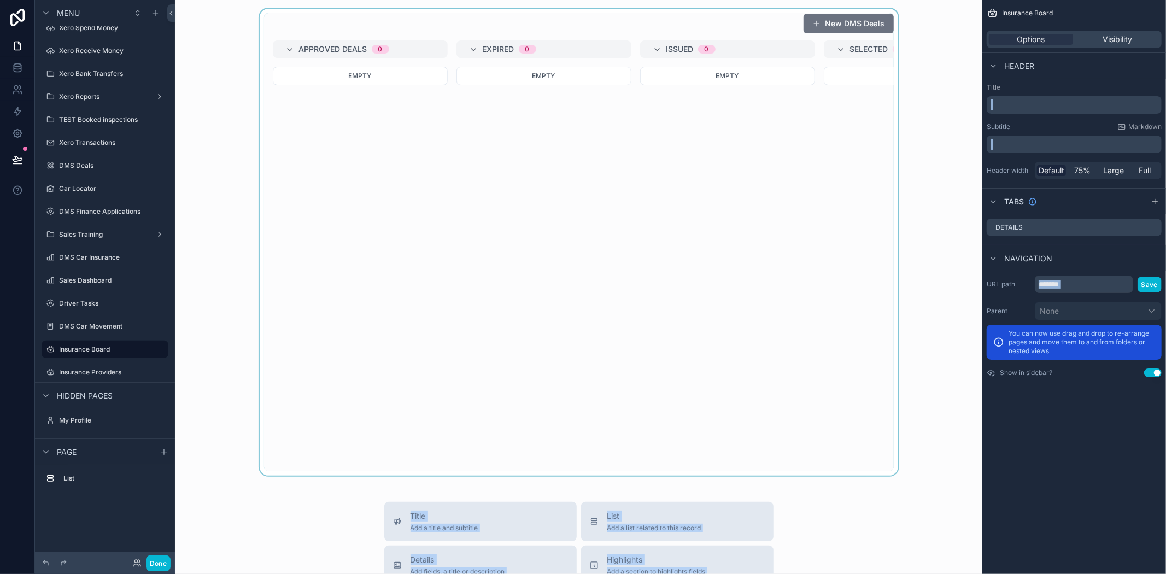
click at [639, 393] on div "scrollable content" at bounding box center [579, 242] width 790 height 467
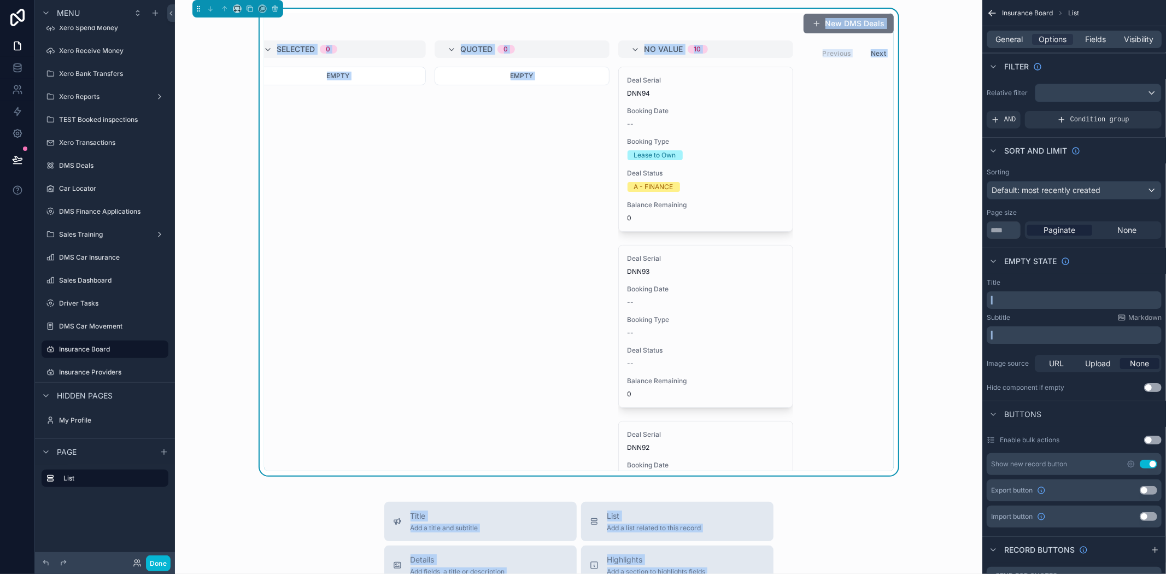
scroll to position [0, 593]
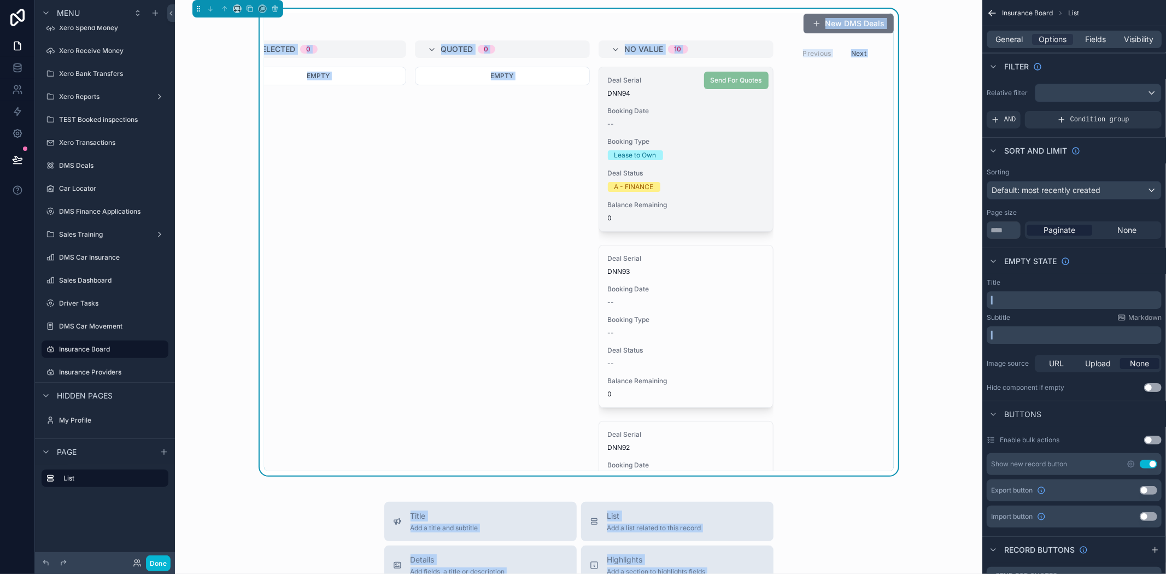
click at [702, 171] on span "Deal Status" at bounding box center [686, 173] width 156 height 9
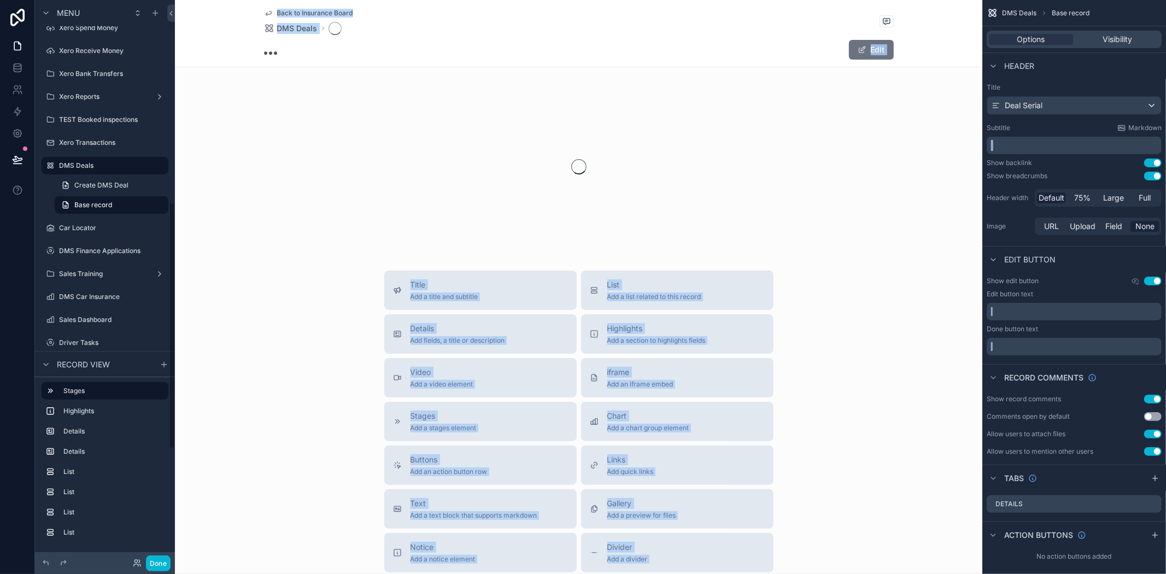
scroll to position [458, 0]
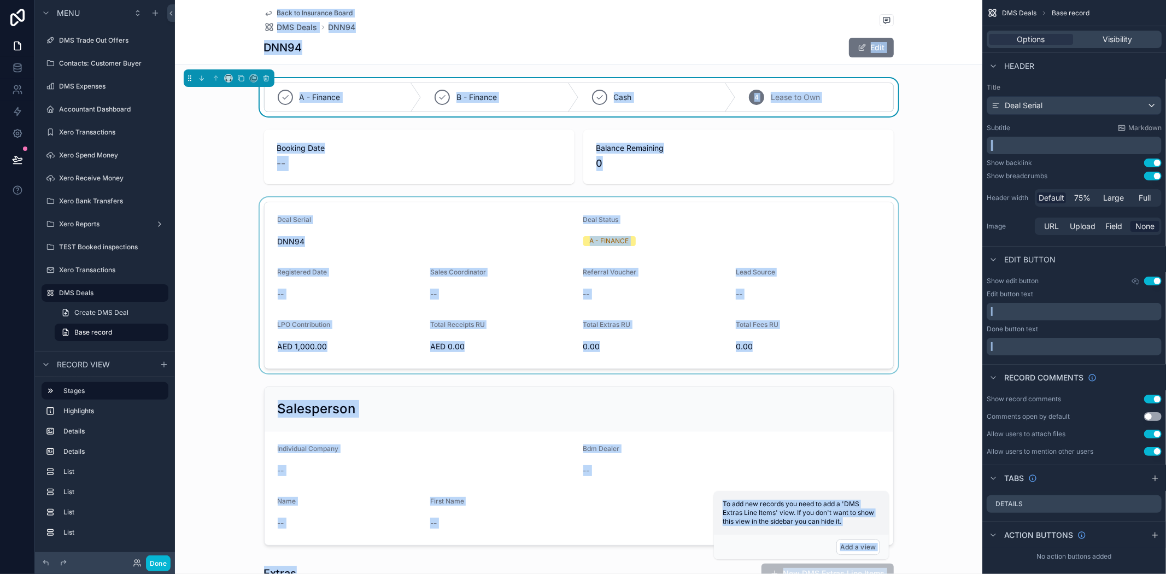
click at [915, 214] on div "scrollable content" at bounding box center [579, 285] width 808 height 176
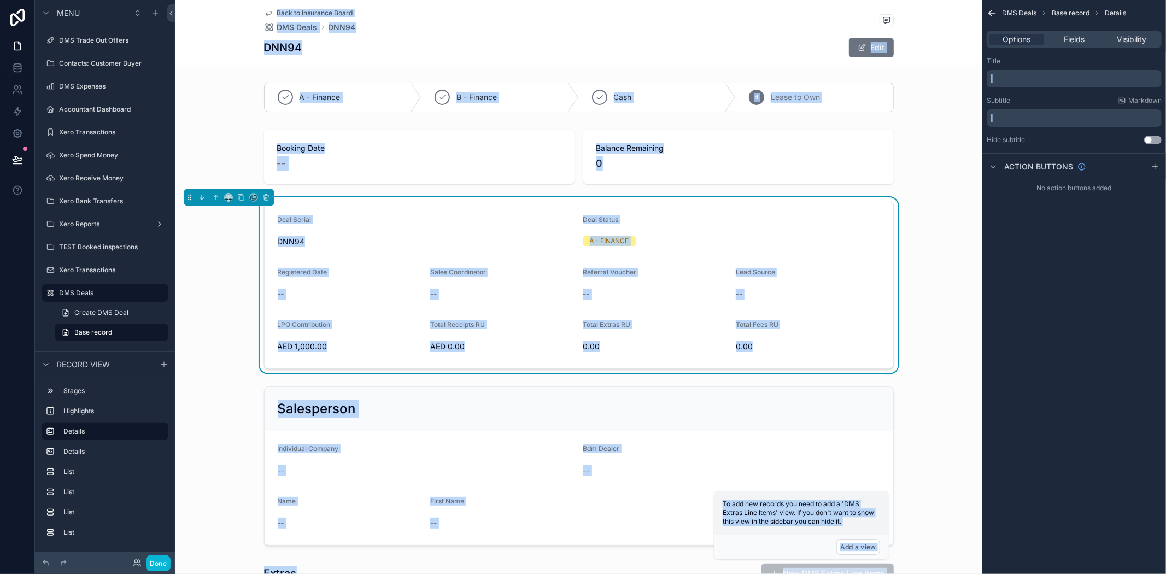
click at [915, 167] on div "scrollable content" at bounding box center [579, 156] width 808 height 63
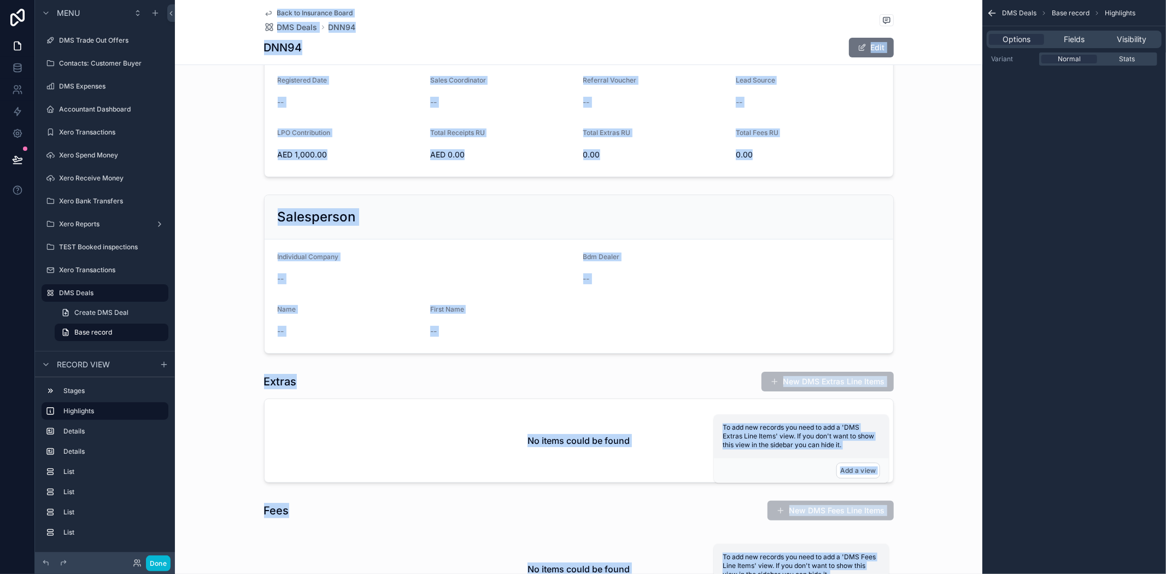
scroll to position [0, 0]
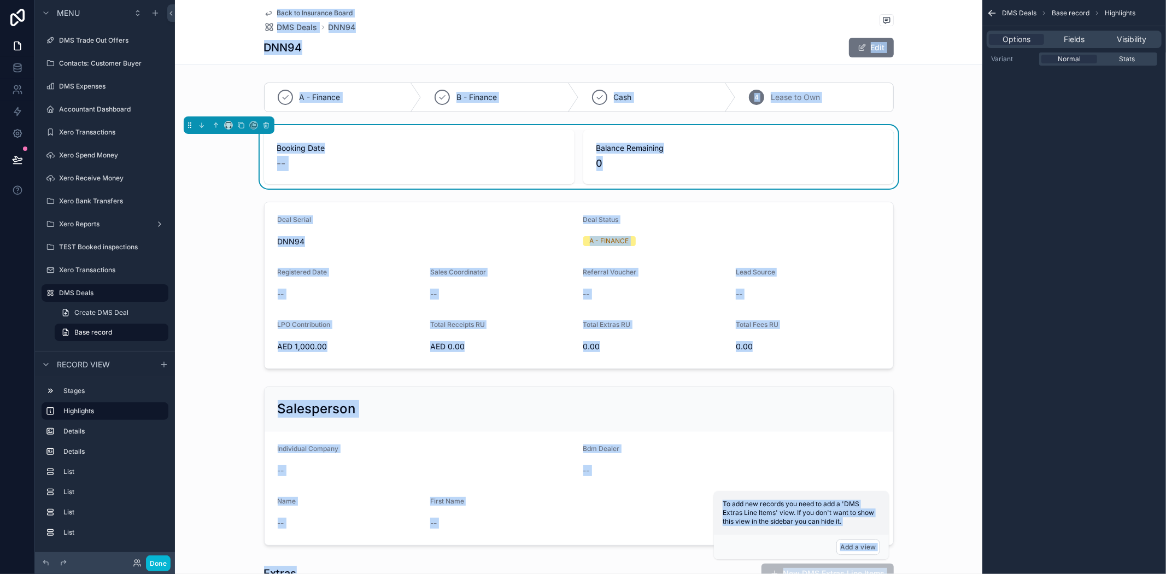
click at [277, 11] on span "Back to Insurance Board" at bounding box center [315, 13] width 76 height 9
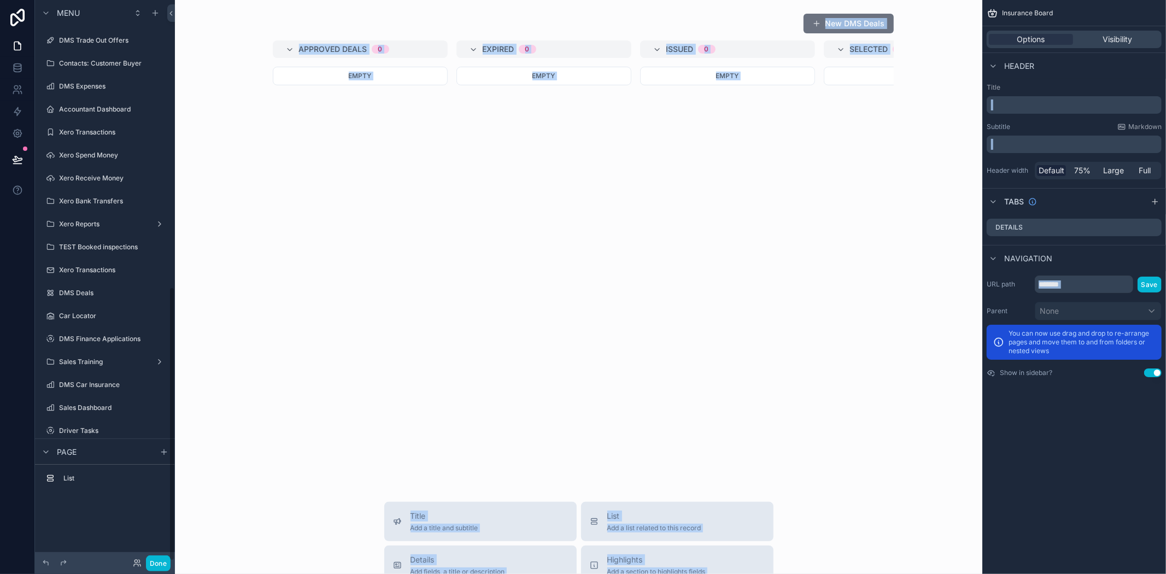
scroll to position [586, 0]
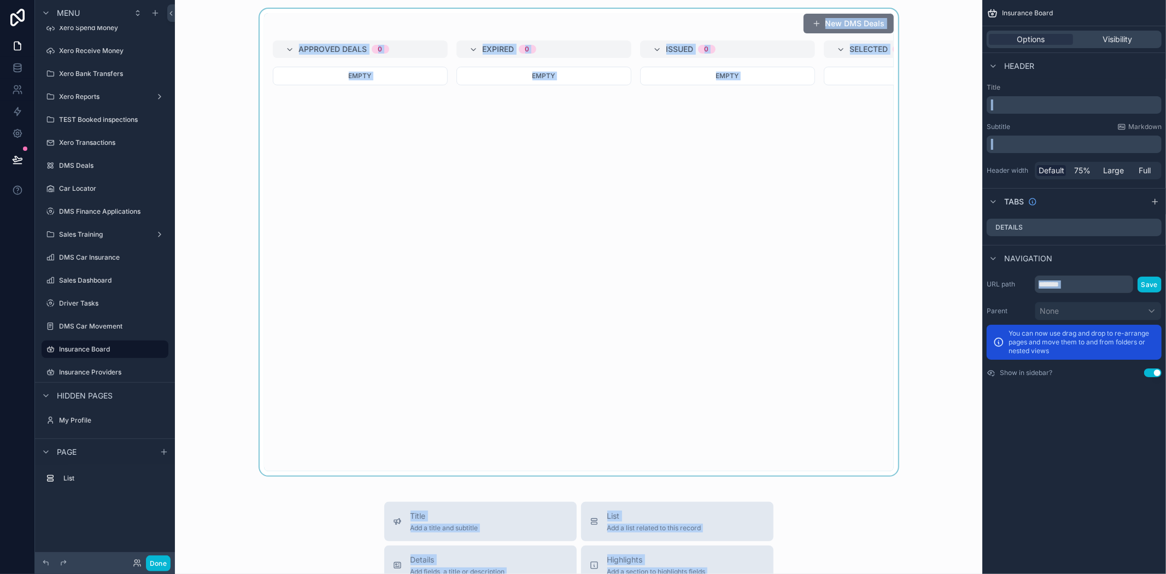
click at [922, 11] on div "scrollable content" at bounding box center [579, 242] width 790 height 467
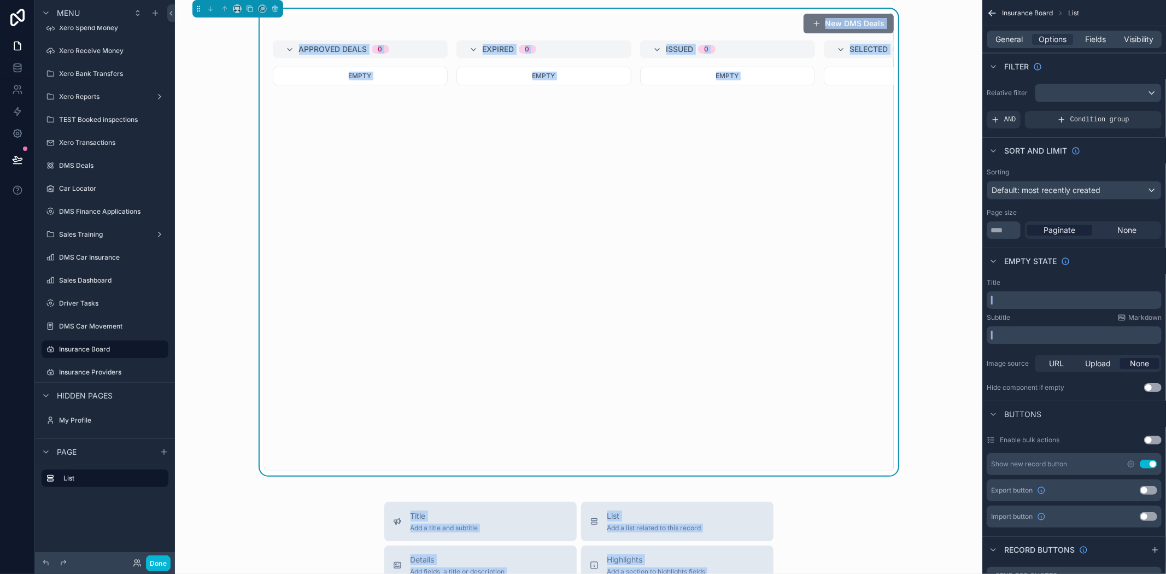
click at [948, 192] on div "New DMS Deals Approved Deals 0 Empty Expired 0 Empty Issued 0 Empty Selected 0 …" at bounding box center [579, 242] width 790 height 467
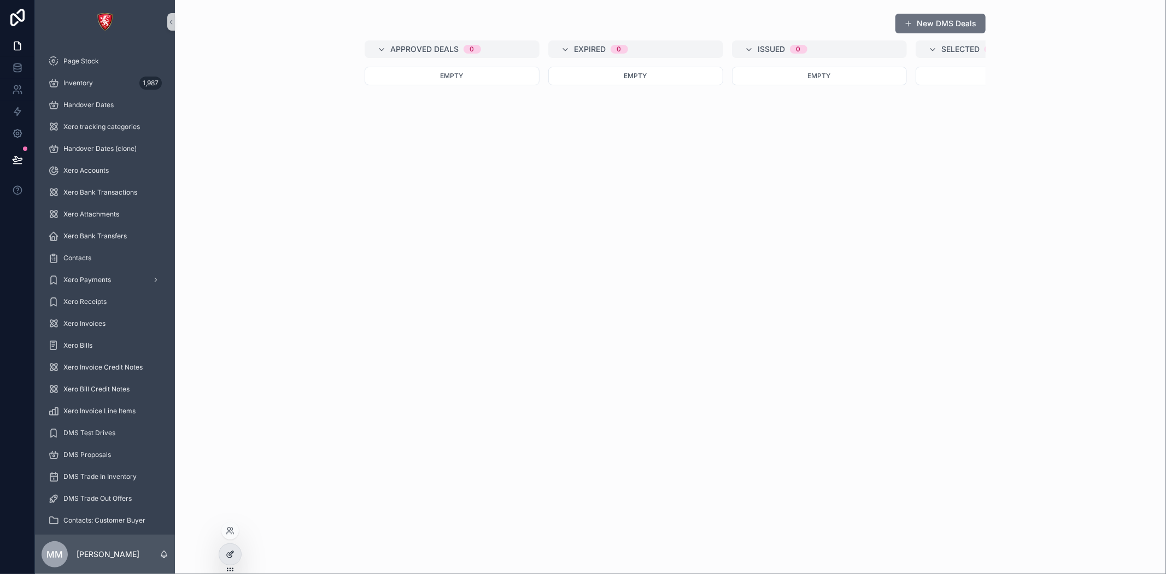
click at [221, 560] on div at bounding box center [230, 554] width 22 height 21
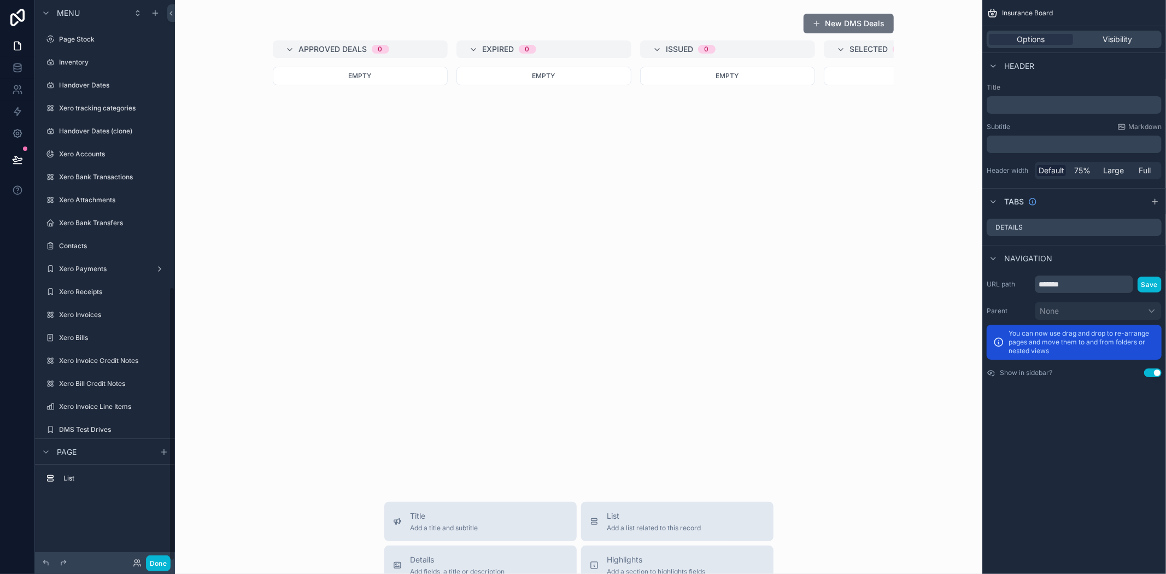
scroll to position [586, 0]
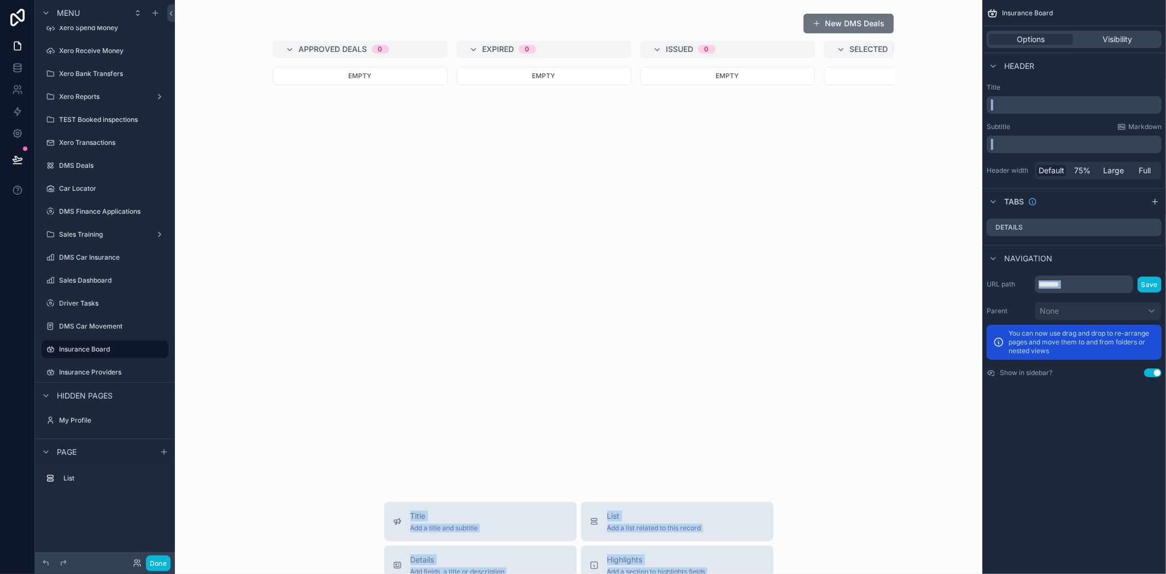
drag, startPoint x: 573, startPoint y: 476, endPoint x: 891, endPoint y: 485, distance: 318.4
click at [972, 486] on div "New DMS Deals Approved Deals 0 Empty Expired 0 Empty Issued 0 Empty Selected 0 …" at bounding box center [579, 489] width 808 height 979
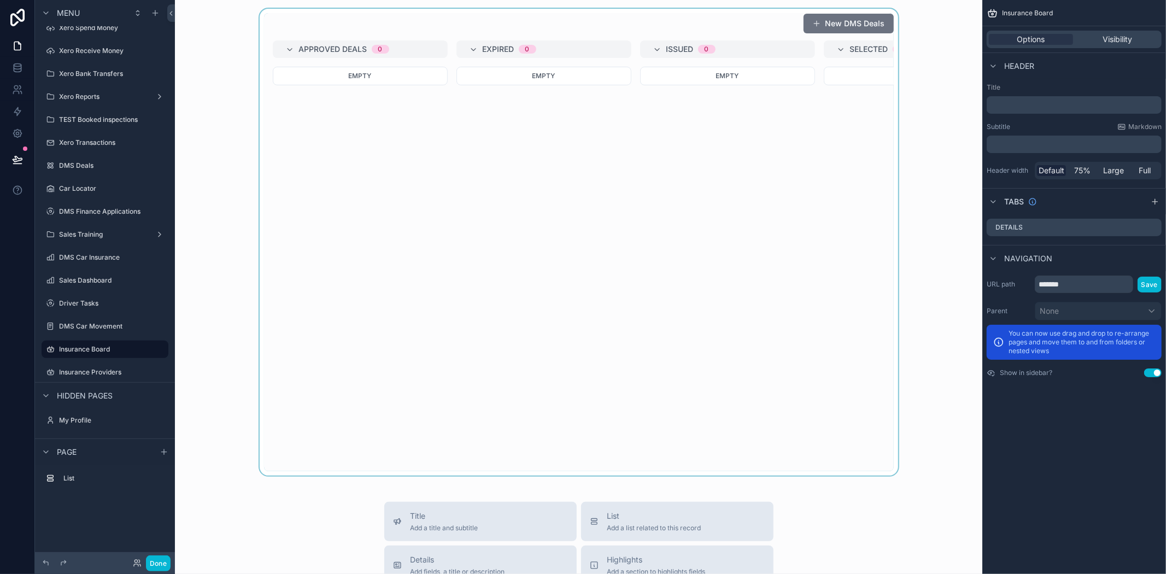
click at [964, 330] on div "scrollable content" at bounding box center [579, 242] width 790 height 467
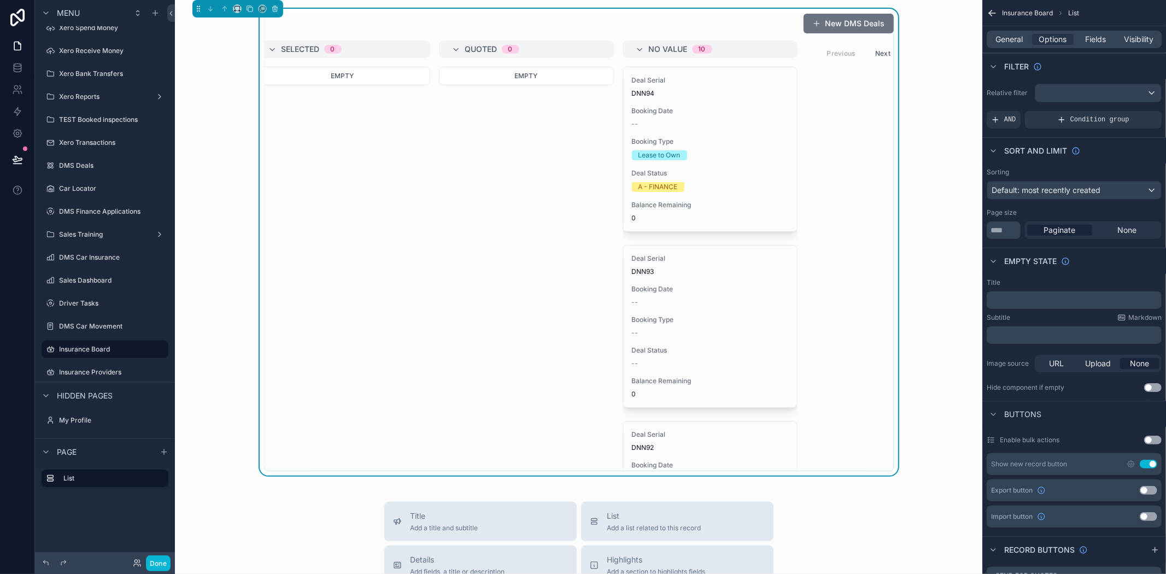
scroll to position [0, 593]
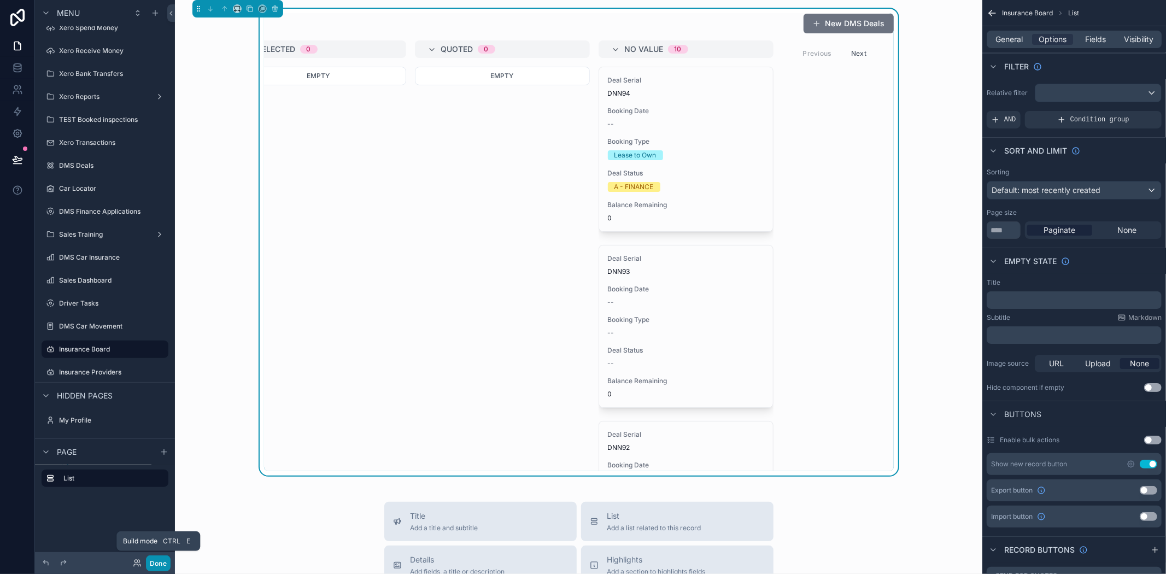
click at [170, 569] on button "Done" at bounding box center [158, 564] width 25 height 16
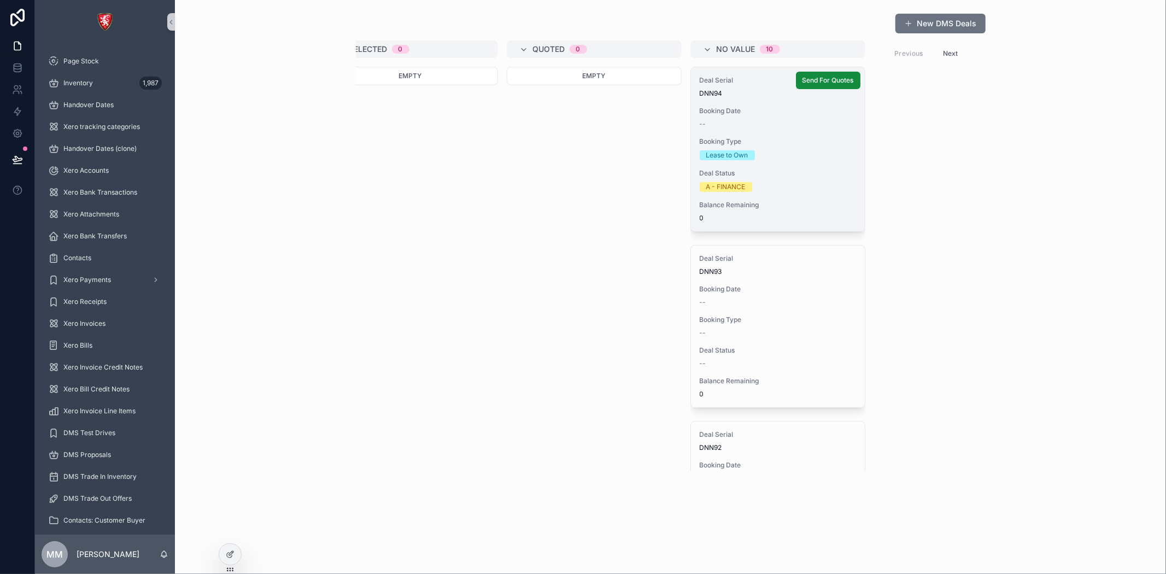
click at [802, 148] on div "Booking Type Lease to Own" at bounding box center [778, 148] width 156 height 23
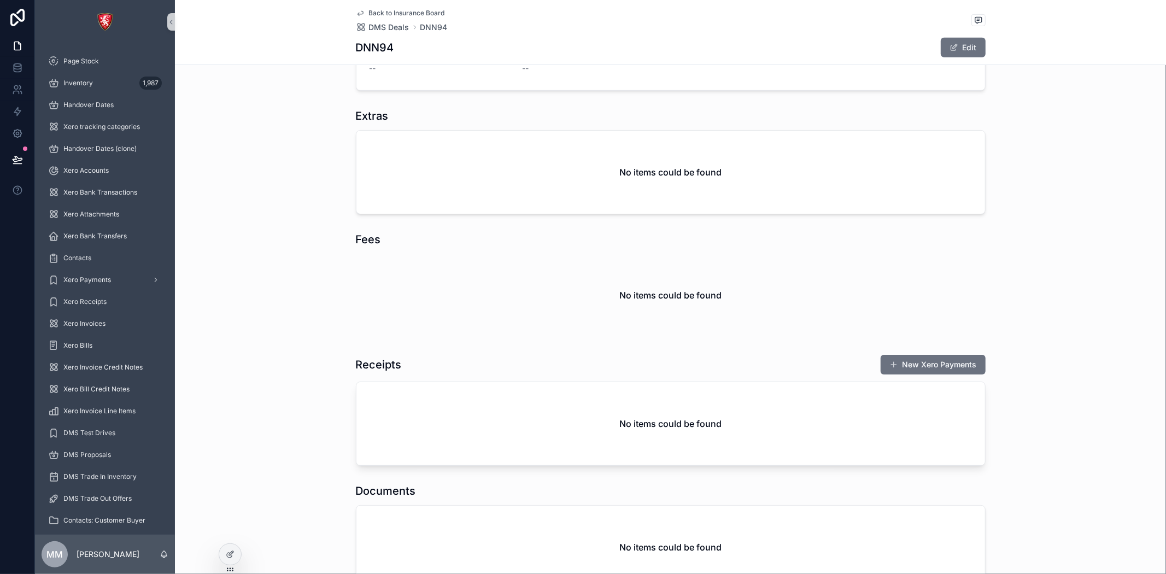
scroll to position [363, 0]
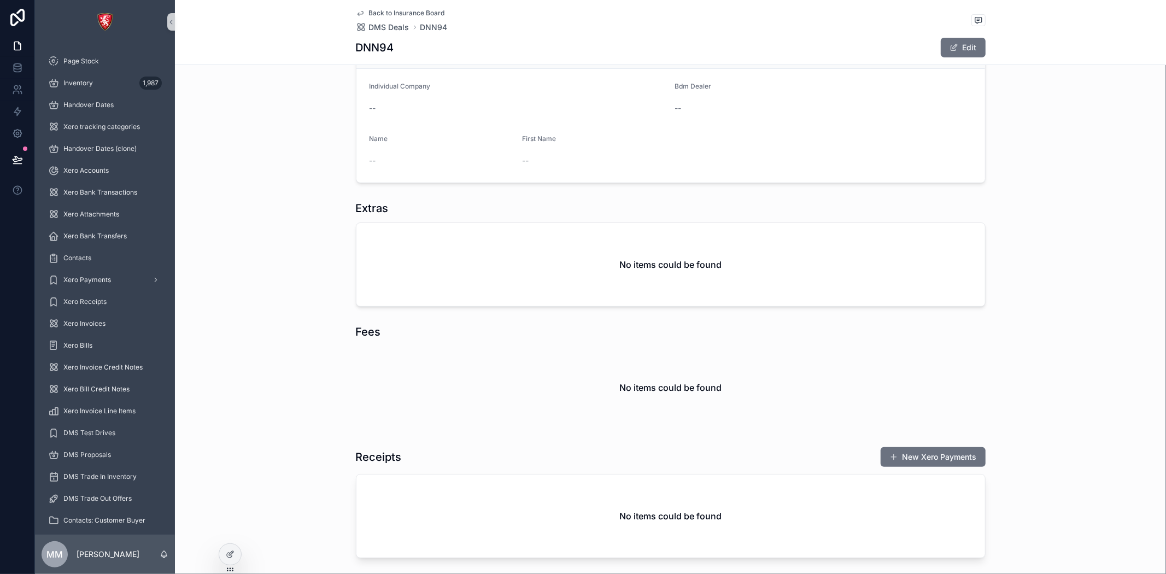
drag, startPoint x: 236, startPoint y: 551, endPoint x: 272, endPoint y: 566, distance: 39.4
click at [237, 551] on div at bounding box center [230, 554] width 22 height 21
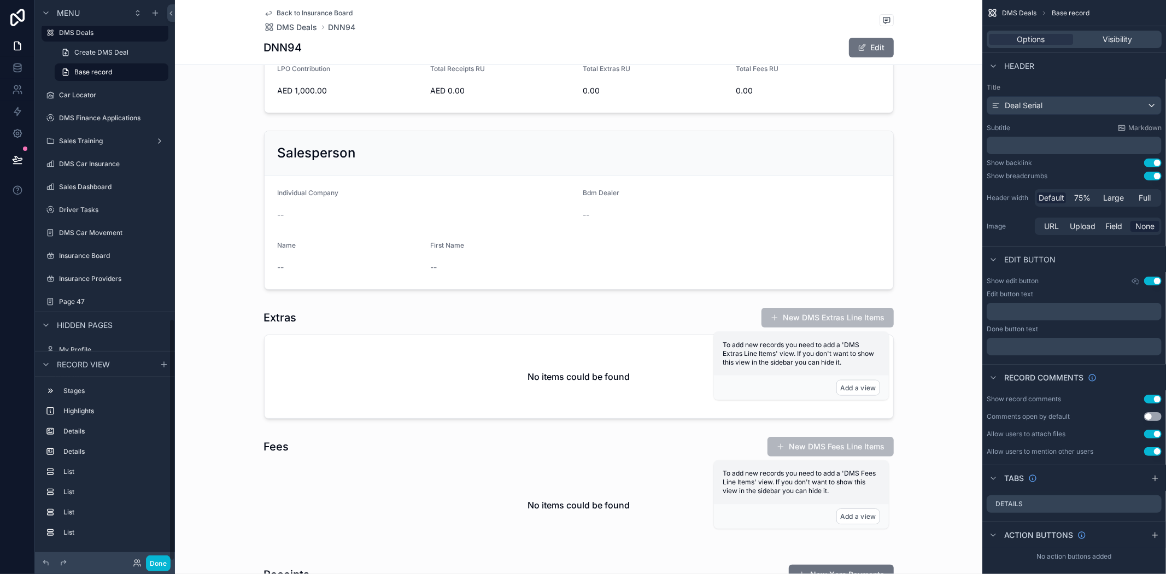
scroll to position [735, 0]
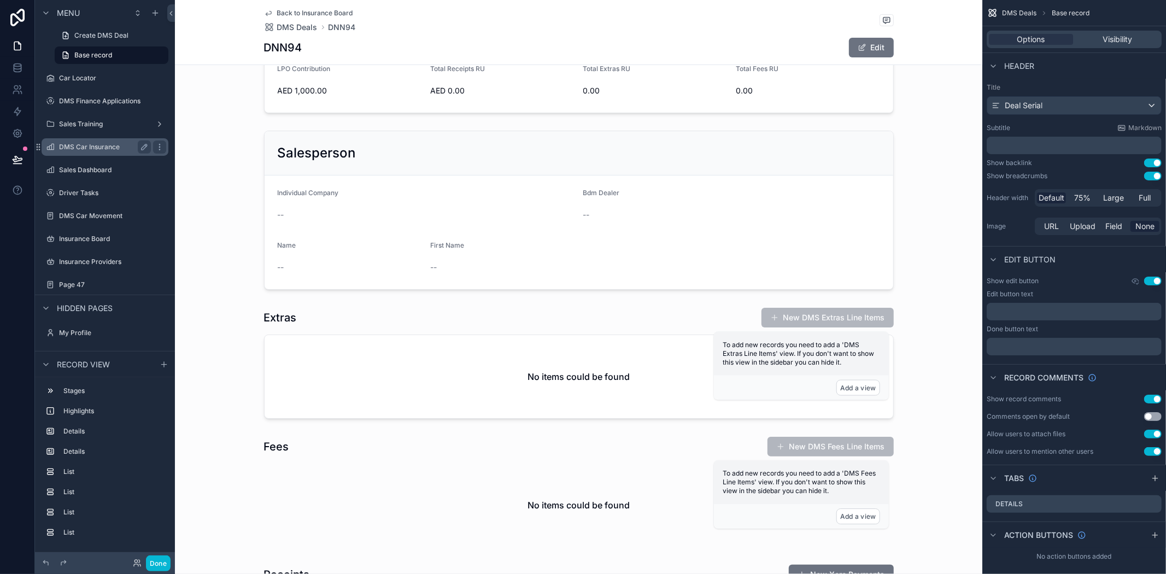
click at [81, 230] on div "Insurance Board" at bounding box center [105, 238] width 122 height 17
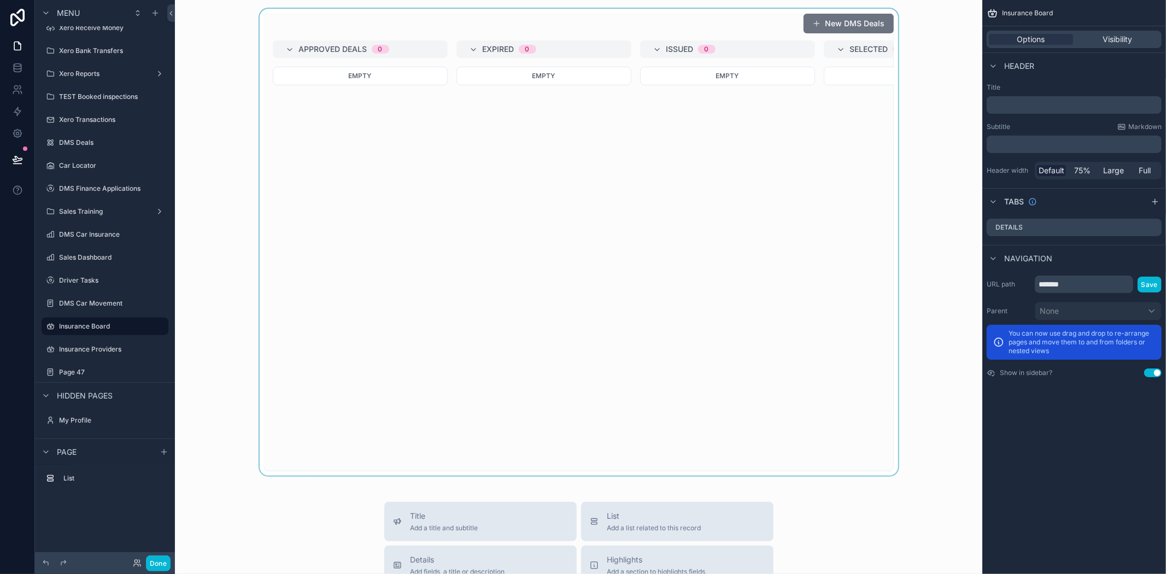
click at [665, 218] on div "scrollable content" at bounding box center [579, 242] width 790 height 467
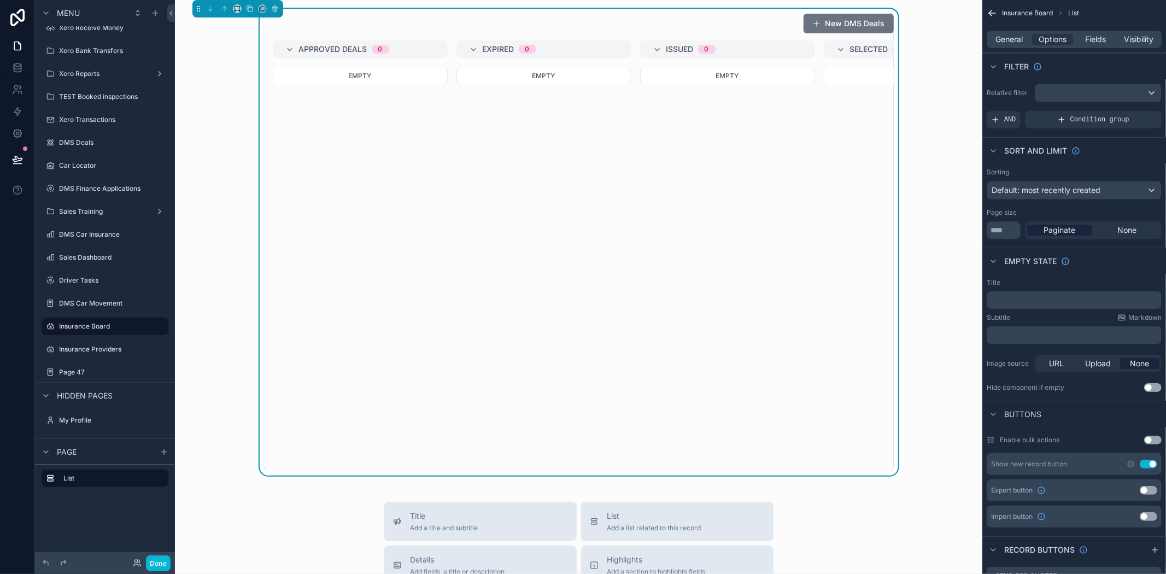
scroll to position [0, 593]
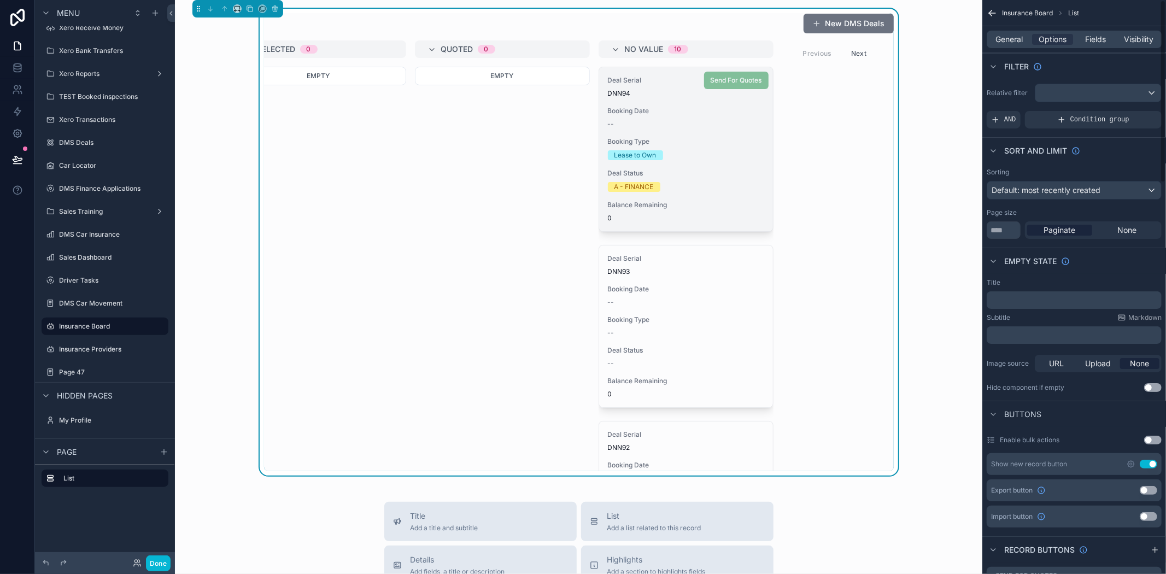
click at [704, 155] on div "Lease to Own" at bounding box center [686, 155] width 156 height 10
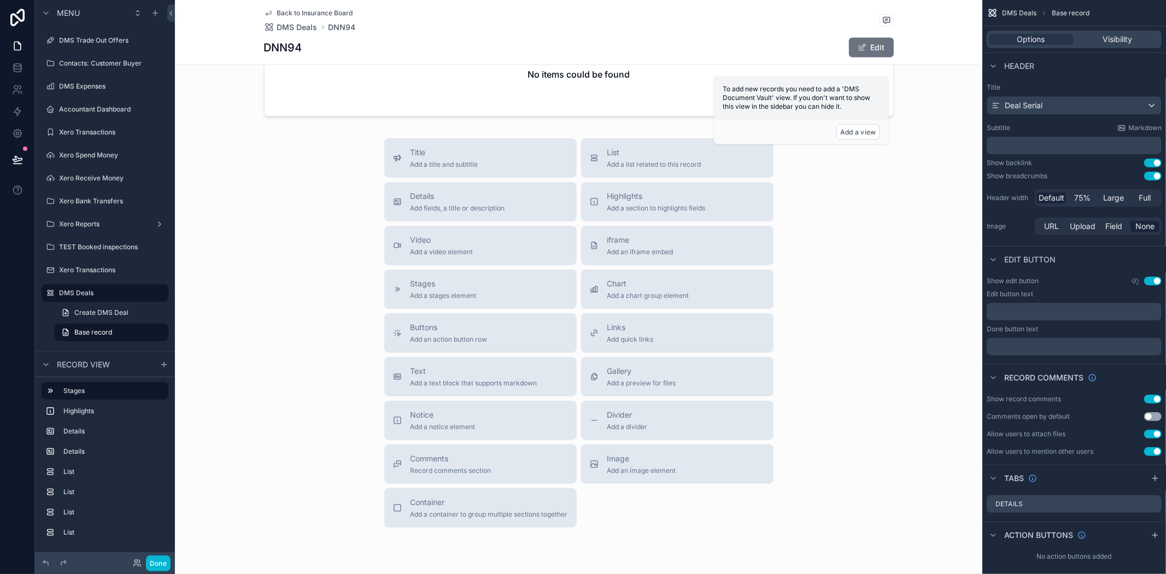
scroll to position [985, 0]
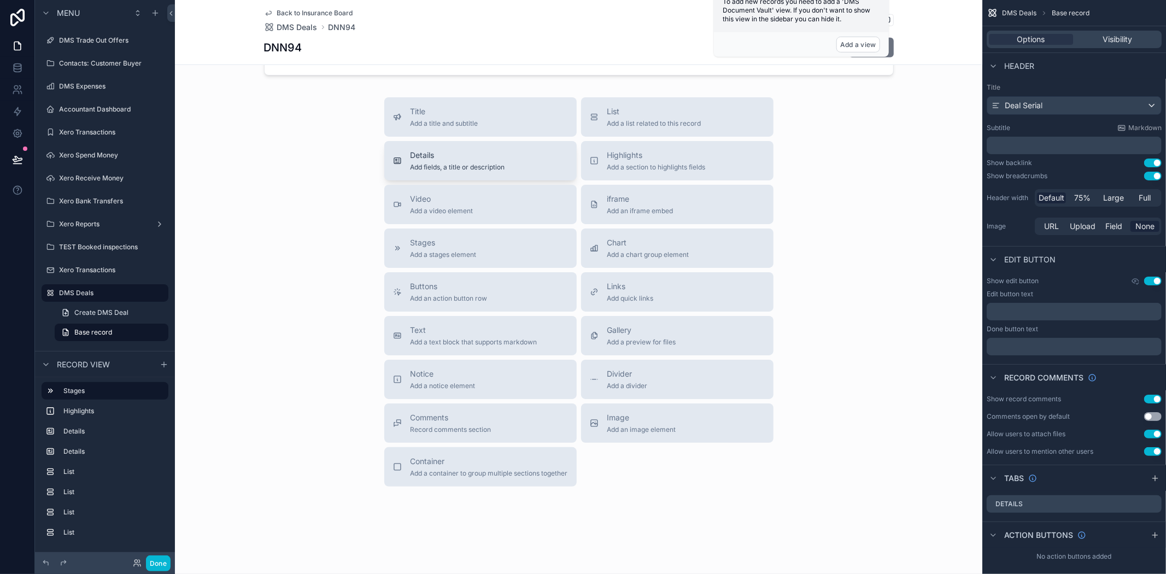
click at [431, 157] on span "Details" at bounding box center [458, 155] width 95 height 11
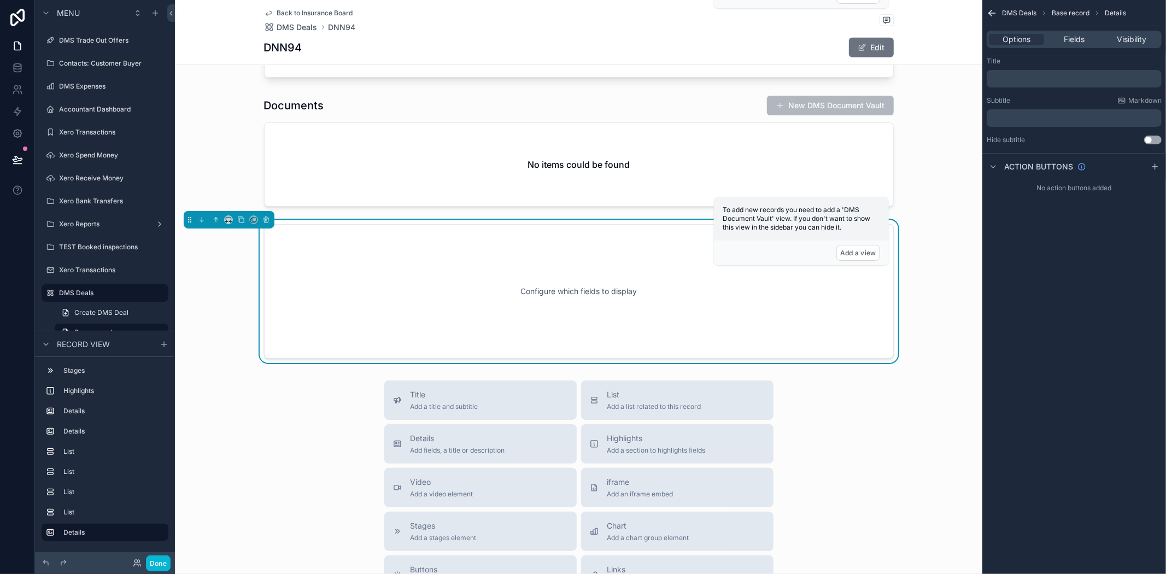
scroll to position [920, 0]
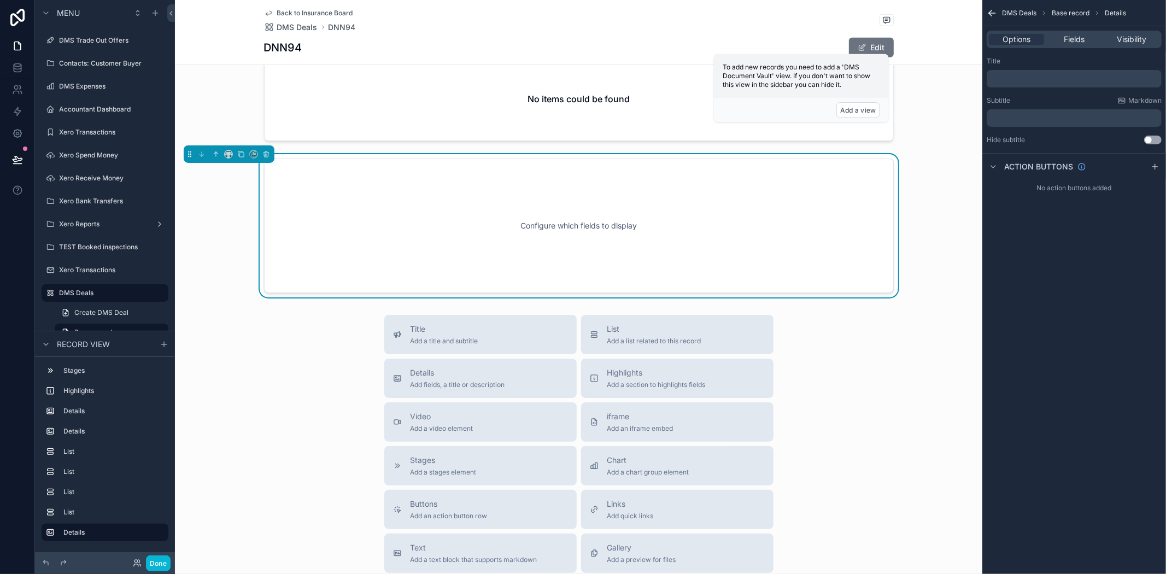
click at [566, 236] on div "Configure which fields to display" at bounding box center [579, 226] width 594 height 98
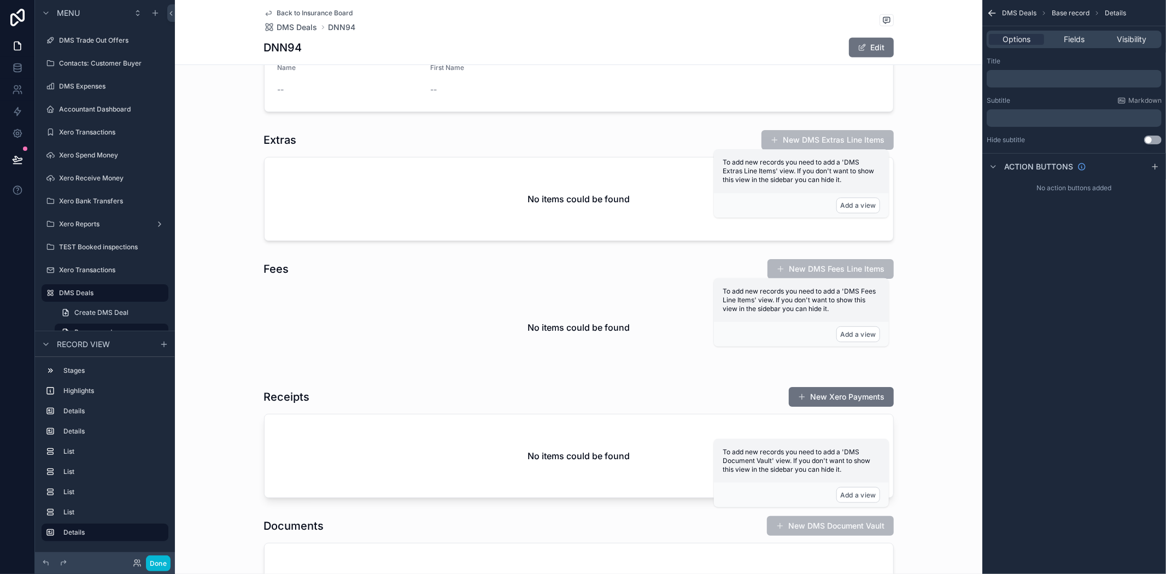
scroll to position [737, 0]
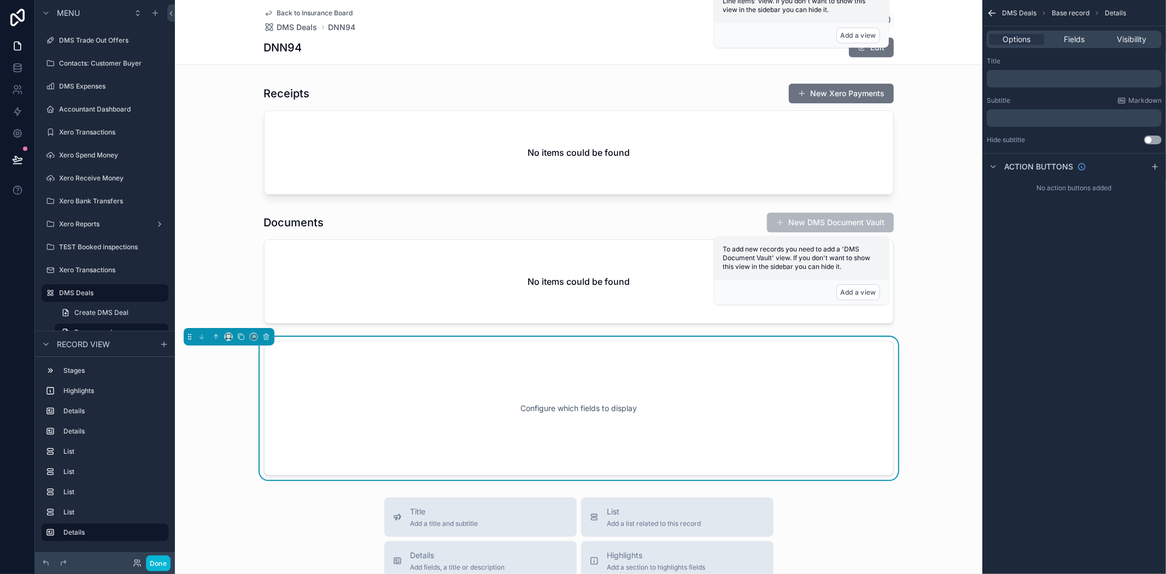
click at [592, 420] on div "Configure which fields to display" at bounding box center [579, 408] width 594 height 98
click at [1032, 39] on div "Options" at bounding box center [1016, 39] width 55 height 11
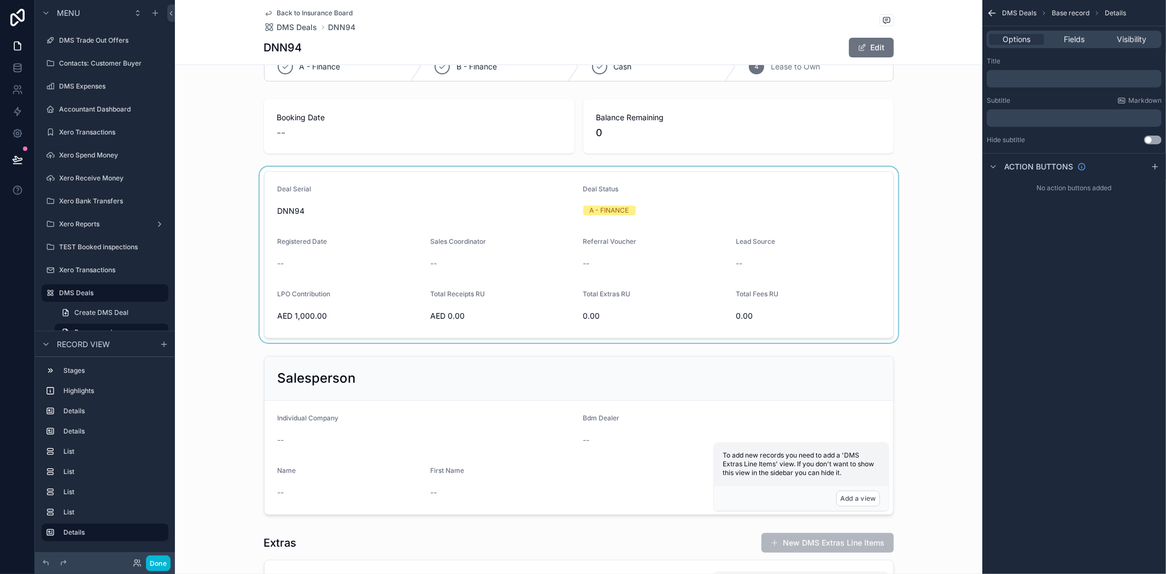
scroll to position [0, 0]
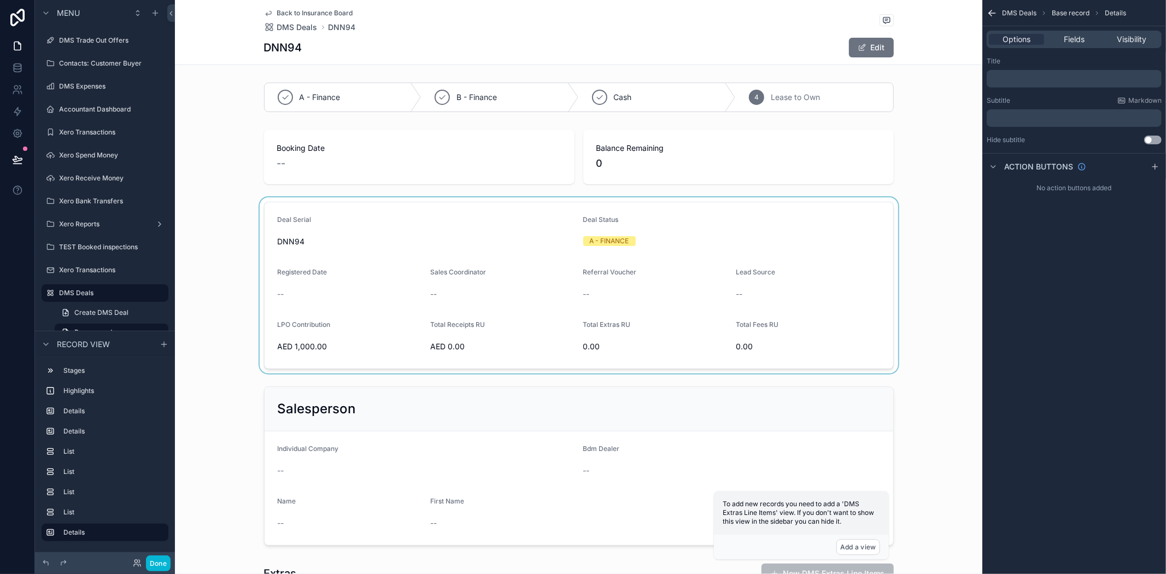
click at [571, 257] on div "scrollable content" at bounding box center [579, 285] width 808 height 176
click at [589, 258] on form "Deal Serial DNN94 Deal Status A - FINANCE Registered Date -- Sales Coordinator …" at bounding box center [579, 285] width 629 height 166
